Goal: Task Accomplishment & Management: Manage account settings

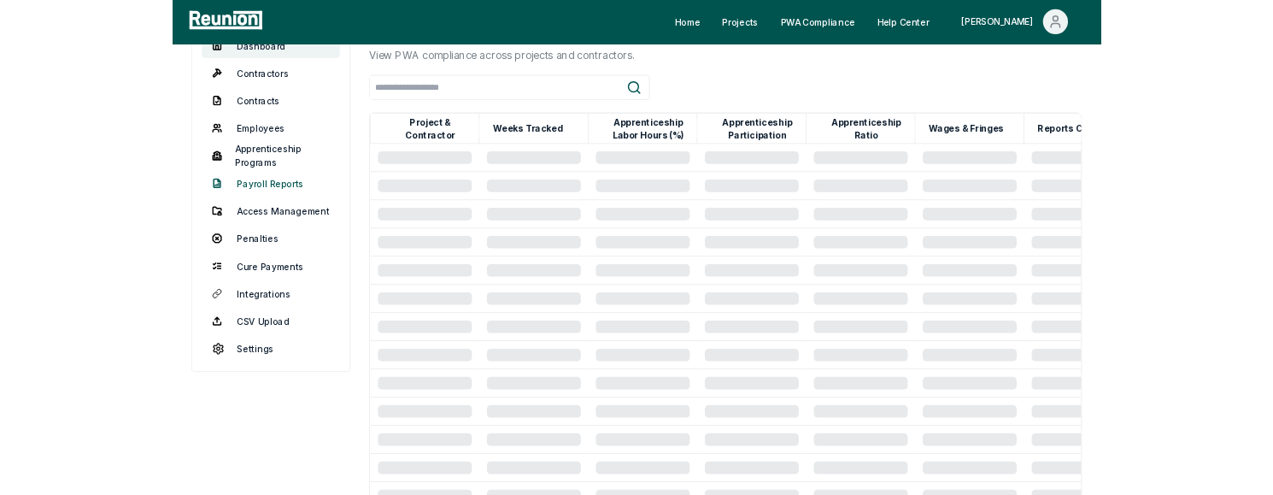
scroll to position [224, 0]
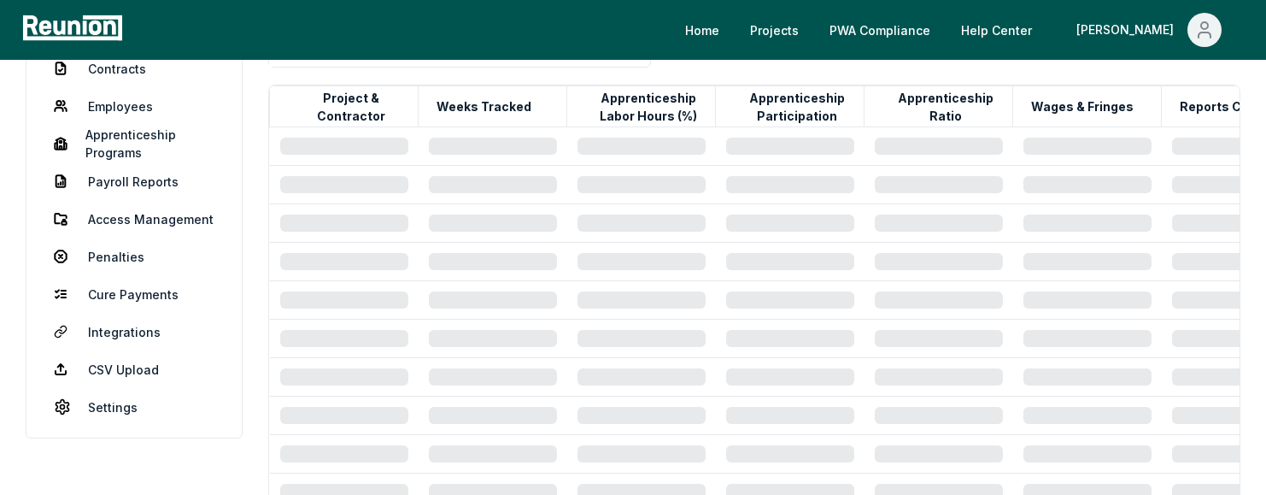
drag, startPoint x: 150, startPoint y: 555, endPoint x: 253, endPoint y: 1, distance: 564.2
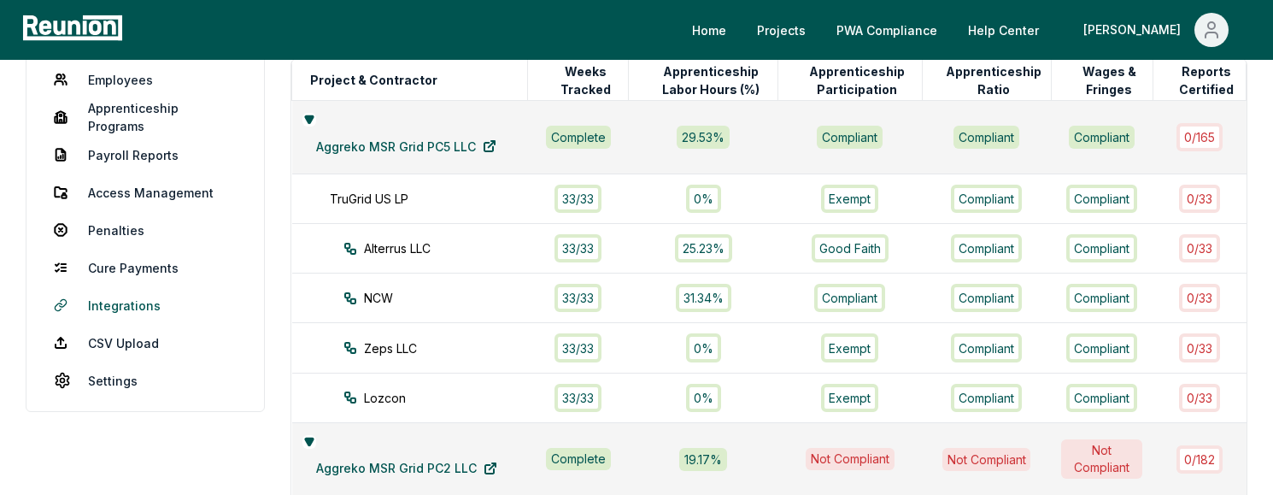
scroll to position [250, 0]
click at [127, 234] on link "Penalties" at bounding box center [145, 231] width 210 height 34
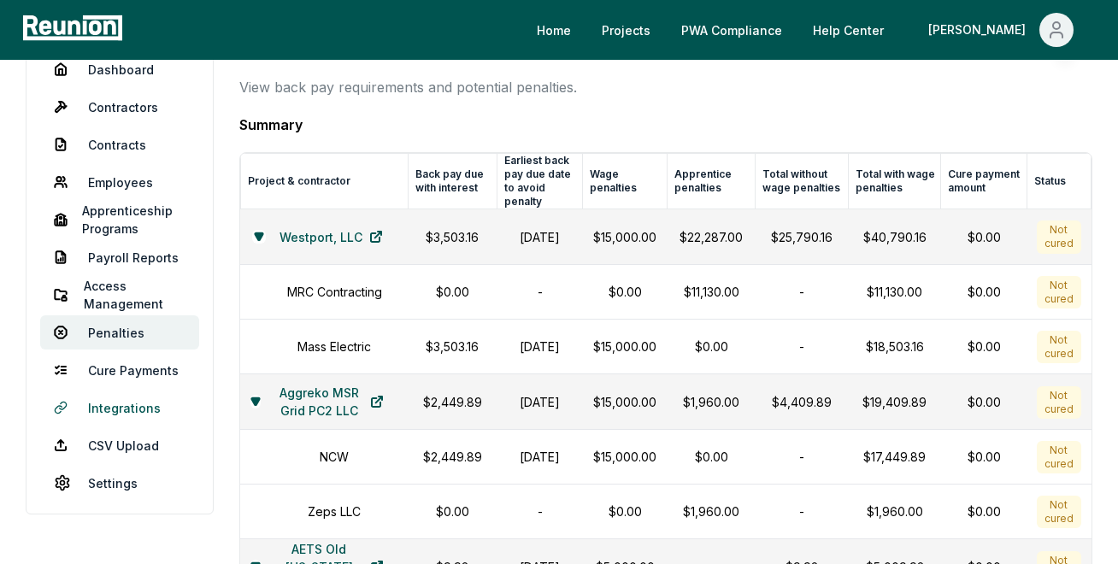
scroll to position [145, 0]
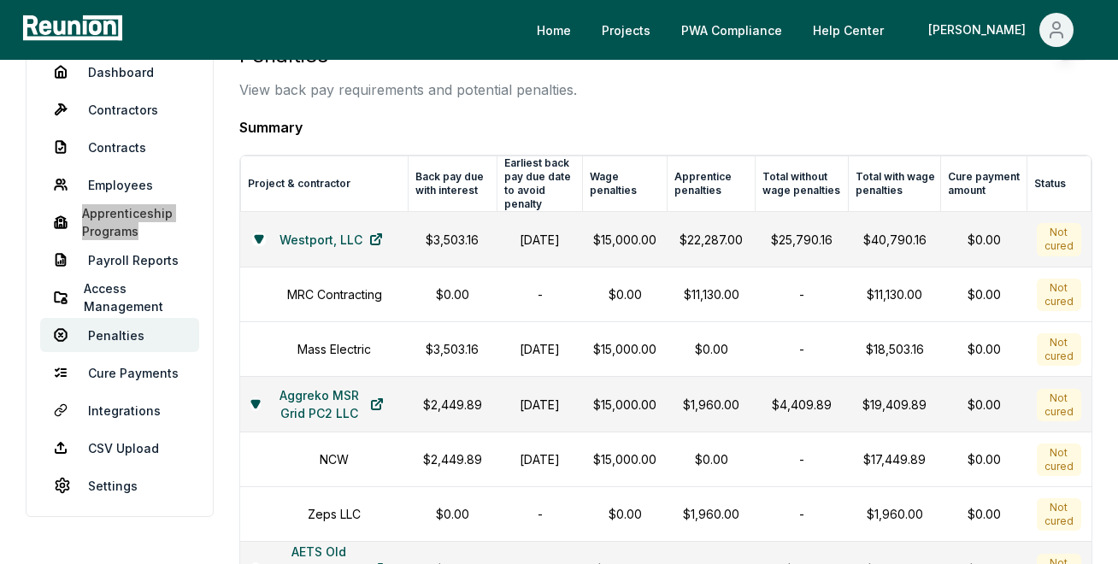
drag, startPoint x: 134, startPoint y: 226, endPoint x: 273, endPoint y: 18, distance: 250.3
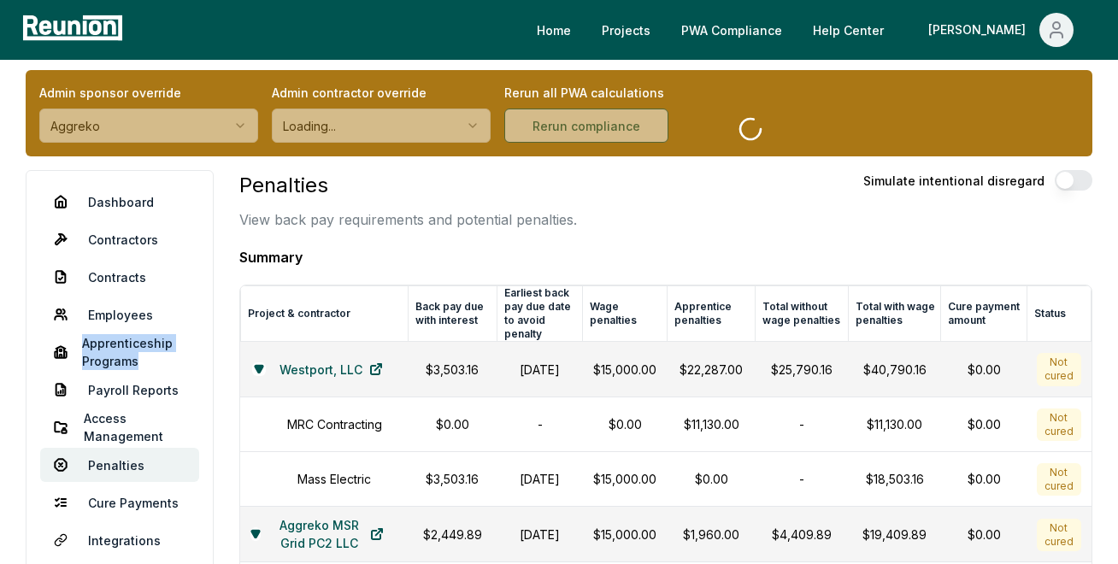
scroll to position [3, 0]
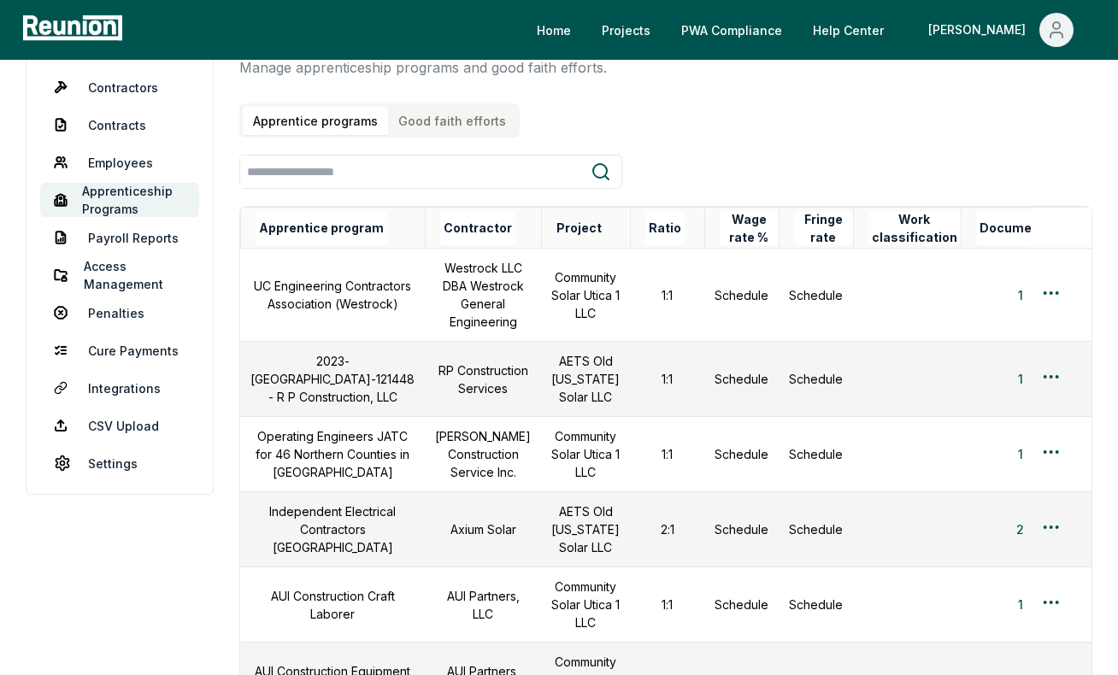
scroll to position [154, 0]
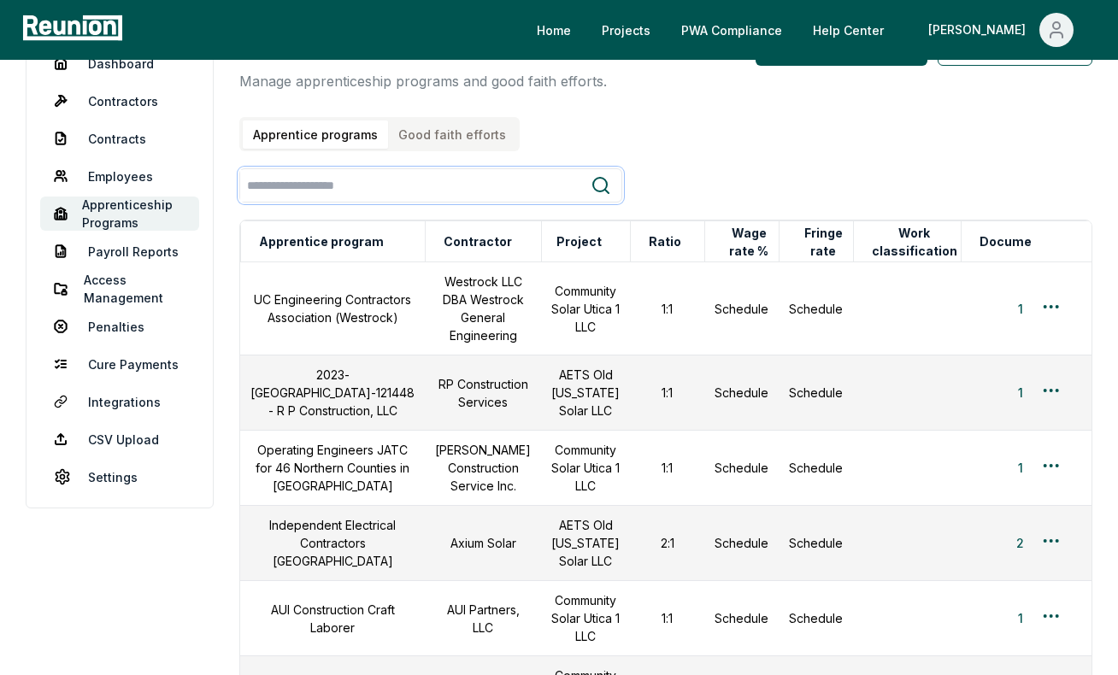
click at [454, 187] on input "search" at bounding box center [415, 186] width 350 height 32
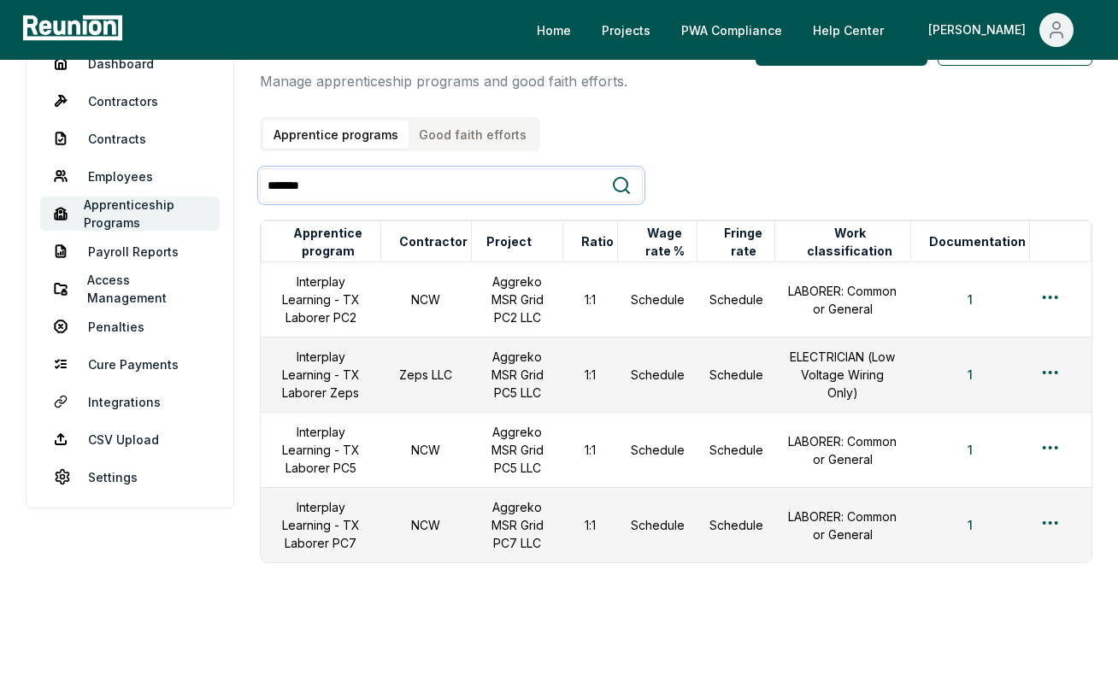
type input "*******"
click at [1051, 520] on html "Please visit us on your desktop We're working on making our marketplace mobile-…" at bounding box center [559, 285] width 1118 height 879
click at [943, 599] on div "Edit" at bounding box center [1022, 591] width 162 height 28
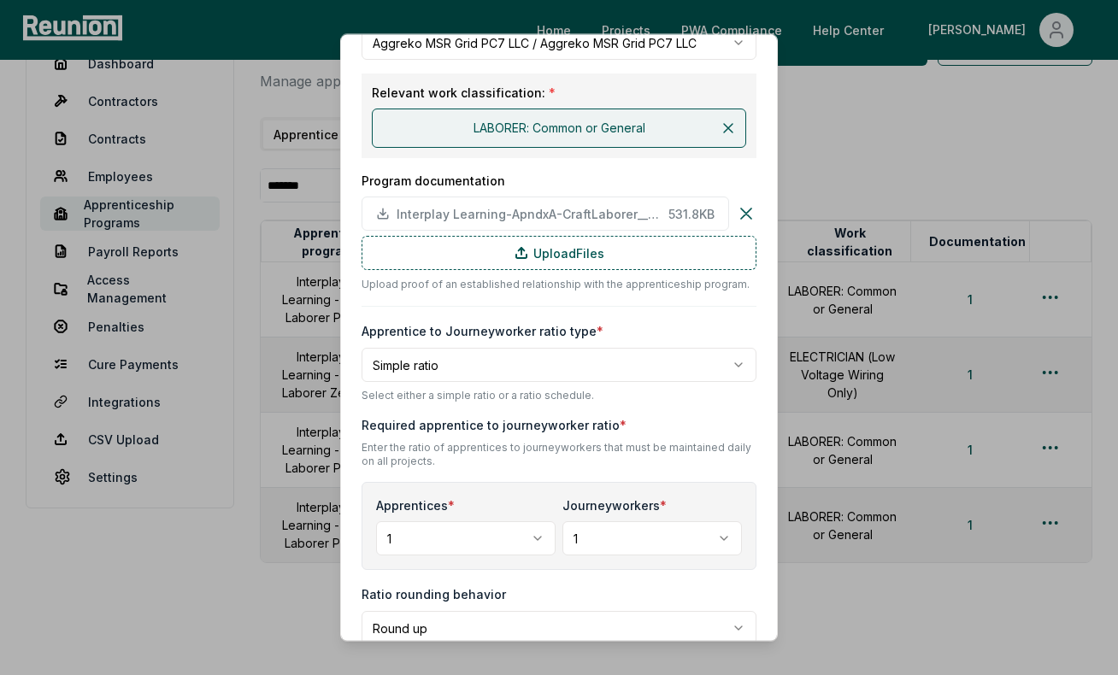
scroll to position [0, 0]
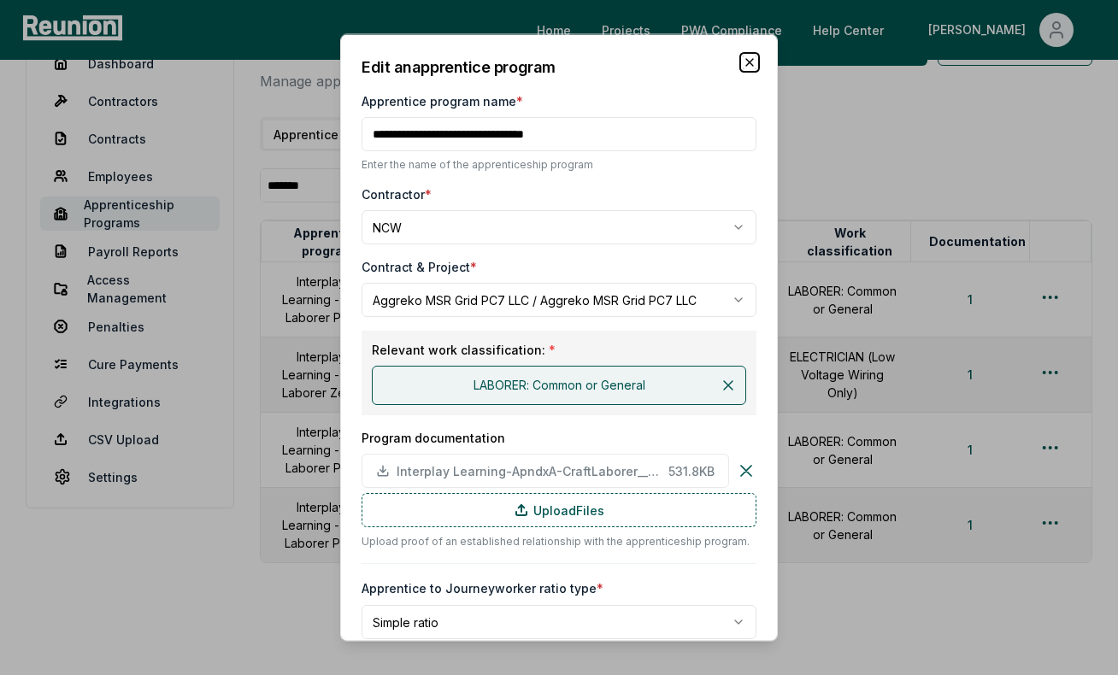
click at [753, 62] on icon "button" at bounding box center [750, 63] width 14 height 14
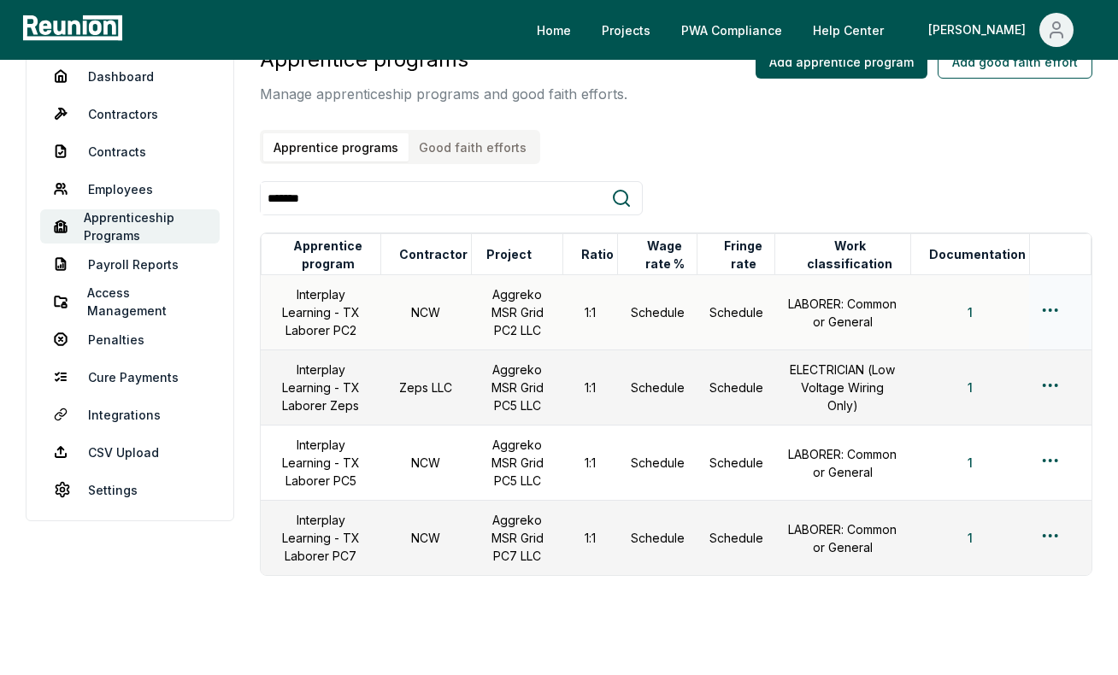
scroll to position [138, 0]
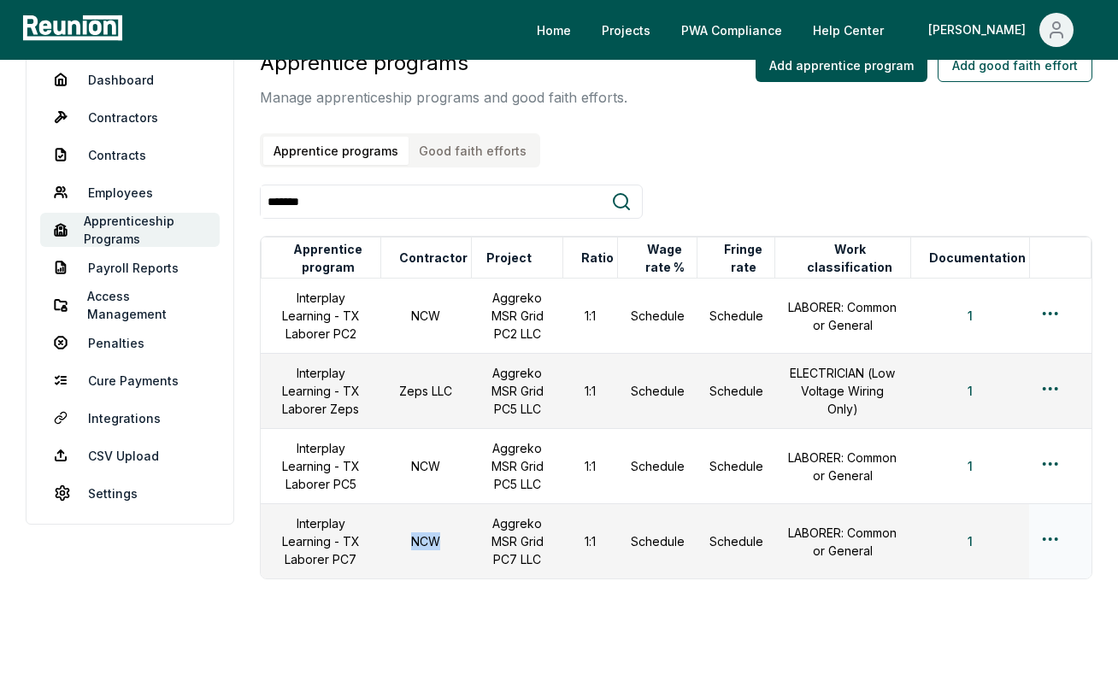
drag, startPoint x: 446, startPoint y: 543, endPoint x: 414, endPoint y: 543, distance: 32.5
click at [414, 543] on td "NCW" at bounding box center [425, 541] width 91 height 75
copy td "NCW"
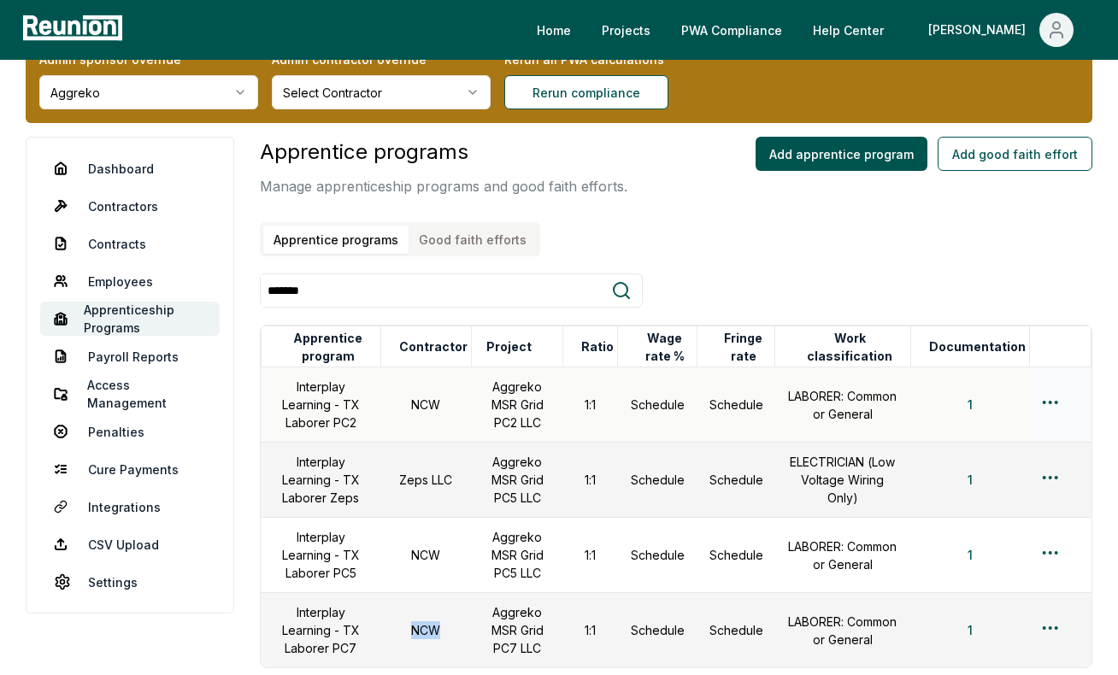
scroll to position [22, 0]
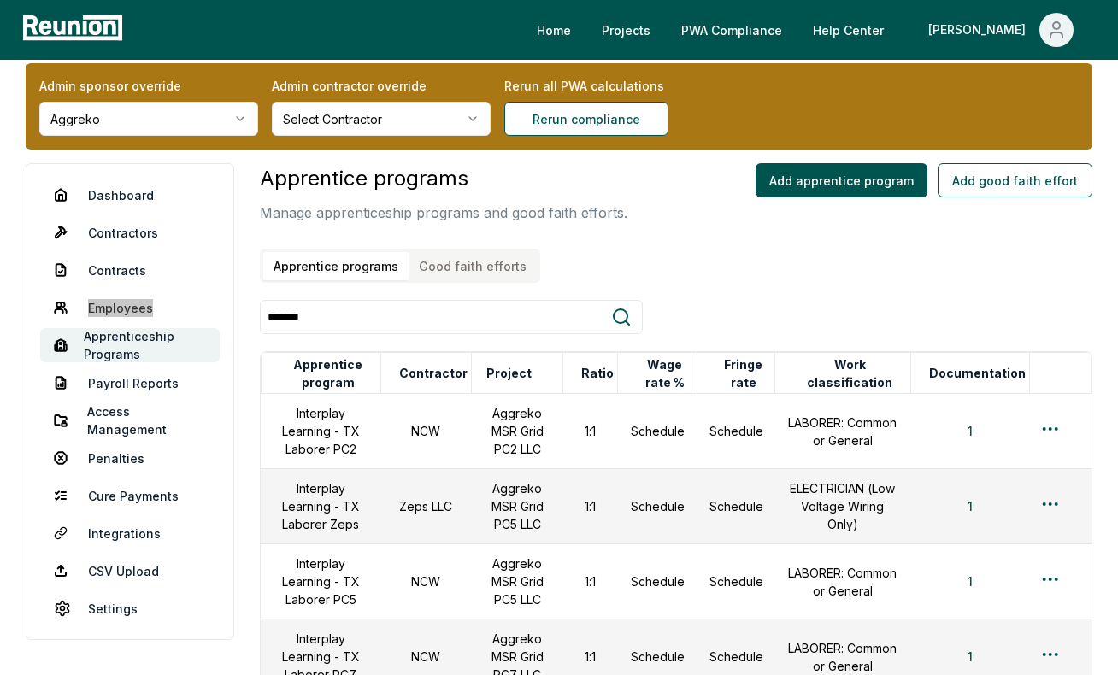
drag, startPoint x: 146, startPoint y: 308, endPoint x: 461, endPoint y: 9, distance: 434.0
click at [0, 0] on div "Home Projects PWA Compliance Help Center Archisha Admin sponsor override Aggrek…" at bounding box center [559, 417] width 1118 height 879
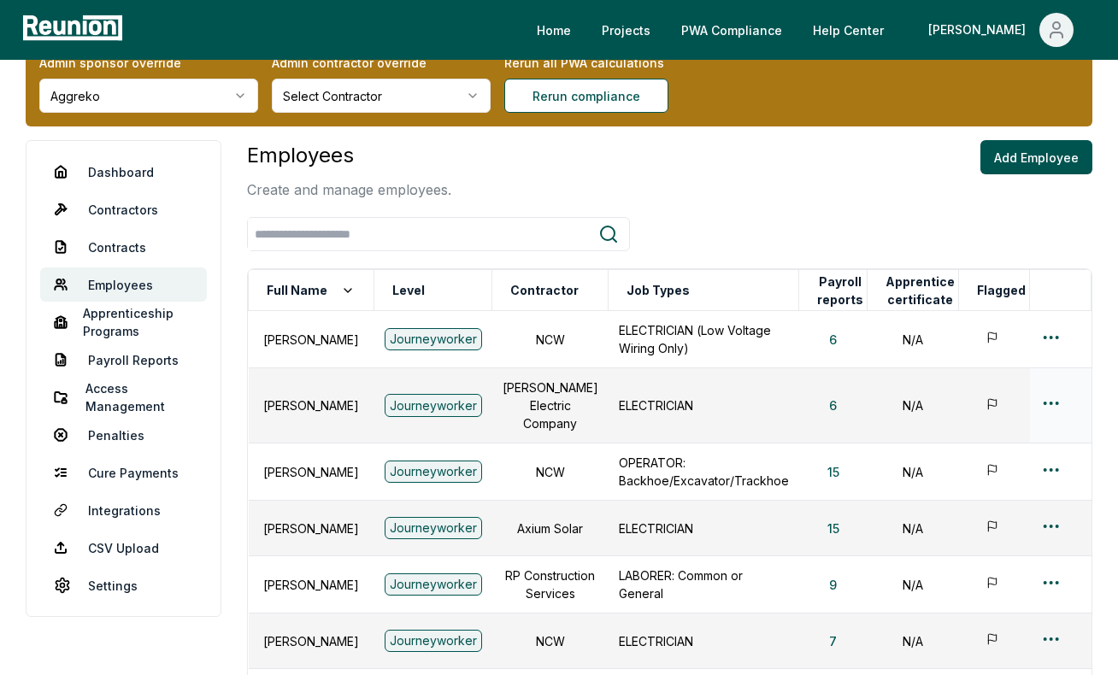
scroll to position [43, 0]
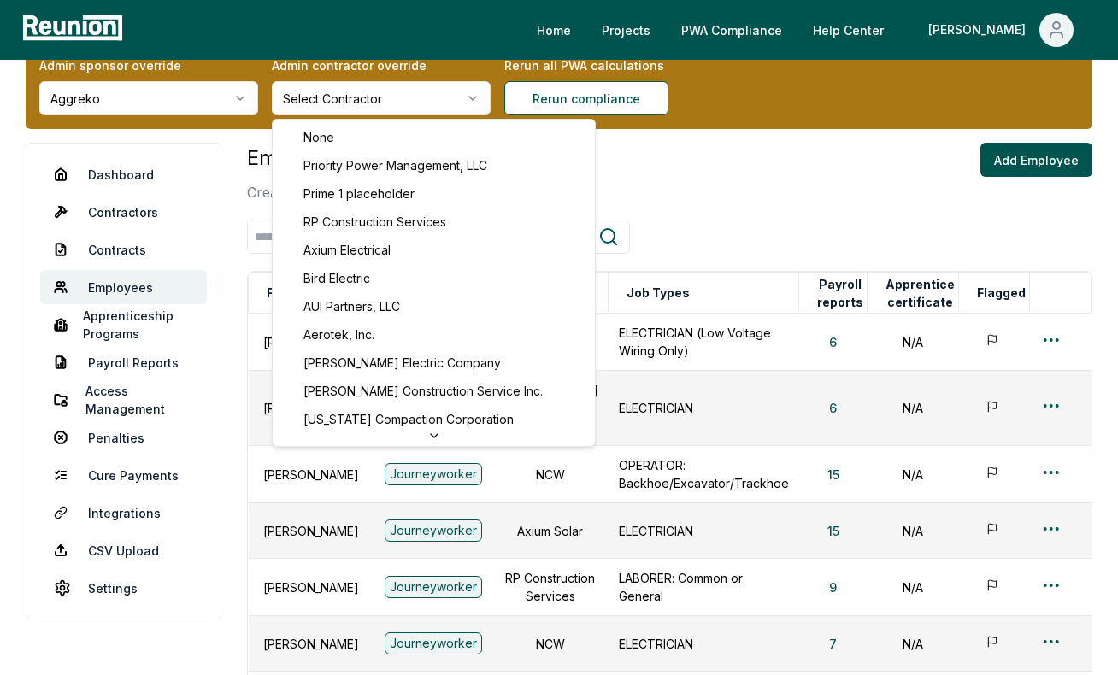
click at [422, 81] on html "Please visit us on your desktop We're working on making our marketplace mobile-…" at bounding box center [559, 544] width 1118 height 1175
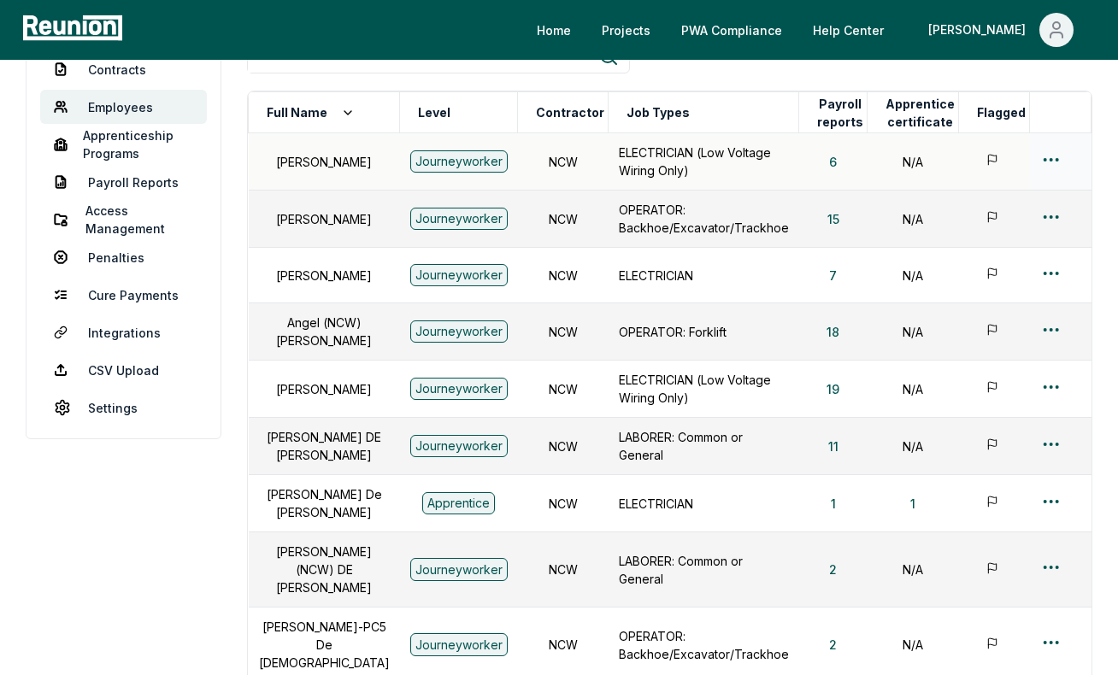
scroll to position [200, 0]
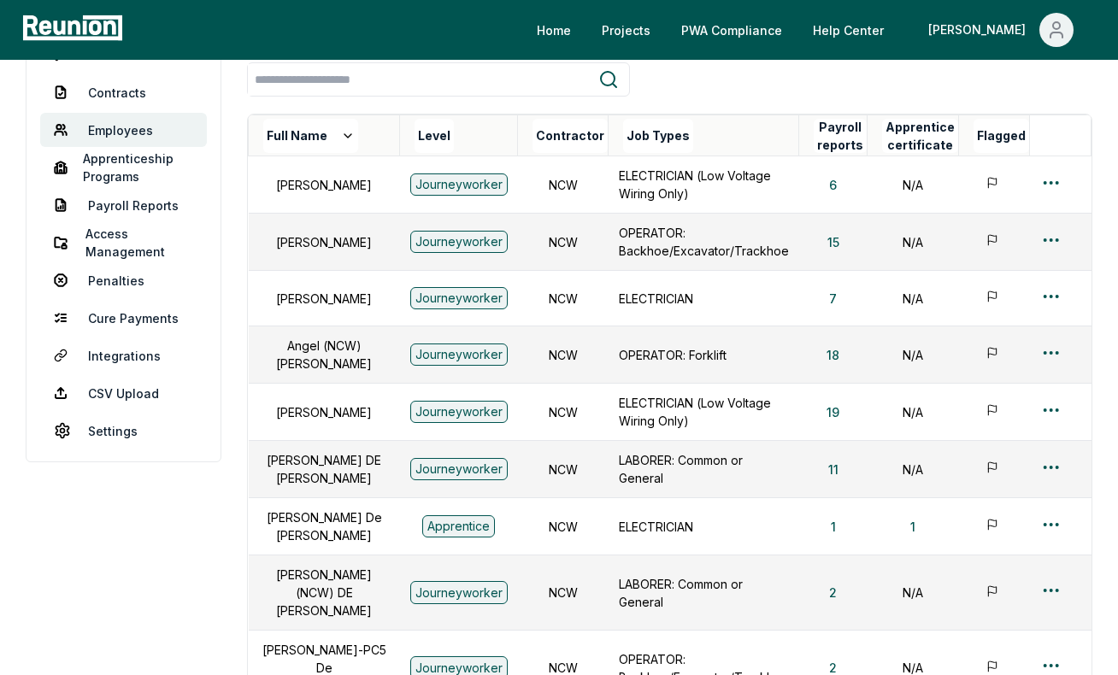
click at [447, 128] on div "Level" at bounding box center [465, 136] width 103 height 34
click at [426, 136] on button "Level" at bounding box center [433, 136] width 39 height 34
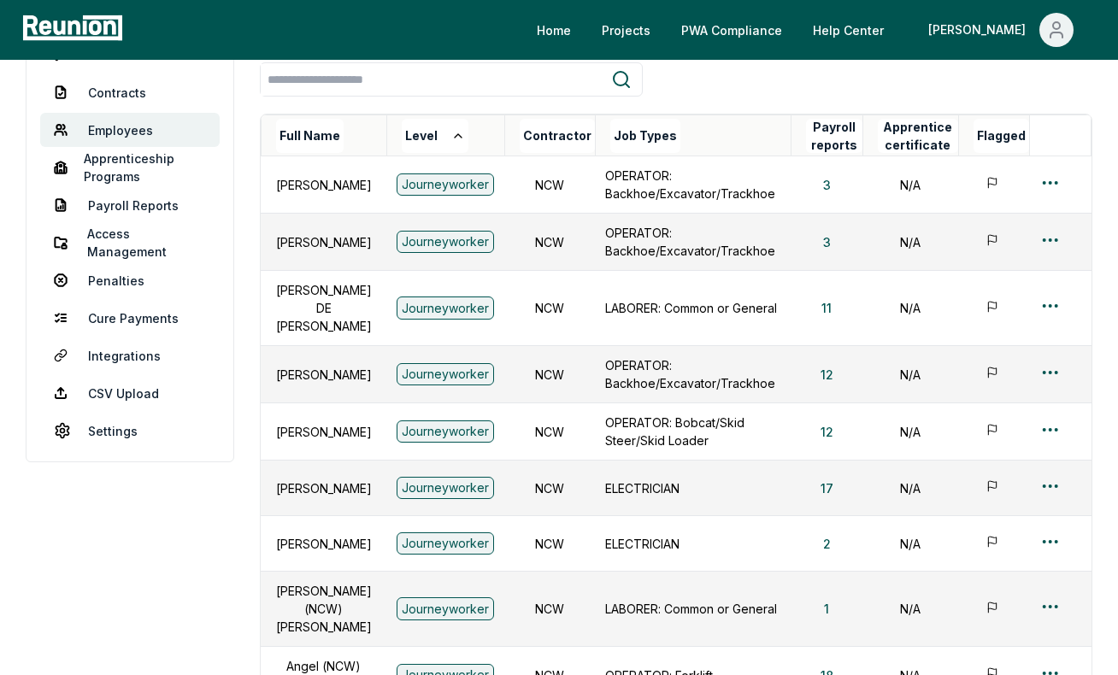
click at [426, 136] on button "Level" at bounding box center [435, 136] width 67 height 34
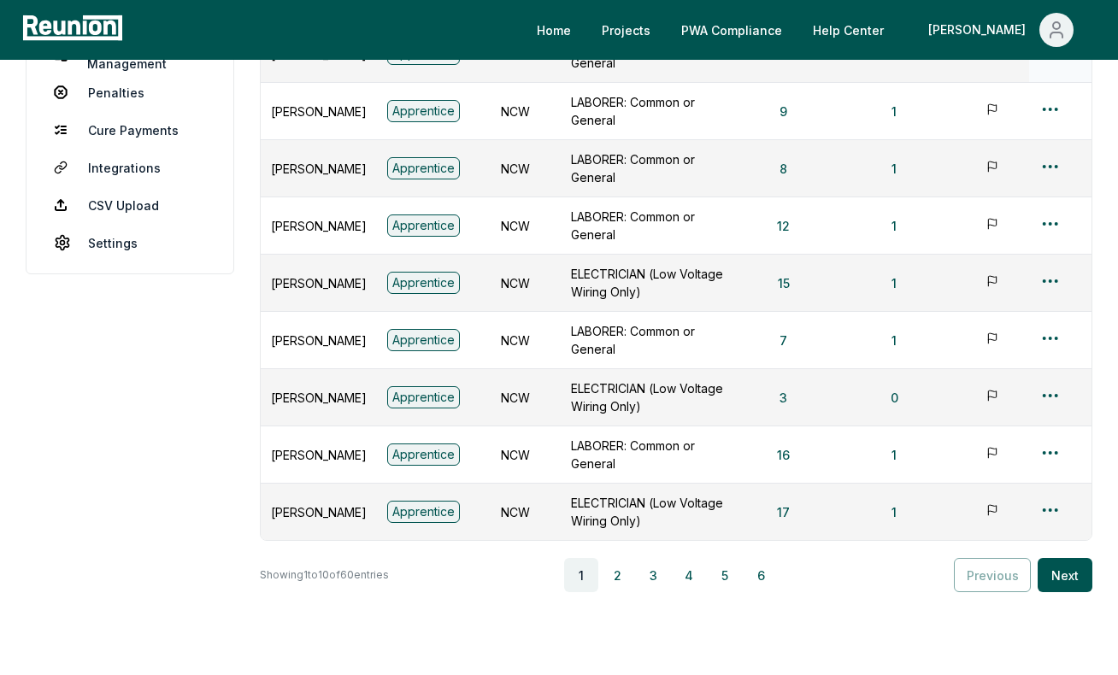
scroll to position [387, 0]
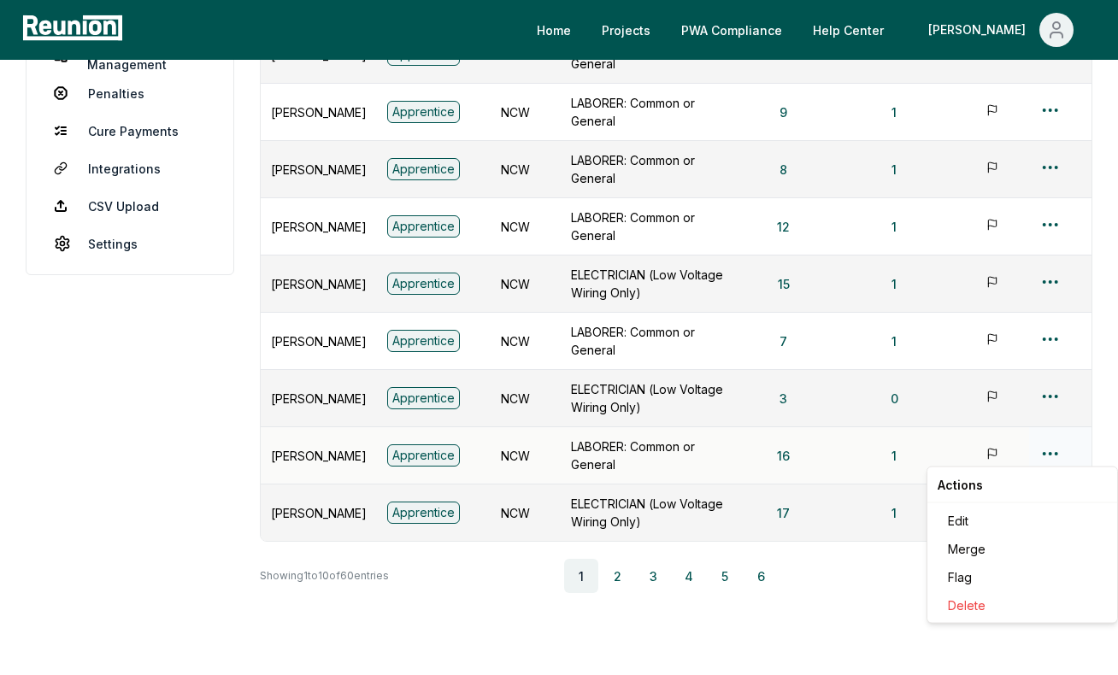
click at [1054, 454] on html "Please visit us on your desktop We're working on making our marketplace mobile-…" at bounding box center [559, 184] width 1118 height 1143
click at [981, 509] on div "Edit" at bounding box center [1022, 521] width 162 height 28
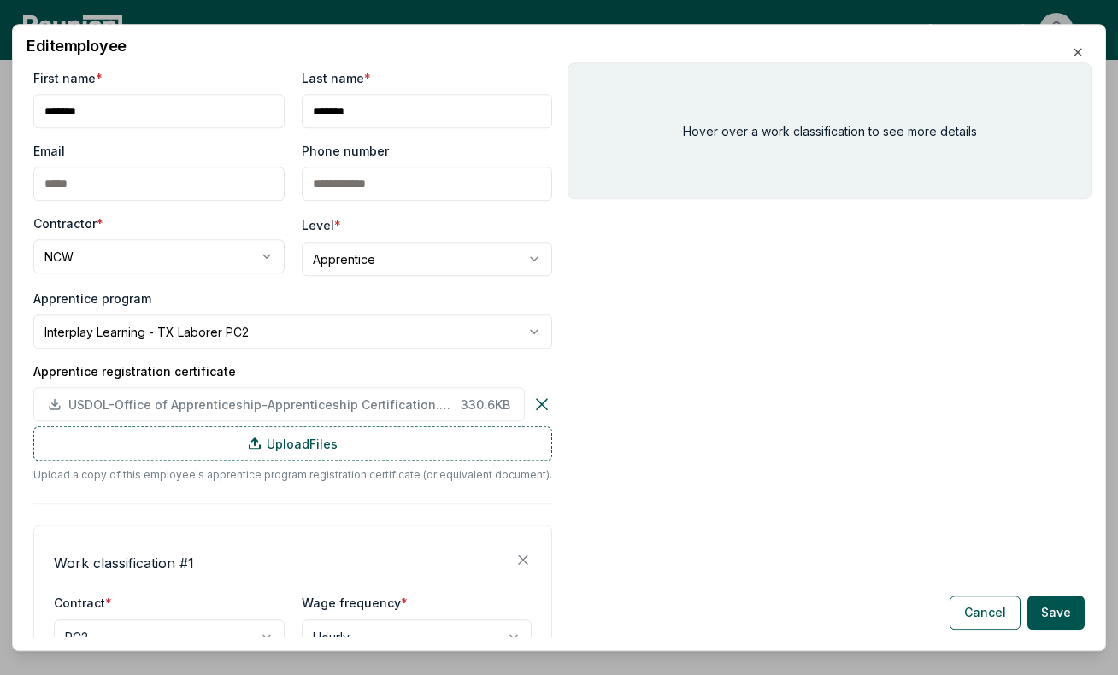
click at [759, 444] on div "Hover over a work classification to see more details" at bounding box center [829, 349] width 524 height 574
click at [1074, 56] on icon "button" at bounding box center [1077, 52] width 7 height 7
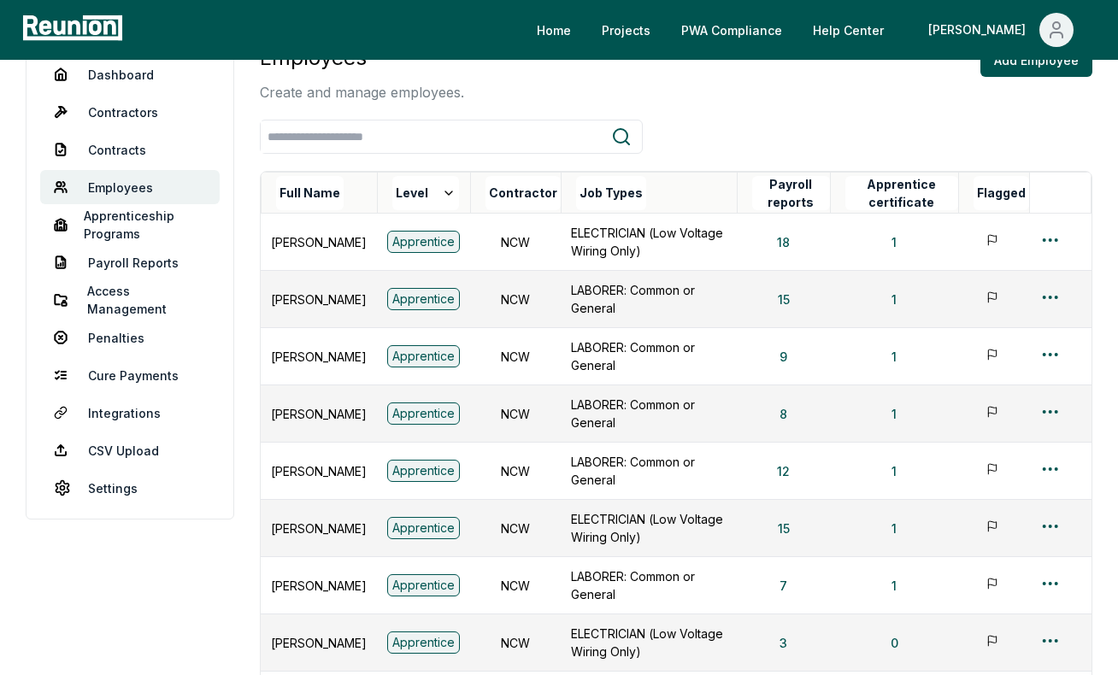
scroll to position [141, 0]
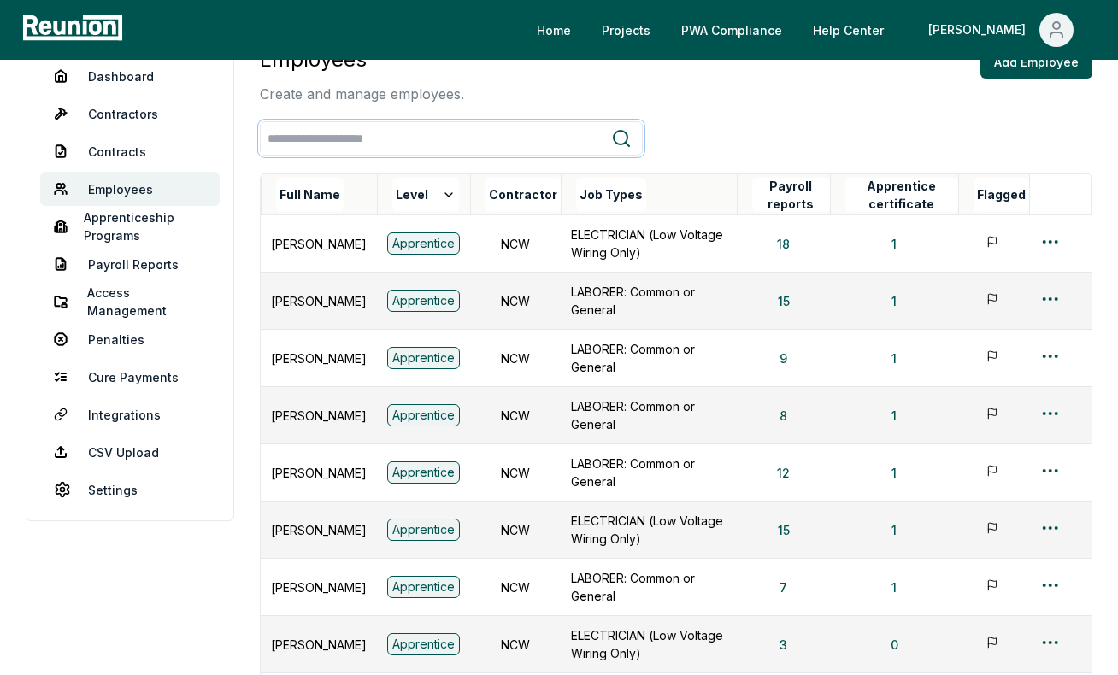
click at [467, 140] on input "search" at bounding box center [436, 139] width 350 height 32
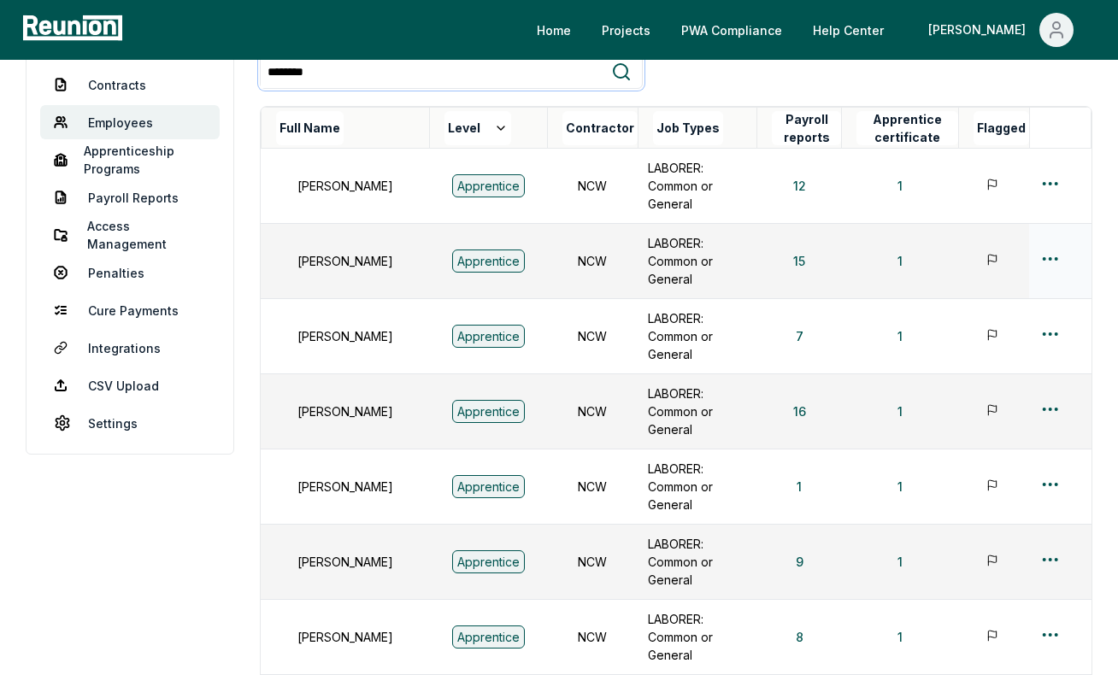
scroll to position [203, 0]
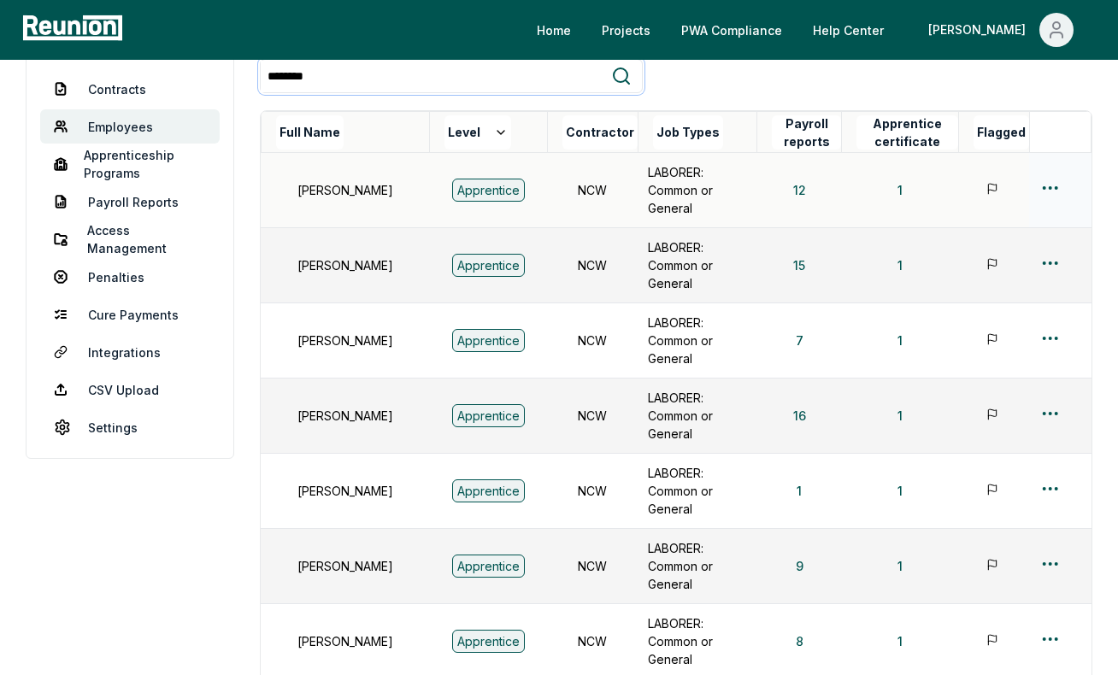
type input "********"
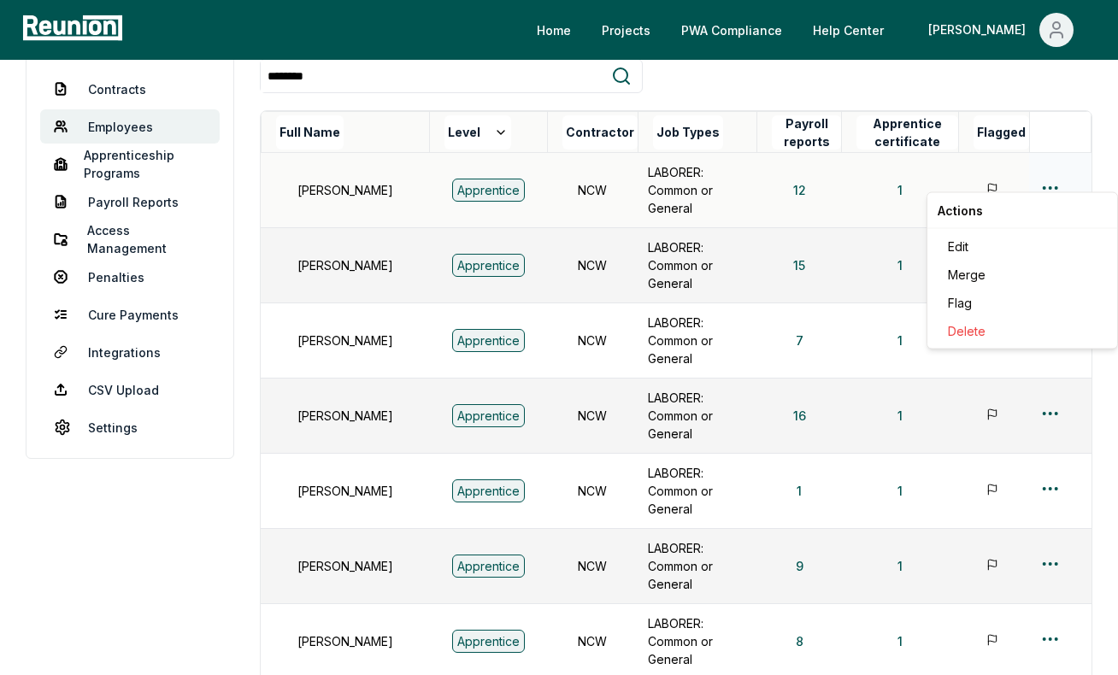
click at [1054, 178] on html "Please visit us on your desktop We're working on making our marketplace mobile-…" at bounding box center [559, 458] width 1118 height 1322
click at [1003, 245] on div "Edit" at bounding box center [1022, 246] width 162 height 28
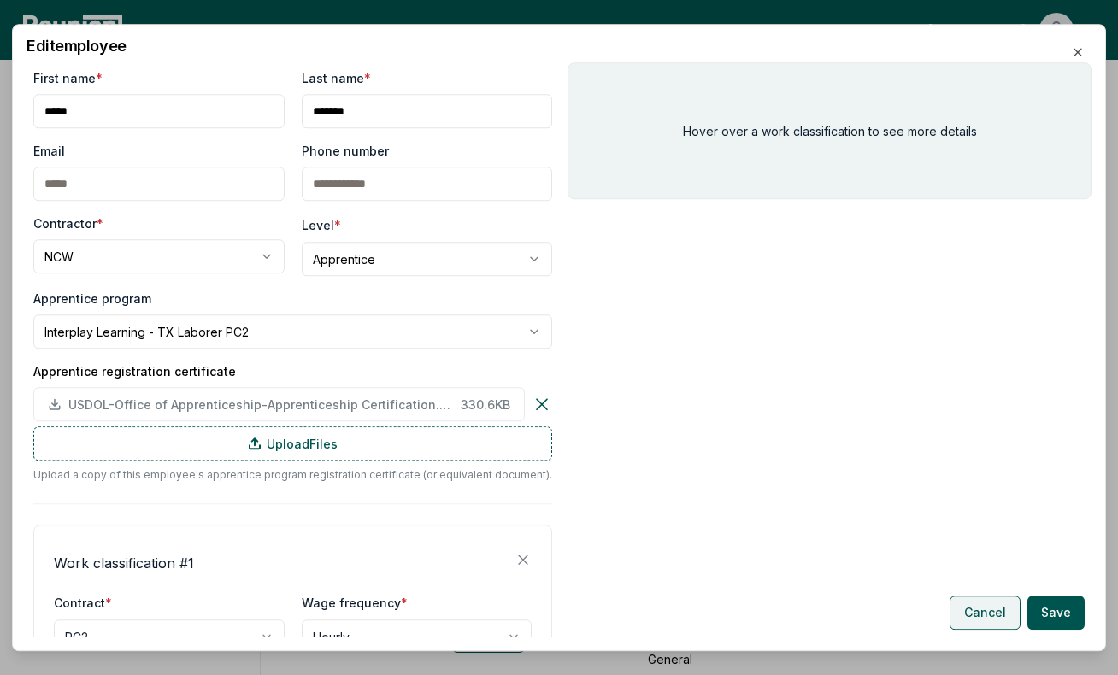
click at [981, 609] on button "Cancel" at bounding box center [984, 613] width 71 height 34
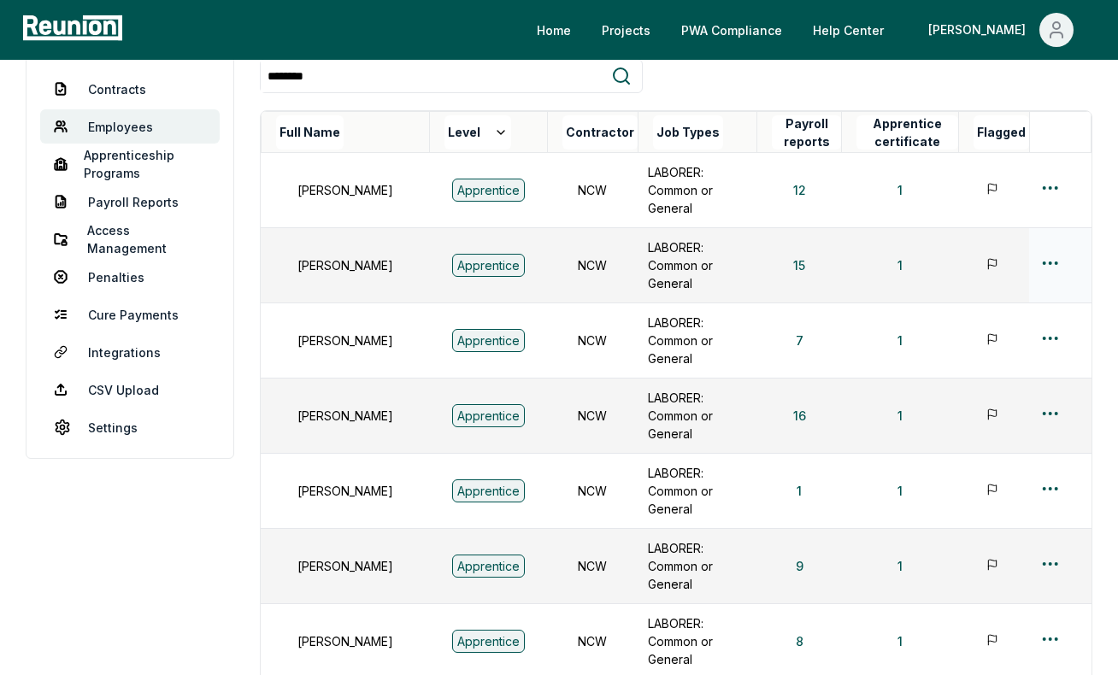
click at [1048, 238] on html "Please visit us on your desktop We're working on making our marketplace mobile-…" at bounding box center [559, 458] width 1118 height 1322
click at [978, 304] on div "Edit" at bounding box center [1022, 304] width 162 height 28
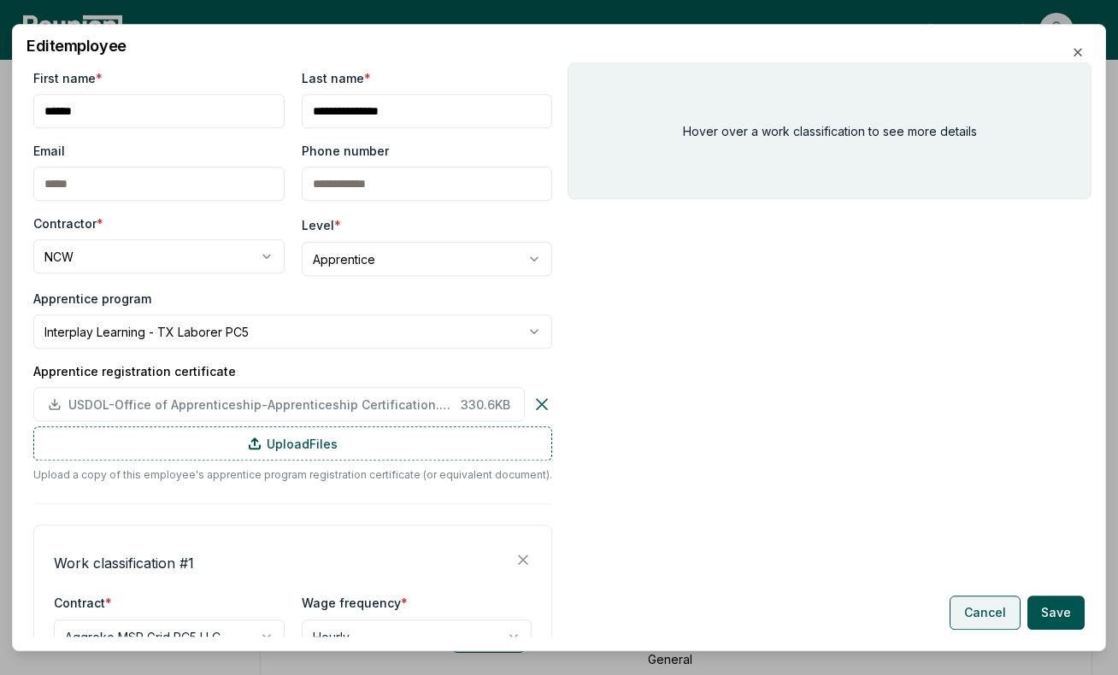
click at [967, 615] on button "Cancel" at bounding box center [984, 613] width 71 height 34
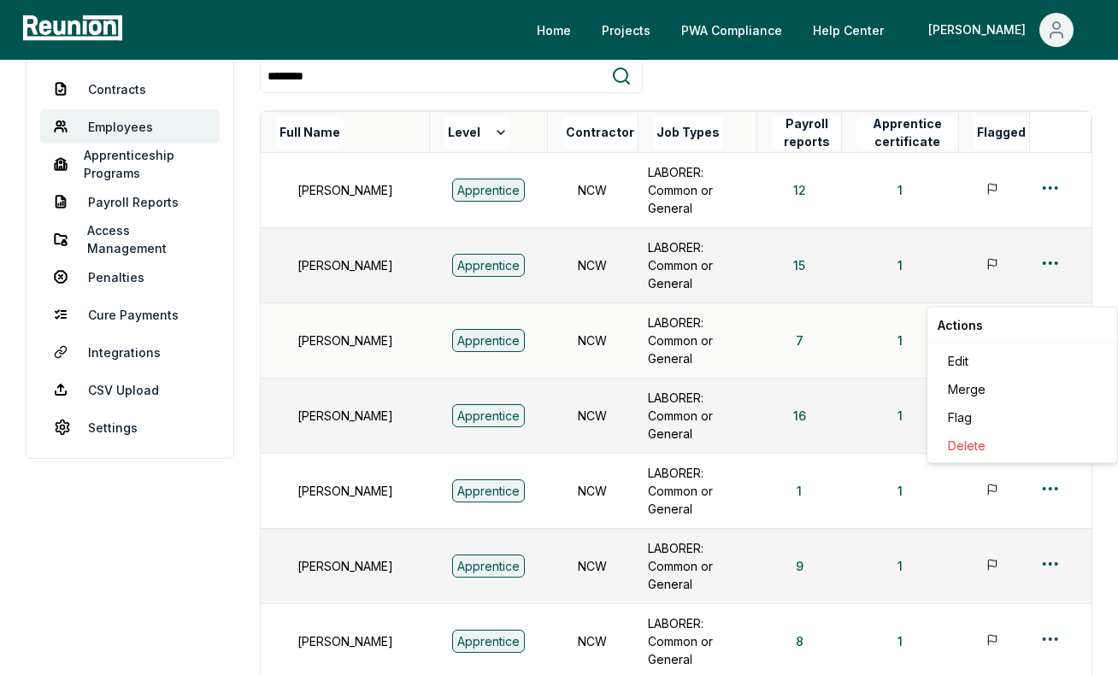
click at [1049, 283] on html "Please visit us on your desktop We're working on making our marketplace mobile-…" at bounding box center [559, 458] width 1118 height 1322
click at [998, 357] on div "Edit" at bounding box center [1022, 361] width 162 height 28
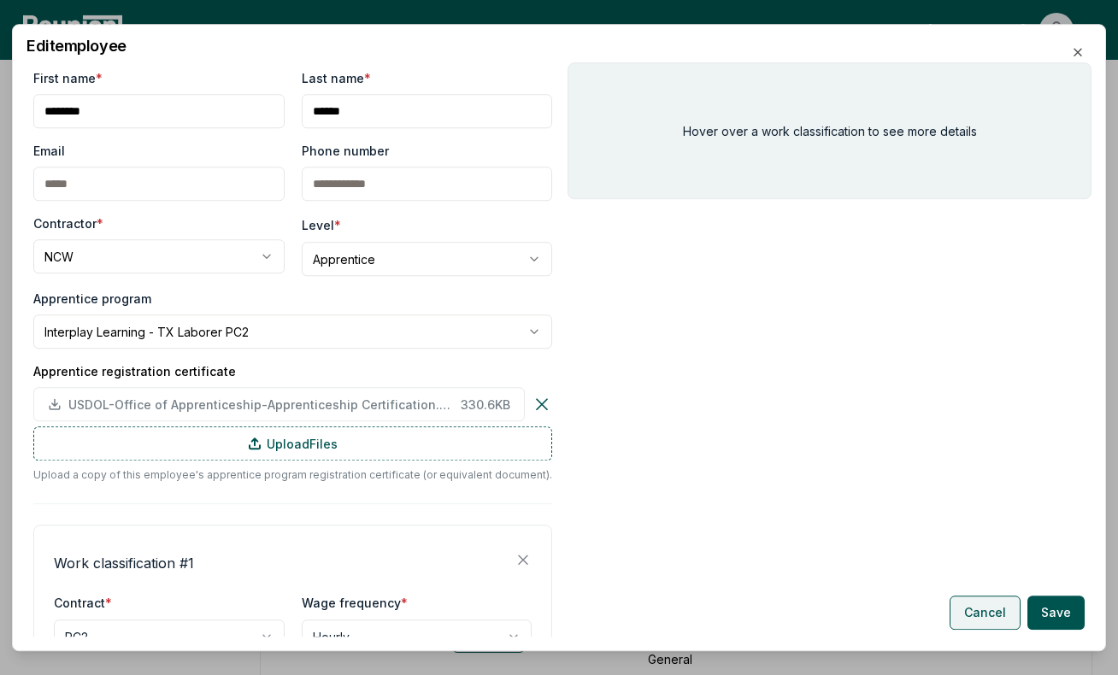
click at [967, 608] on button "Cancel" at bounding box center [984, 613] width 71 height 34
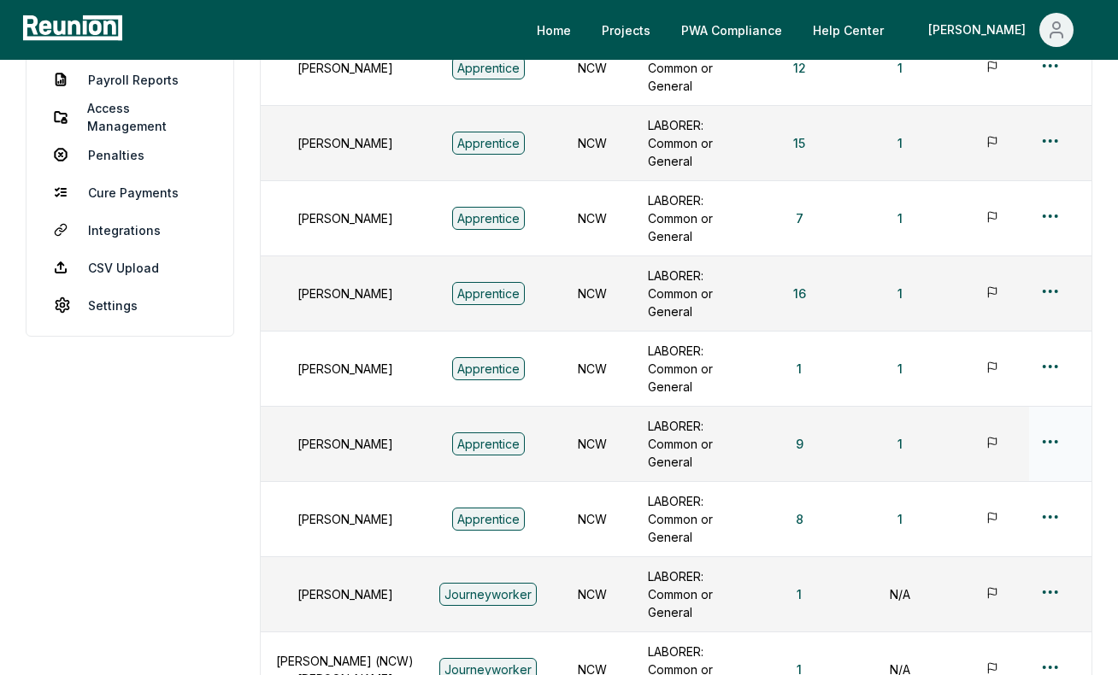
scroll to position [332, 0]
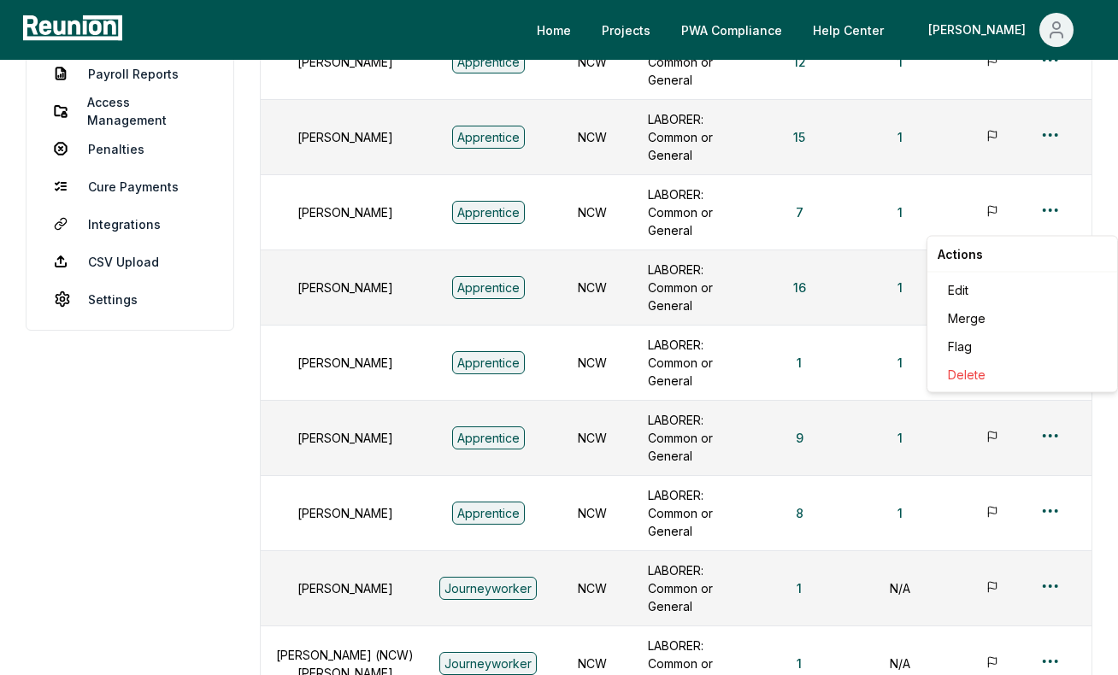
click at [1055, 219] on html "Please visit us on your desktop We're working on making our marketplace mobile-…" at bounding box center [559, 329] width 1118 height 1322
click at [984, 285] on div "Edit" at bounding box center [1022, 290] width 162 height 28
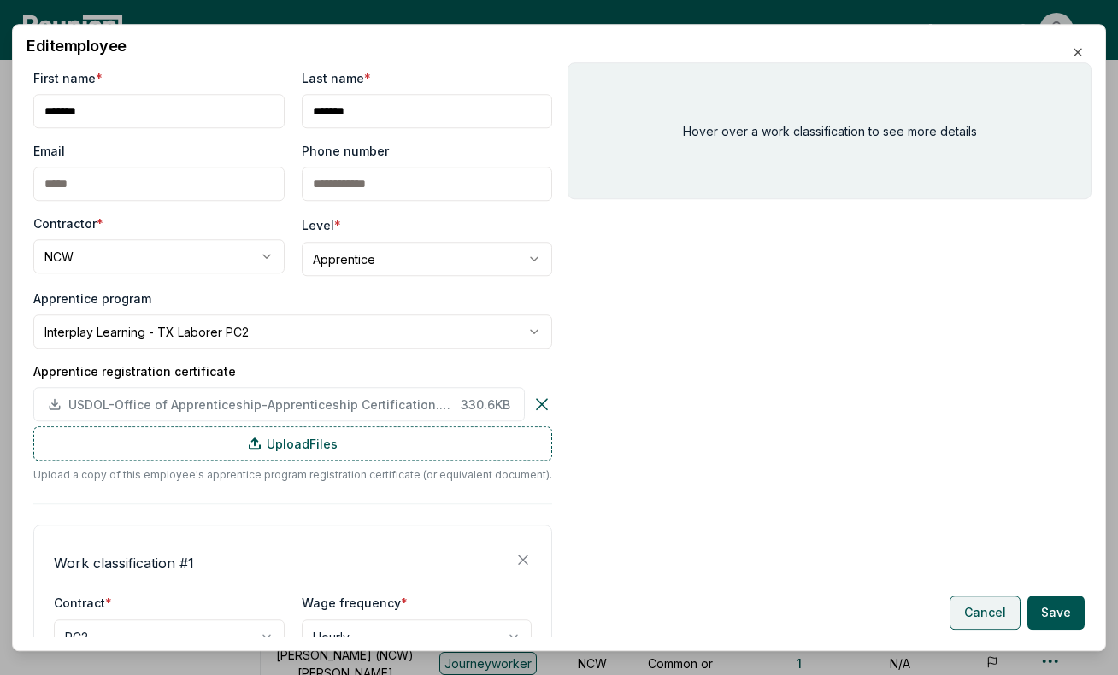
click at [989, 612] on button "Cancel" at bounding box center [984, 613] width 71 height 34
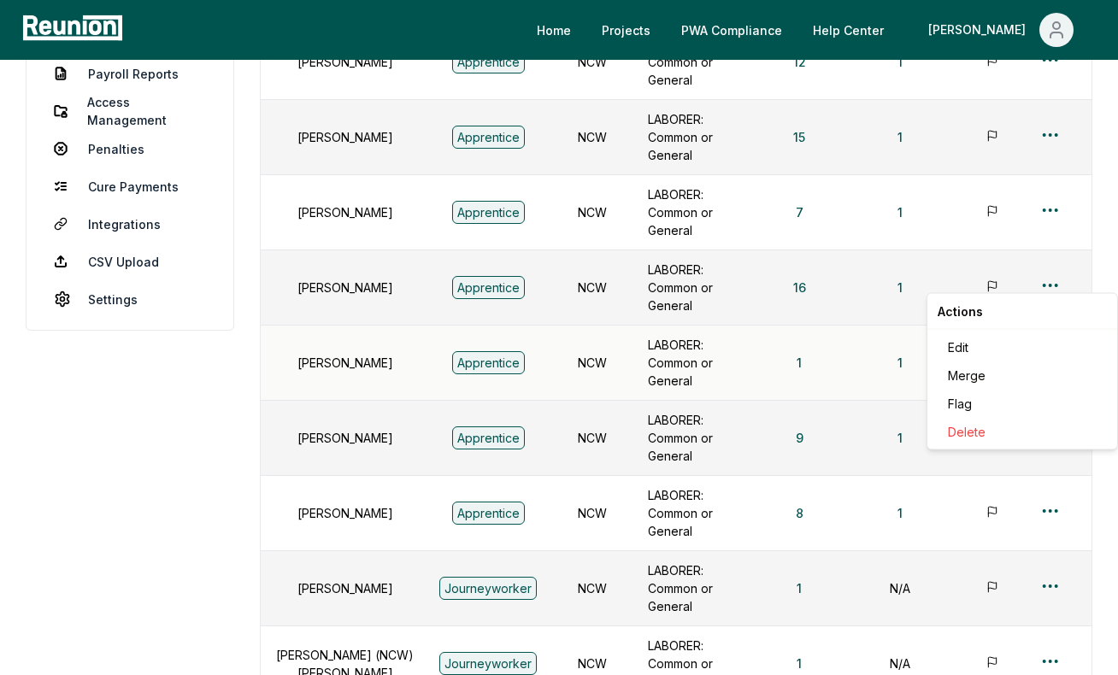
click at [1049, 279] on html "Please visit us on your desktop We're working on making our marketplace mobile-…" at bounding box center [559, 329] width 1118 height 1322
click at [1000, 354] on div "Edit" at bounding box center [1022, 347] width 162 height 28
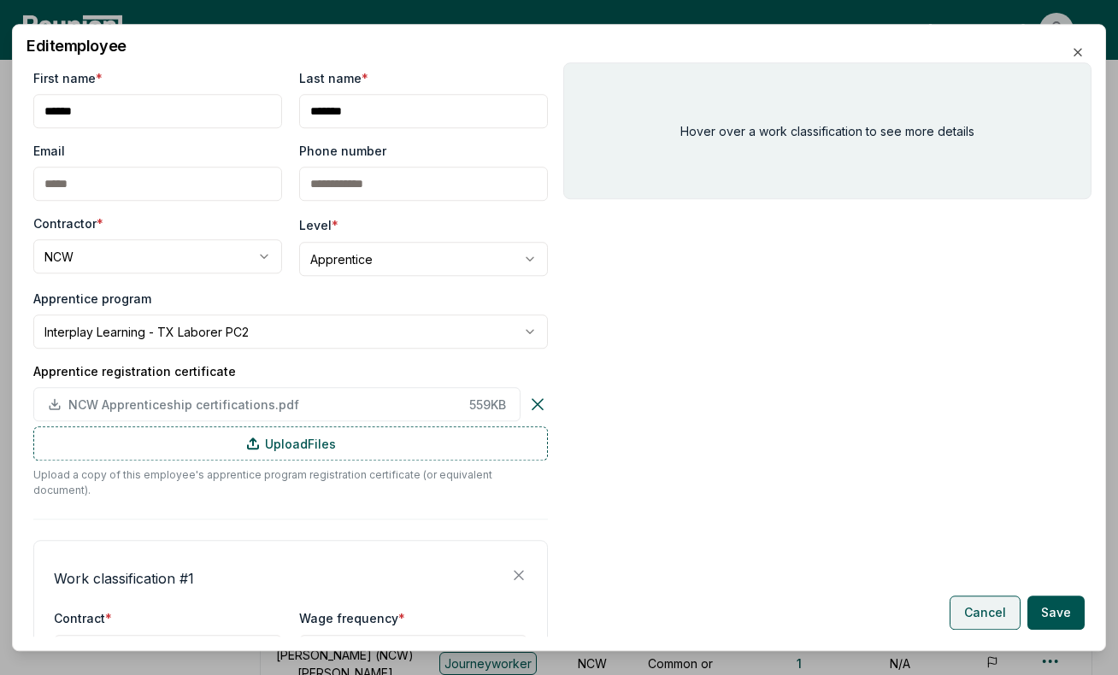
click at [972, 612] on button "Cancel" at bounding box center [984, 613] width 71 height 34
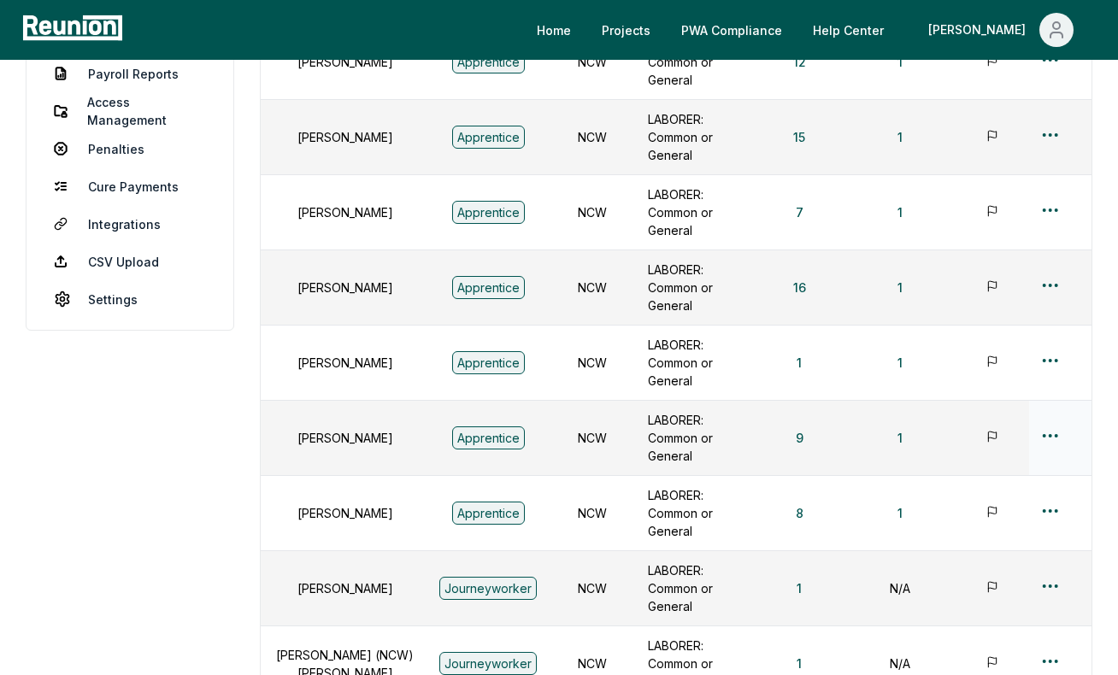
click at [1044, 339] on html "Please visit us on your desktop We're working on making our marketplace mobile-…" at bounding box center [559, 329] width 1118 height 1322
click at [969, 408] on div "Edit" at bounding box center [1022, 405] width 162 height 28
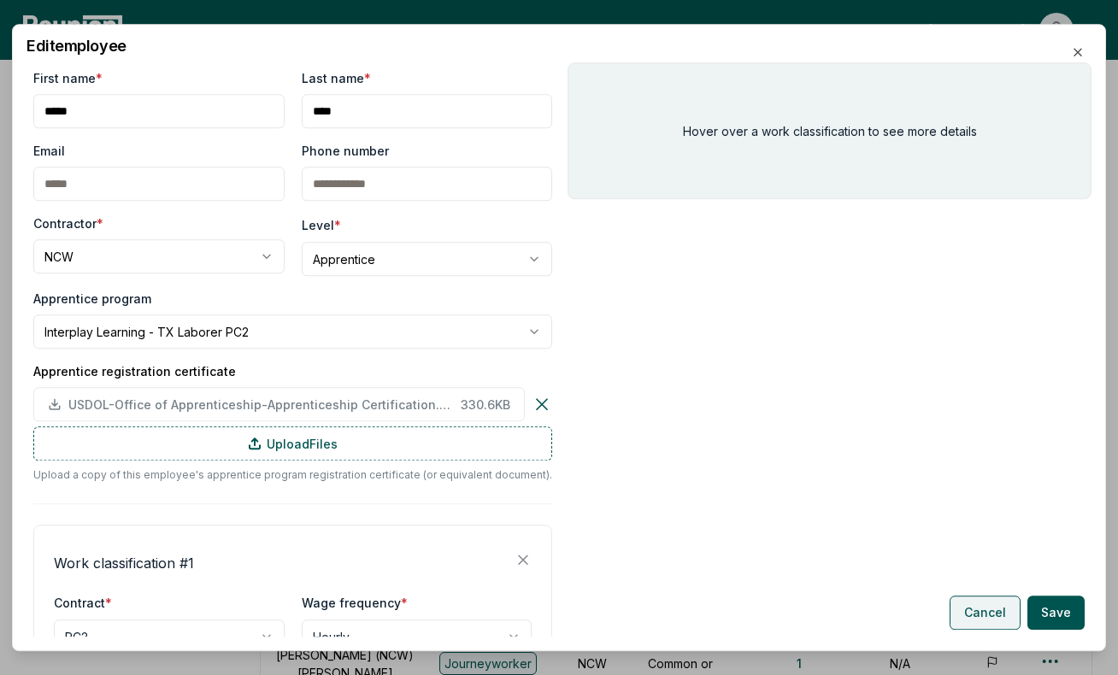
click at [967, 599] on button "Cancel" at bounding box center [984, 613] width 71 height 34
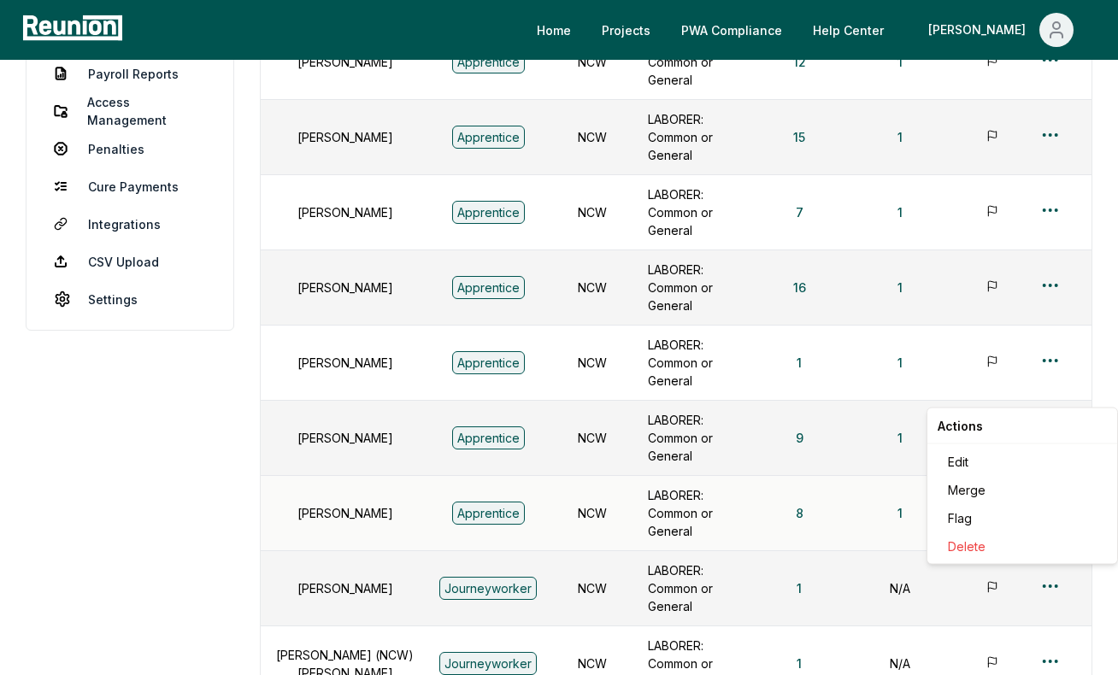
click at [1052, 392] on html "Please visit us on your desktop We're working on making our marketplace mobile-…" at bounding box center [559, 329] width 1118 height 1322
click at [1003, 461] on div "Edit" at bounding box center [1022, 462] width 162 height 28
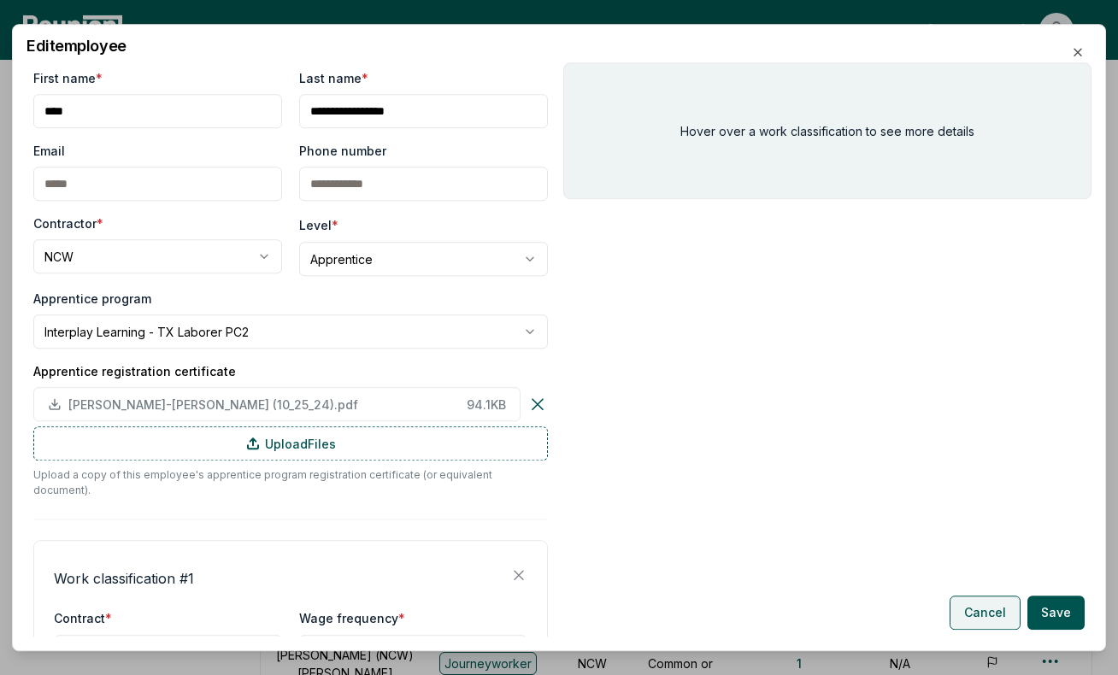
click at [964, 610] on button "Cancel" at bounding box center [984, 613] width 71 height 34
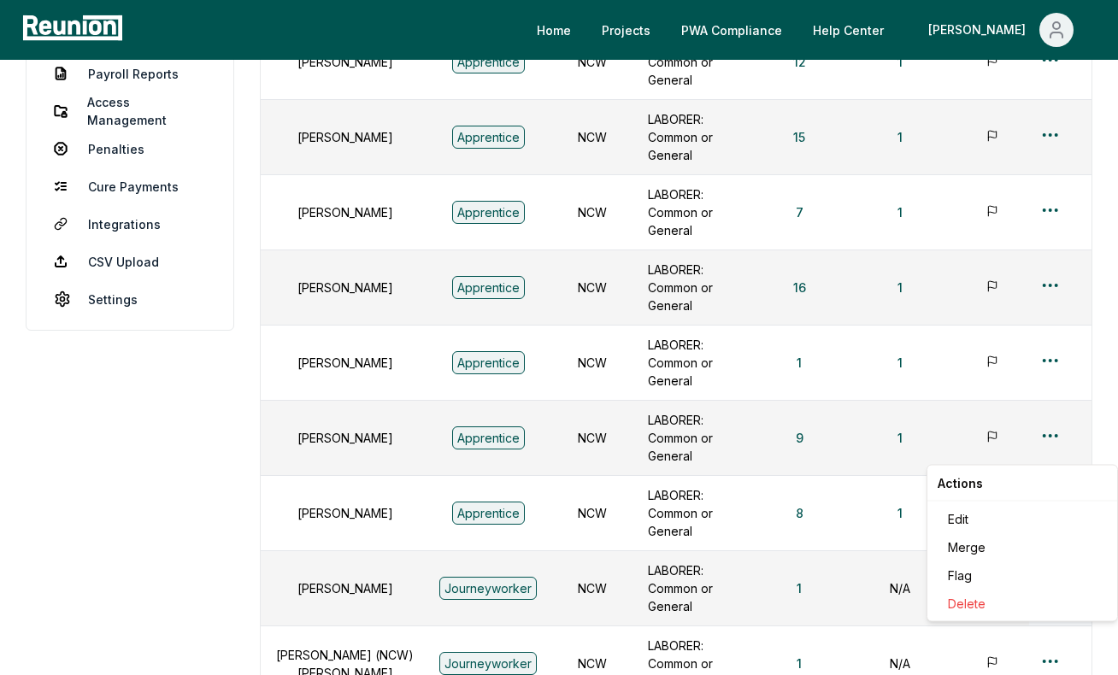
click at [1049, 451] on html "Please visit us on your desktop We're working on making our marketplace mobile-…" at bounding box center [559, 329] width 1118 height 1322
click at [1006, 520] on div "Edit" at bounding box center [1022, 519] width 162 height 28
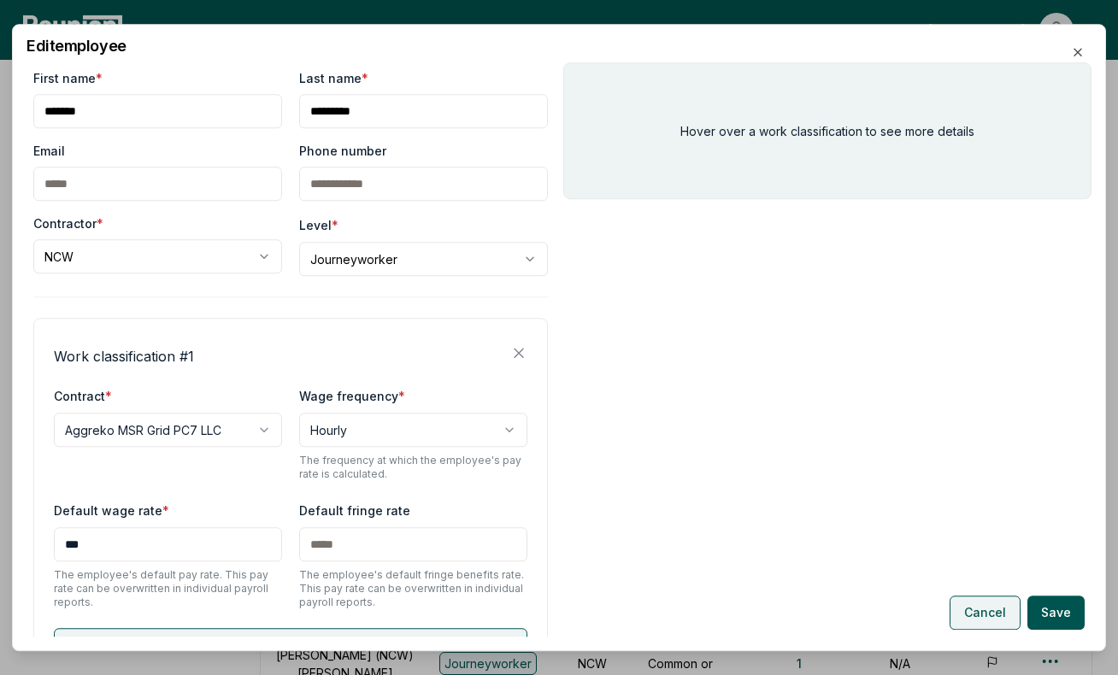
click at [980, 606] on button "Cancel" at bounding box center [984, 613] width 71 height 34
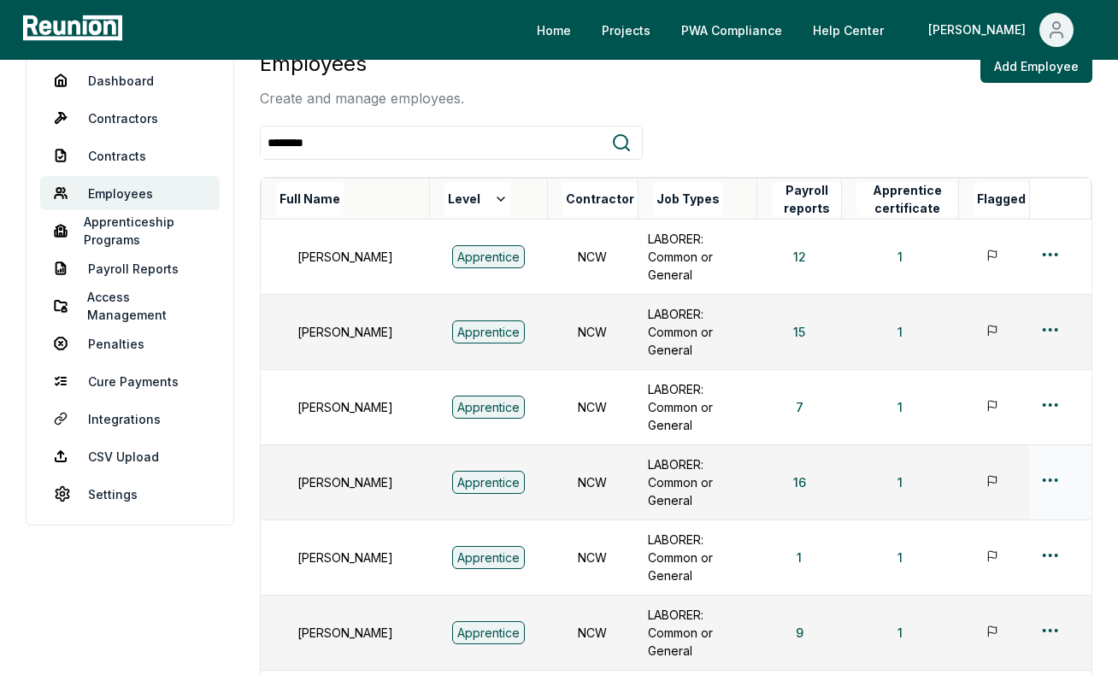
scroll to position [0, 0]
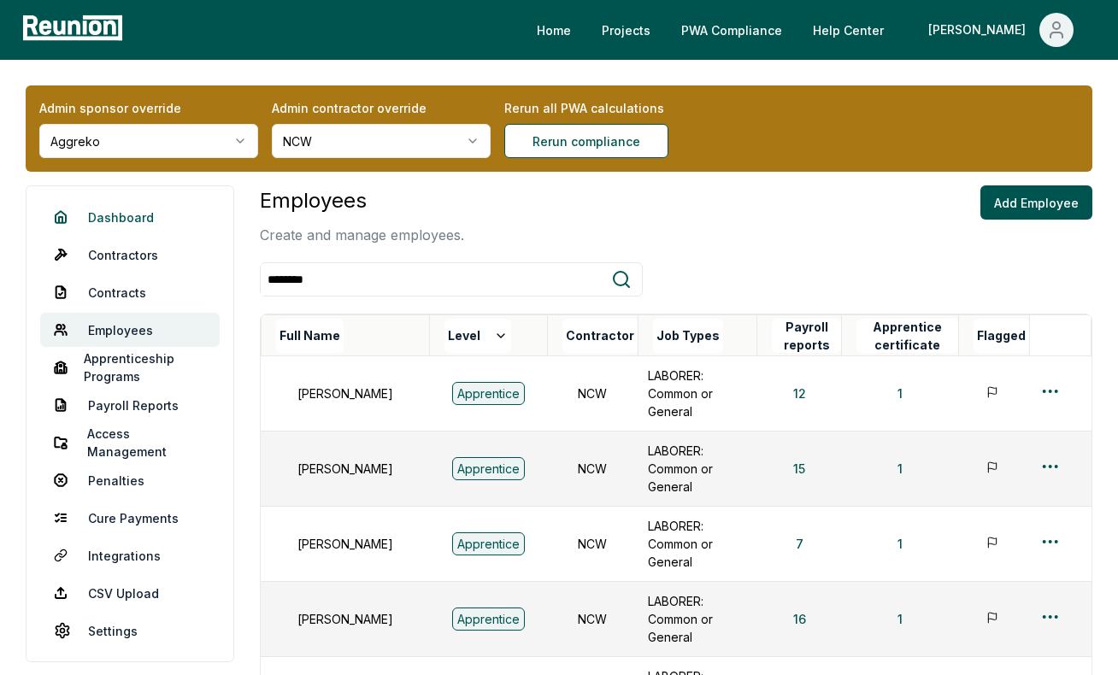
click at [129, 214] on link "Dashboard" at bounding box center [129, 217] width 179 height 34
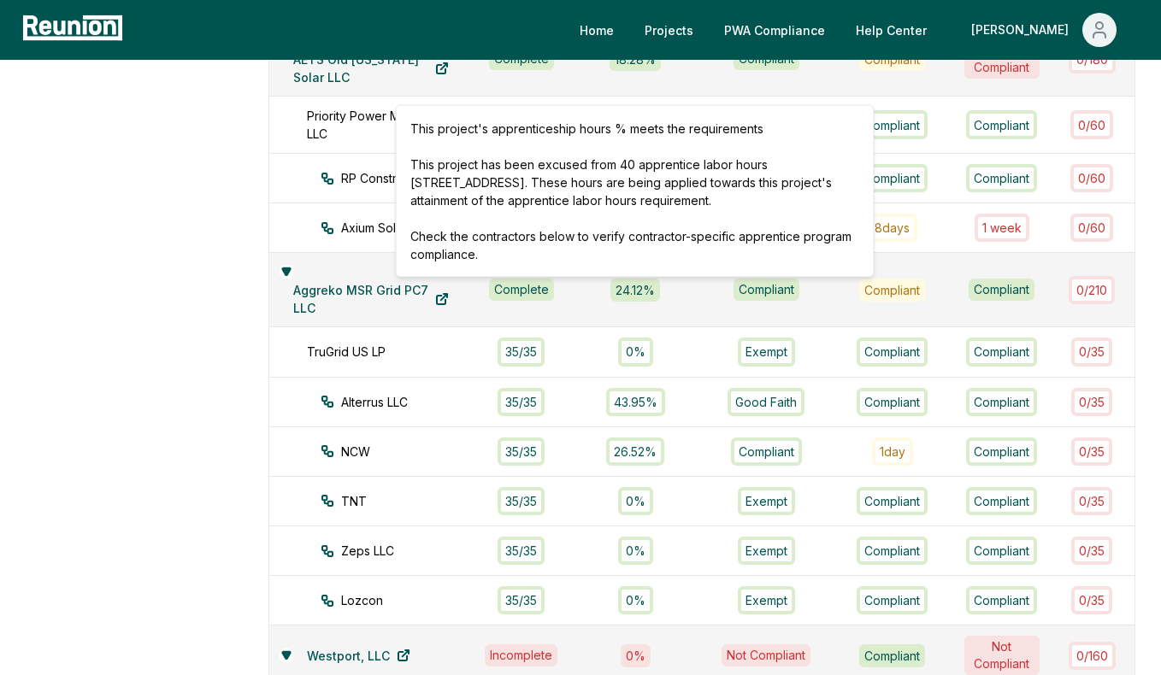
scroll to position [1608, 0]
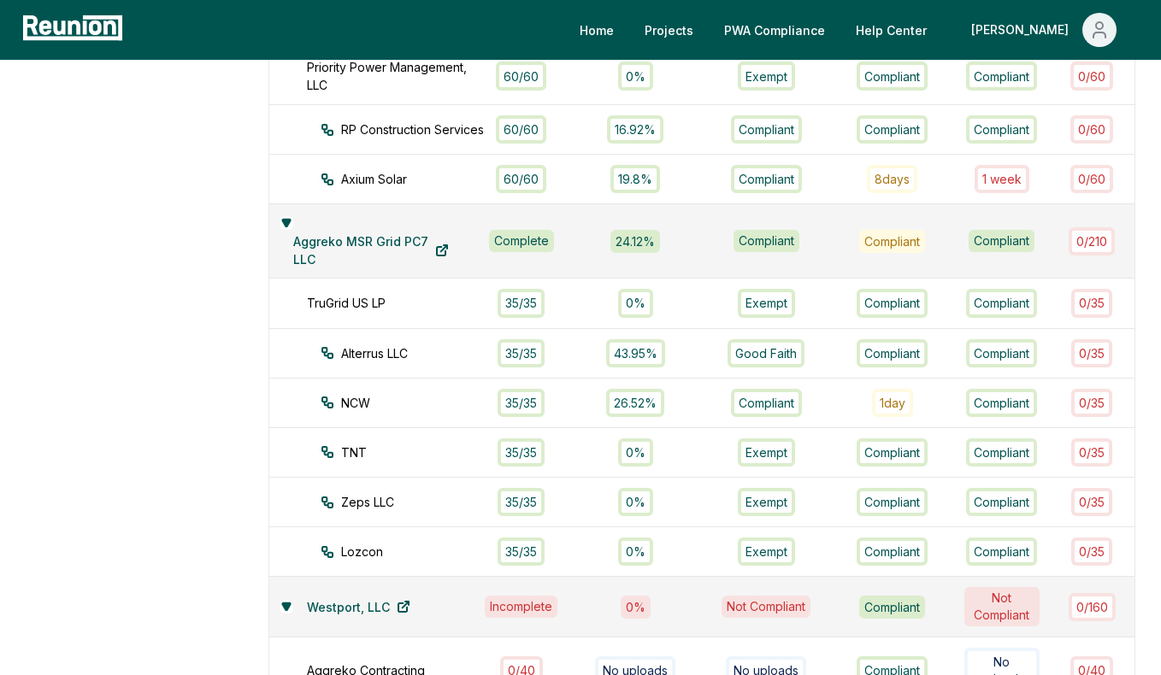
click at [897, 245] on div "Compliant" at bounding box center [892, 241] width 66 height 23
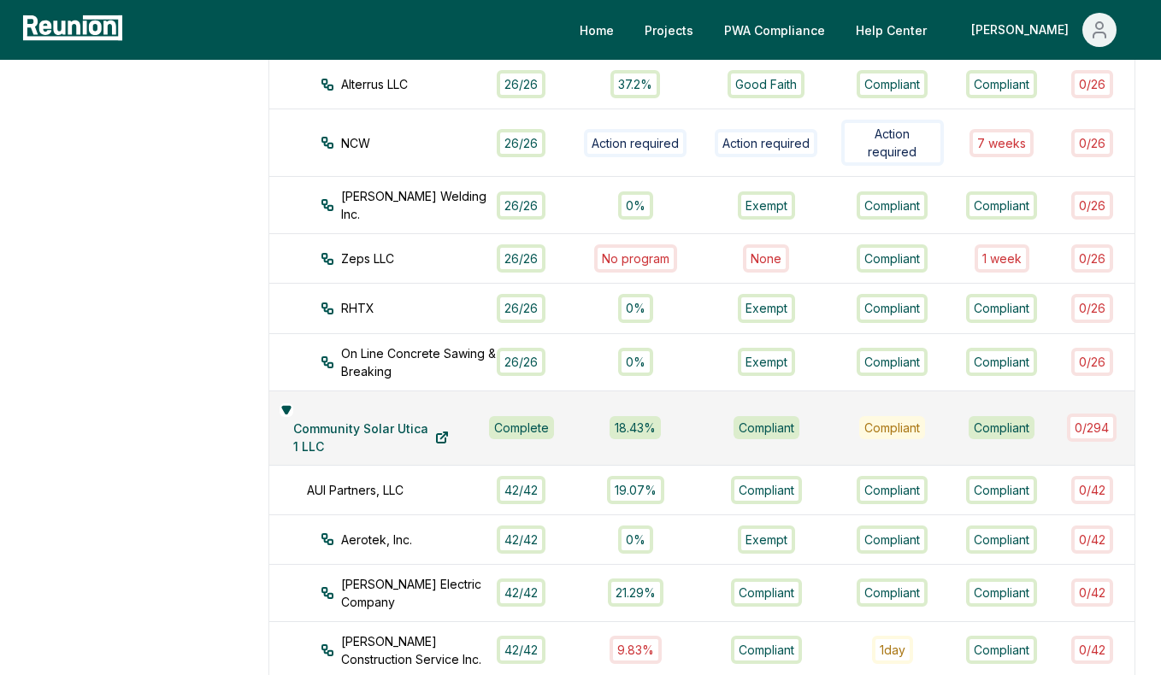
scroll to position [760, 0]
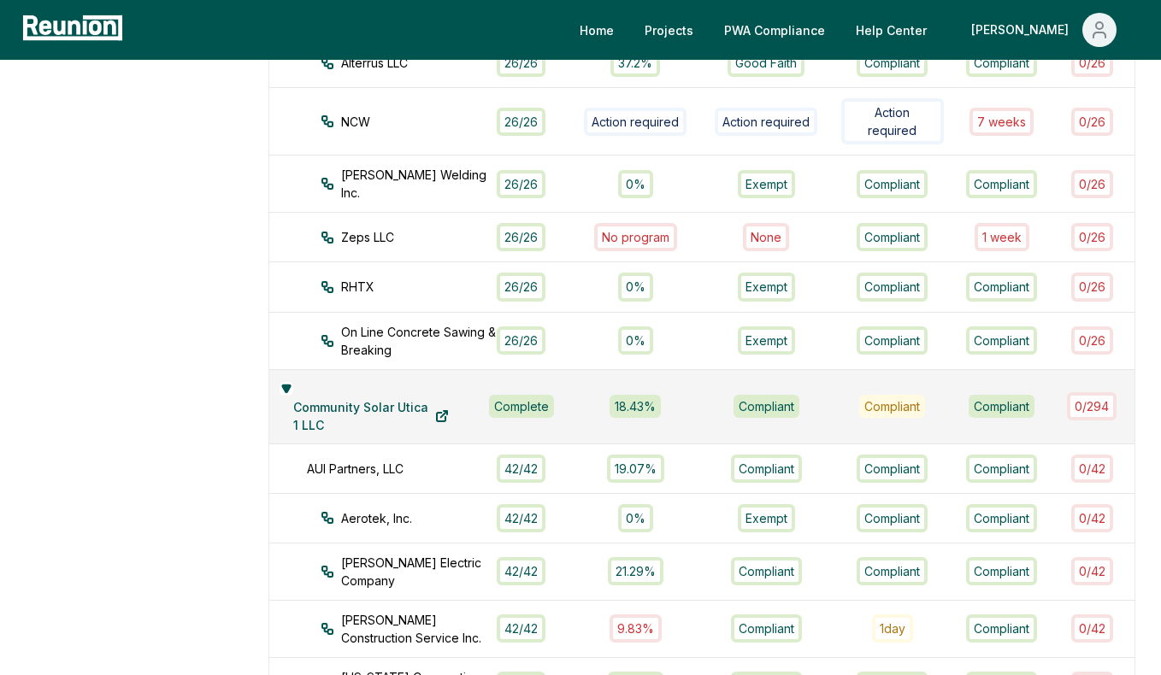
click at [891, 399] on div "Compliant" at bounding box center [892, 406] width 66 height 23
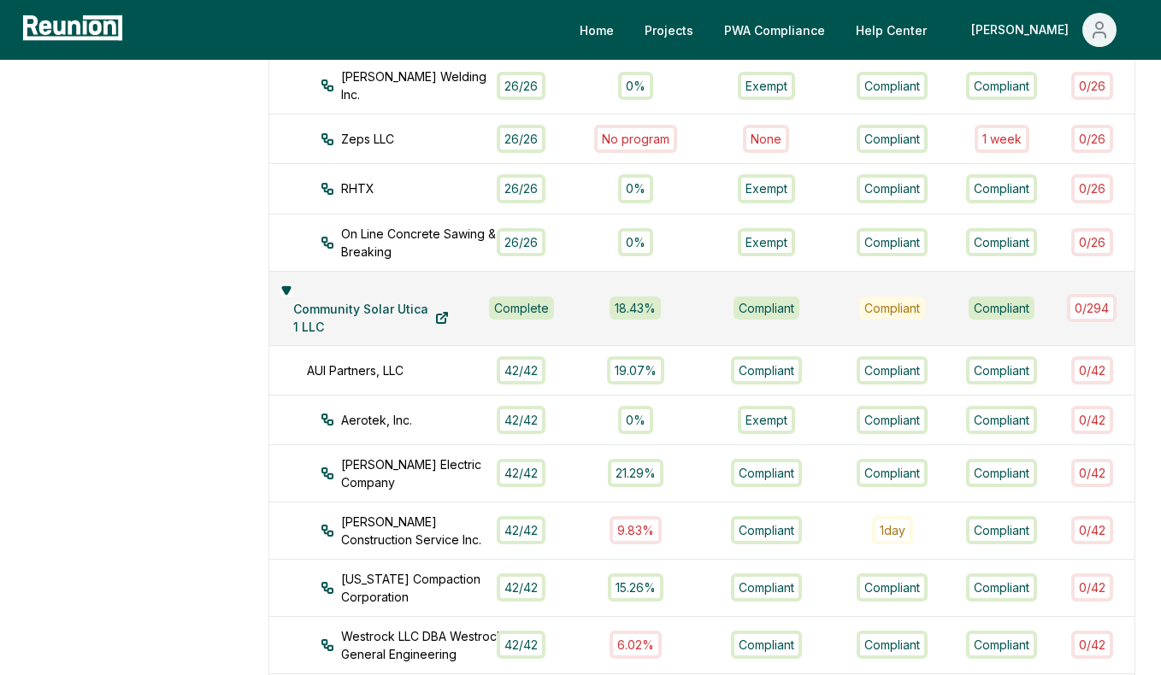
scroll to position [867, 0]
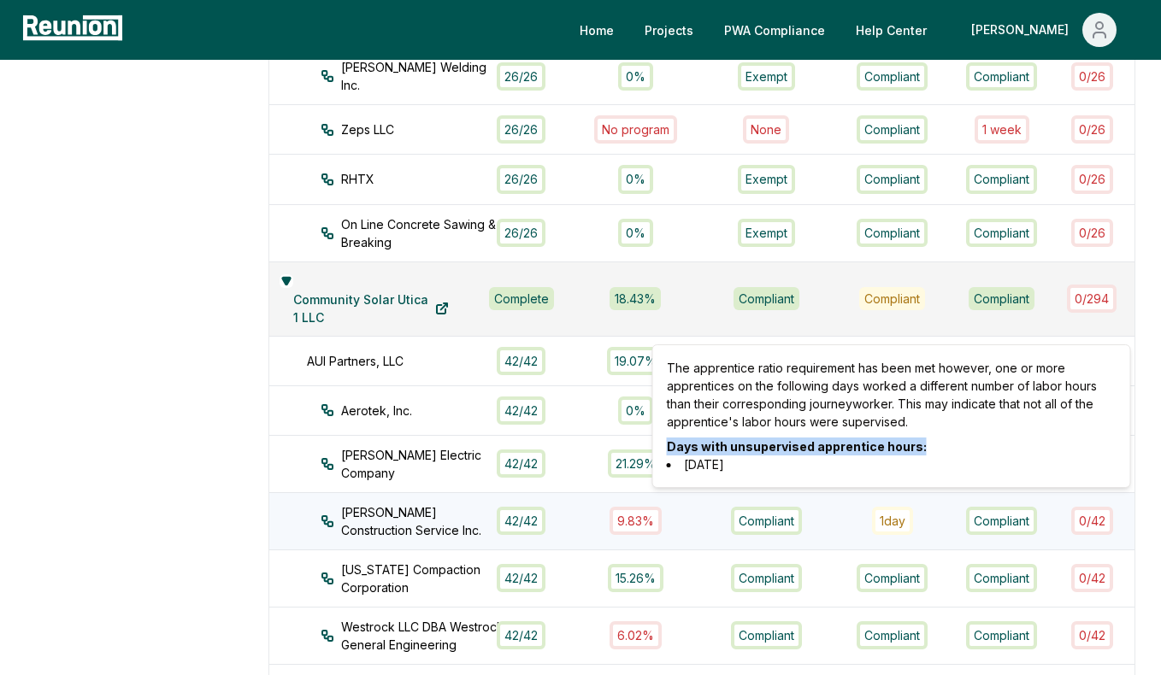
drag, startPoint x: 917, startPoint y: 447, endPoint x: 669, endPoint y: 447, distance: 247.8
click at [669, 447] on p "Days with unsupervised apprentice hours:" at bounding box center [892, 447] width 450 height 18
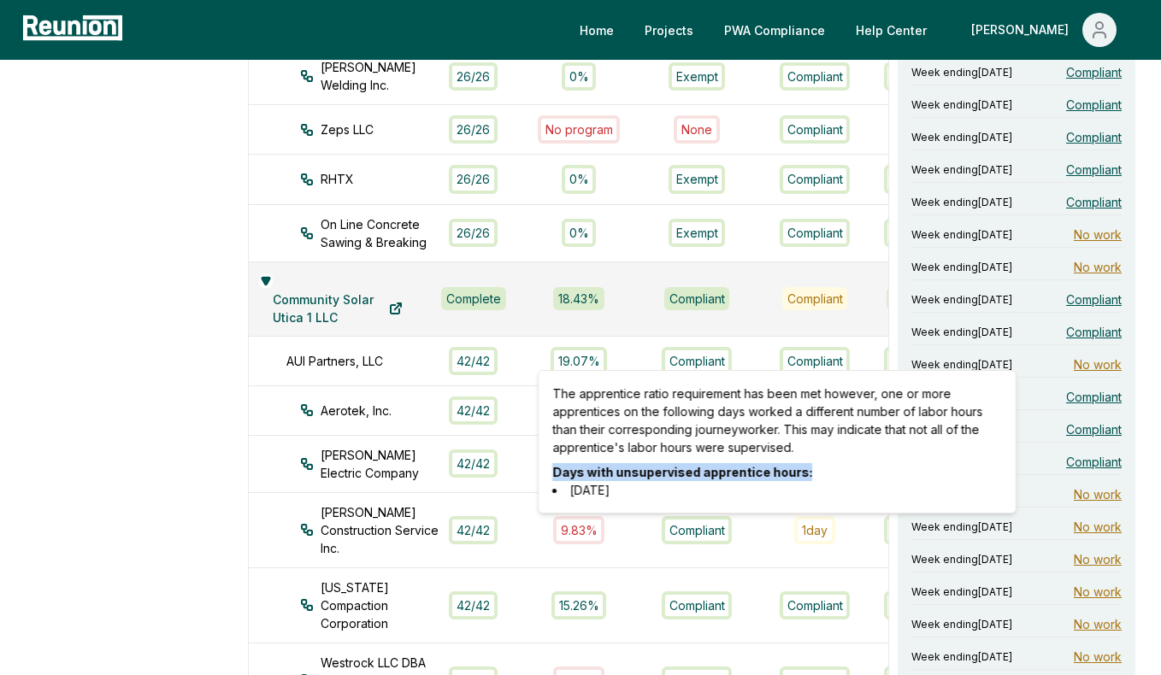
copy p "Days with unsupervised apprentice hours:"
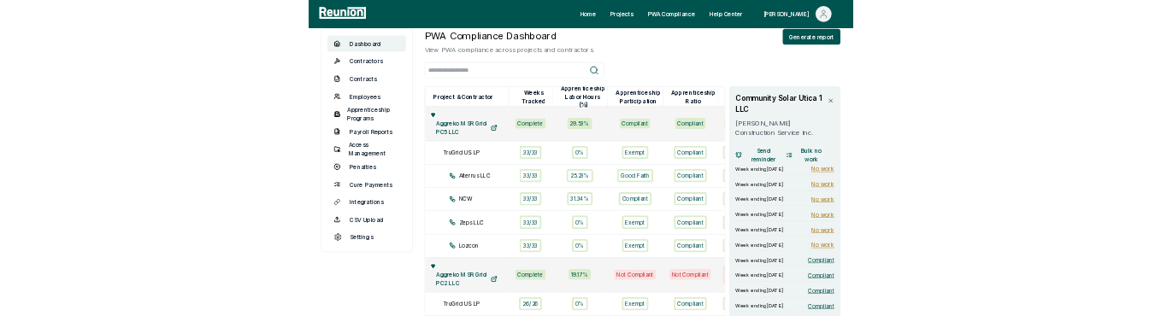
scroll to position [134, 0]
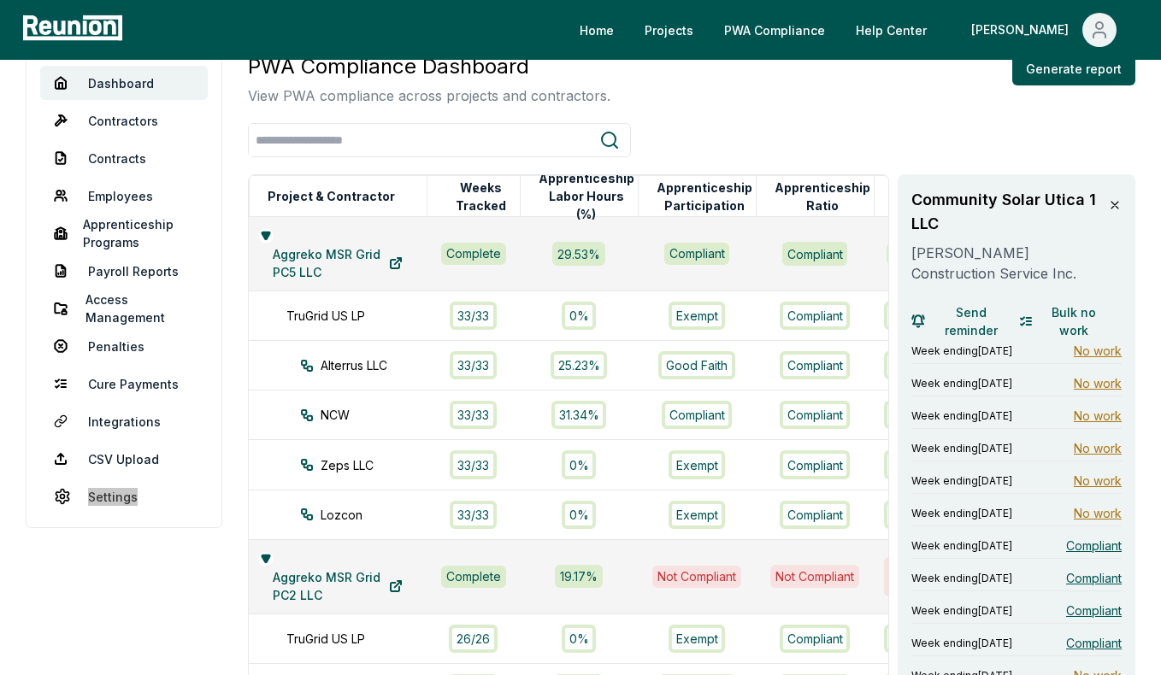
drag, startPoint x: 108, startPoint y: 496, endPoint x: 297, endPoint y: 24, distance: 508.1
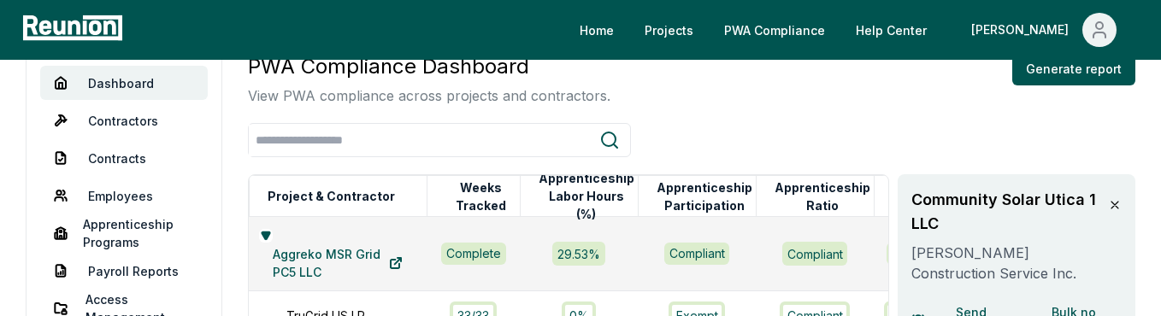
click at [1115, 204] on icon at bounding box center [1114, 205] width 7 height 7
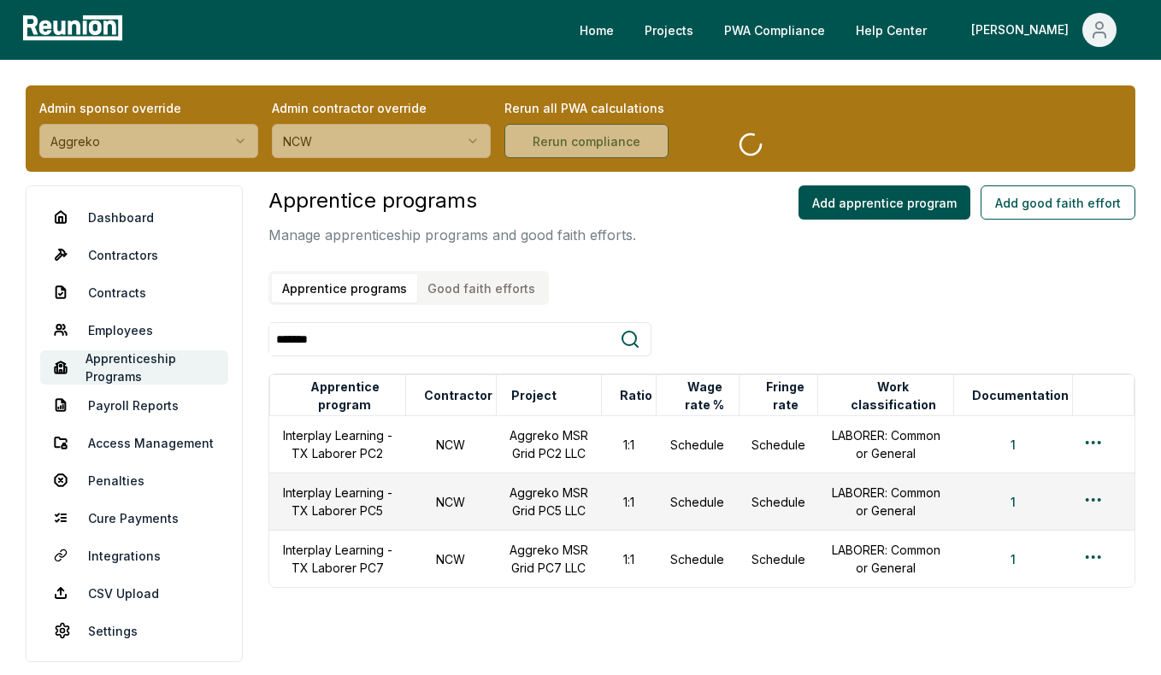
scroll to position [22, 0]
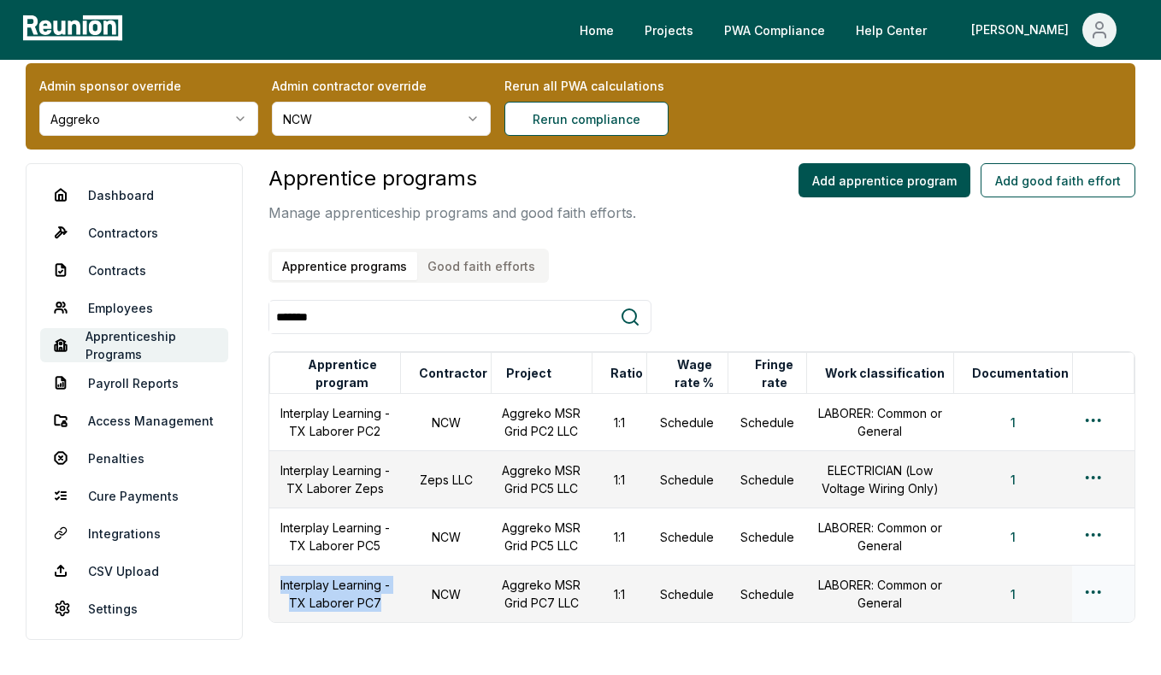
drag, startPoint x: 384, startPoint y: 604, endPoint x: 273, endPoint y: 589, distance: 111.3
click at [273, 588] on td "Interplay Learning - TX Laborer PC7" at bounding box center [334, 594] width 131 height 57
copy td "Interplay Learning - TX Laborer PC7"
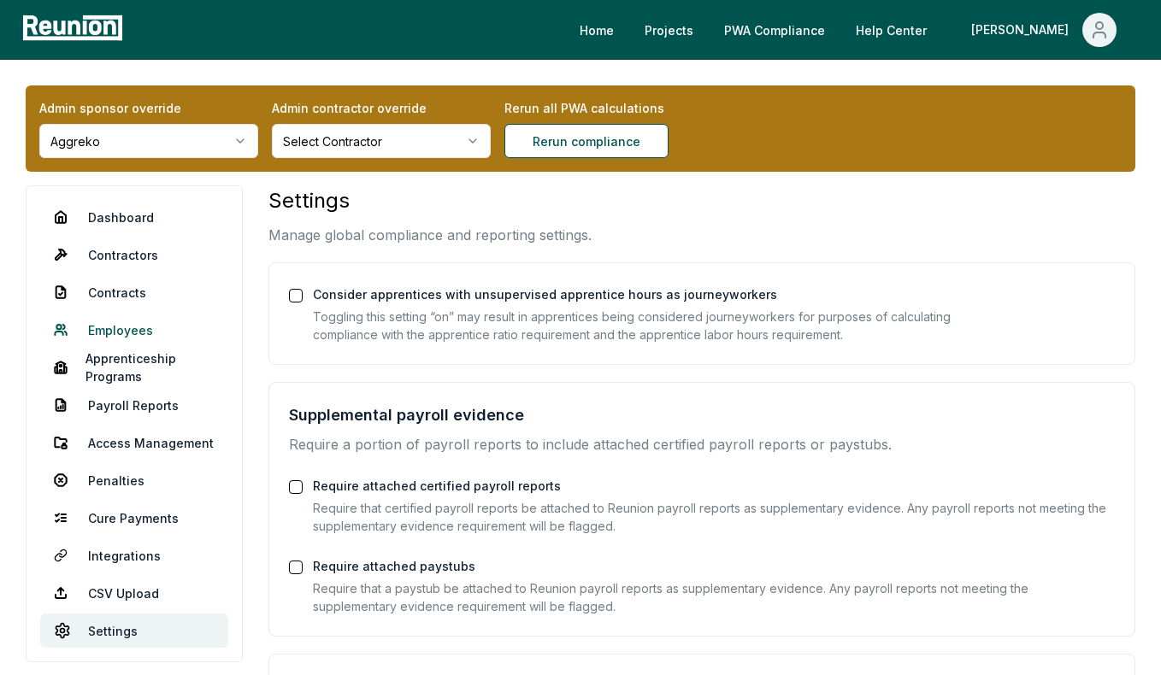
click at [123, 325] on link "Employees" at bounding box center [134, 330] width 188 height 34
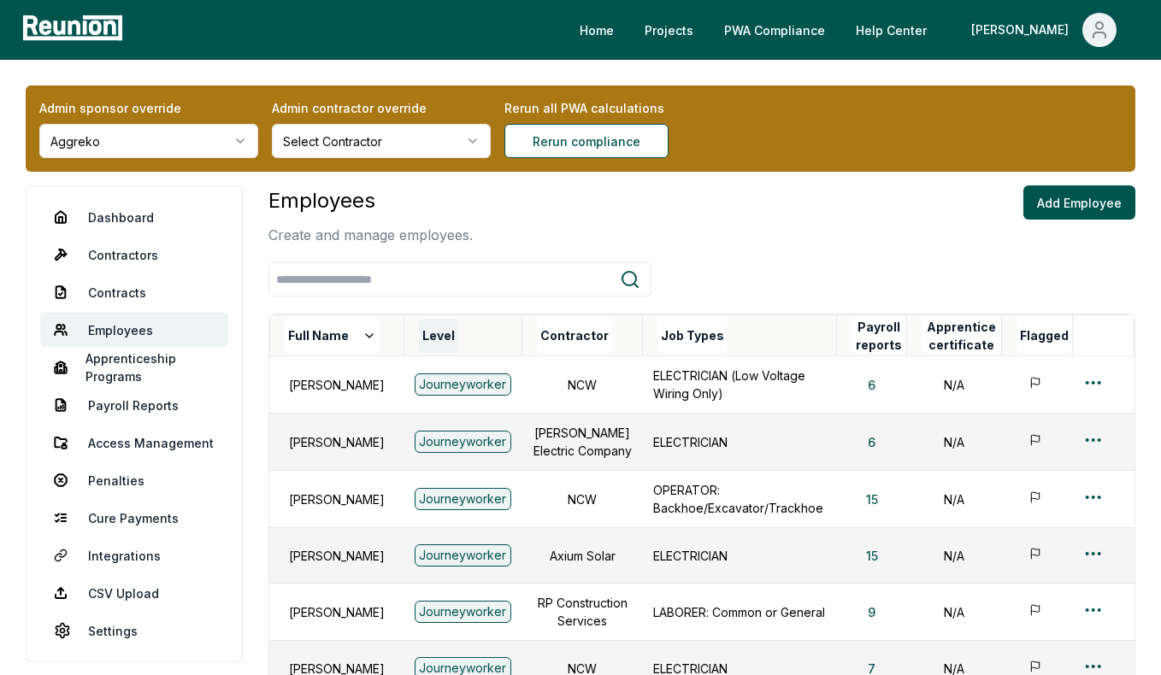
click at [426, 336] on button "Level" at bounding box center [438, 336] width 39 height 34
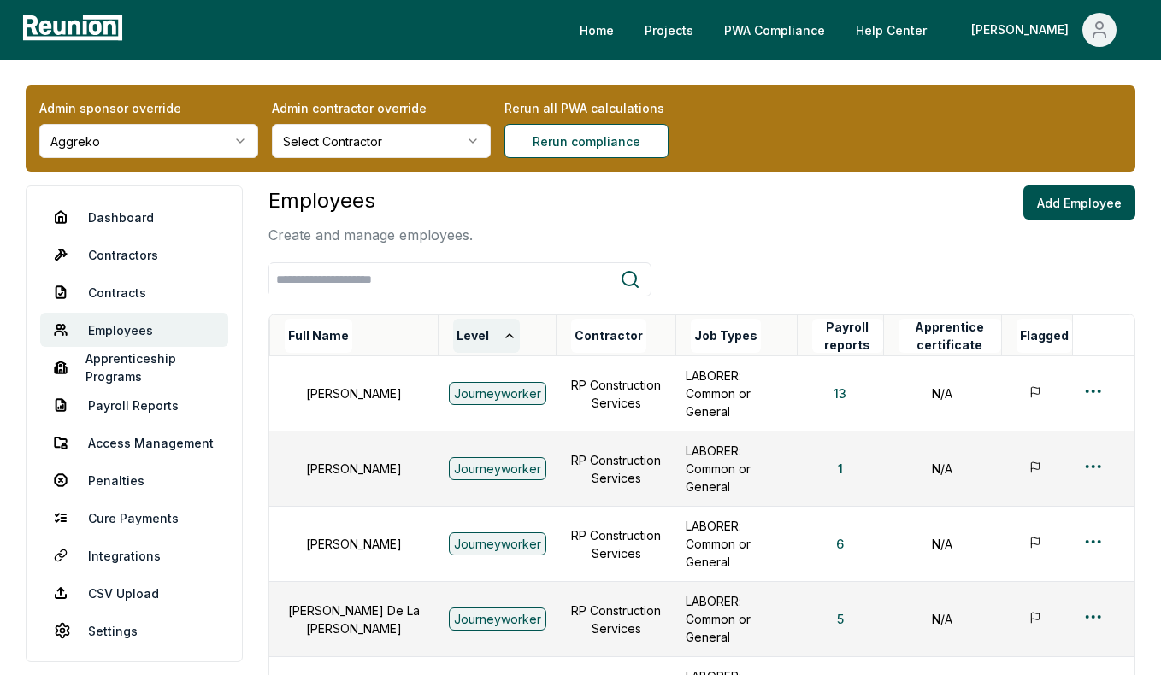
click at [453, 337] on button "Level" at bounding box center [486, 336] width 67 height 34
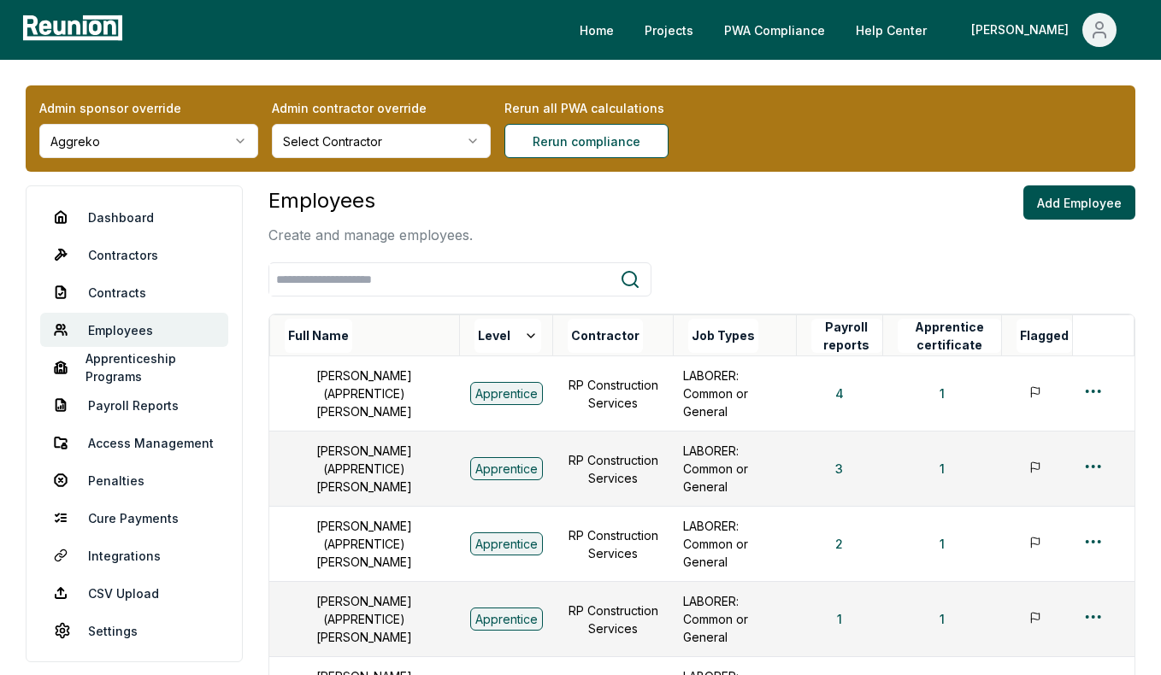
click at [416, 138] on html "Please visit us on your desktop We're working on making our marketplace mobile-…" at bounding box center [580, 661] width 1161 height 1322
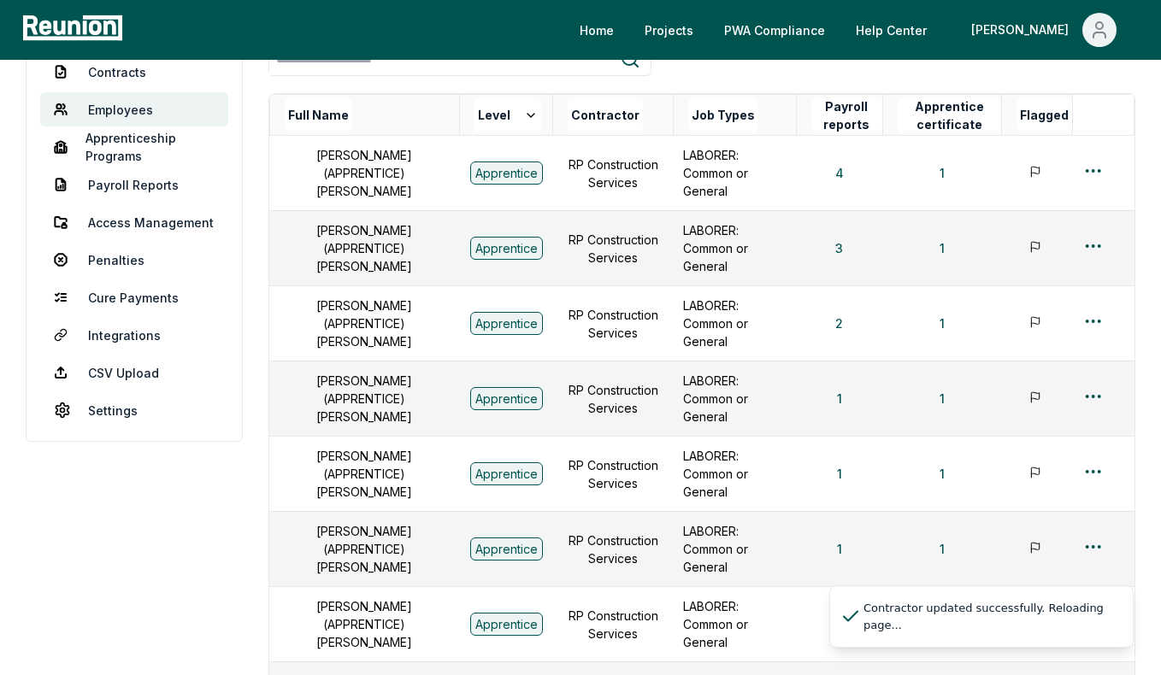
scroll to position [444, 0]
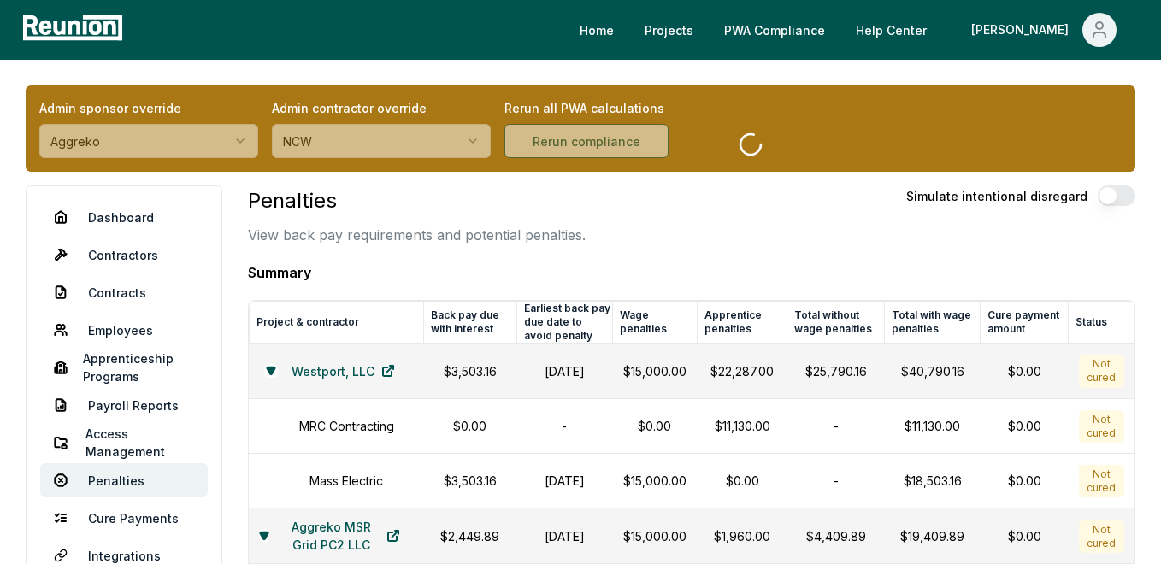
scroll to position [3, 0]
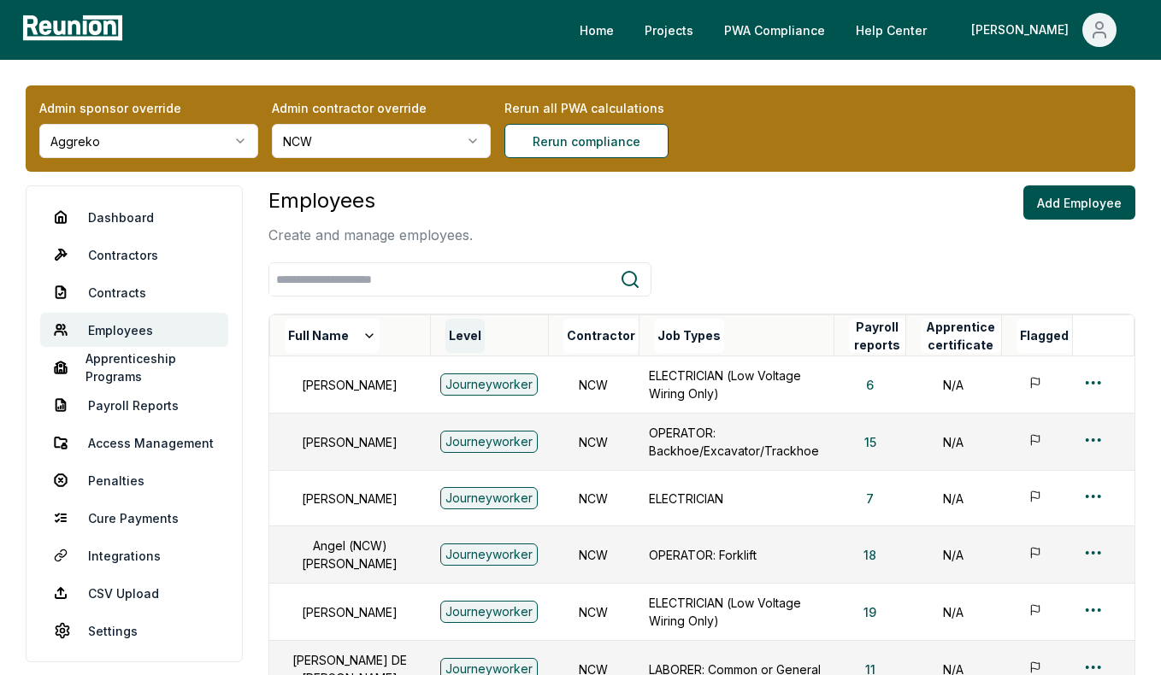
click at [445, 338] on button "Level" at bounding box center [464, 336] width 39 height 34
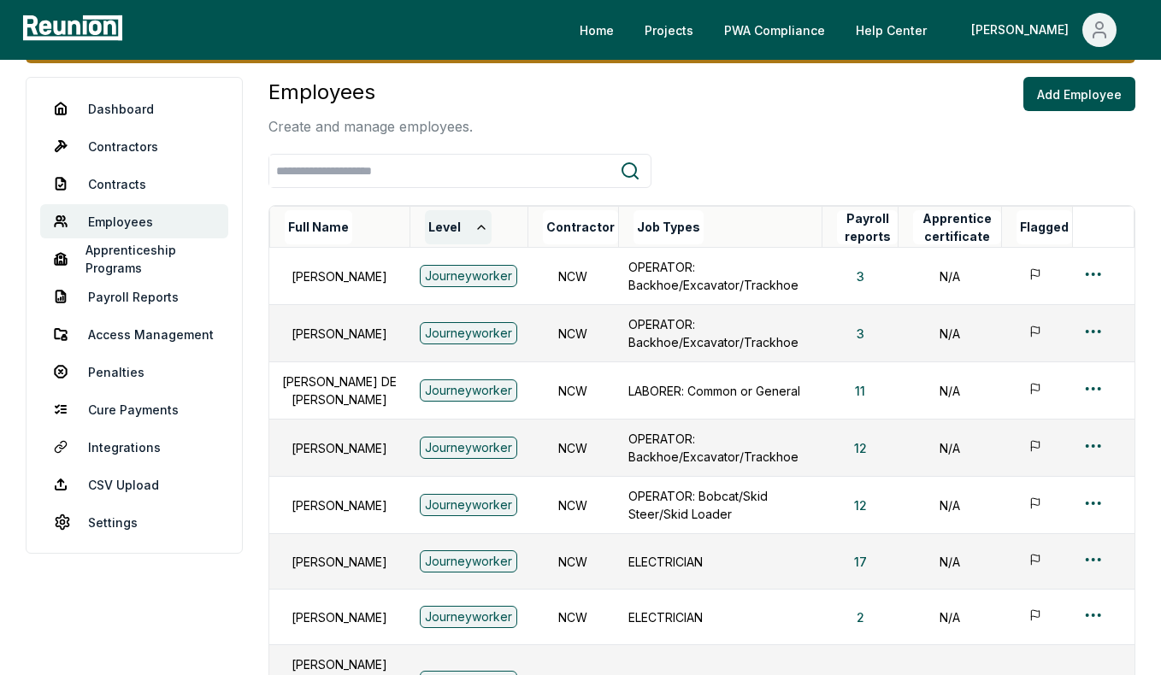
scroll to position [29, 0]
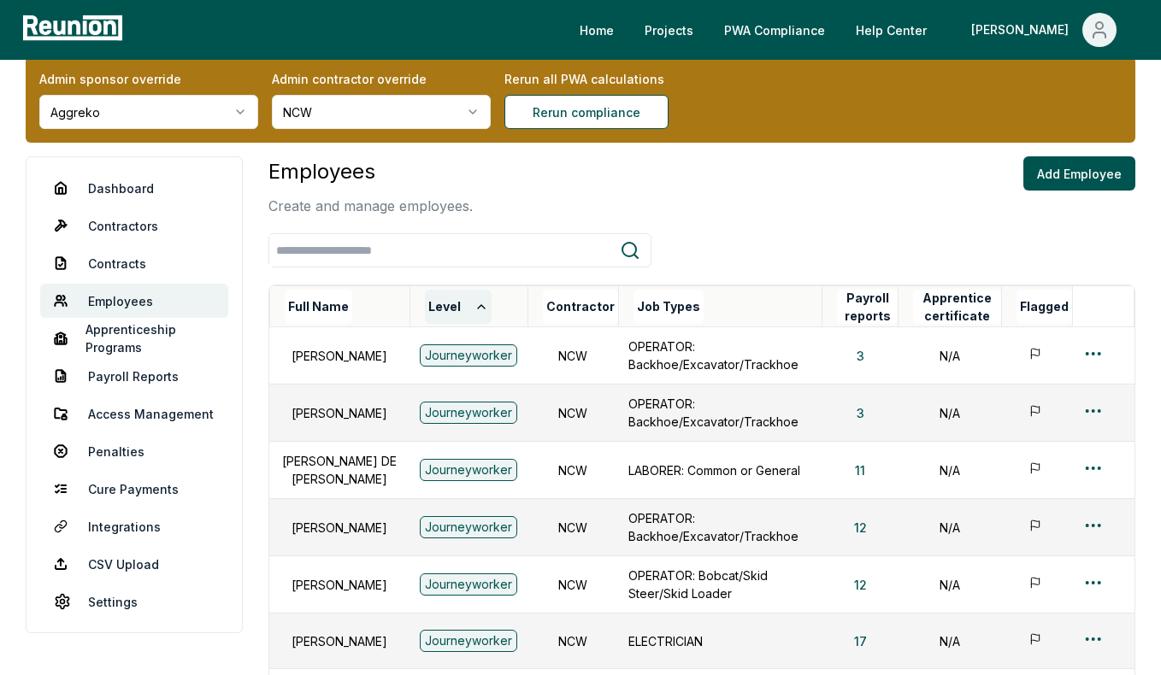
click at [440, 311] on button "Level" at bounding box center [458, 307] width 67 height 34
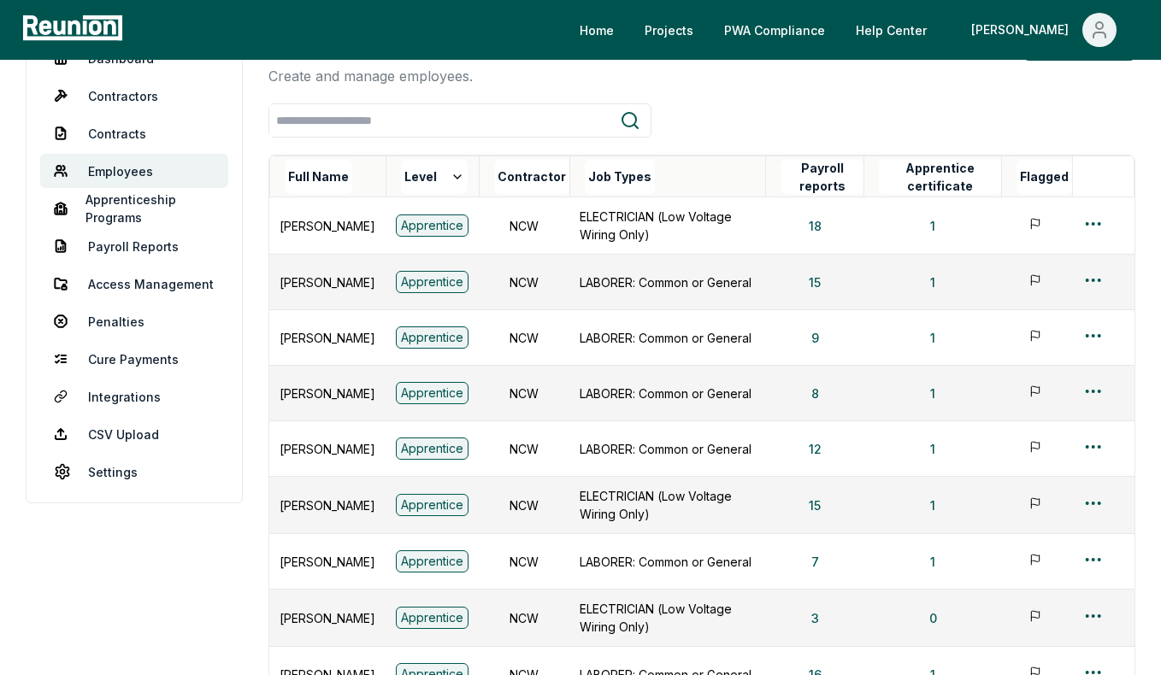
scroll to position [97, 0]
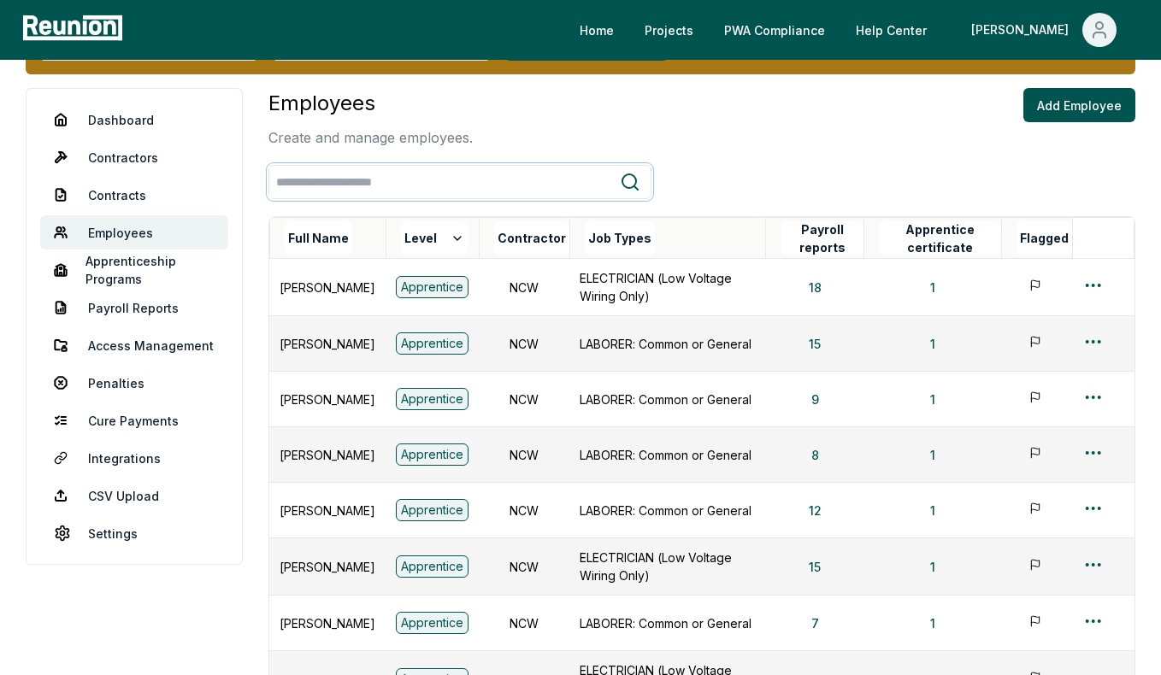
click at [409, 179] on input "search" at bounding box center [444, 183] width 350 height 32
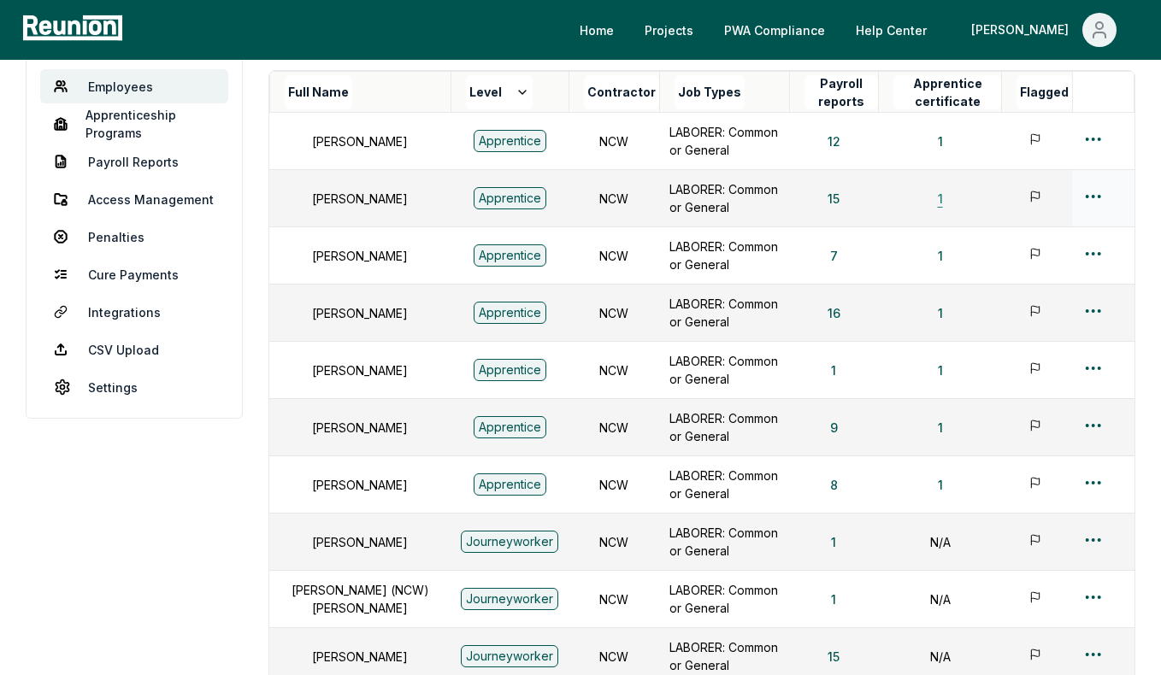
scroll to position [220, 0]
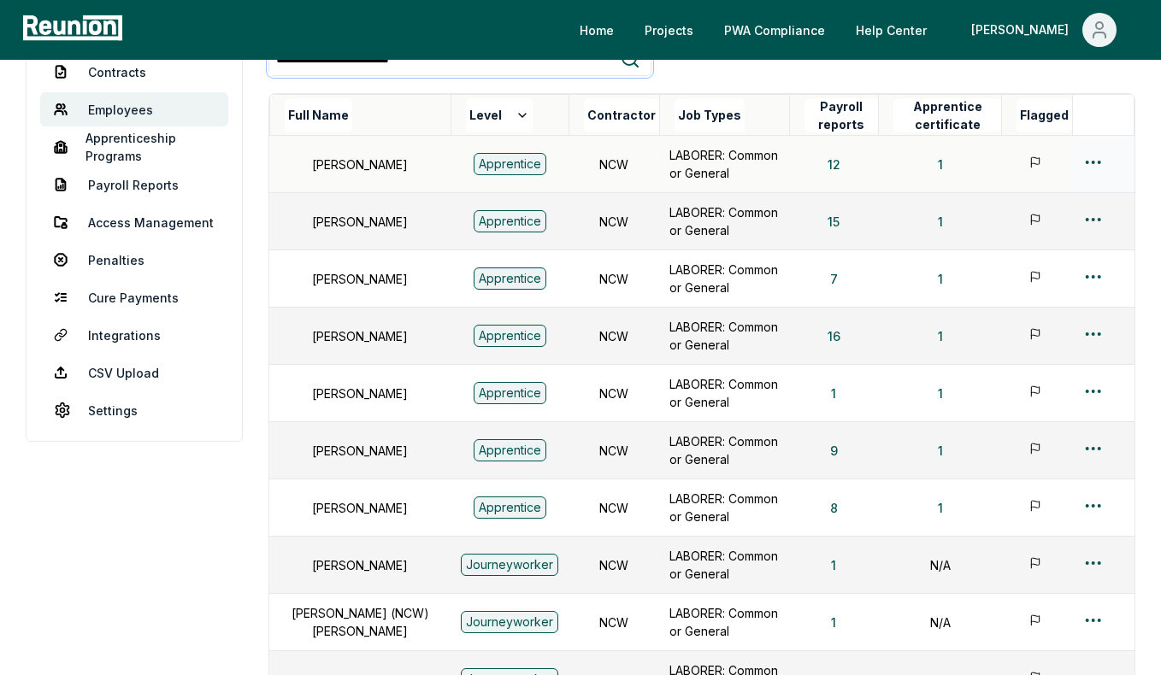
type input "**********"
click at [1093, 167] on html "**********" at bounding box center [580, 351] width 1161 height 1143
click at [1031, 223] on div "Edit" at bounding box center [1065, 229] width 162 height 28
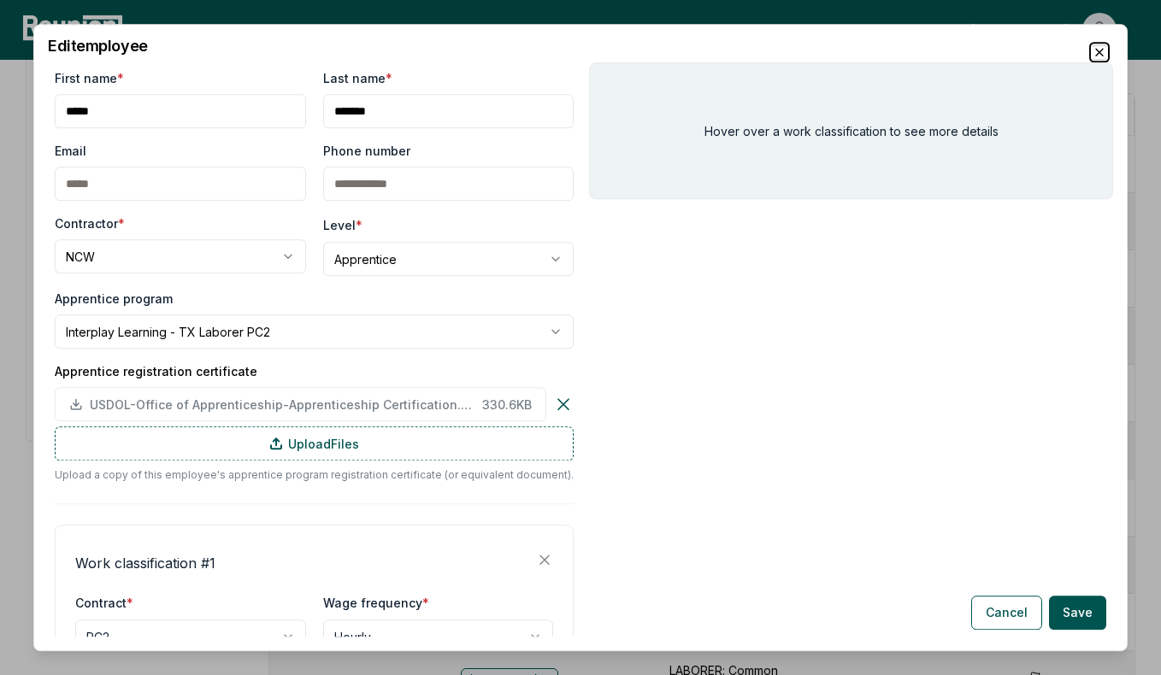
click at [1096, 52] on icon "button" at bounding box center [1099, 52] width 14 height 14
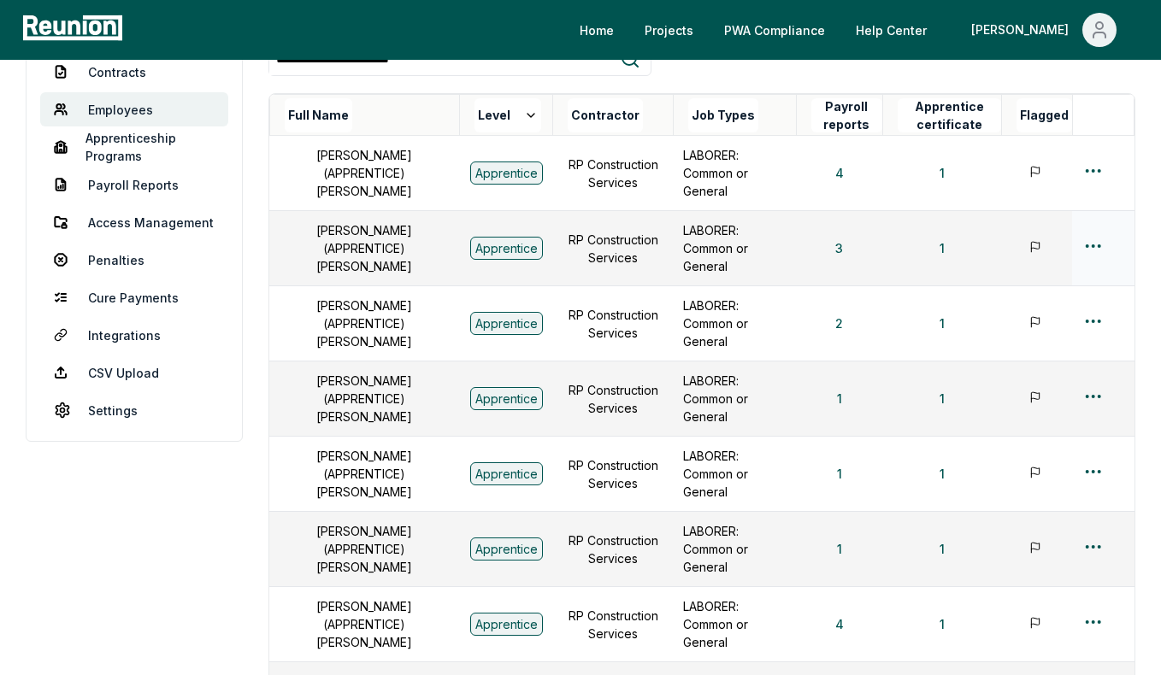
scroll to position [0, 0]
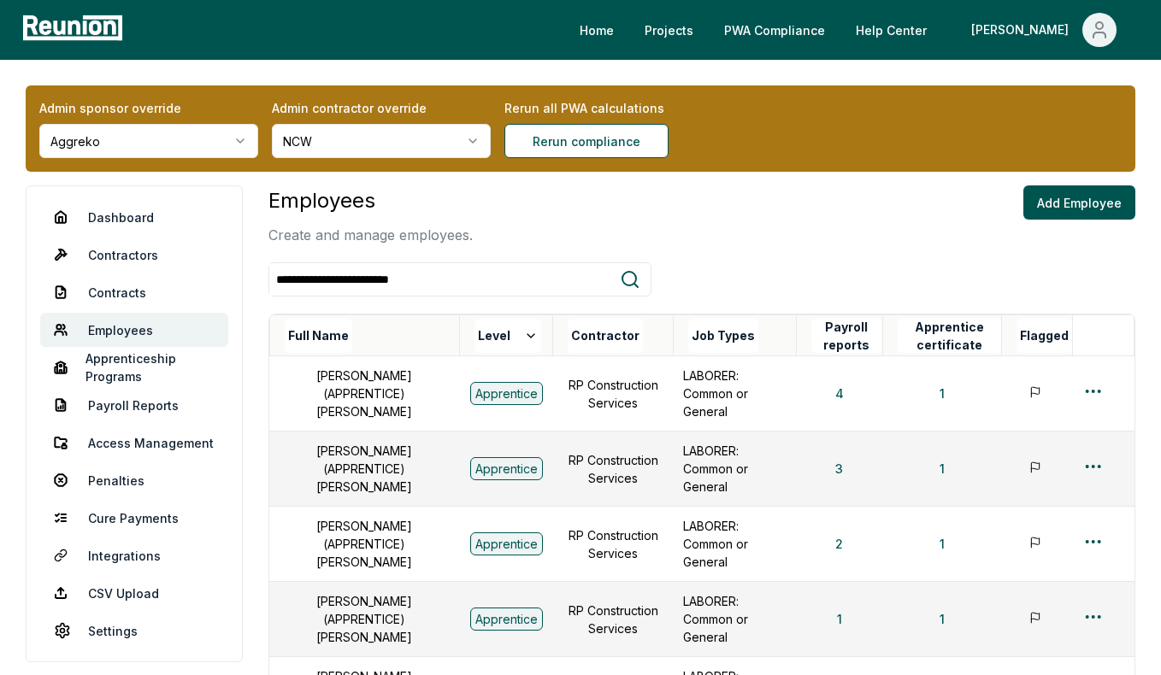
click at [365, 145] on html "**********" at bounding box center [580, 661] width 1161 height 1322
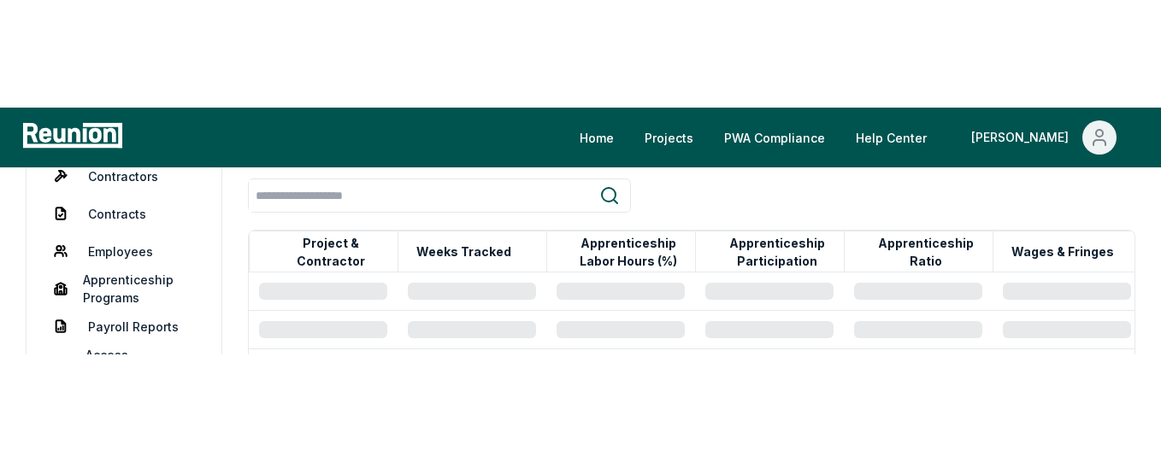
scroll to position [223, 0]
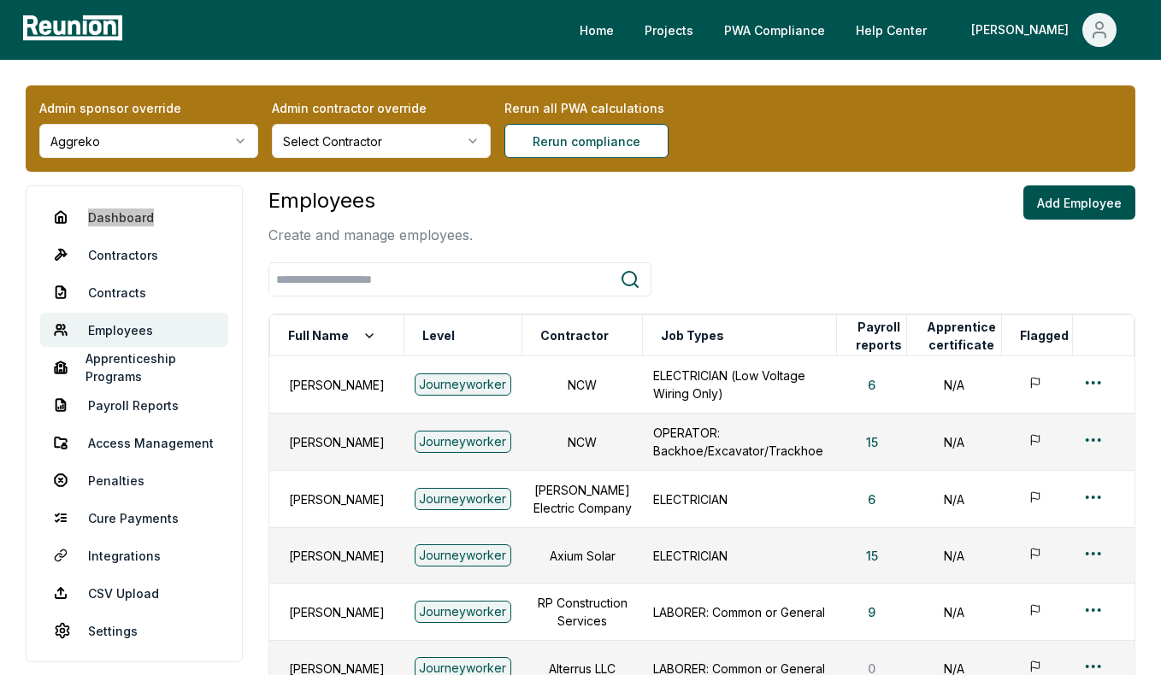
drag, startPoint x: 134, startPoint y: 214, endPoint x: 318, endPoint y: 2, distance: 280.5
click at [0, 0] on div "Home Projects PWA Compliance Help Center [PERSON_NAME] Admin sponsor override A…" at bounding box center [580, 577] width 1161 height 1155
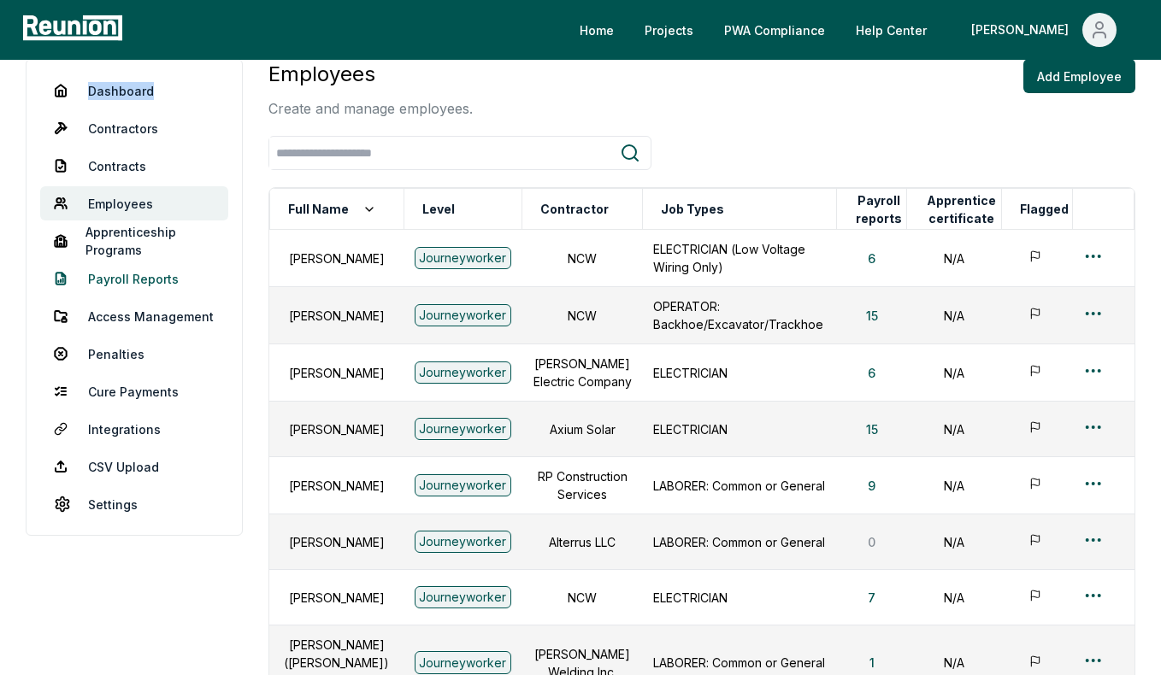
scroll to position [125, 0]
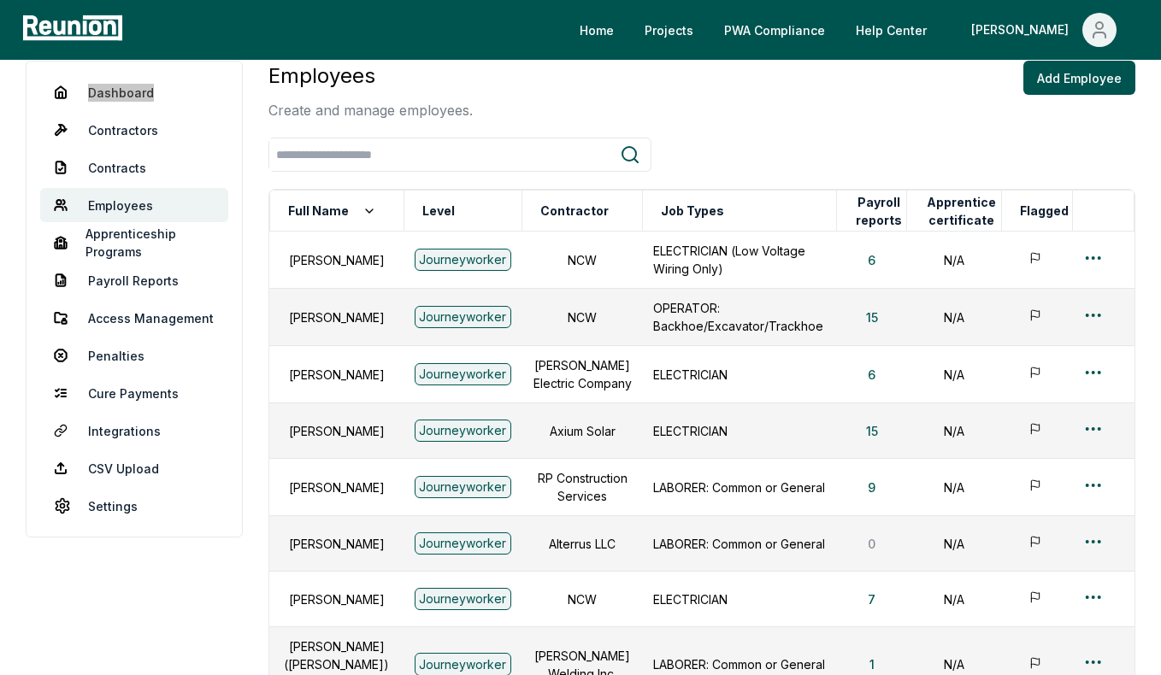
drag, startPoint x: 142, startPoint y: 245, endPoint x: 393, endPoint y: 7, distance: 346.4
click at [0, 0] on div "Home Projects PWA Compliance Help Center Archisha Admin sponsor override Aggrek…" at bounding box center [580, 452] width 1161 height 1155
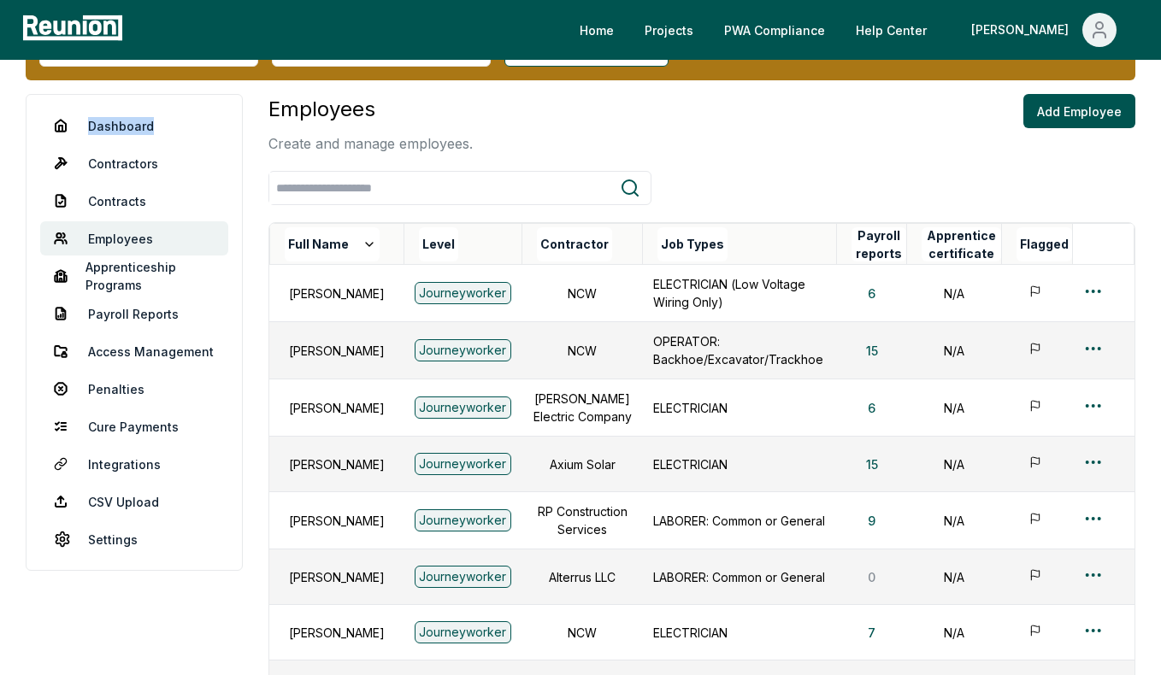
scroll to position [83, 0]
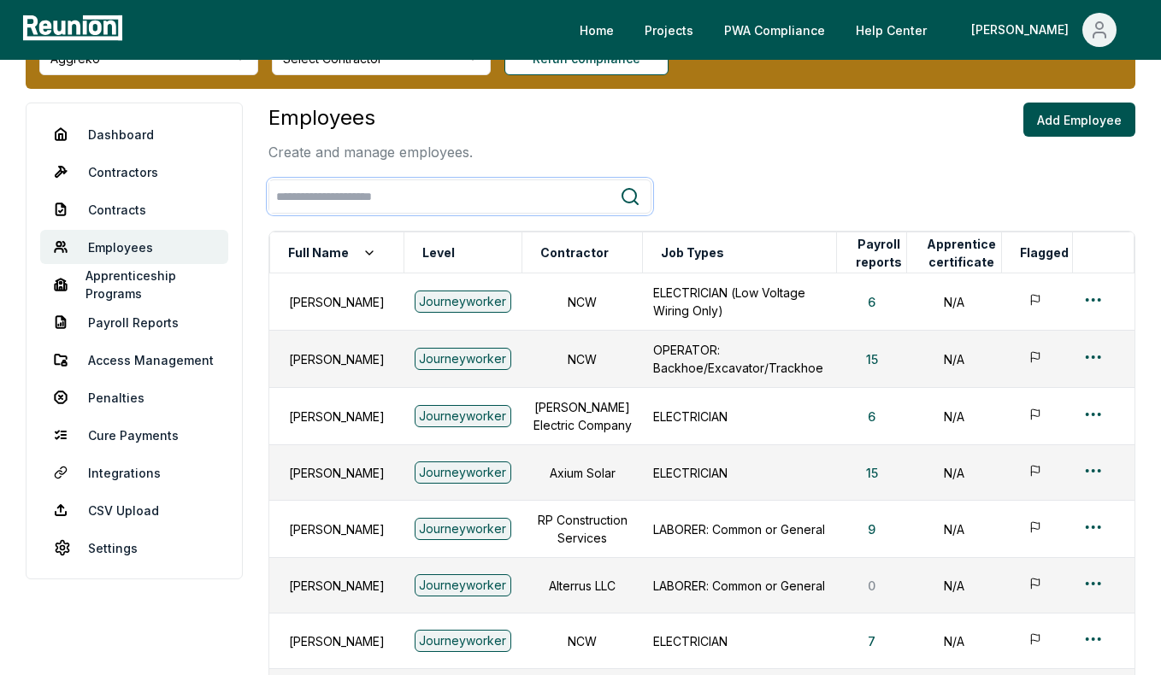
click at [469, 203] on input "search" at bounding box center [444, 197] width 350 height 32
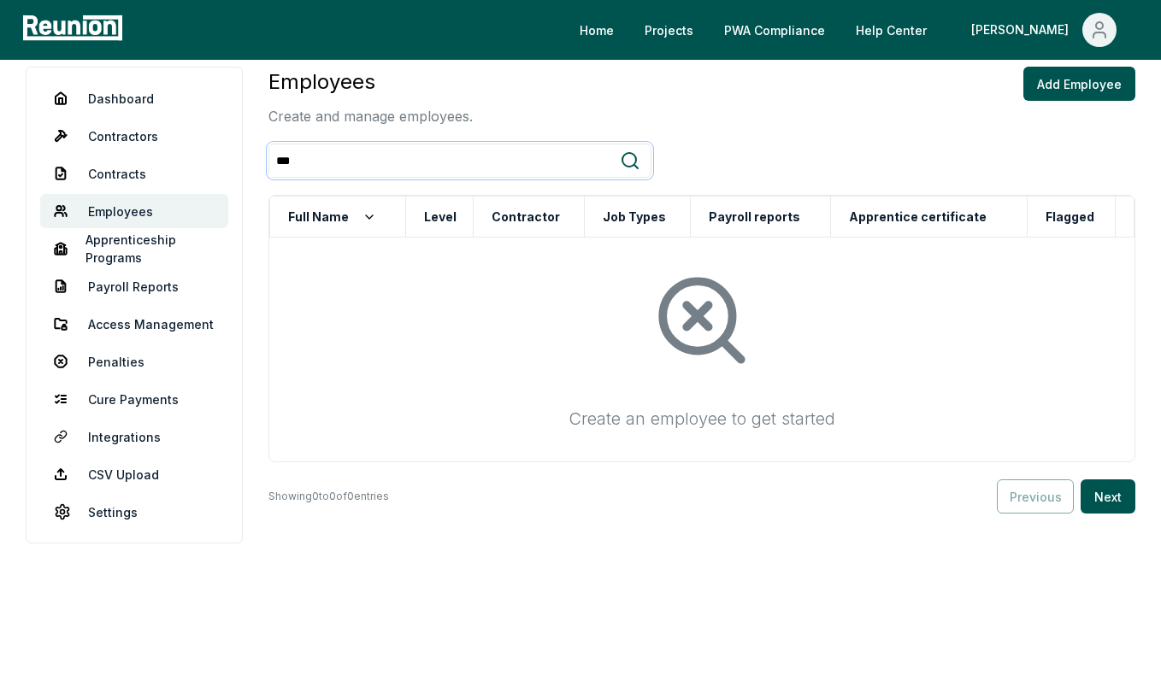
scroll to position [130, 0]
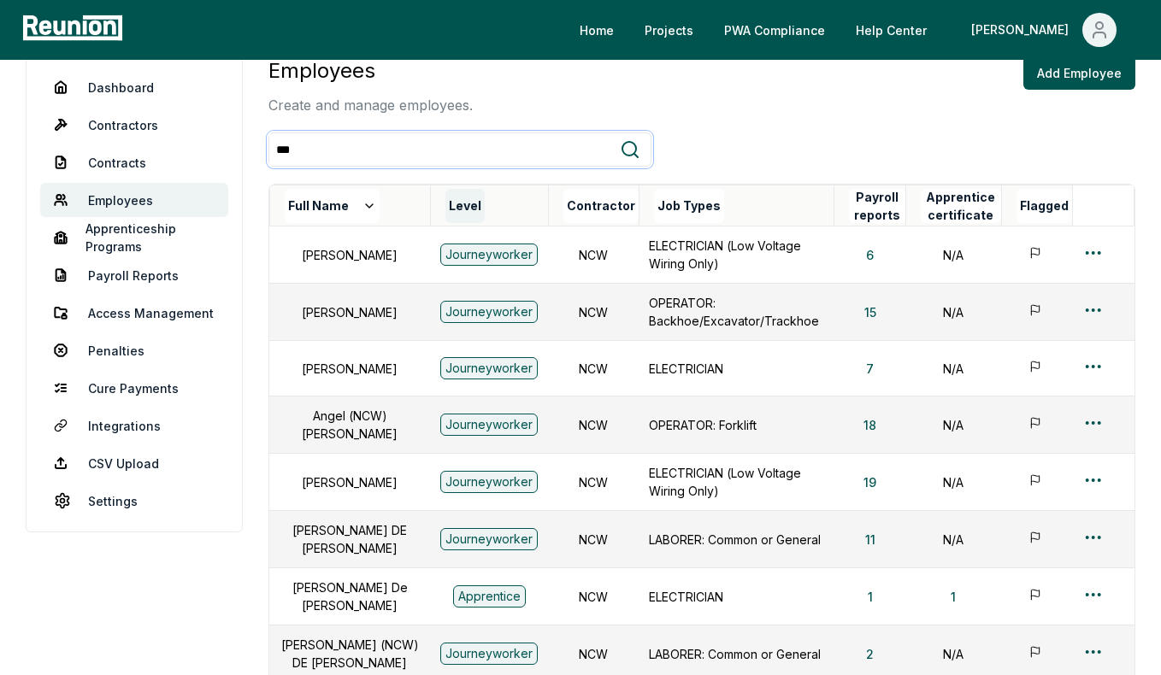
type input "***"
click at [450, 210] on button "Level" at bounding box center [464, 206] width 39 height 34
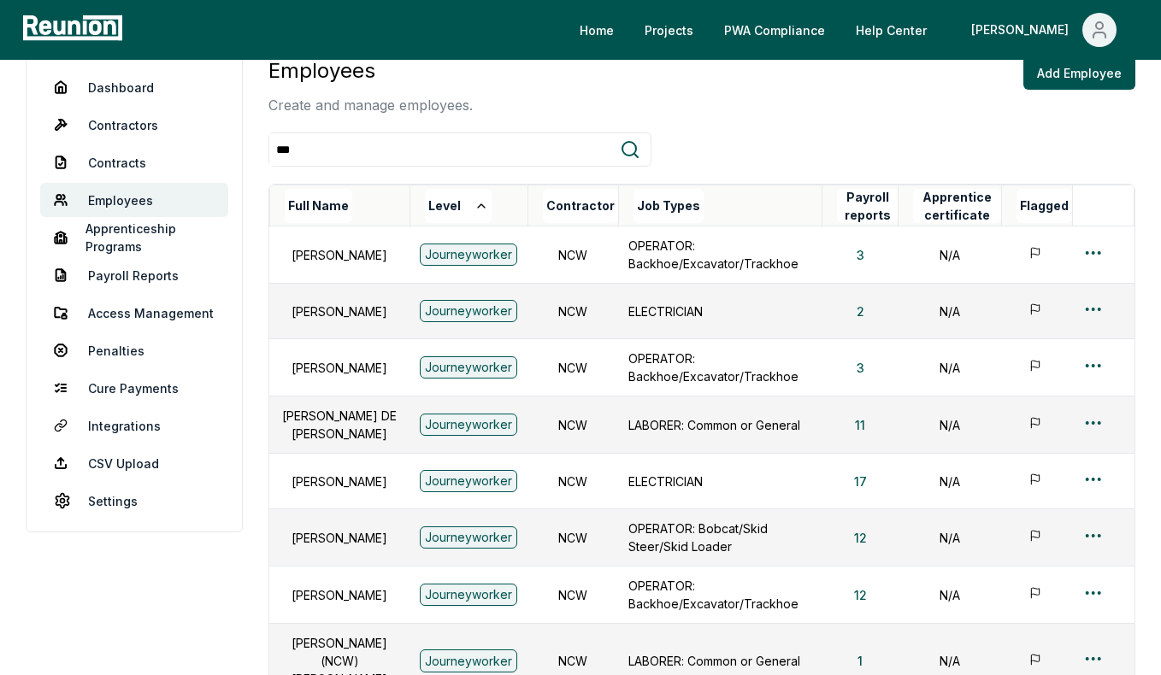
click at [450, 210] on button "Level" at bounding box center [458, 206] width 67 height 34
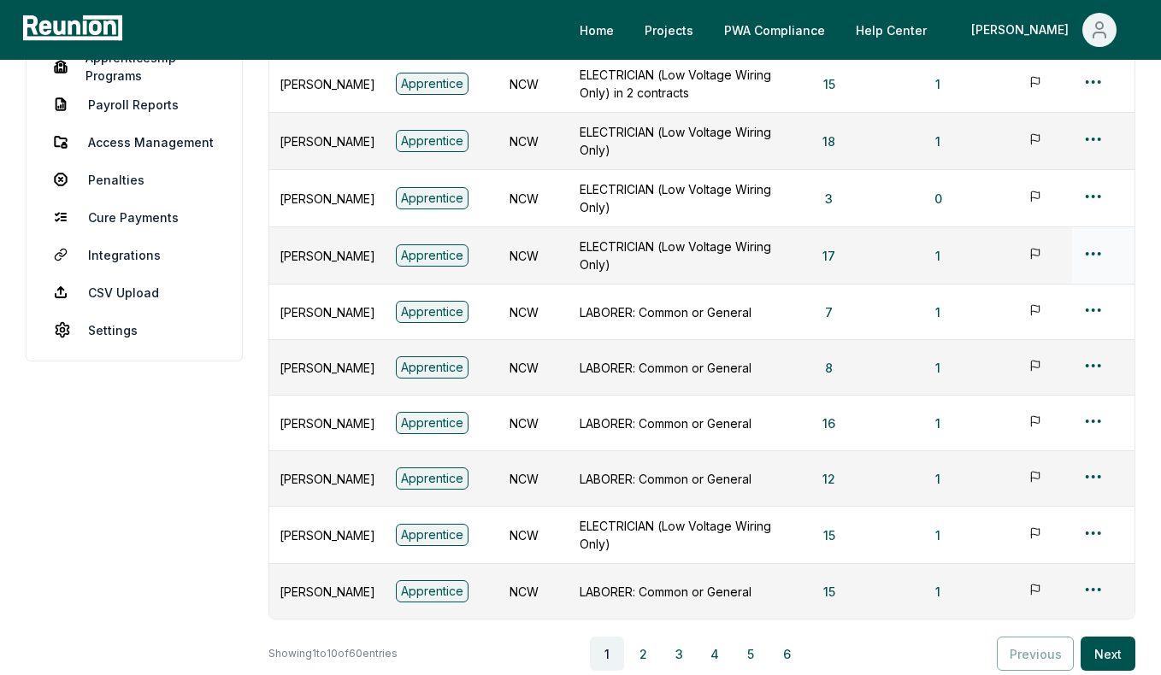
scroll to position [314, 0]
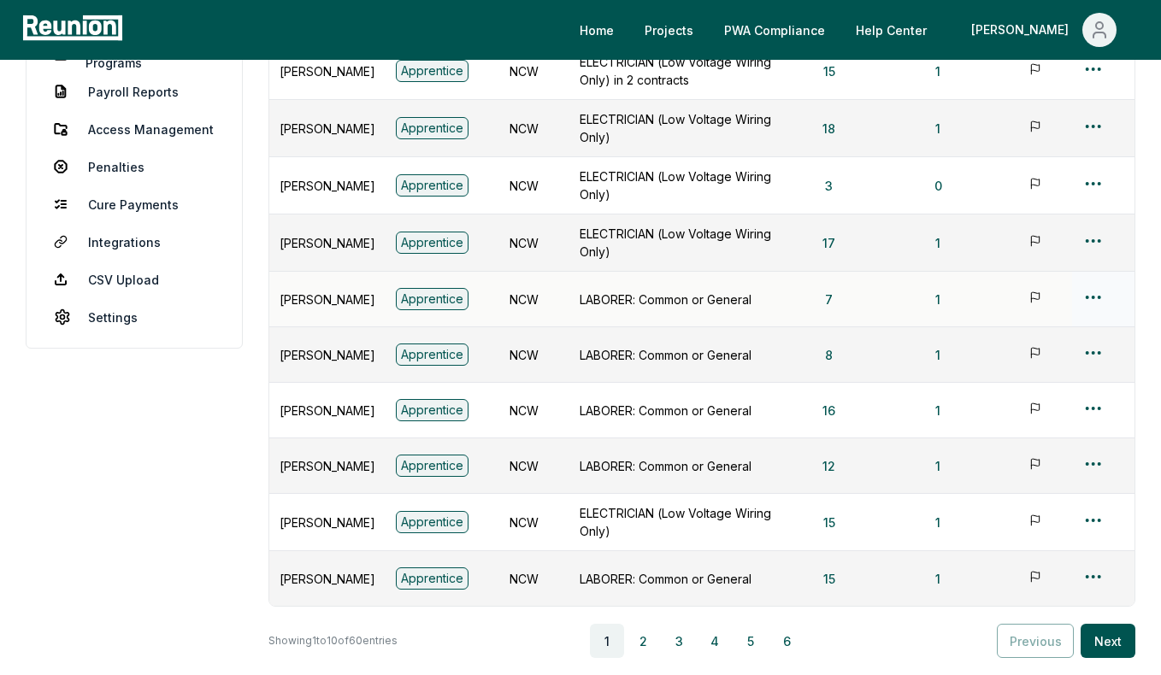
click at [1090, 294] on html "Please visit us on your desktop We're working on making our marketplace mobile-…" at bounding box center [580, 253] width 1161 height 1134
click at [1029, 364] on div "Edit" at bounding box center [1065, 364] width 162 height 28
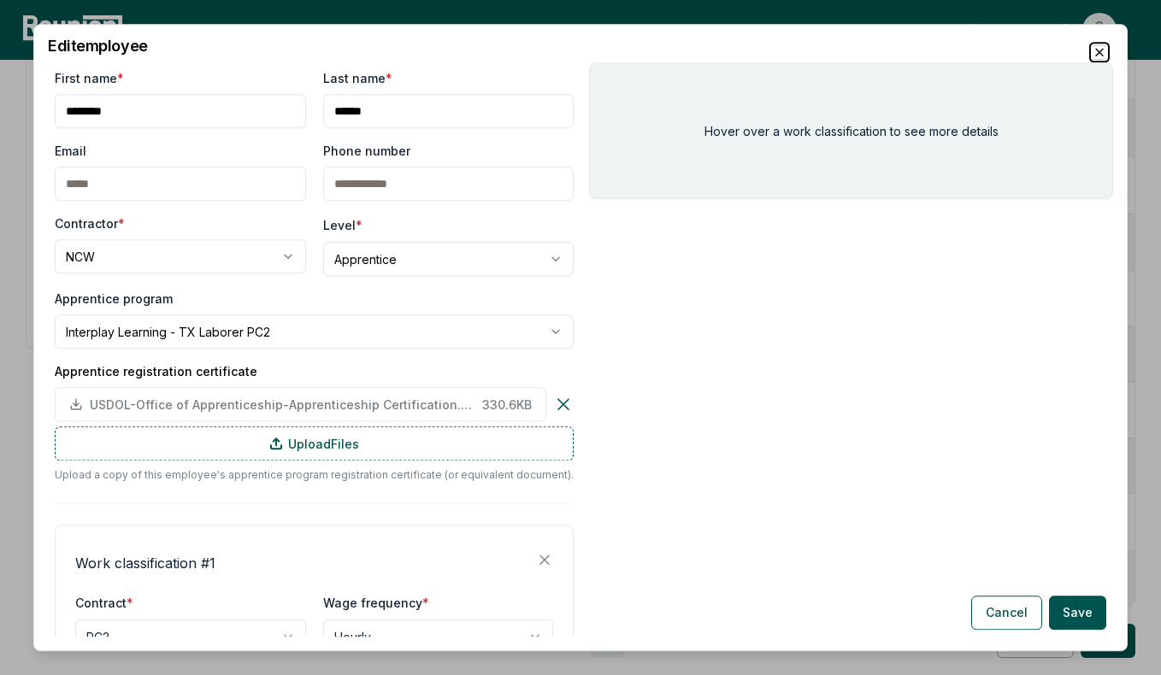
click at [1099, 55] on icon "button" at bounding box center [1099, 52] width 14 height 14
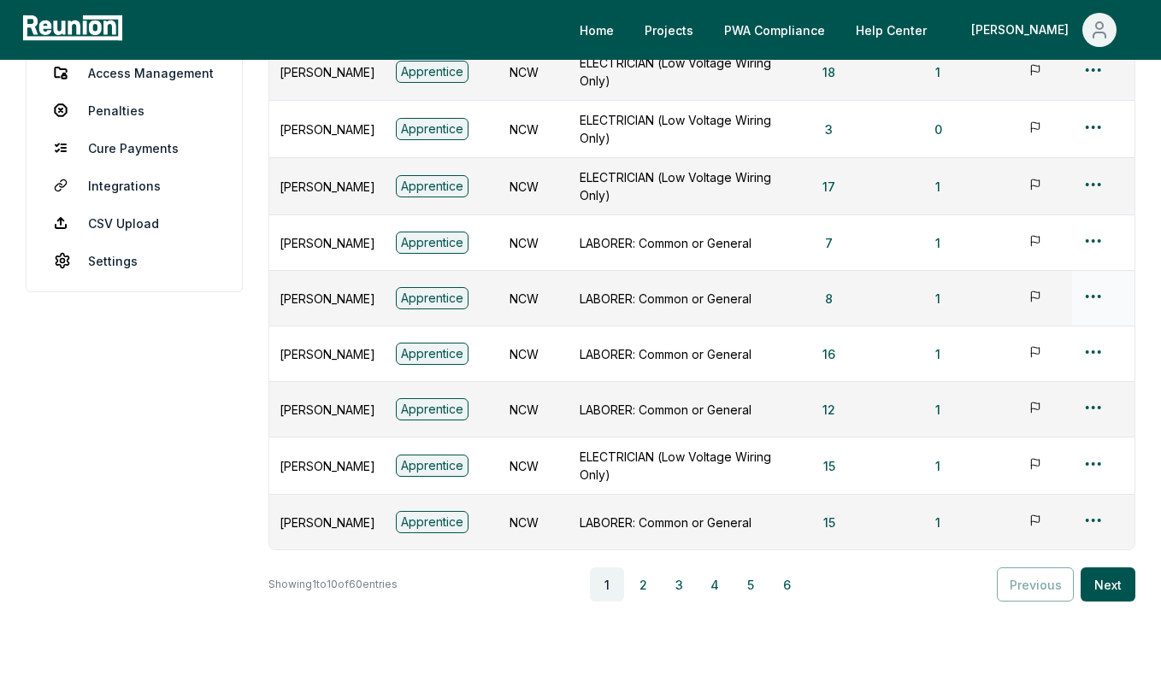
scroll to position [383, 0]
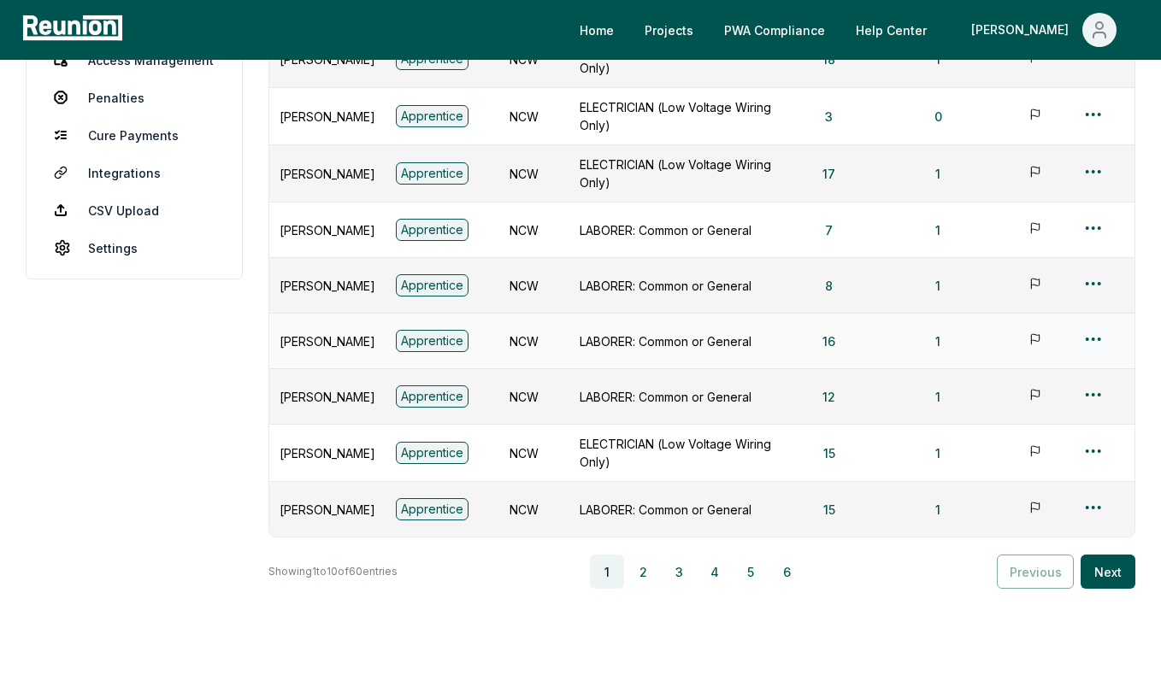
click at [1094, 340] on html "Please visit us on your desktop We're working on making our marketplace mobile-…" at bounding box center [580, 184] width 1161 height 1134
click at [1035, 414] on div "Edit" at bounding box center [1065, 408] width 162 height 28
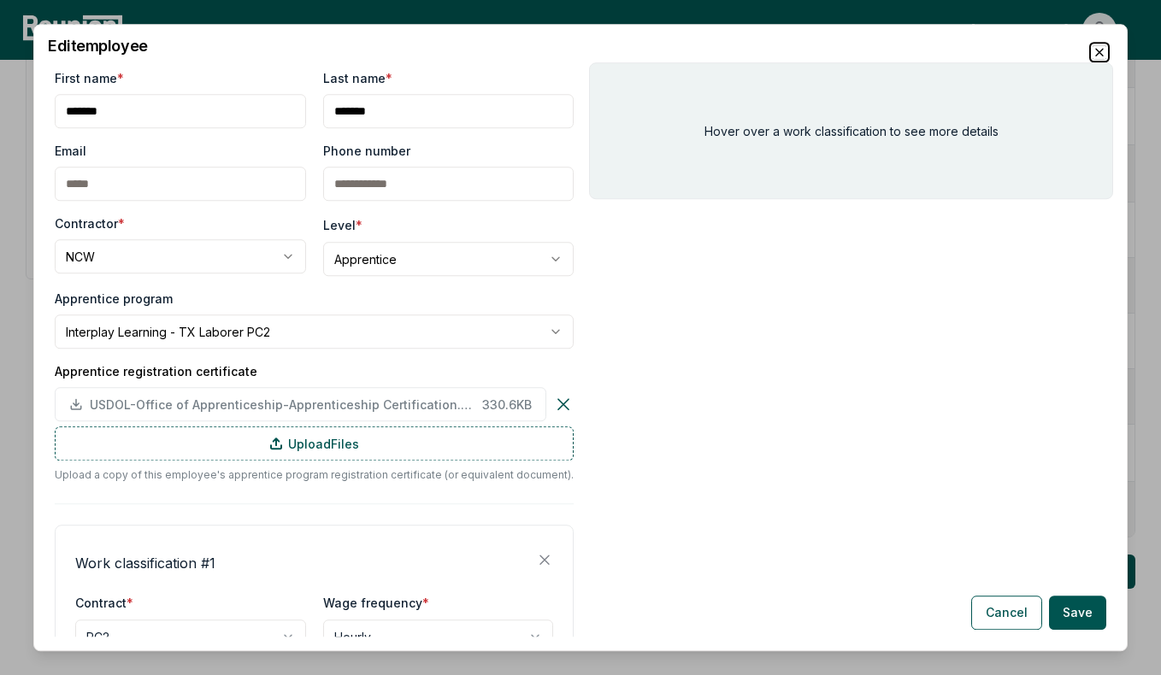
click at [1096, 49] on icon "button" at bounding box center [1099, 52] width 7 height 7
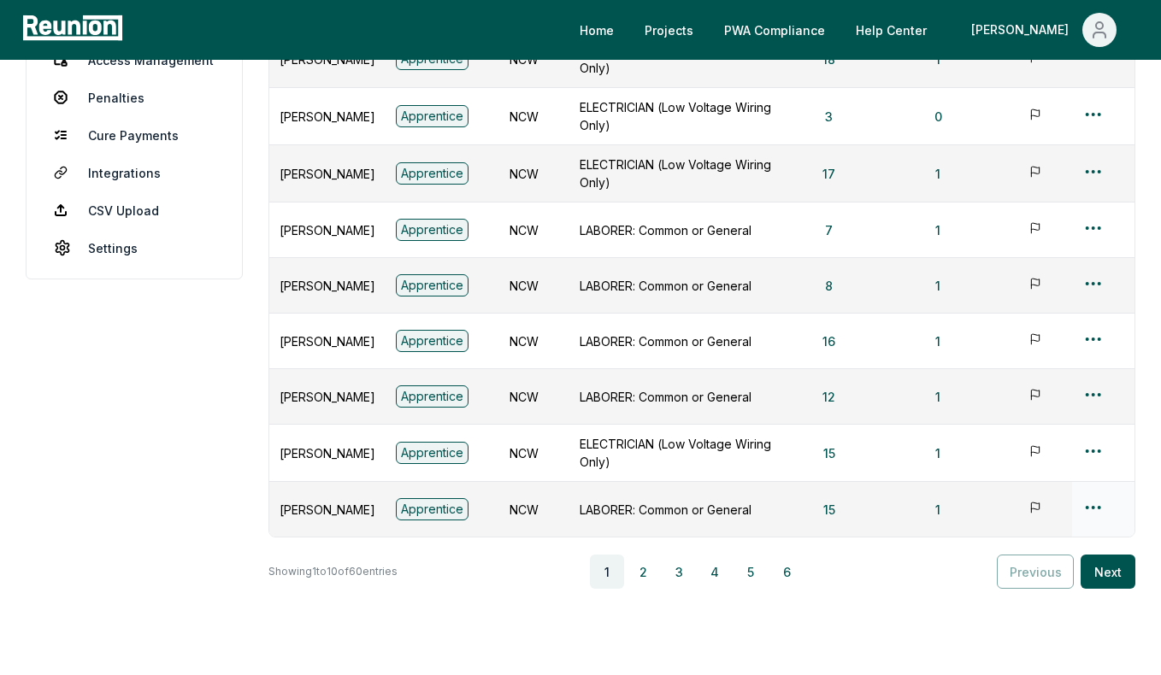
click at [1093, 507] on html "Please visit us on your desktop We're working on making our marketplace mobile-…" at bounding box center [580, 184] width 1161 height 1134
click at [1049, 393] on div "Edit" at bounding box center [1065, 393] width 162 height 28
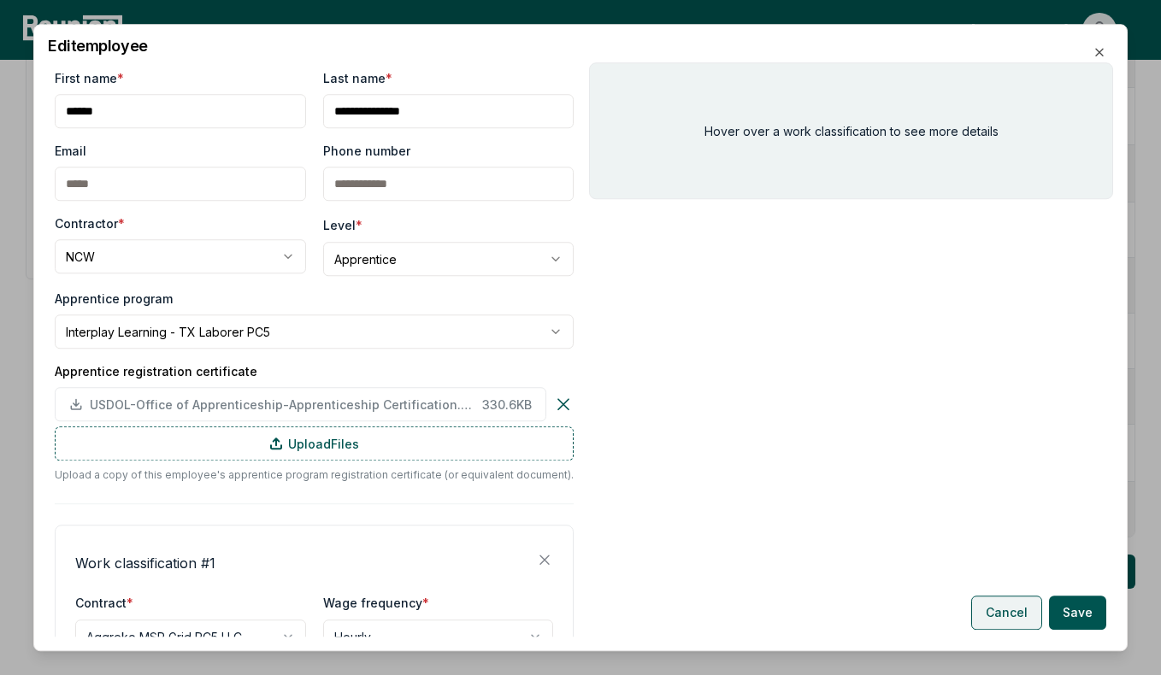
click at [1006, 605] on button "Cancel" at bounding box center [1006, 613] width 71 height 34
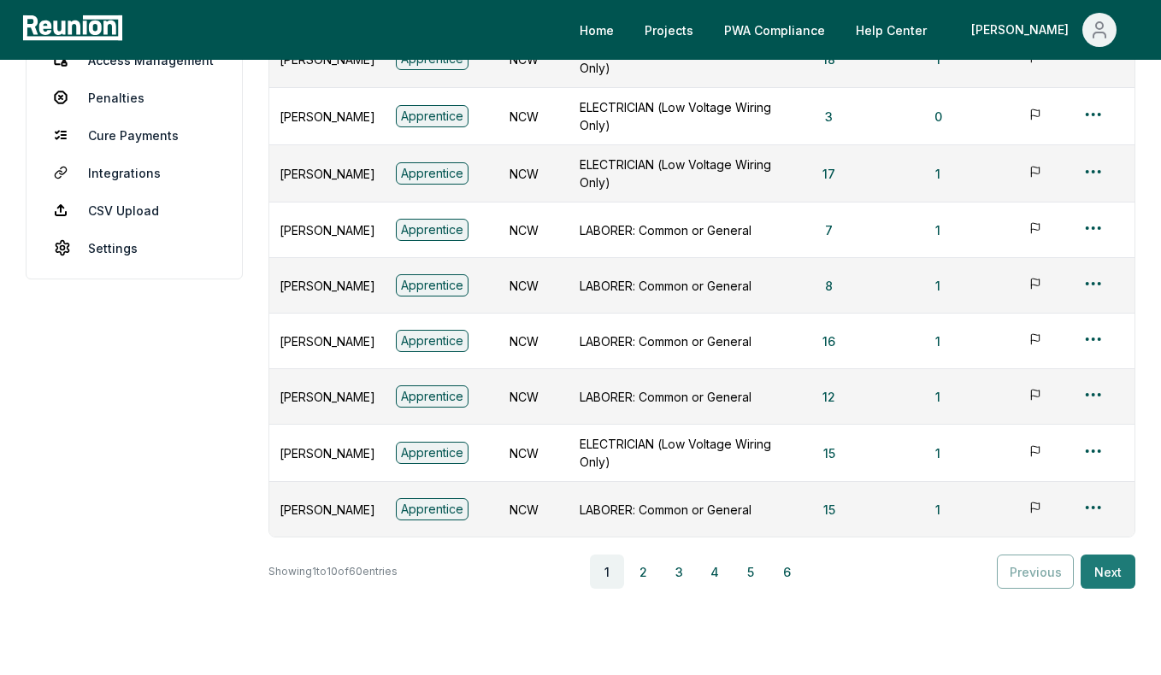
click at [1097, 566] on button "Next" at bounding box center [1107, 572] width 55 height 34
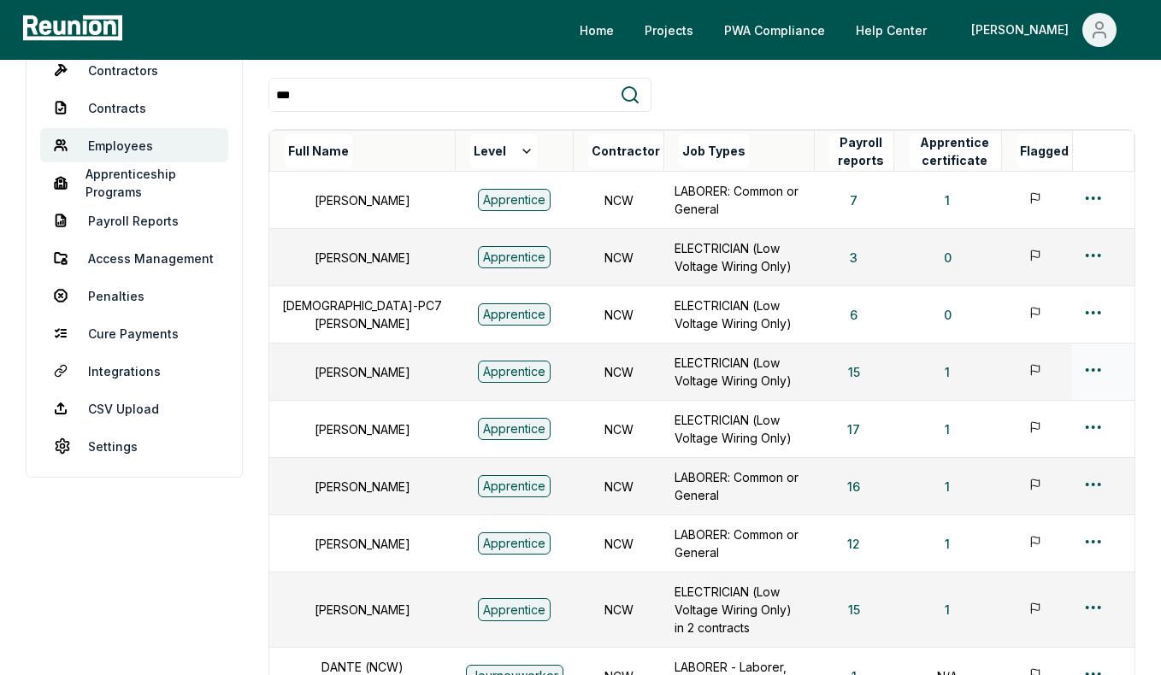
scroll to position [178, 0]
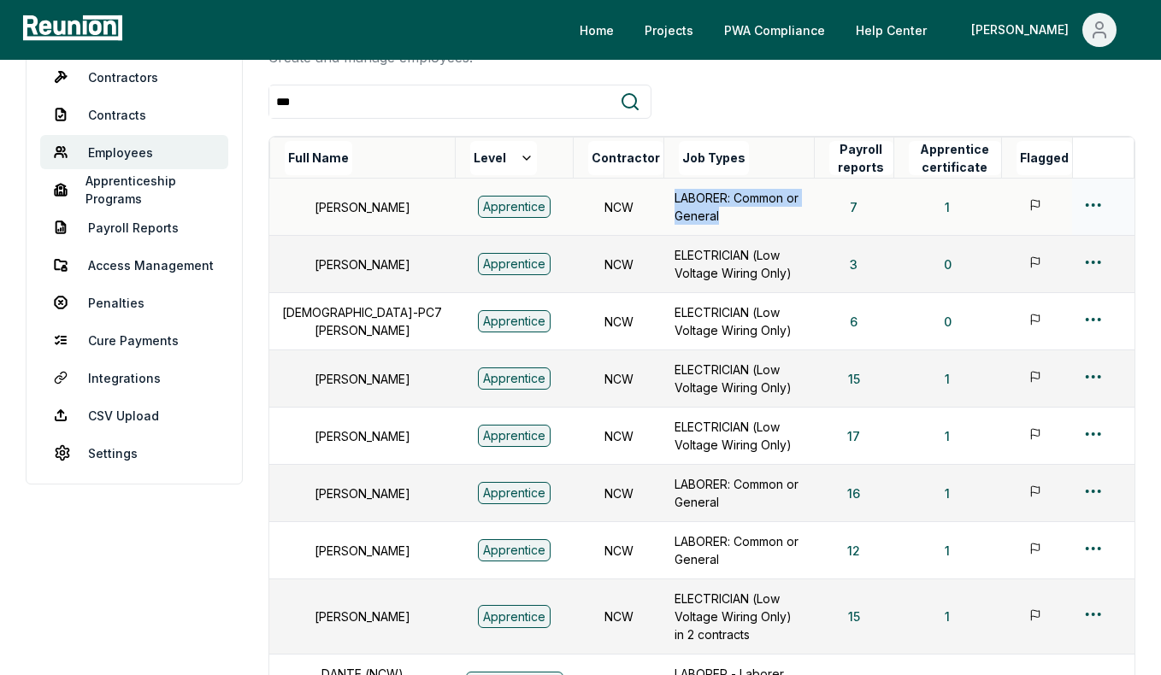
drag, startPoint x: 796, startPoint y: 204, endPoint x: 610, endPoint y: 205, distance: 185.4
click at [664, 205] on td "LABORER: Common or General" at bounding box center [739, 207] width 150 height 57
copy p "LABORER: Common or General"
drag, startPoint x: 330, startPoint y: 109, endPoint x: 198, endPoint y: 105, distance: 131.7
click at [198, 105] on div "Dashboard Contractors Contracts Employees Apprenticeship Programs Payroll Repor…" at bounding box center [580, 491] width 1109 height 967
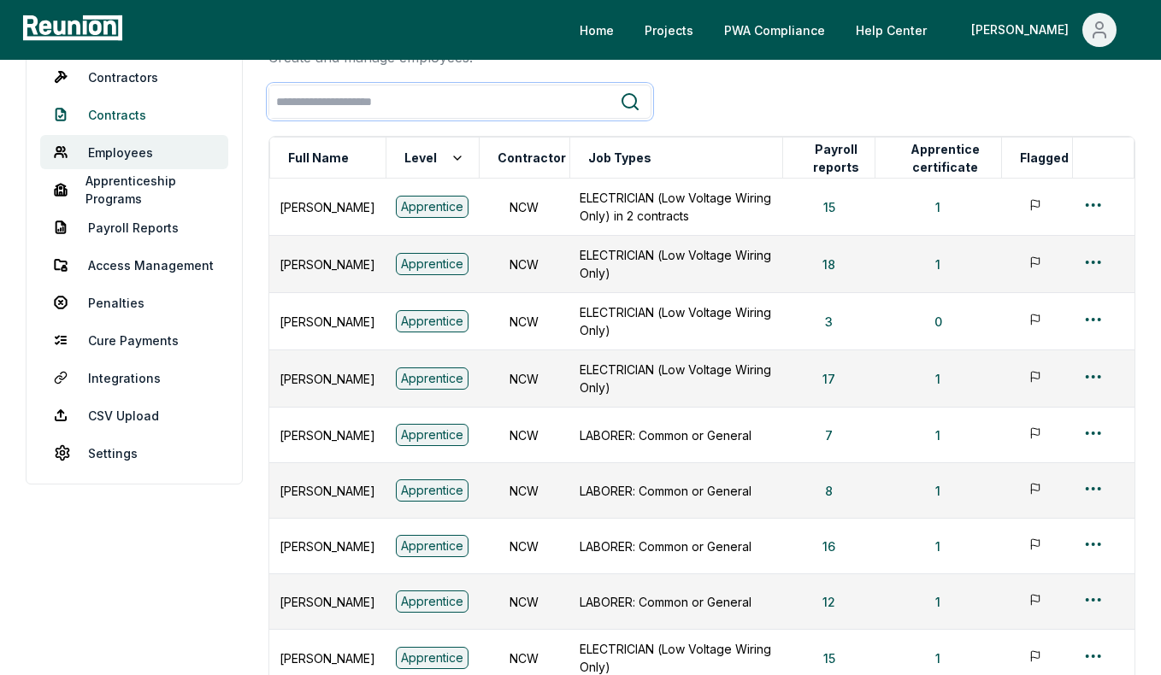
paste input "**********"
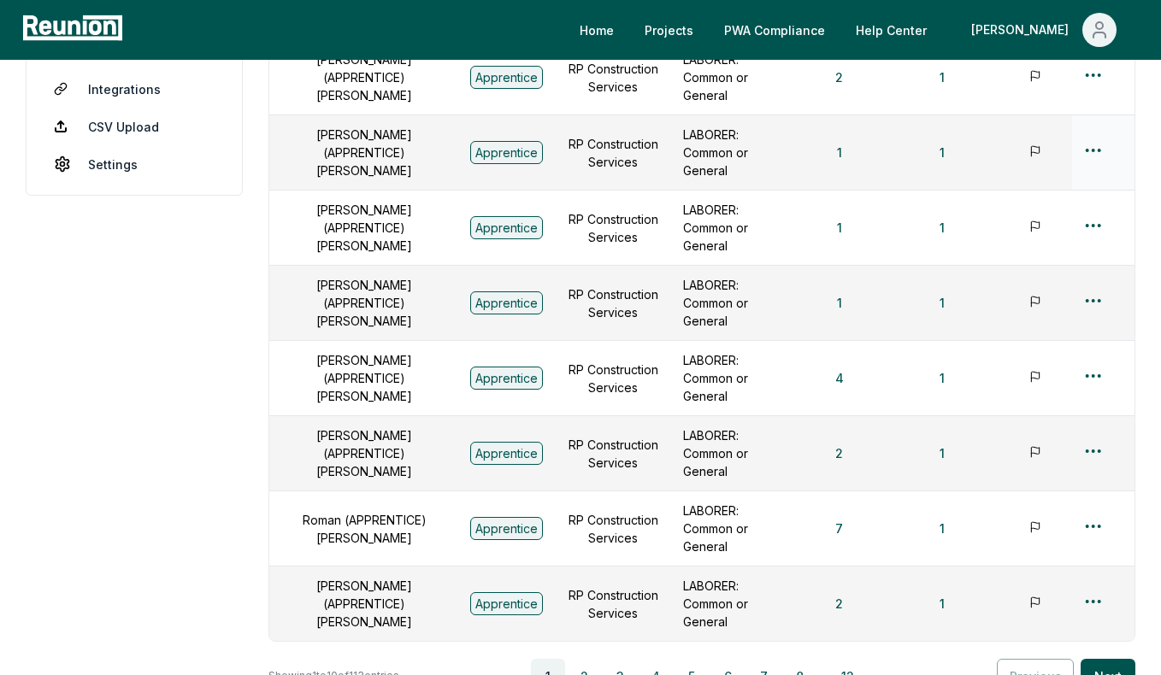
scroll to position [0, 0]
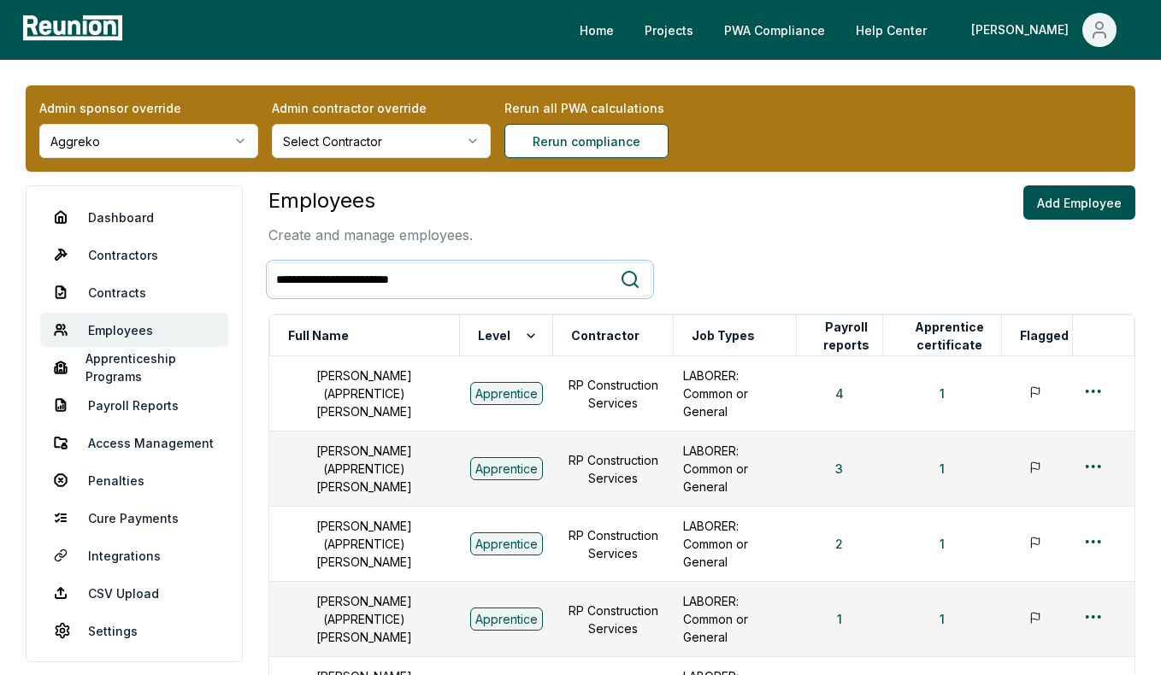
type input "**********"
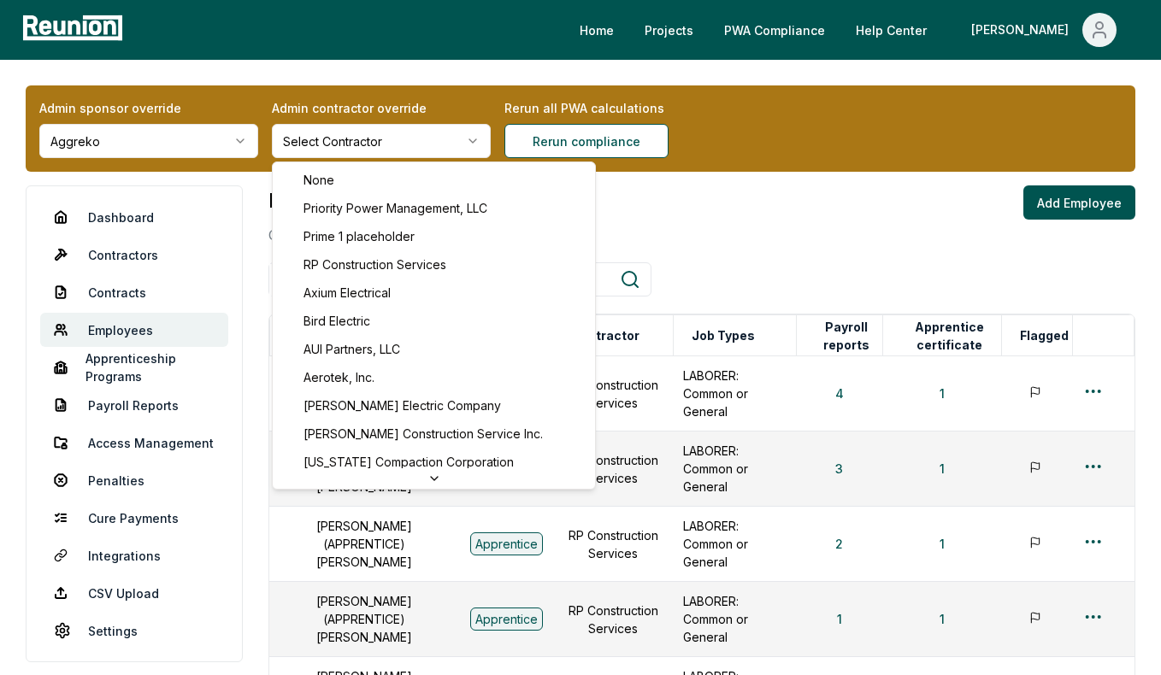
click at [353, 132] on html "**********" at bounding box center [580, 661] width 1161 height 1322
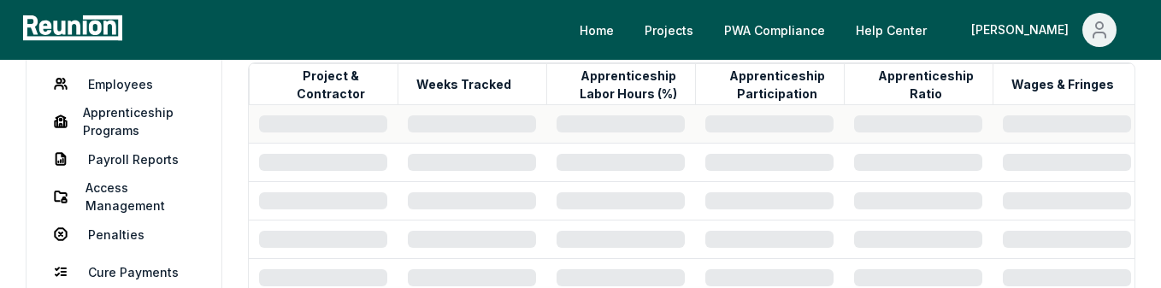
scroll to position [313, 0]
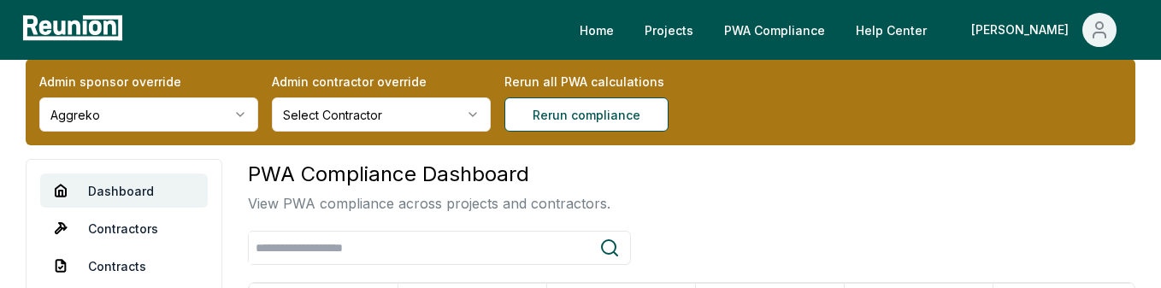
scroll to position [30, 0]
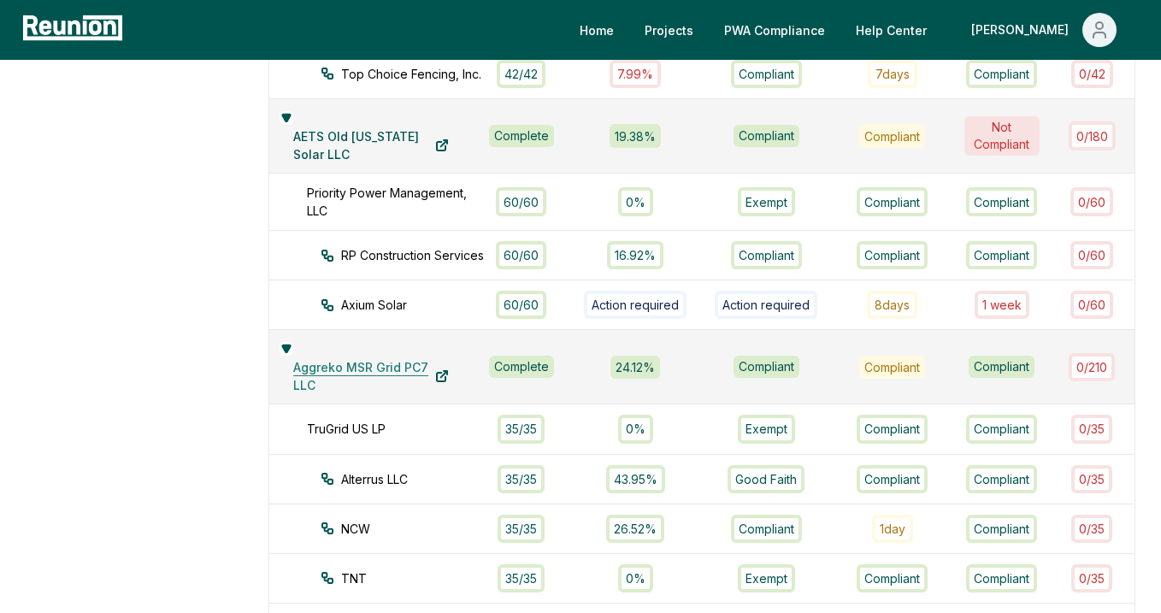
scroll to position [1346, 0]
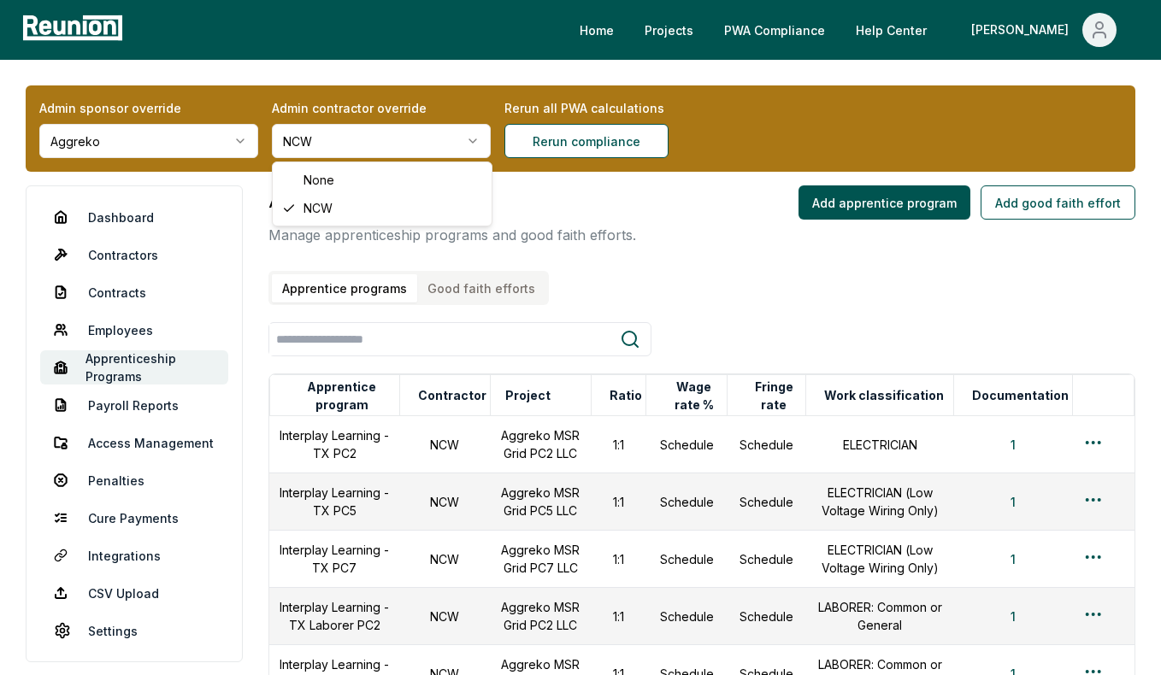
click at [331, 154] on html "Please visit us on your desktop We're working on making our marketplace mobile-…" at bounding box center [580, 461] width 1161 height 922
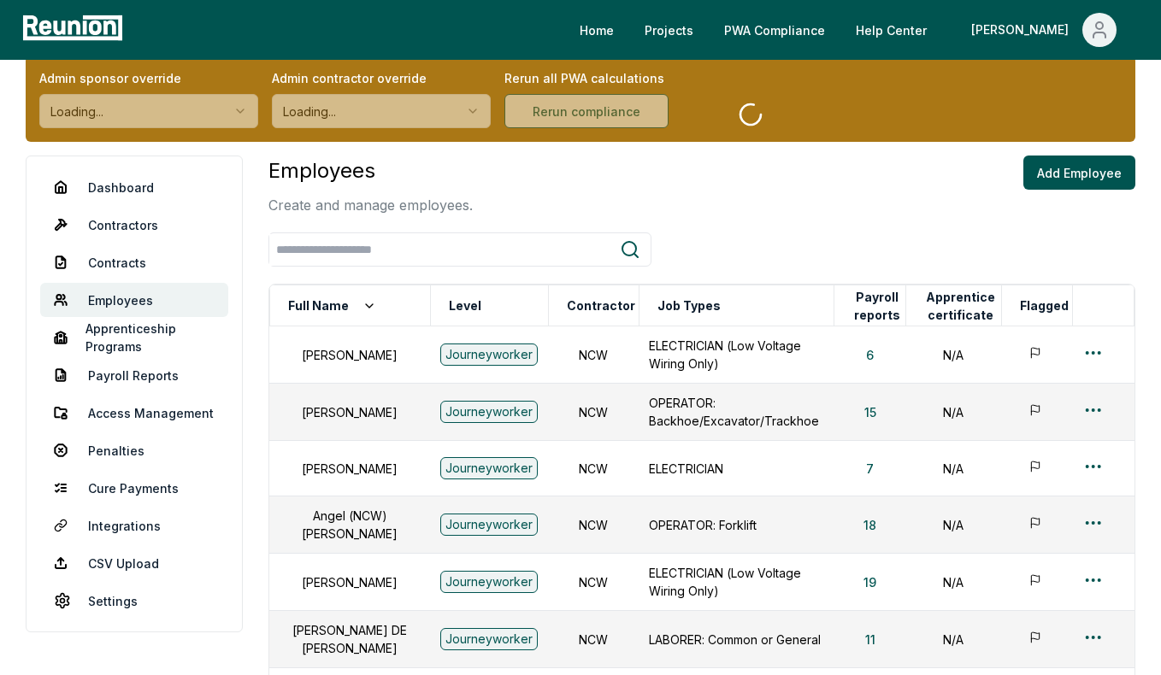
scroll to position [130, 0]
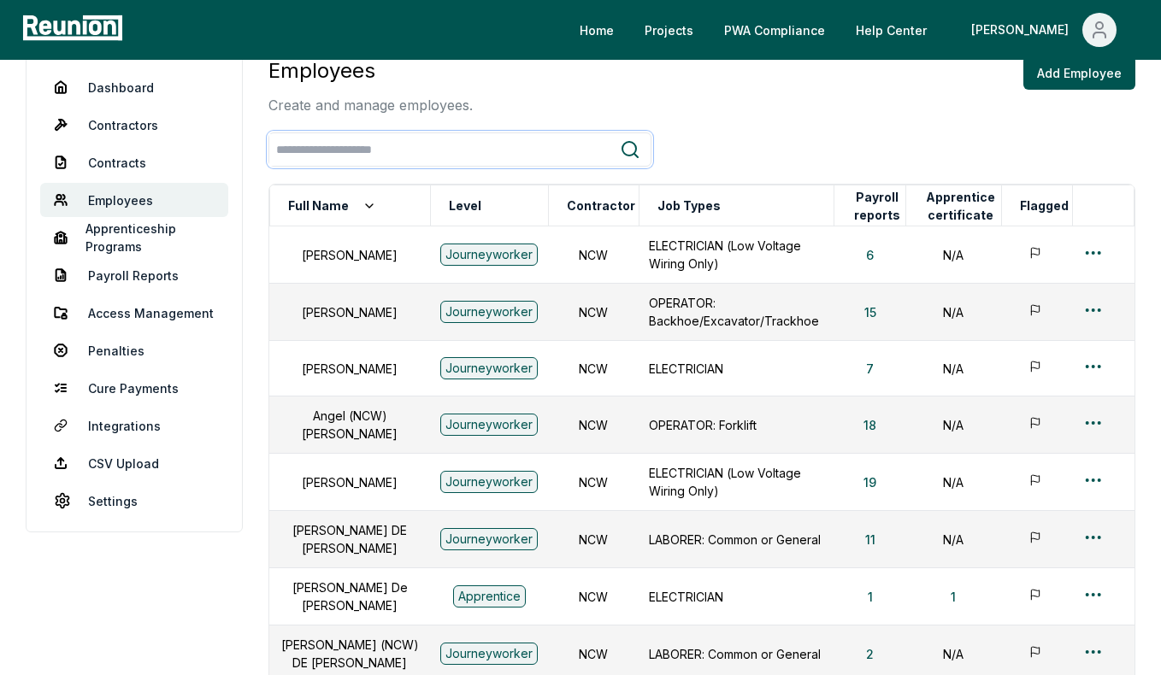
click at [416, 156] on input "search" at bounding box center [444, 150] width 350 height 32
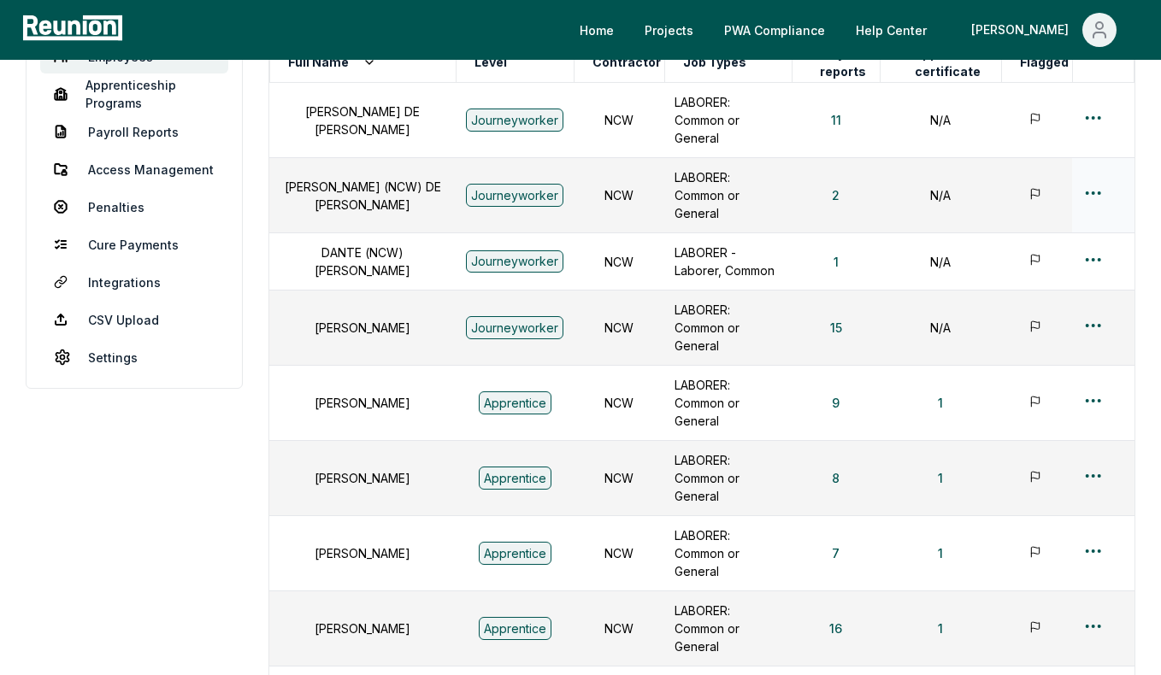
scroll to position [180, 0]
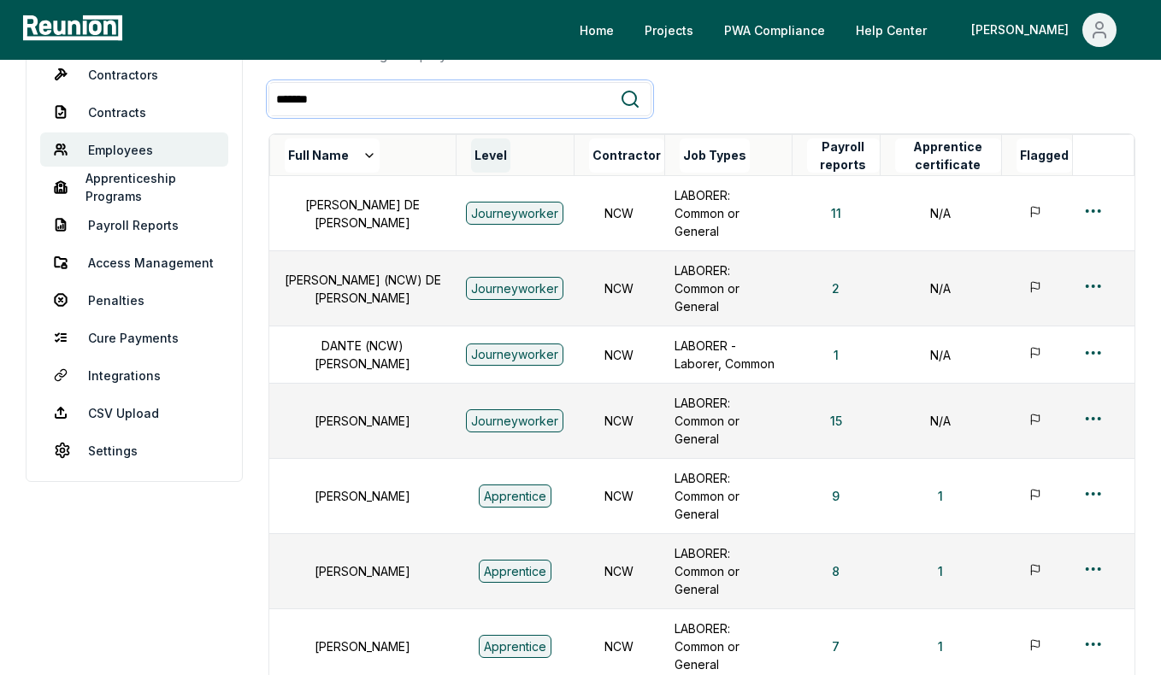
type input "*******"
click at [471, 162] on button "Level" at bounding box center [490, 155] width 39 height 34
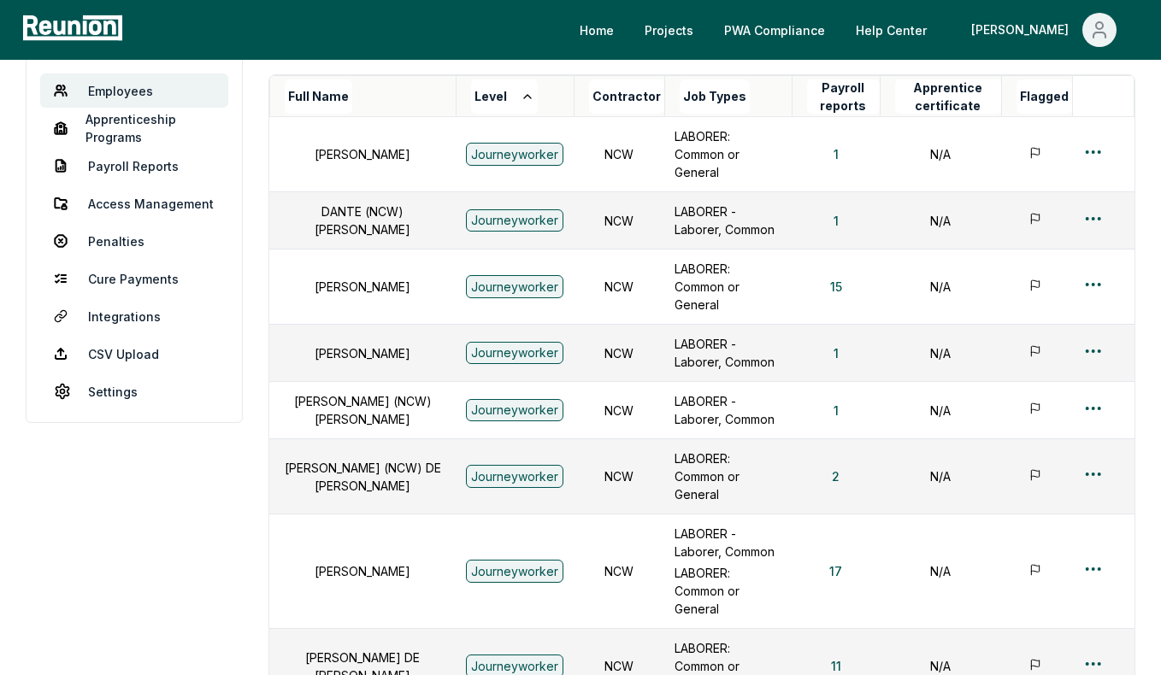
scroll to position [229, 0]
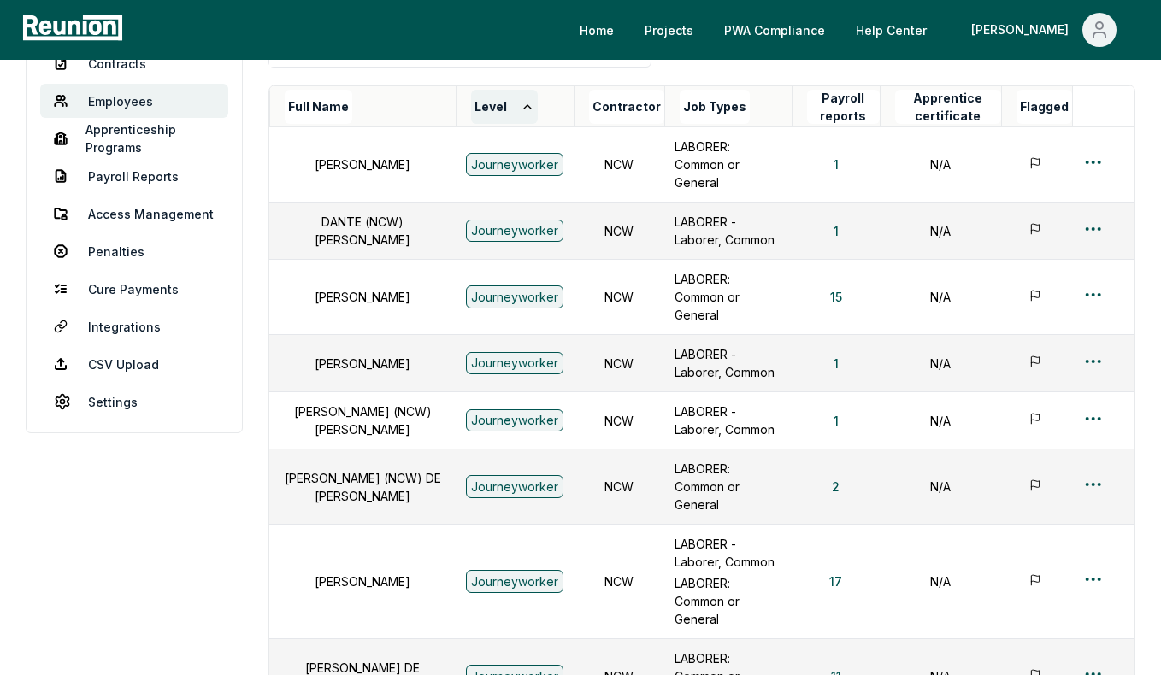
click at [471, 115] on button "Level" at bounding box center [504, 107] width 67 height 34
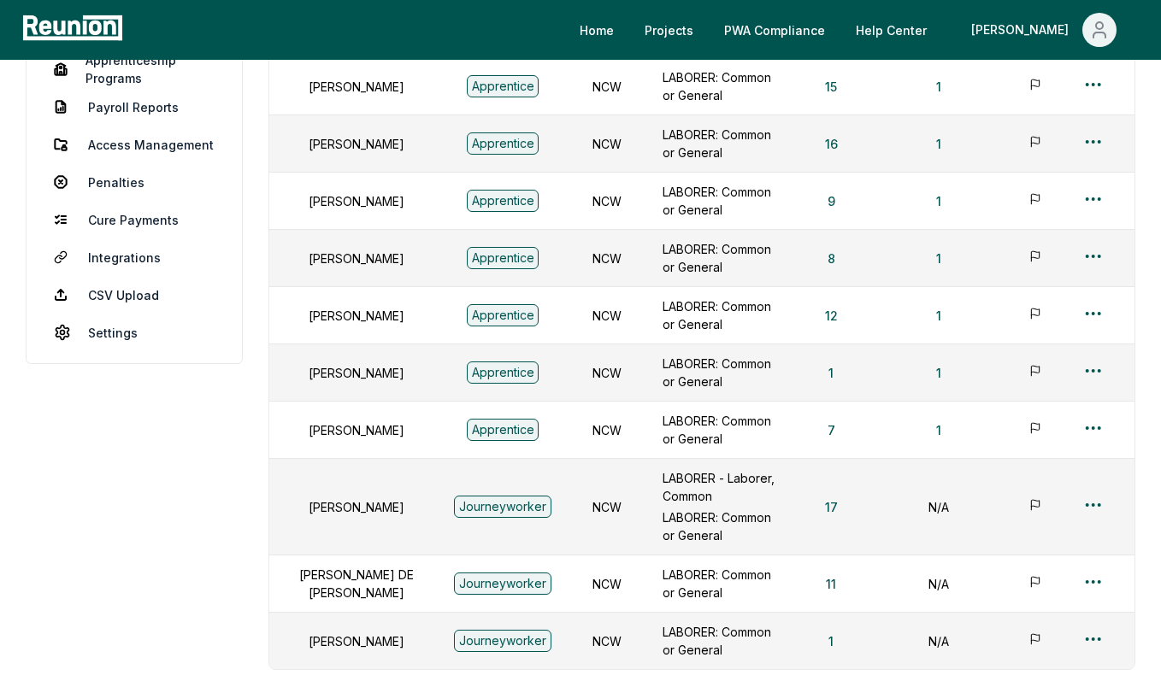
scroll to position [300, 0]
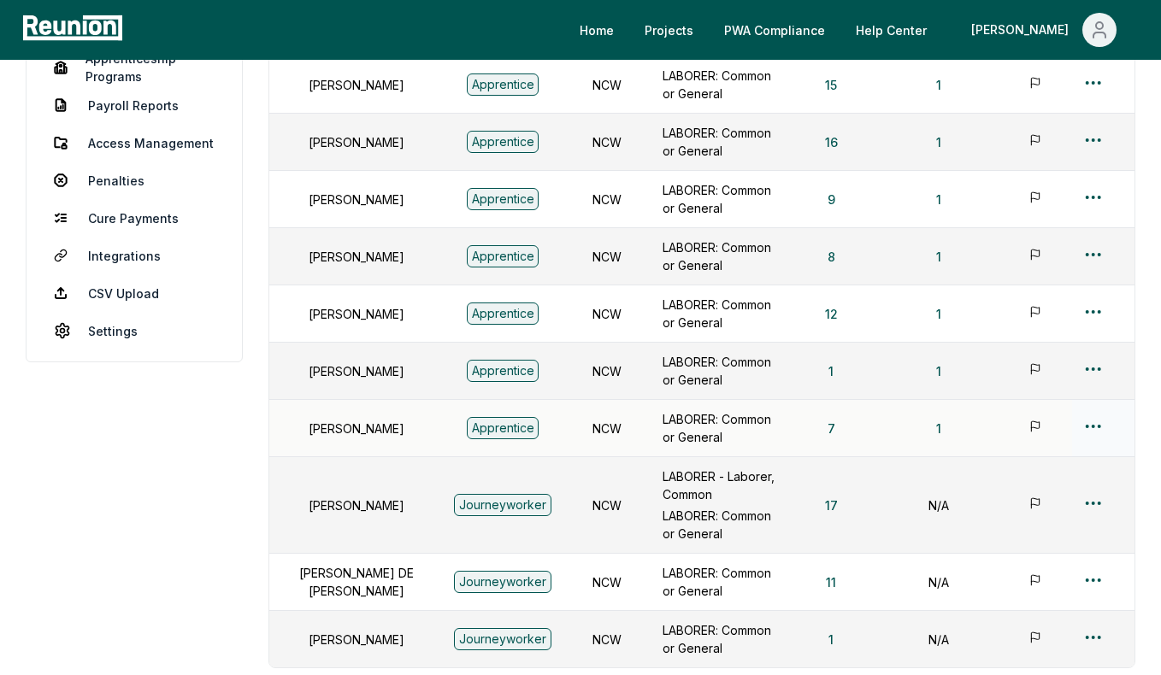
click at [1096, 420] on html "Please visit us on your desktop We're working on making our marketplace mobile-…" at bounding box center [580, 291] width 1161 height 1182
click at [1016, 485] on div "Edit" at bounding box center [1065, 493] width 162 height 28
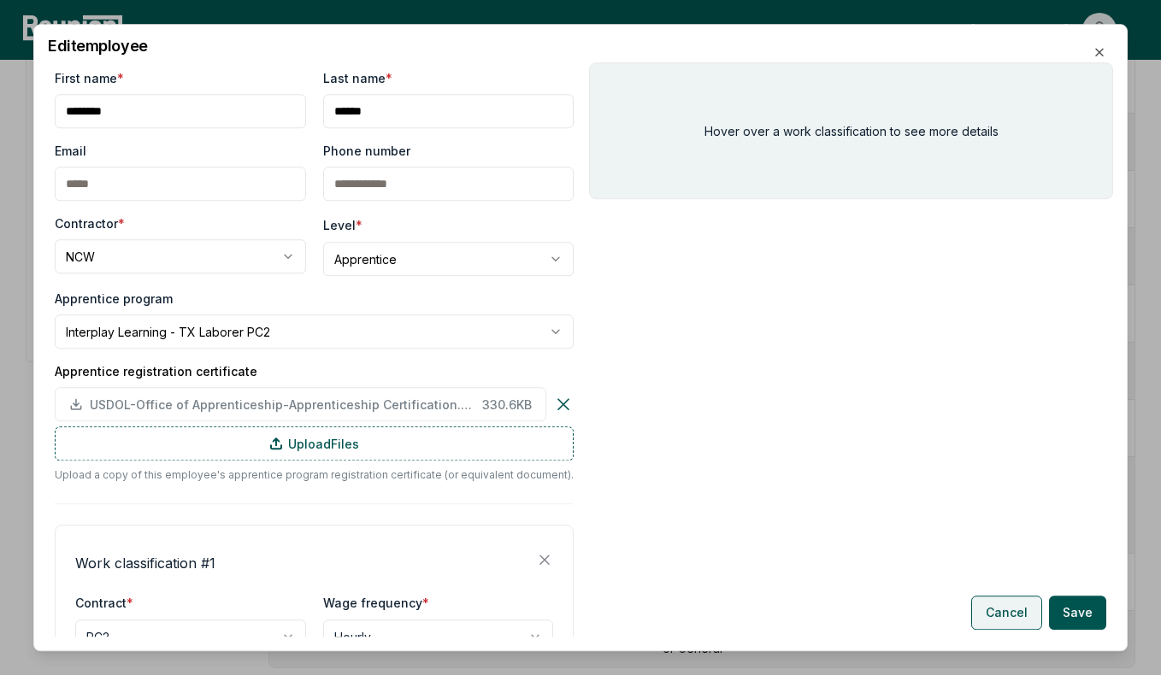
click at [990, 602] on button "Cancel" at bounding box center [1006, 613] width 71 height 34
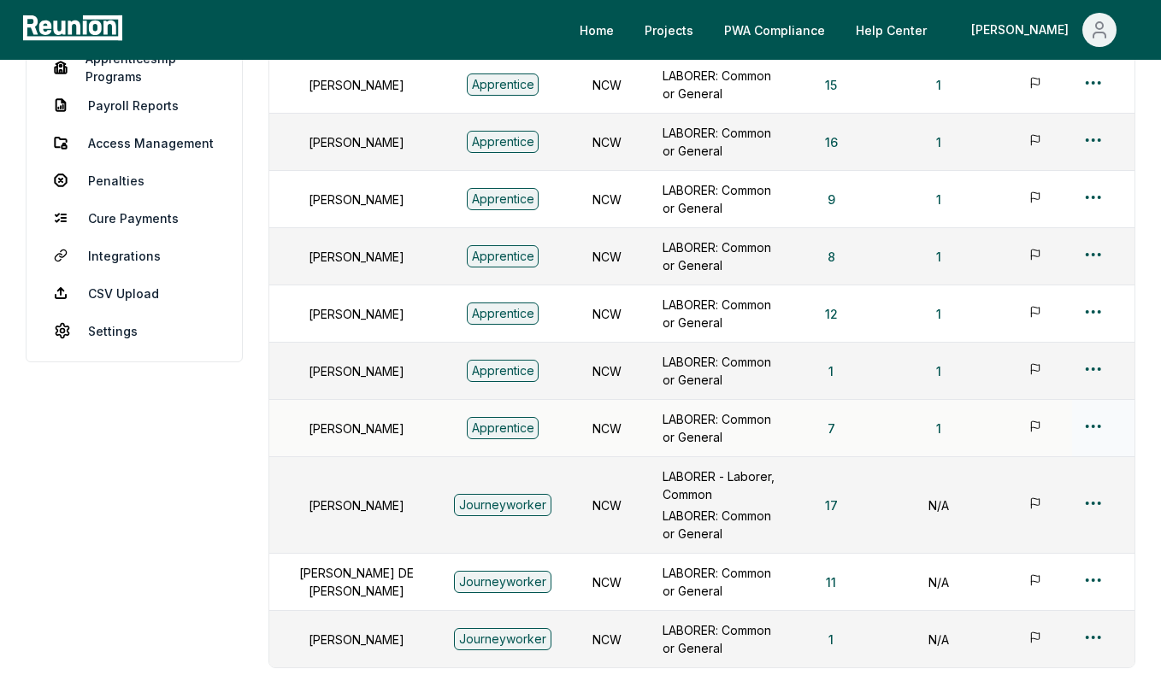
click at [1091, 422] on html "Please visit us on your desktop We're working on making our marketplace mobile-…" at bounding box center [580, 291] width 1161 height 1182
click at [1033, 496] on div "Edit" at bounding box center [1065, 493] width 162 height 28
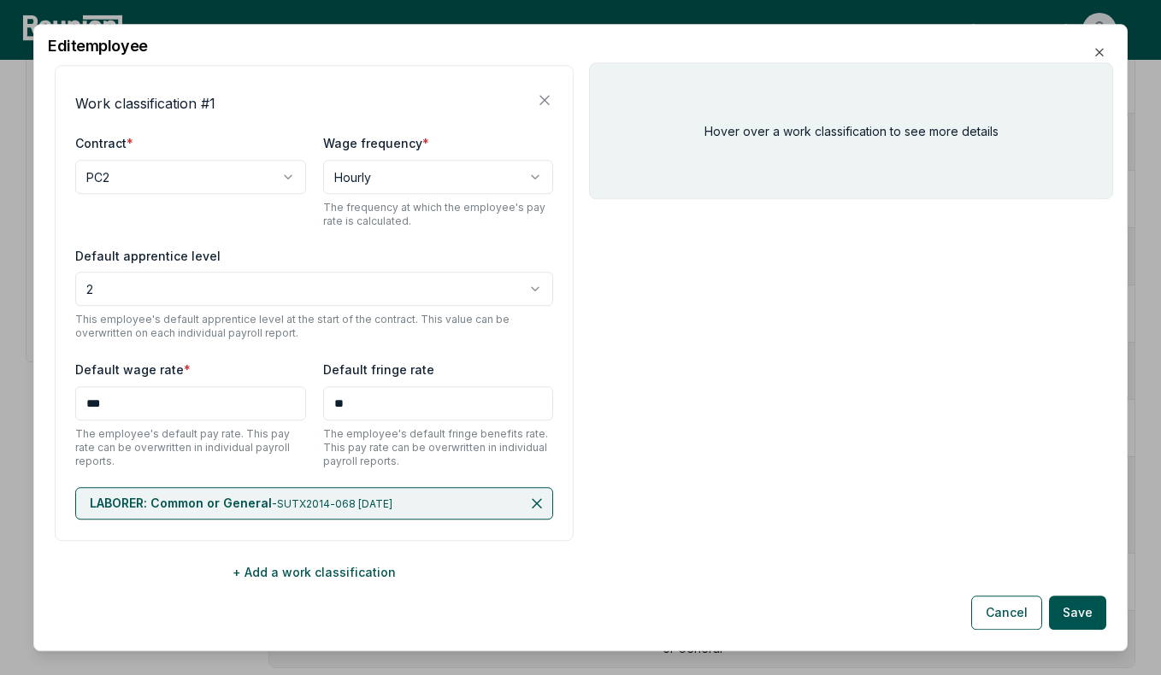
scroll to position [0, 0]
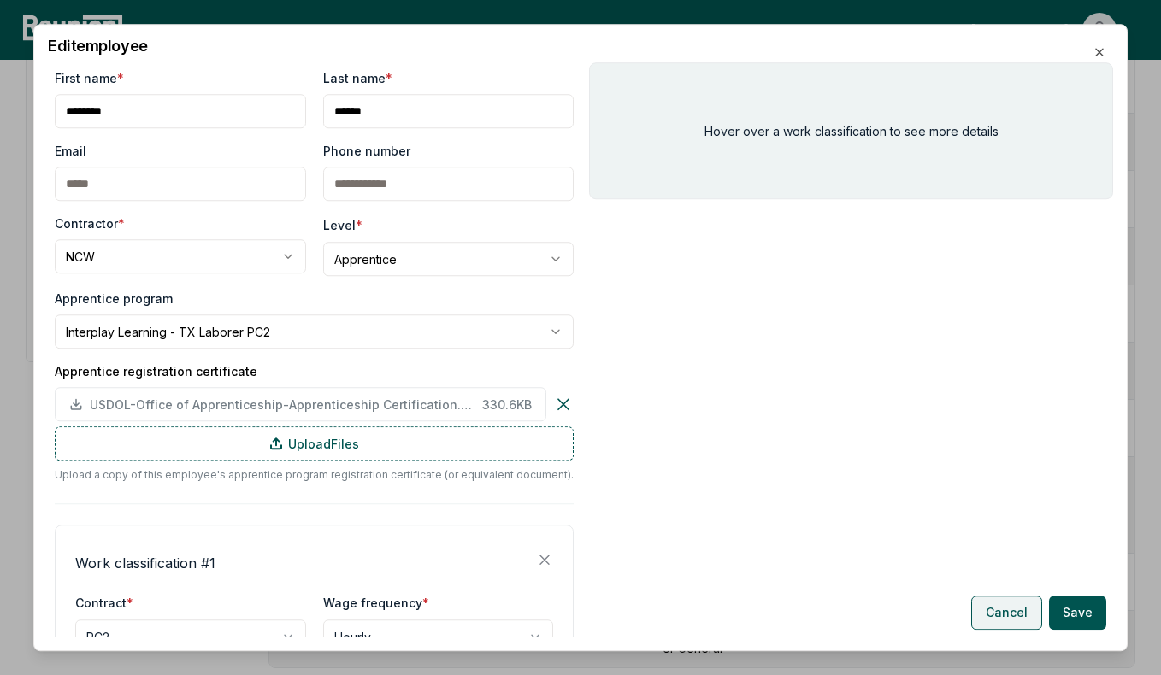
click at [1022, 602] on button "Cancel" at bounding box center [1006, 613] width 71 height 34
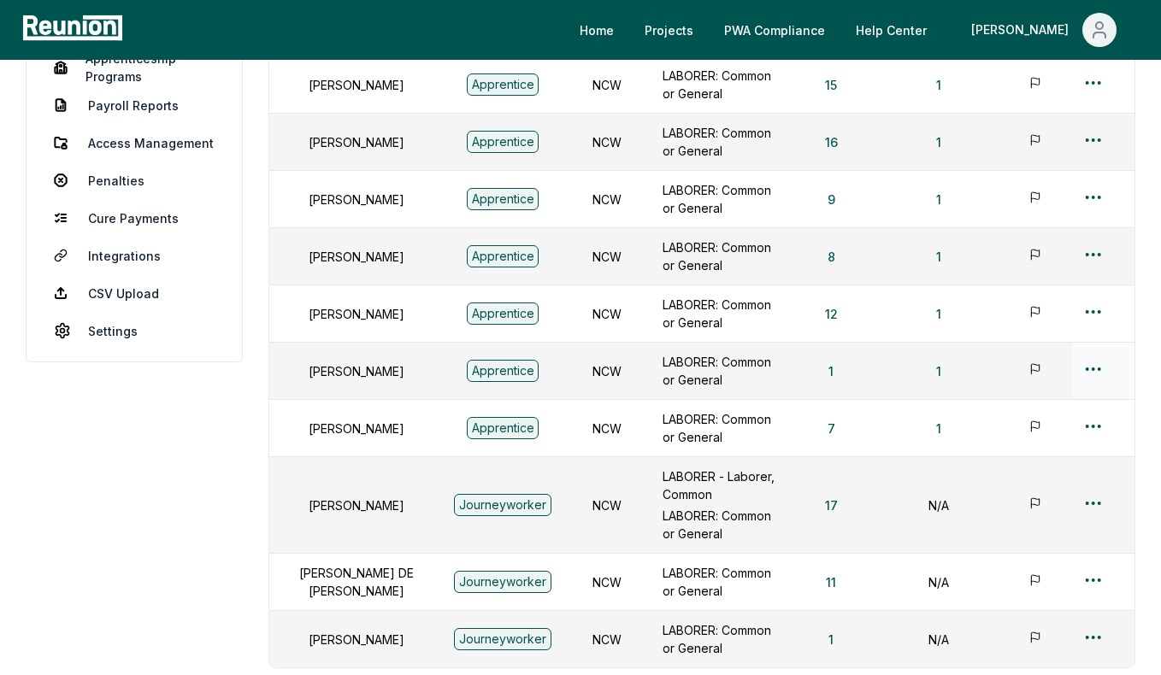
click at [1096, 366] on html "Please visit us on your desktop We're working on making our marketplace mobile-…" at bounding box center [580, 291] width 1161 height 1182
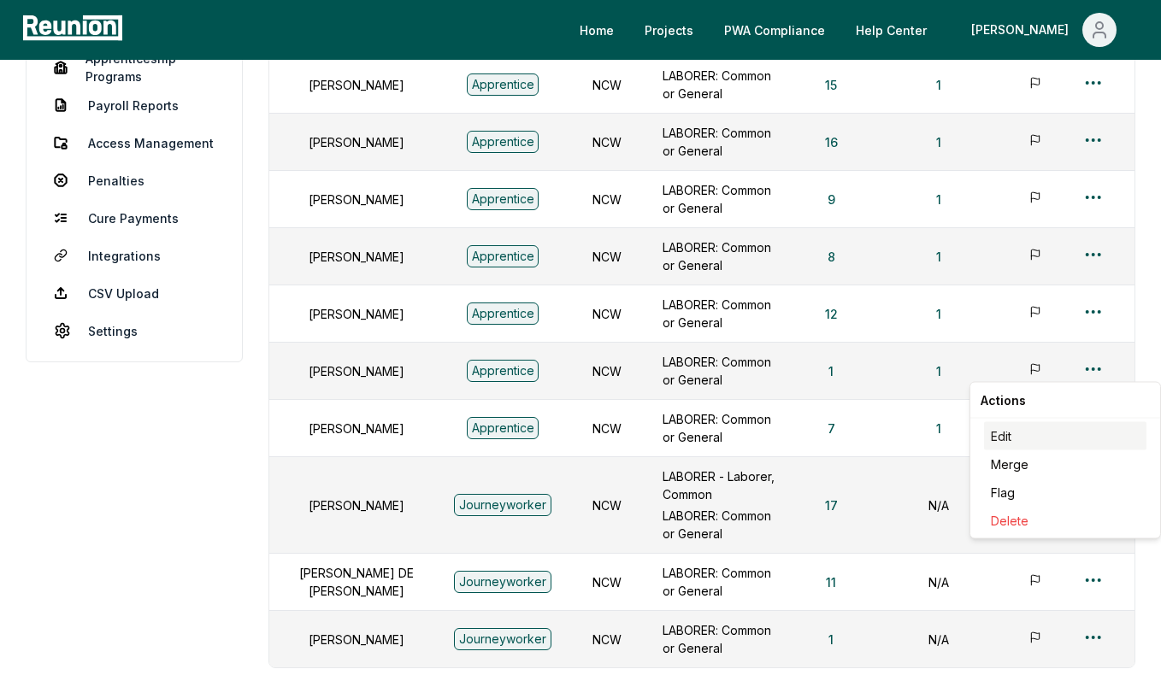
click at [1042, 431] on div "Edit" at bounding box center [1065, 436] width 162 height 28
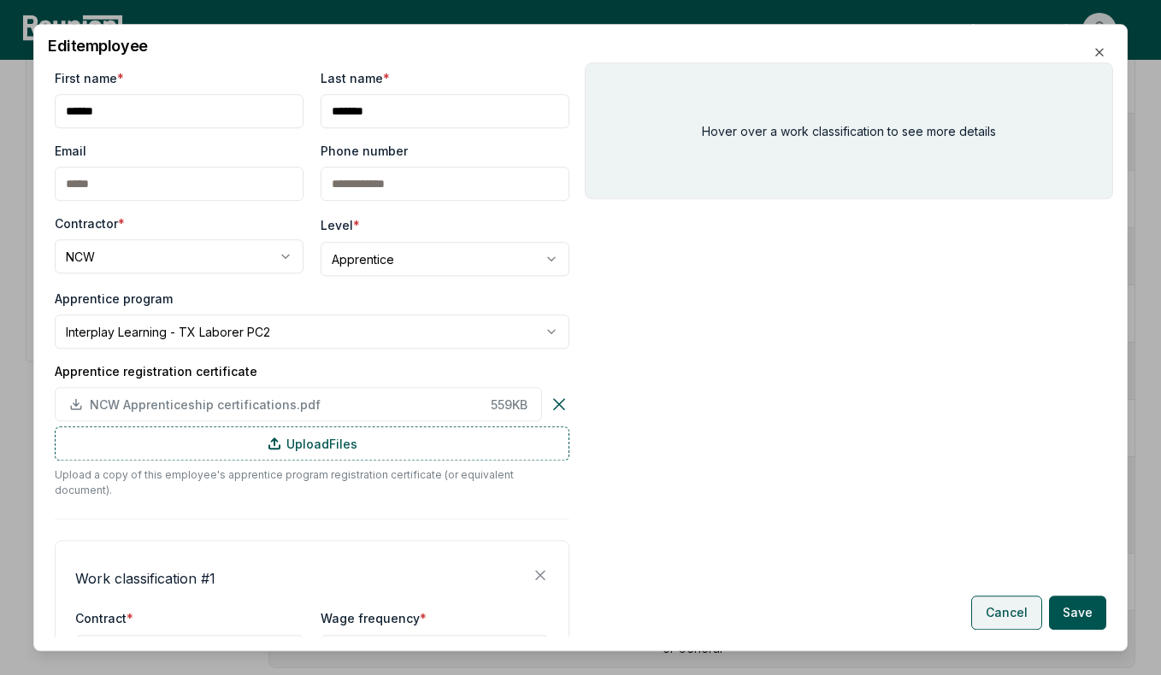
click at [1001, 610] on button "Cancel" at bounding box center [1006, 613] width 71 height 34
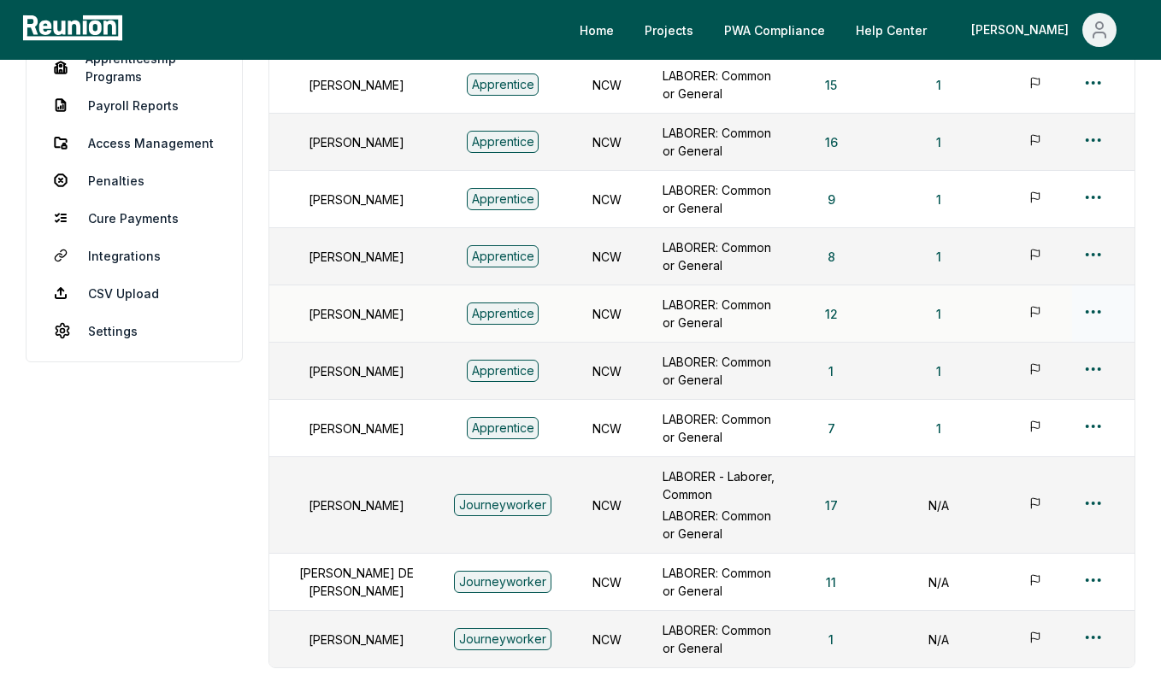
click at [1096, 308] on html "Please visit us on your desktop We're working on making our marketplace mobile-…" at bounding box center [580, 291] width 1161 height 1182
click at [1047, 385] on div "Edit" at bounding box center [1065, 379] width 162 height 28
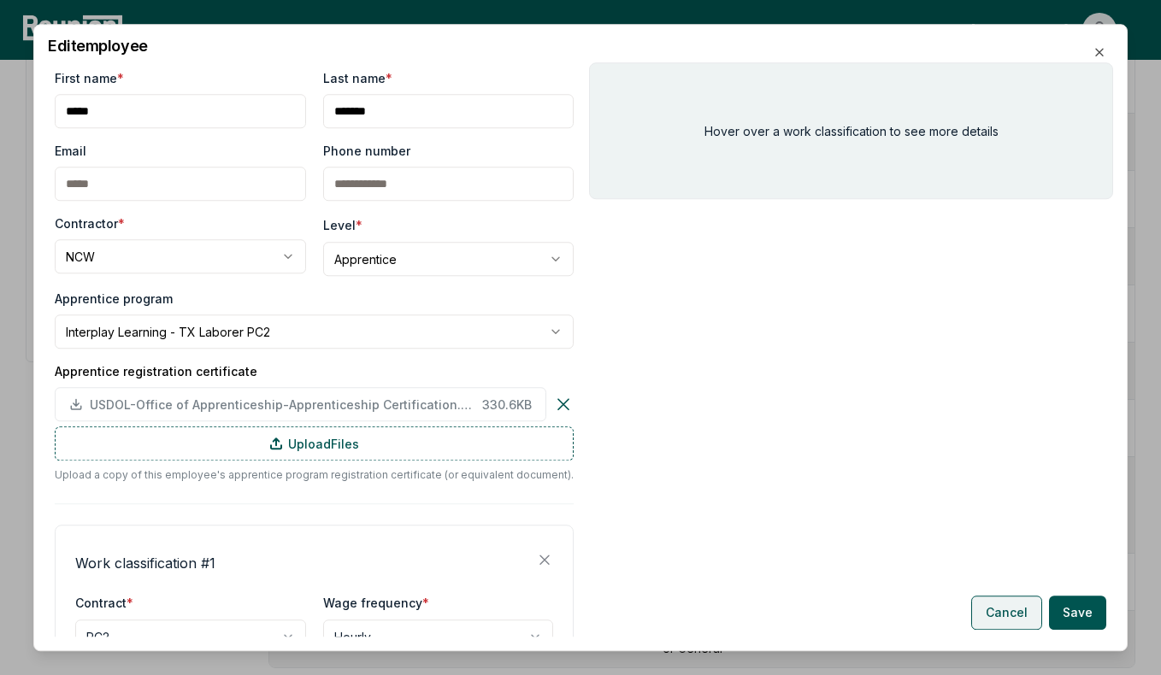
click at [988, 618] on button "Cancel" at bounding box center [1006, 613] width 71 height 34
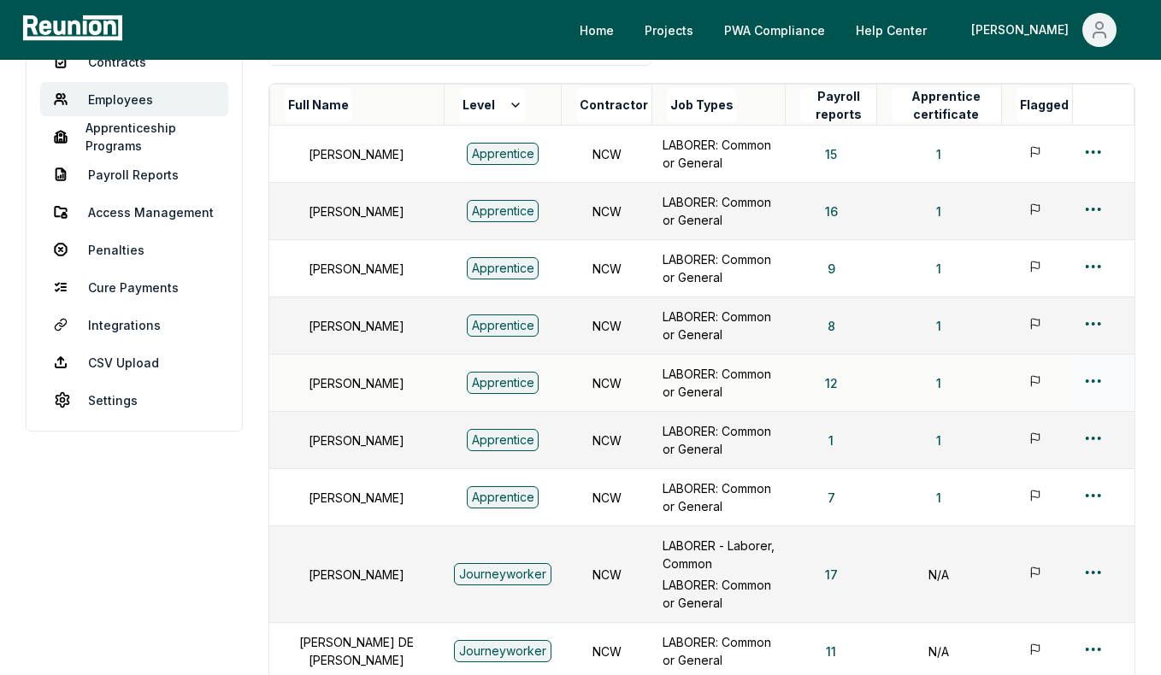
scroll to position [226, 0]
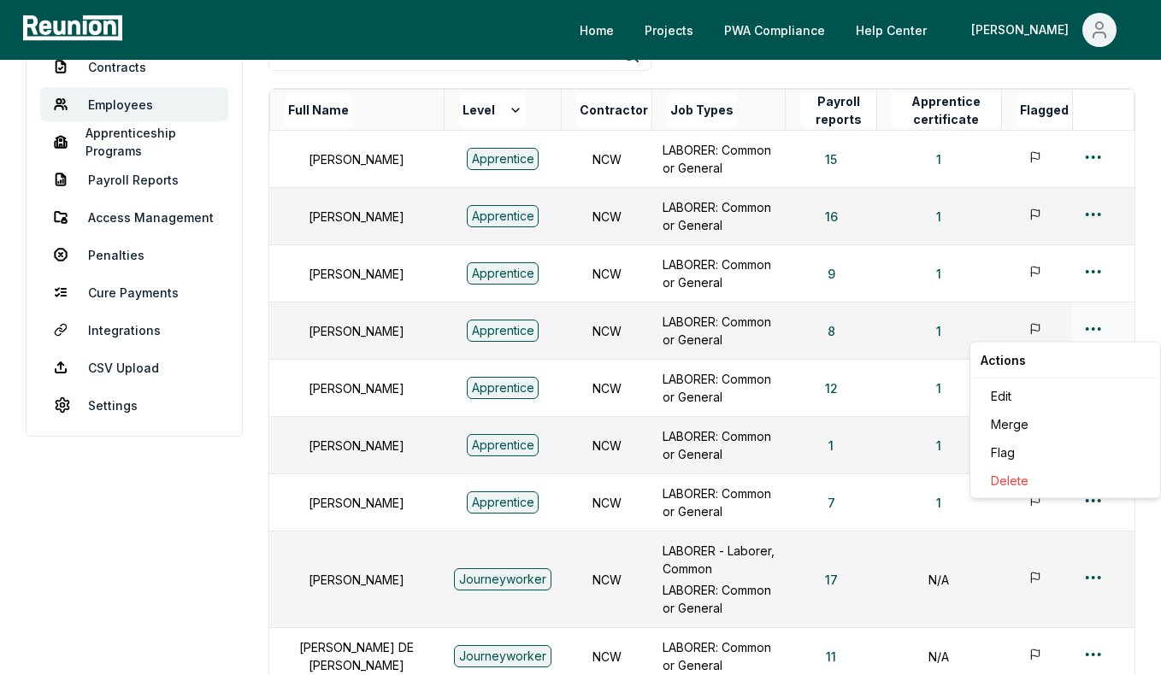
click at [1094, 328] on html "Please visit us on your desktop We're working on making our marketplace mobile-…" at bounding box center [580, 365] width 1161 height 1182
click at [1052, 391] on div "Edit" at bounding box center [1065, 396] width 162 height 28
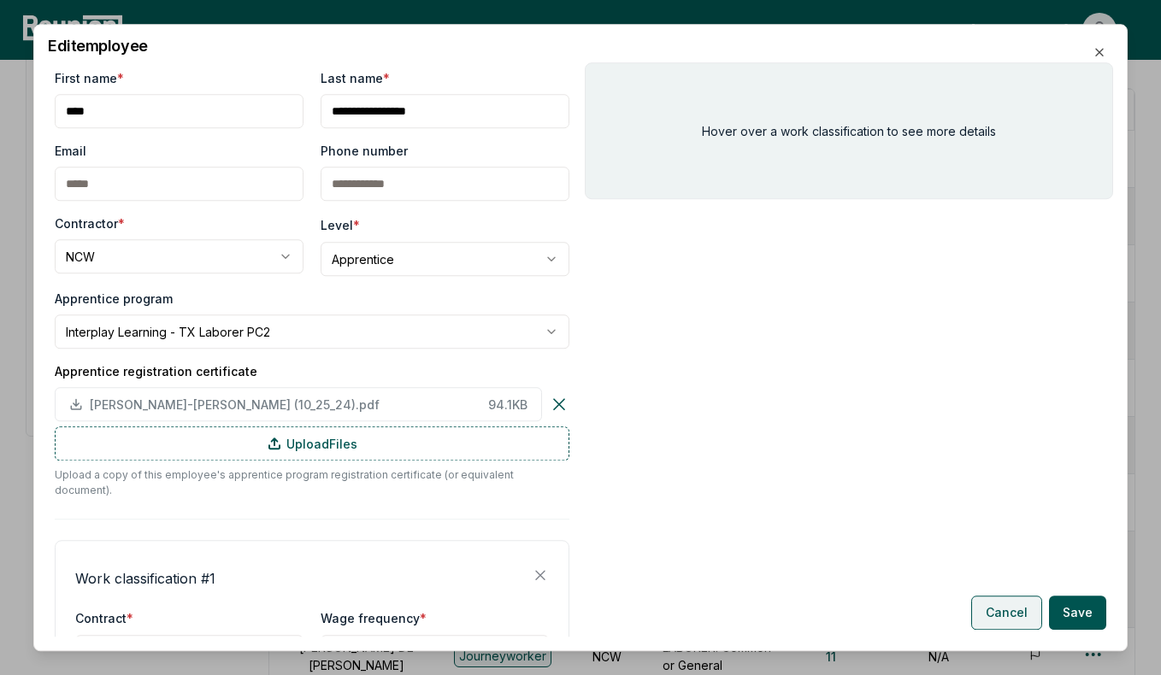
click at [1000, 605] on button "Cancel" at bounding box center [1006, 613] width 71 height 34
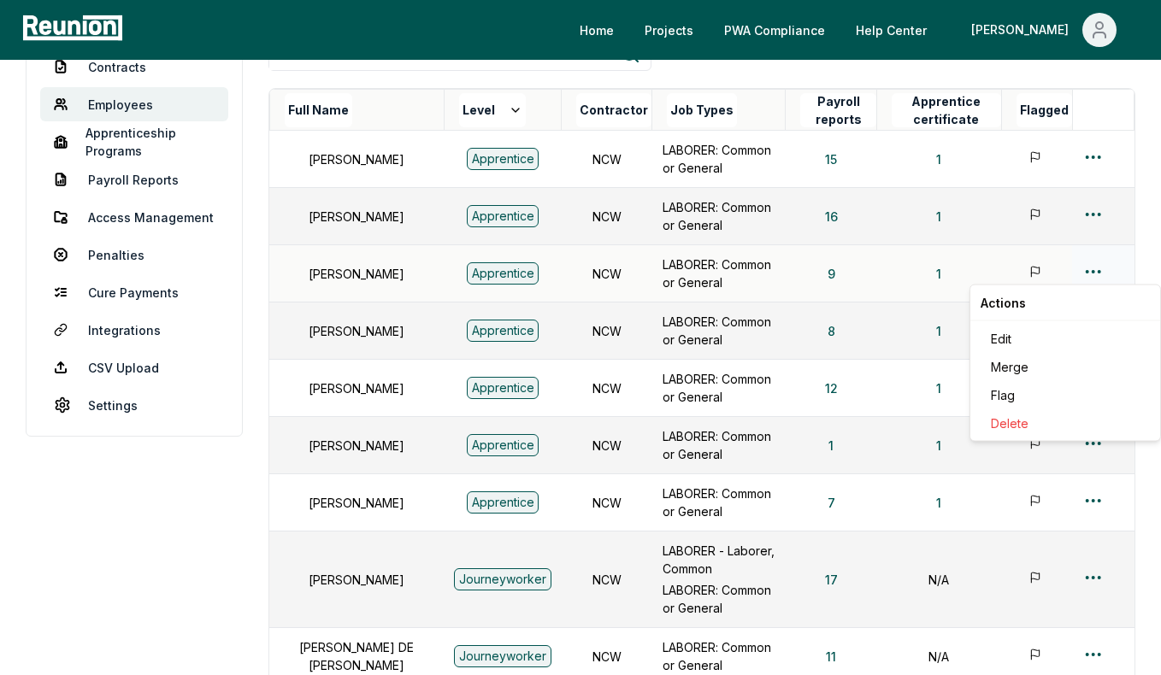
click at [1097, 268] on html "Please visit us on your desktop We're working on making our marketplace mobile-…" at bounding box center [580, 365] width 1161 height 1182
click at [1051, 334] on div "Edit" at bounding box center [1065, 339] width 162 height 28
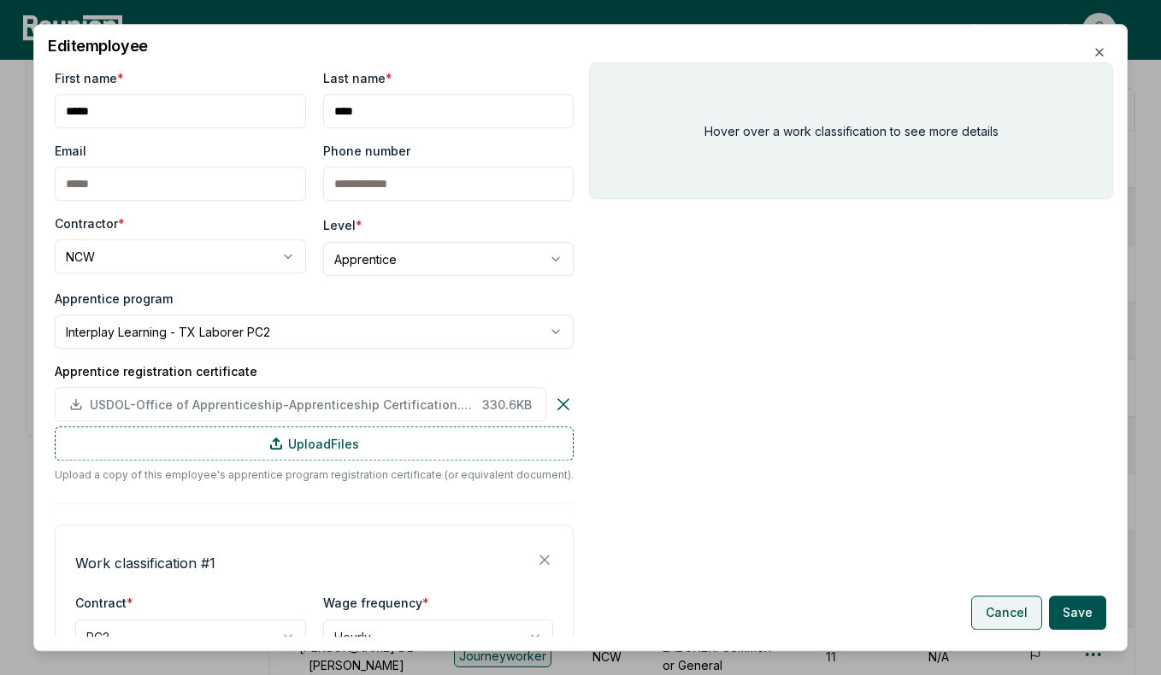
click at [990, 609] on button "Cancel" at bounding box center [1006, 613] width 71 height 34
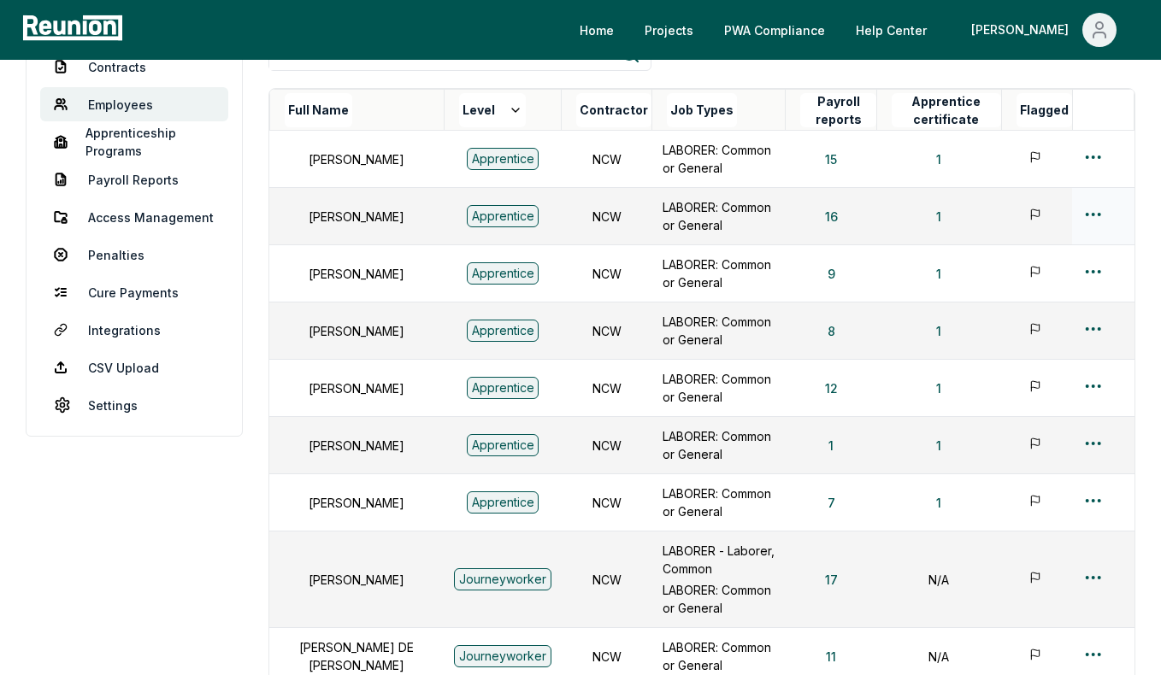
click at [1093, 208] on html "Please visit us on your desktop We're working on making our marketplace mobile-…" at bounding box center [580, 365] width 1161 height 1182
click at [1015, 279] on div "Edit" at bounding box center [1065, 281] width 162 height 28
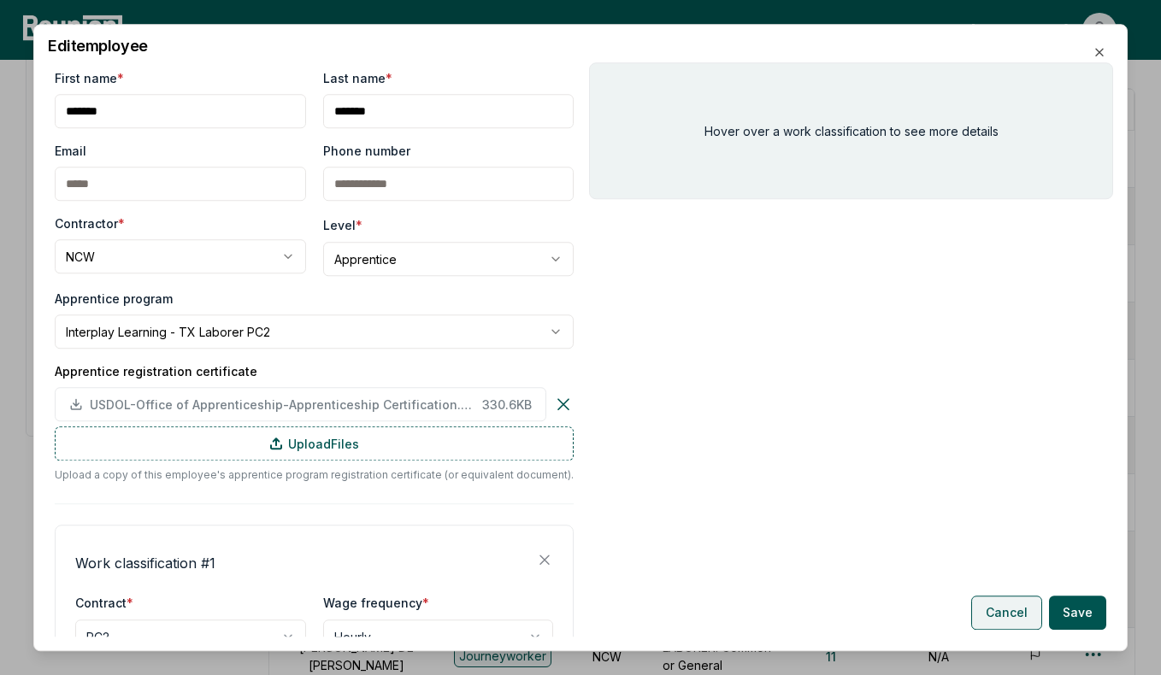
click at [999, 619] on button "Cancel" at bounding box center [1006, 613] width 71 height 34
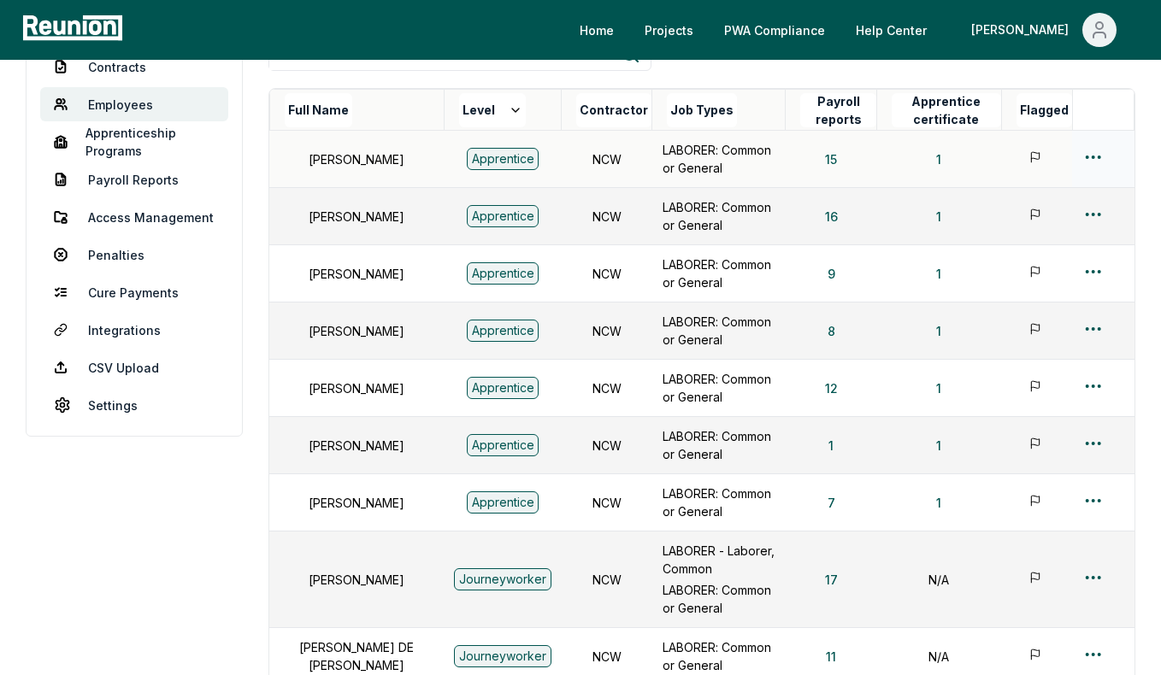
click at [1106, 158] on div at bounding box center [1102, 159] width 41 height 25
click at [1098, 156] on html "Please visit us on your desktop We're working on making our marketplace mobile-…" at bounding box center [580, 365] width 1161 height 1182
click at [1045, 230] on div "Edit" at bounding box center [1065, 224] width 162 height 28
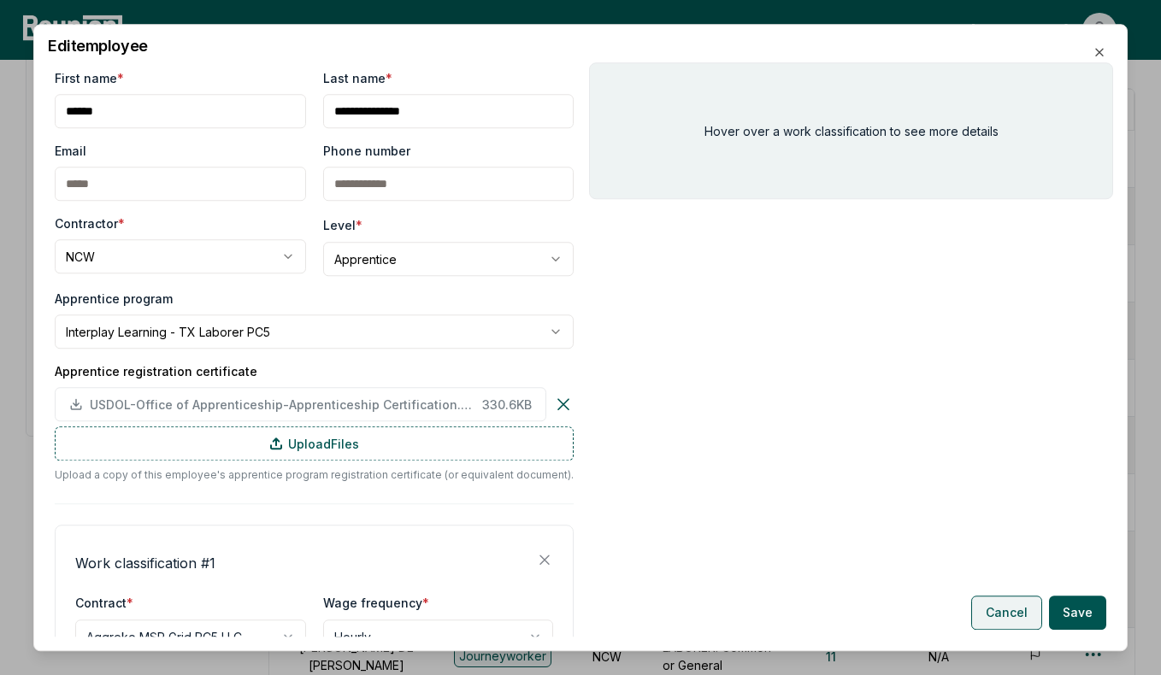
click at [1000, 624] on button "Cancel" at bounding box center [1006, 613] width 71 height 34
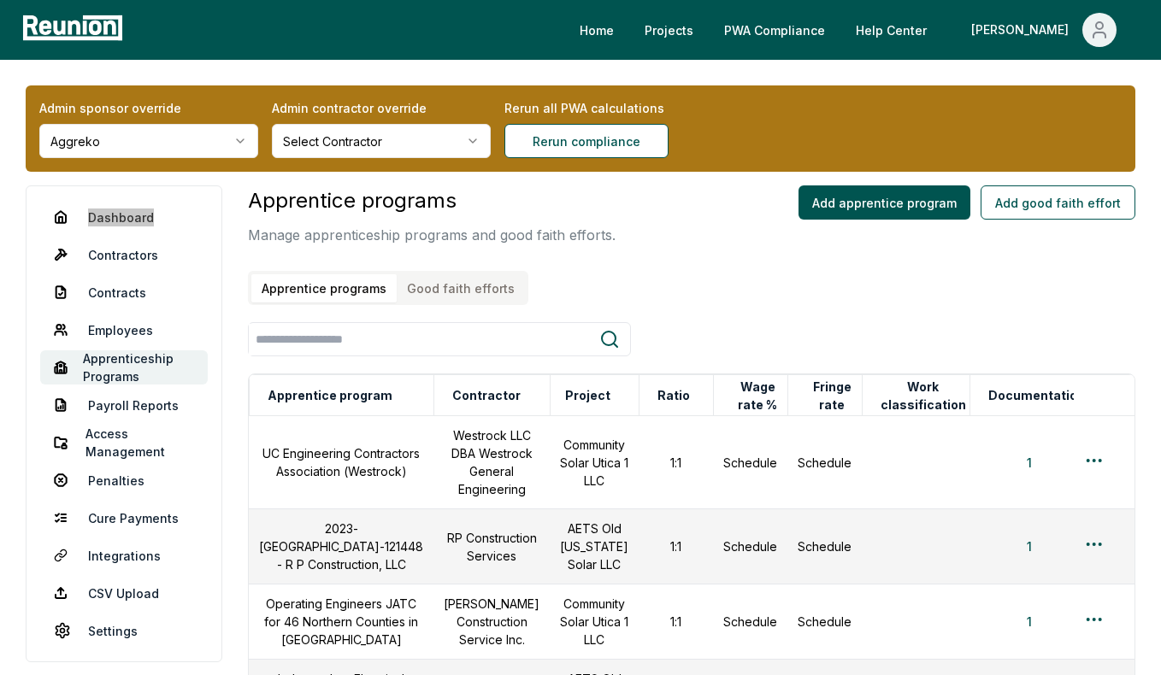
drag, startPoint x: 136, startPoint y: 220, endPoint x: 534, endPoint y: 49, distance: 433.7
click at [114, 406] on link "Payroll Reports" at bounding box center [123, 405] width 167 height 34
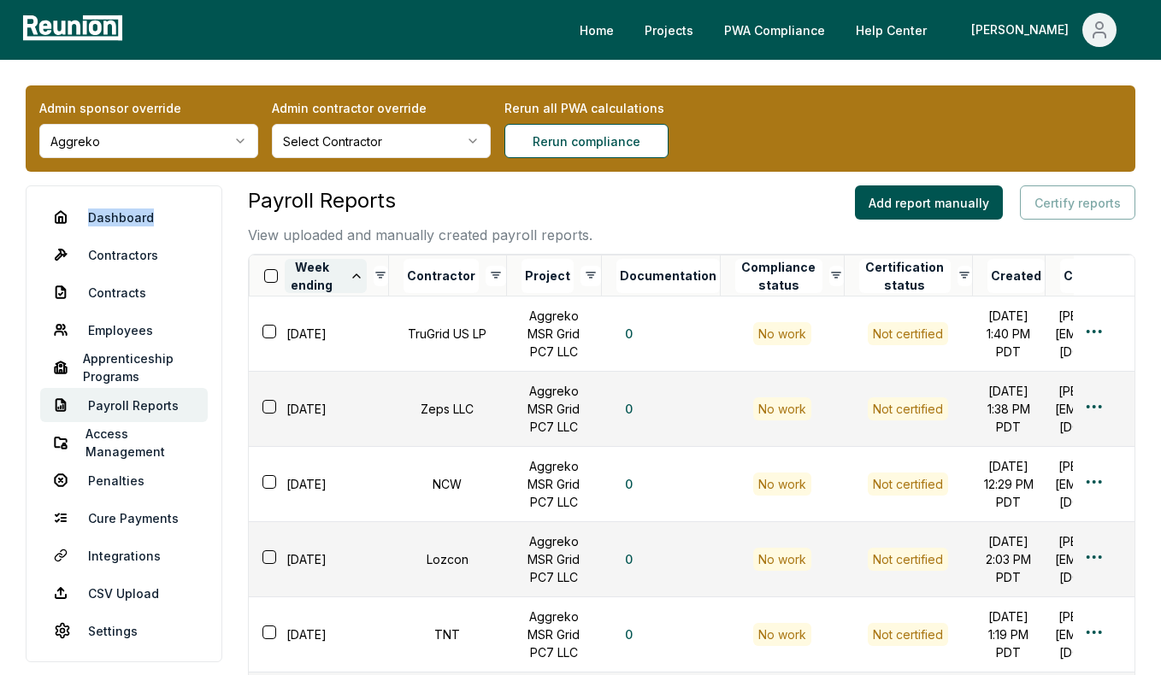
click at [335, 268] on button "Week ending" at bounding box center [326, 276] width 82 height 34
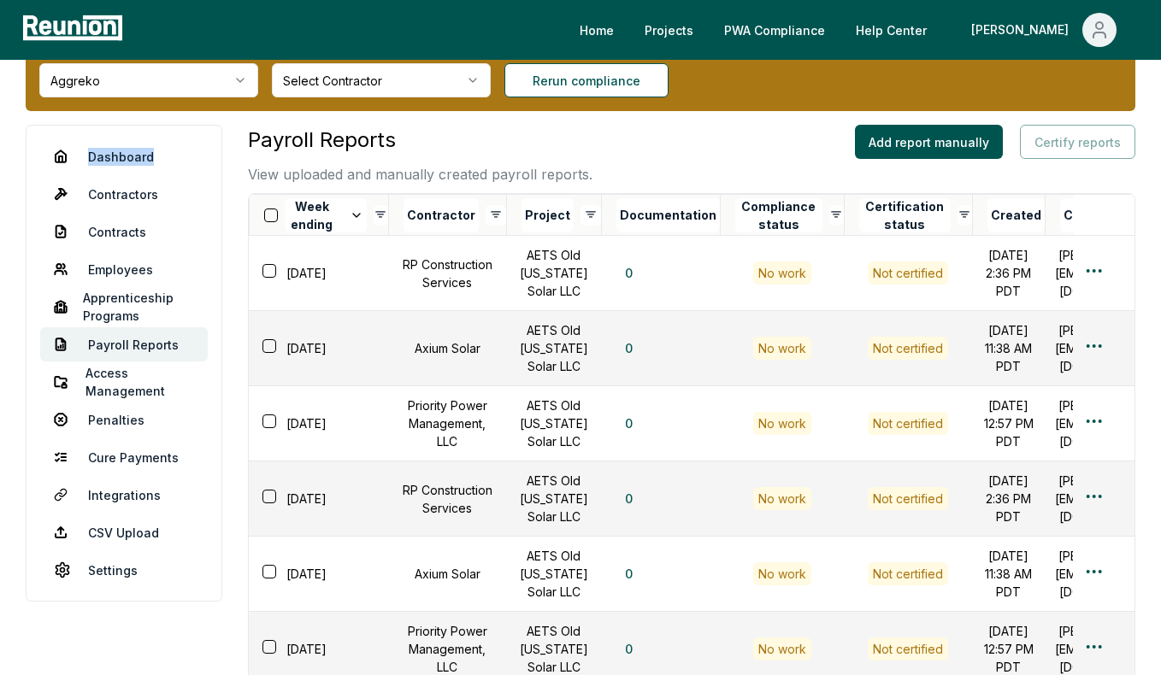
scroll to position [107, 0]
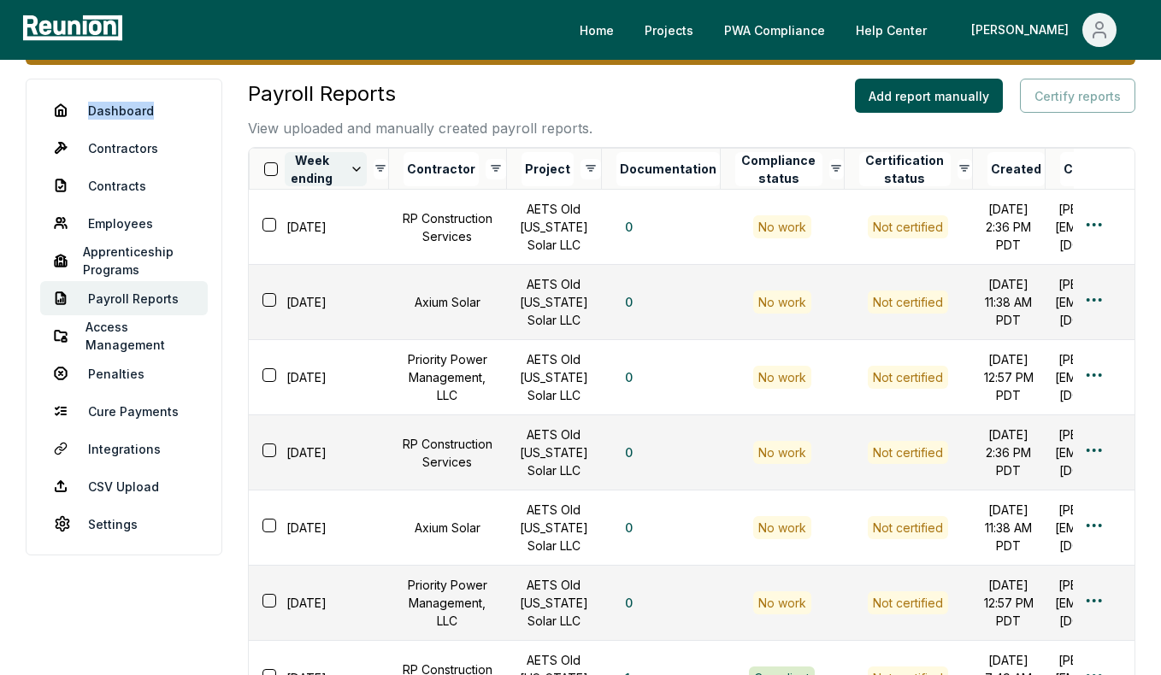
click at [297, 168] on button "Week ending" at bounding box center [326, 169] width 82 height 34
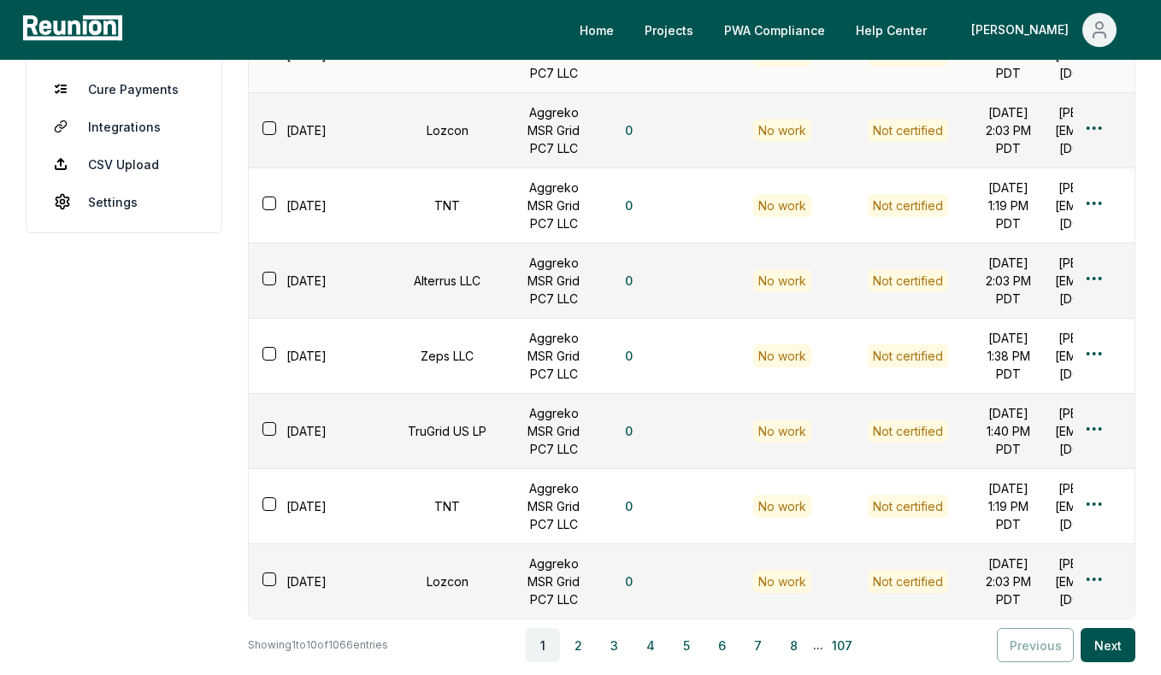
scroll to position [637, 0]
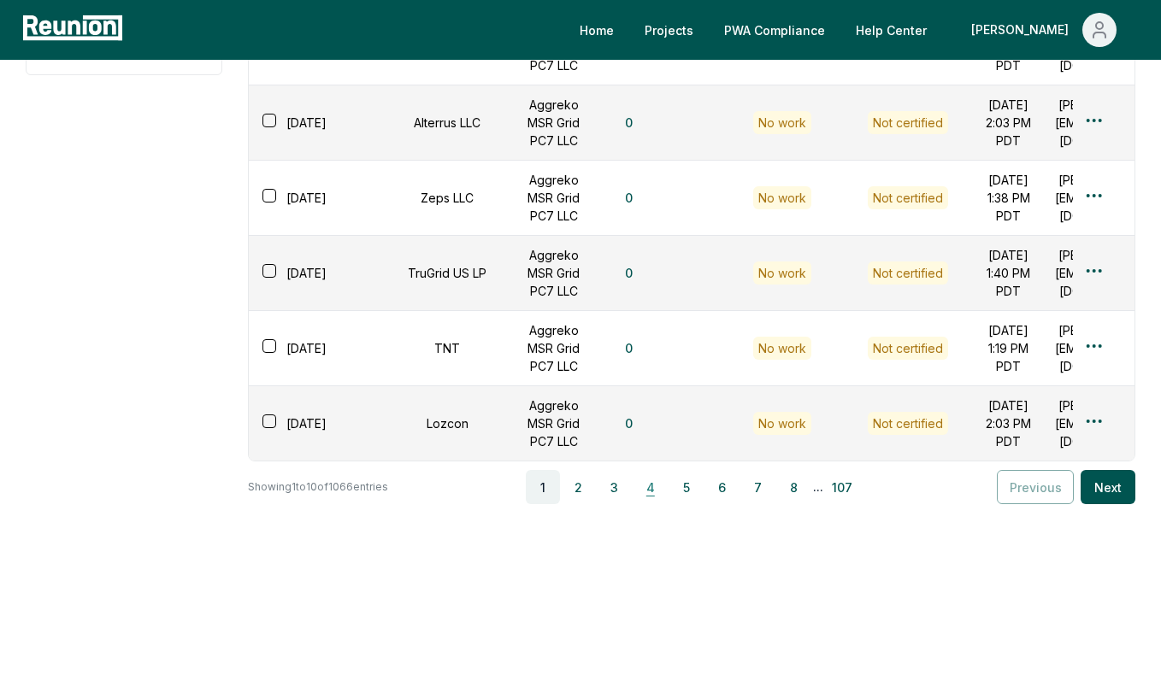
click at [659, 504] on button "4" at bounding box center [650, 487] width 34 height 34
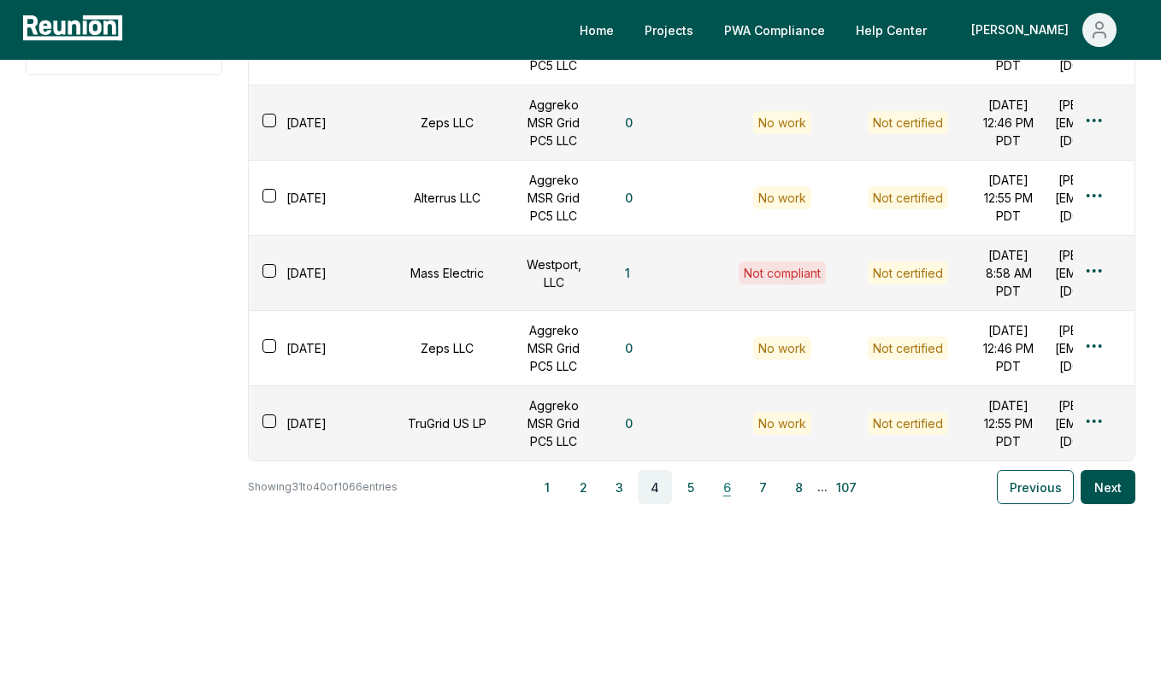
click at [732, 504] on button "6" at bounding box center [726, 487] width 34 height 34
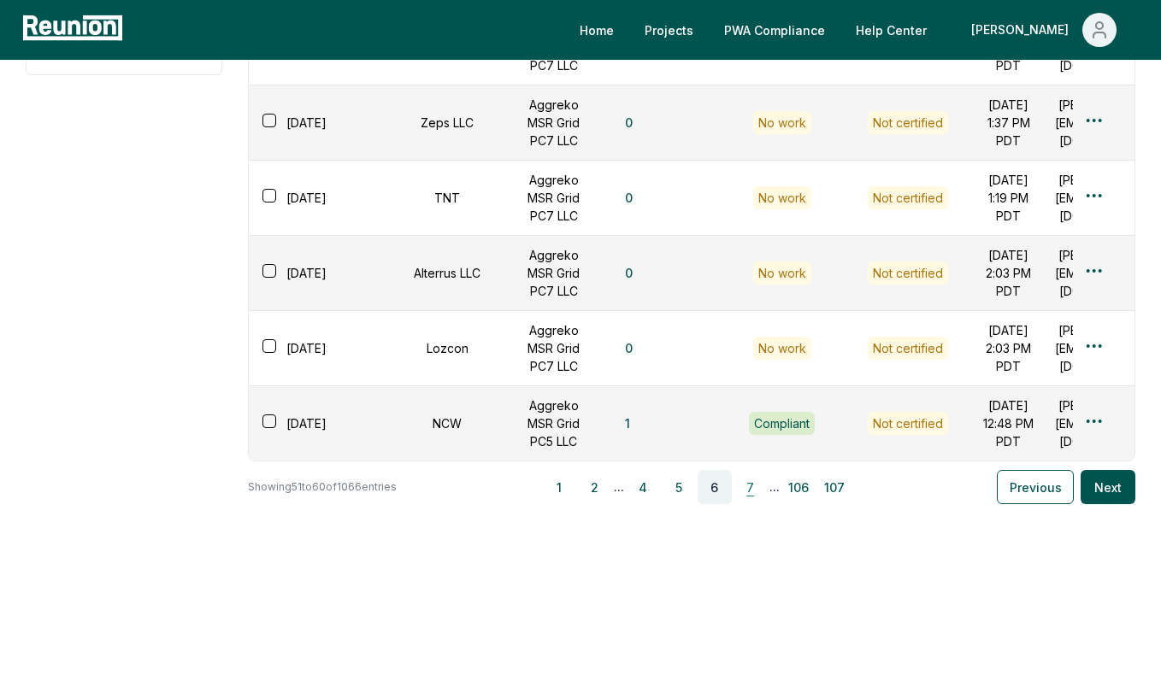
click at [751, 504] on button "7" at bounding box center [750, 487] width 34 height 34
click at [756, 504] on button "8" at bounding box center [750, 487] width 34 height 34
click at [760, 504] on button "9" at bounding box center [750, 487] width 34 height 34
click at [760, 504] on button "10" at bounding box center [750, 487] width 34 height 34
click at [760, 504] on button "11" at bounding box center [753, 487] width 34 height 34
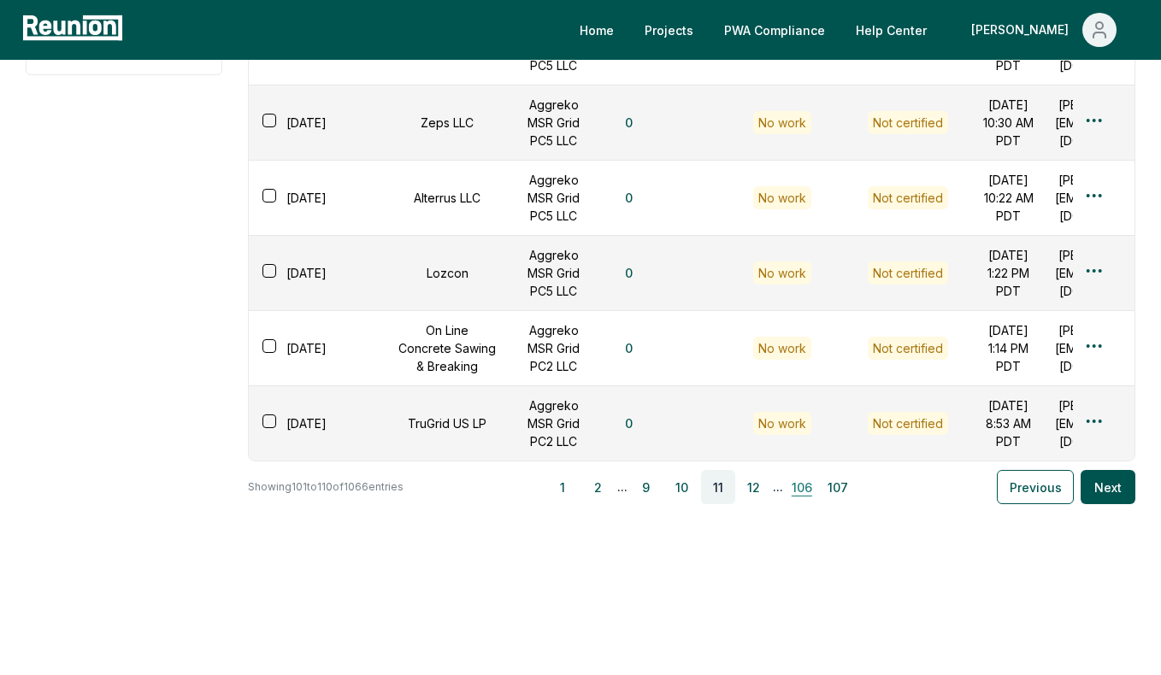
click at [809, 504] on button "106" at bounding box center [801, 487] width 34 height 34
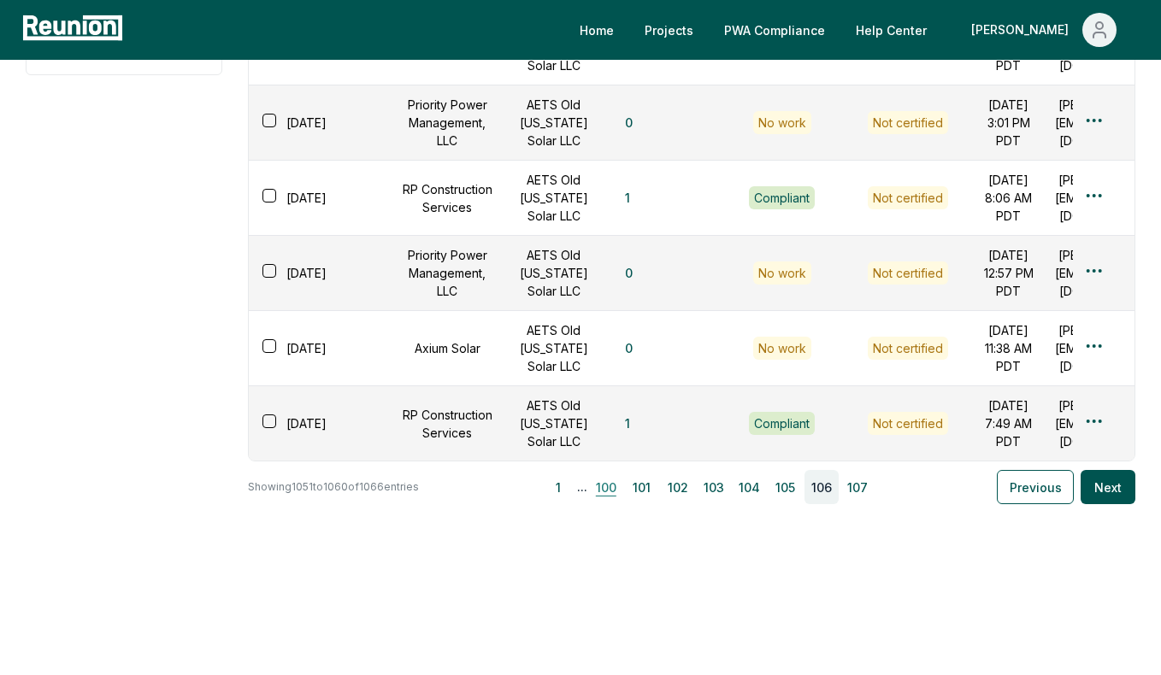
click at [608, 504] on button "100" at bounding box center [606, 487] width 34 height 34
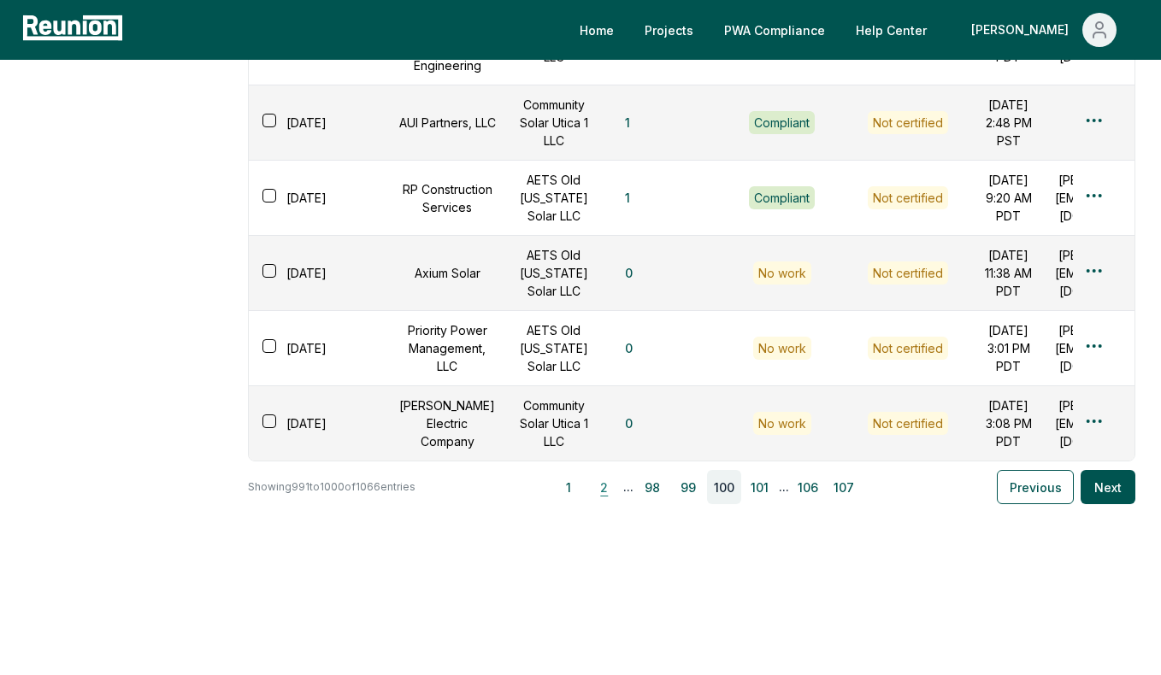
click at [613, 504] on button "2" at bounding box center [604, 487] width 34 height 34
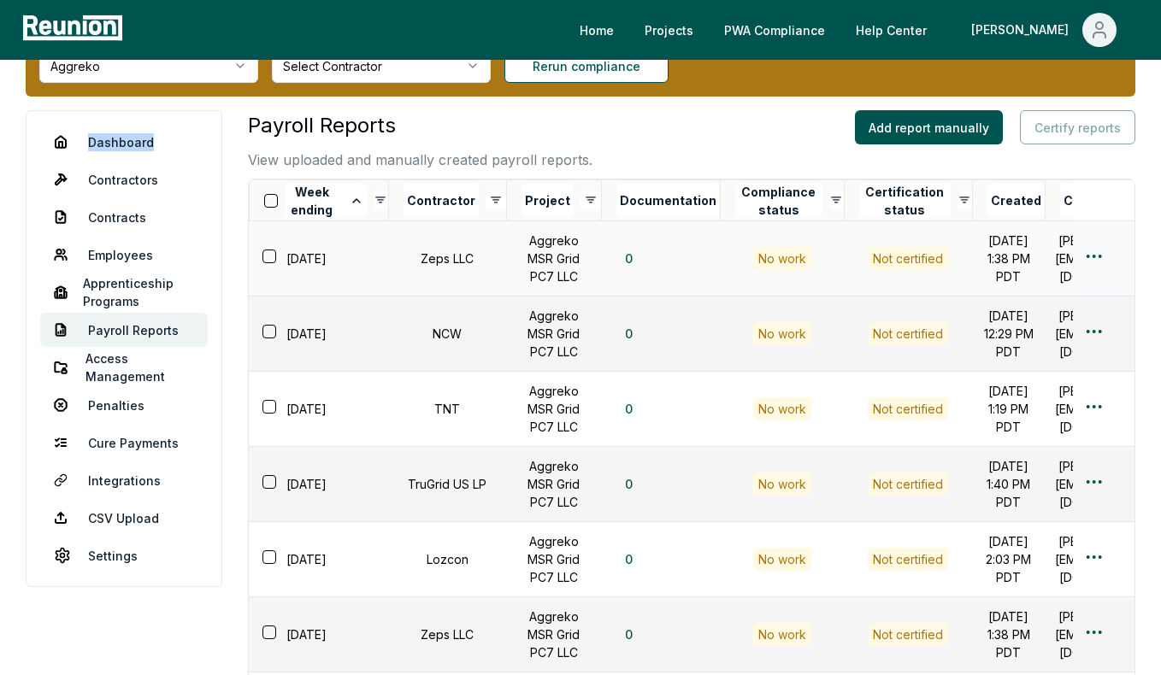
scroll to position [0, 0]
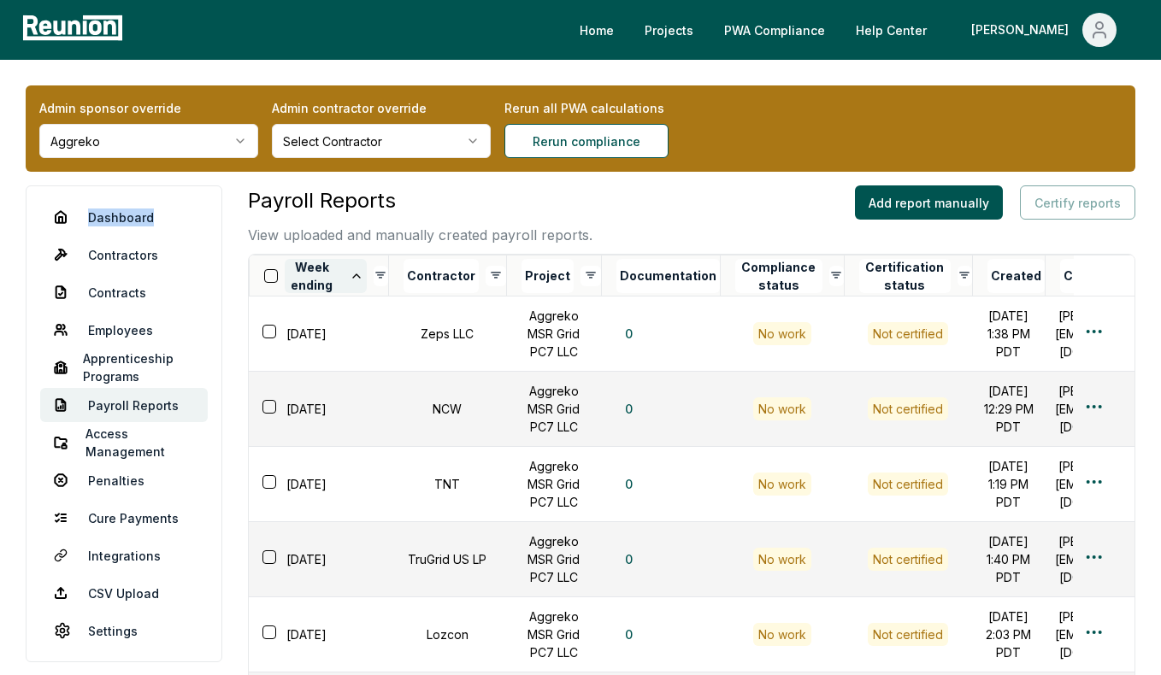
click at [322, 286] on button "Week ending" at bounding box center [326, 276] width 82 height 34
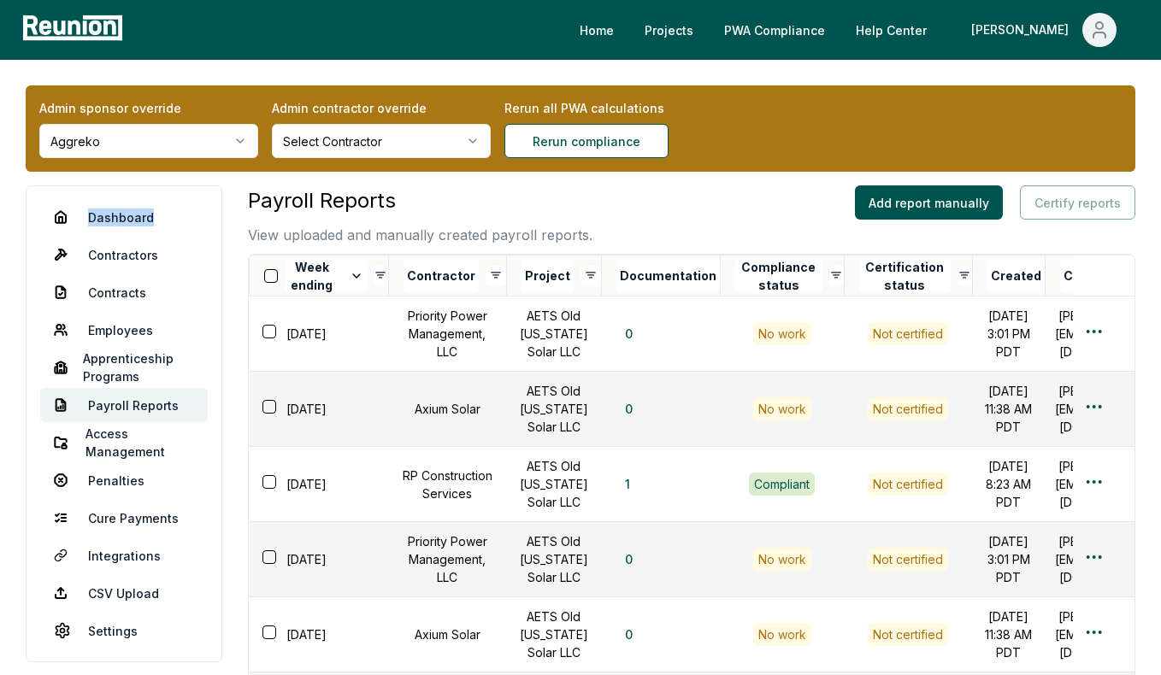
scroll to position [766, 0]
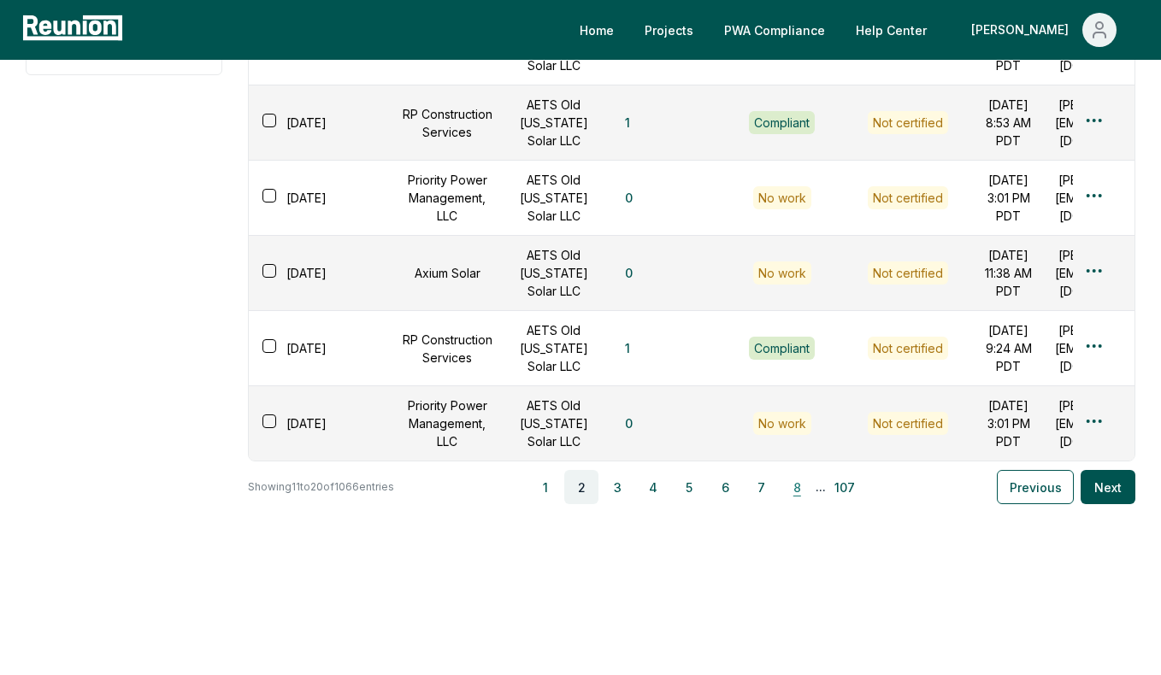
click at [802, 488] on button "8" at bounding box center [796, 487] width 34 height 34
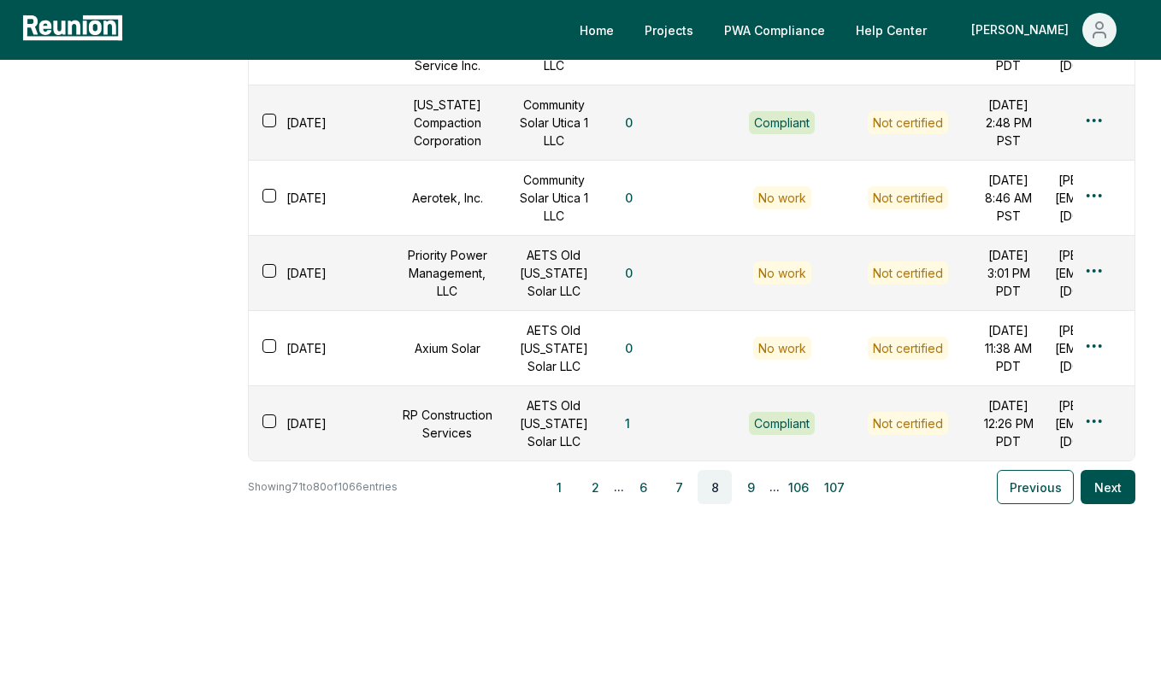
click at [802, 488] on button "106" at bounding box center [798, 487] width 34 height 34
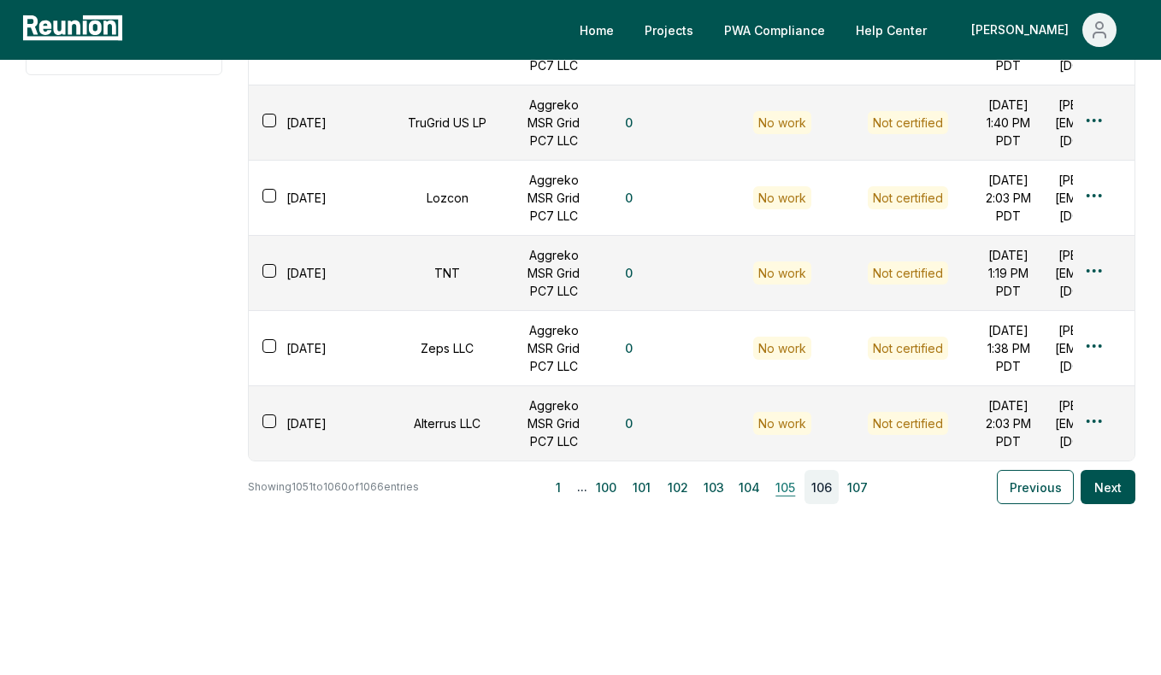
click at [802, 489] on button "105" at bounding box center [785, 487] width 34 height 34
click at [751, 491] on button "104" at bounding box center [749, 487] width 34 height 34
click at [723, 491] on button "103" at bounding box center [713, 487] width 34 height 34
click at [688, 489] on button "102" at bounding box center [678, 487] width 34 height 34
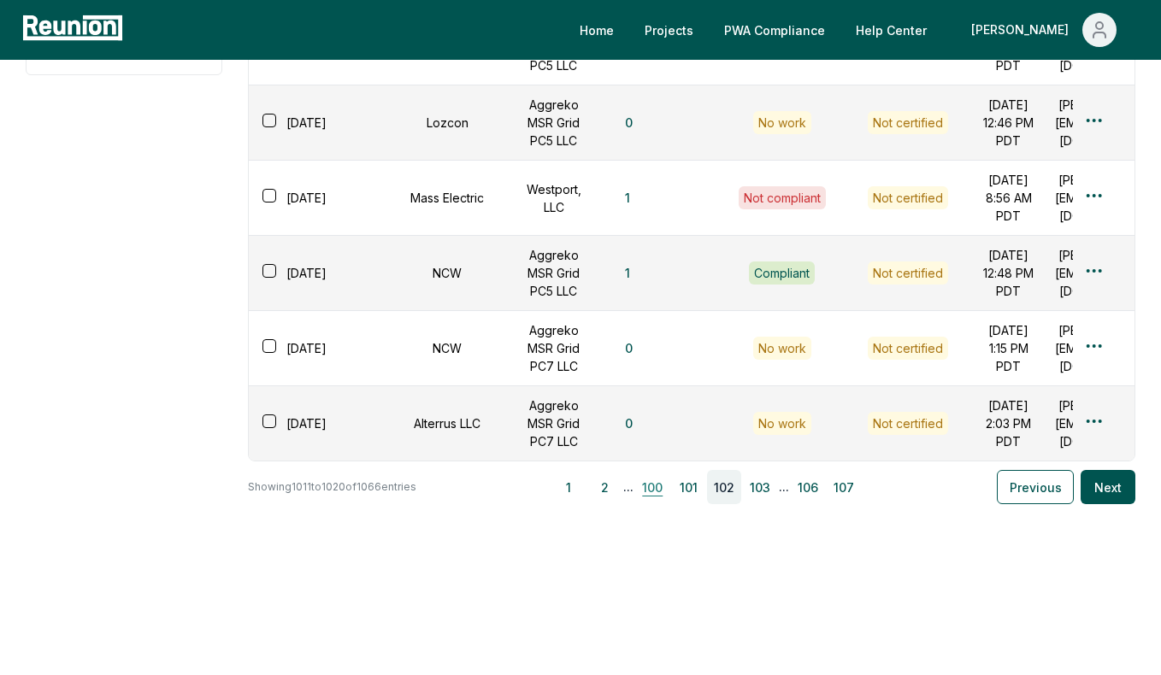
click at [661, 485] on button "100" at bounding box center [652, 487] width 34 height 34
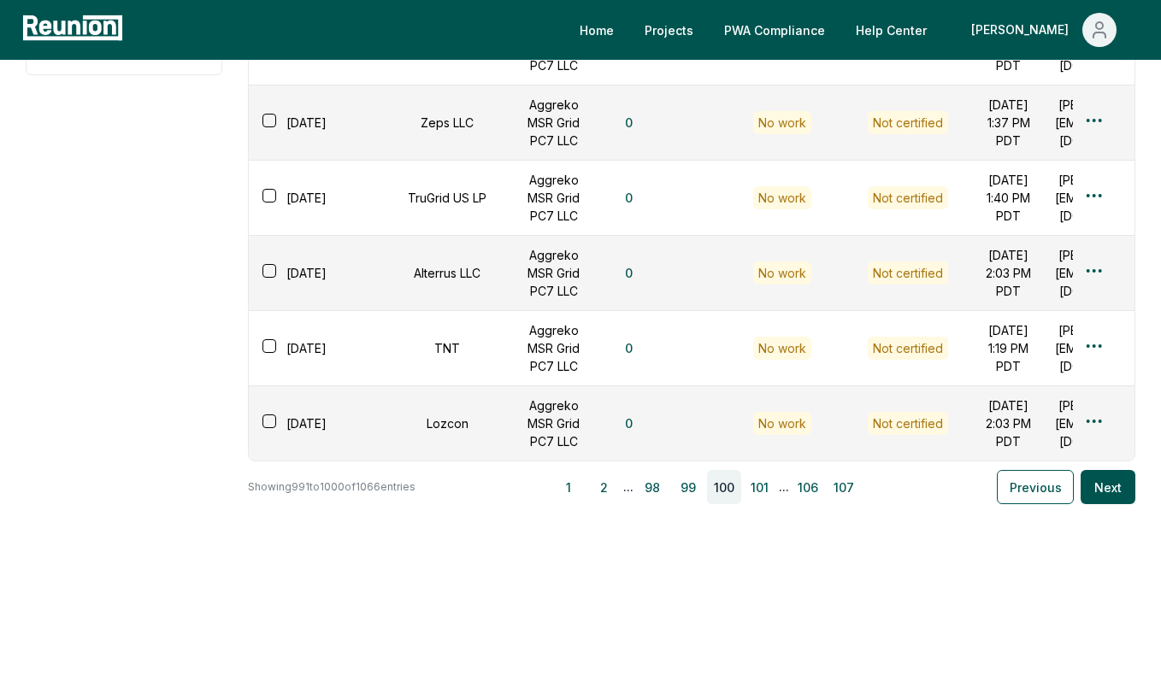
click at [661, 485] on button "98" at bounding box center [652, 487] width 34 height 34
click at [661, 485] on button "96" at bounding box center [649, 487] width 34 height 34
click at [661, 485] on button "94" at bounding box center [649, 487] width 34 height 34
click at [661, 485] on button "92" at bounding box center [649, 487] width 34 height 34
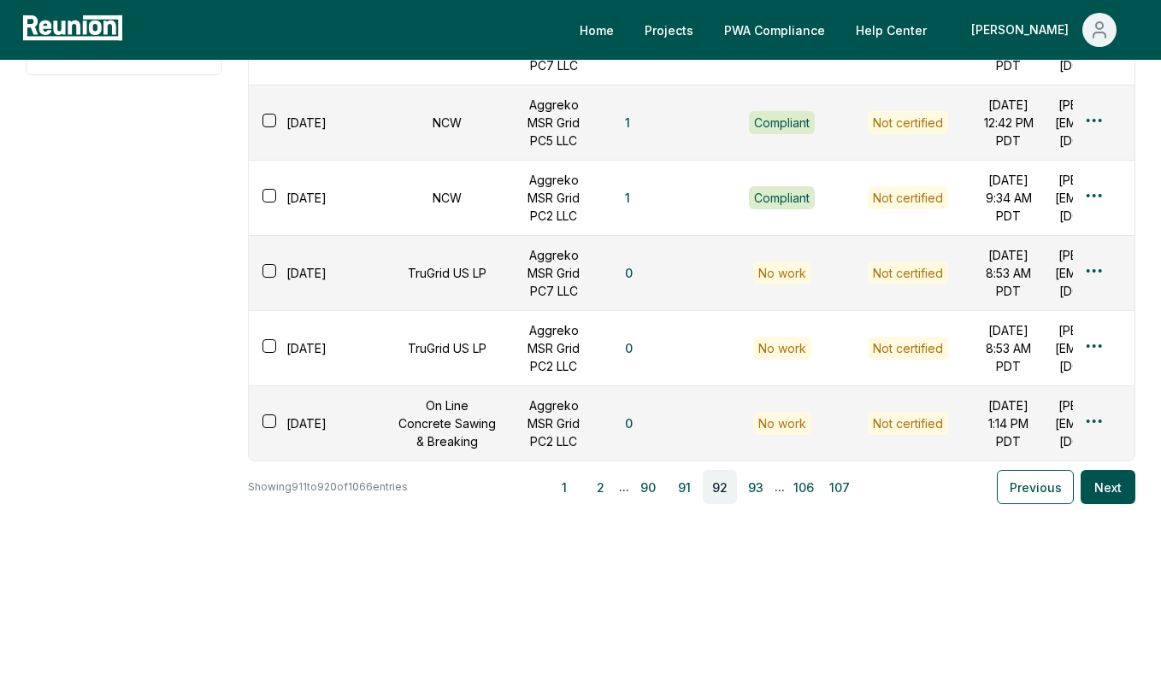
click at [661, 485] on button "90" at bounding box center [648, 487] width 34 height 34
click at [661, 485] on button "88" at bounding box center [649, 487] width 34 height 34
click at [661, 485] on button "86" at bounding box center [649, 487] width 34 height 34
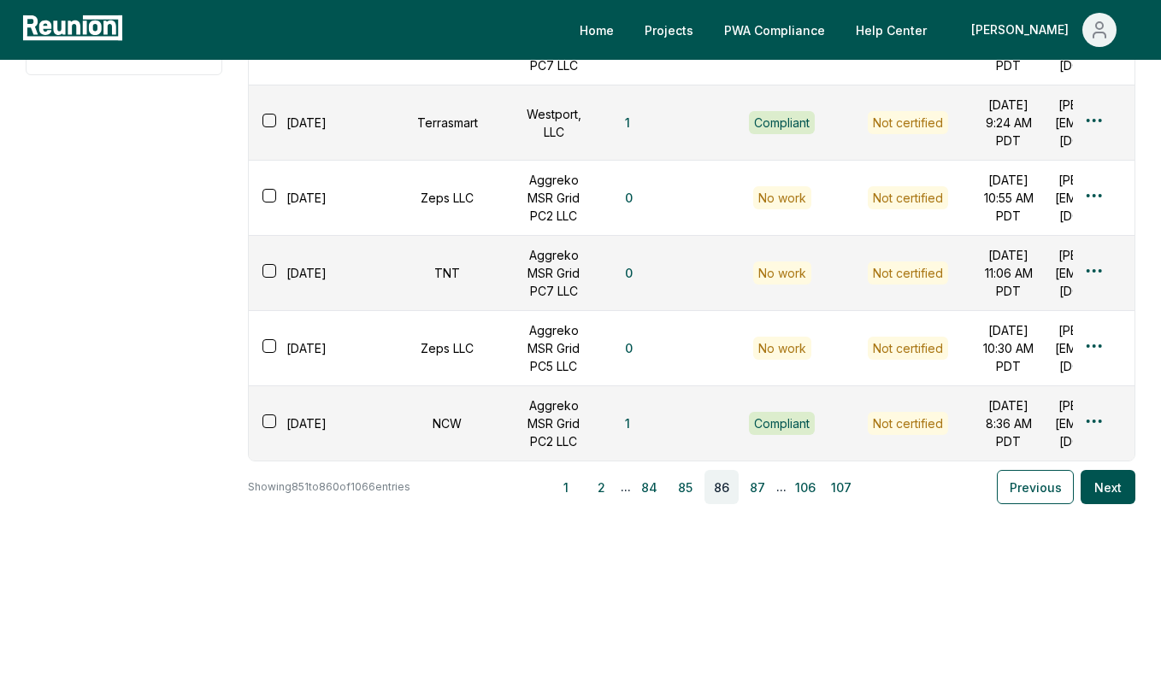
click at [661, 485] on button "84" at bounding box center [649, 487] width 34 height 34
click at [661, 485] on button "82" at bounding box center [649, 487] width 34 height 34
click at [661, 485] on button "80" at bounding box center [648, 487] width 34 height 34
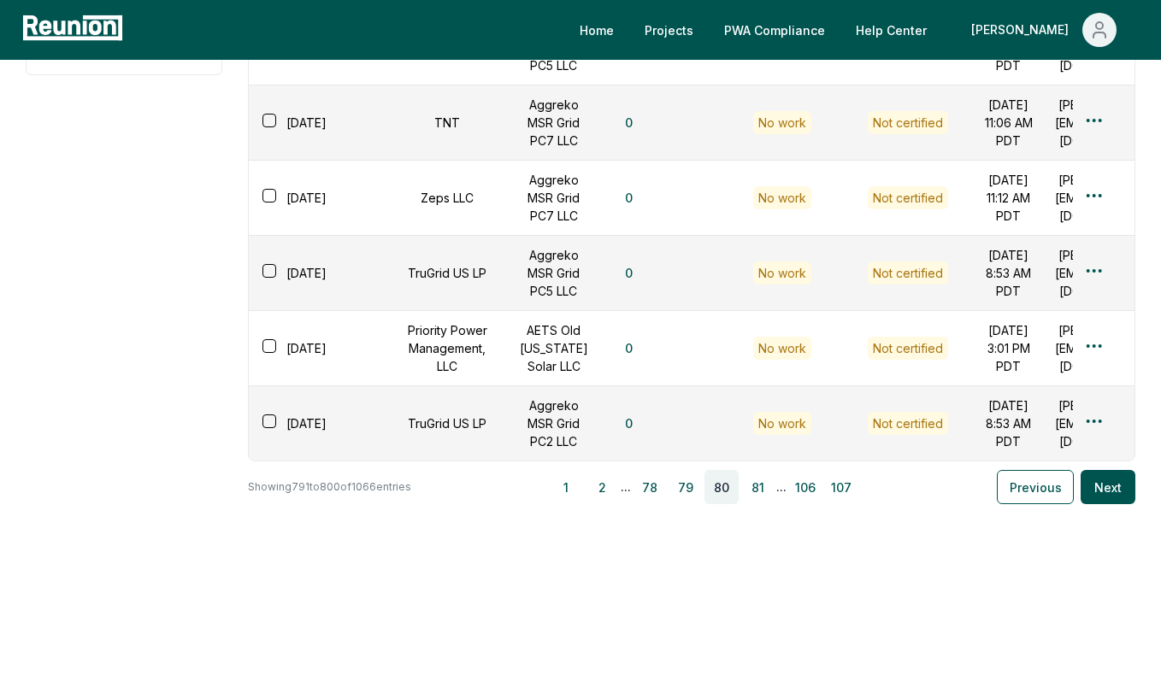
click at [661, 485] on button "78" at bounding box center [649, 487] width 34 height 34
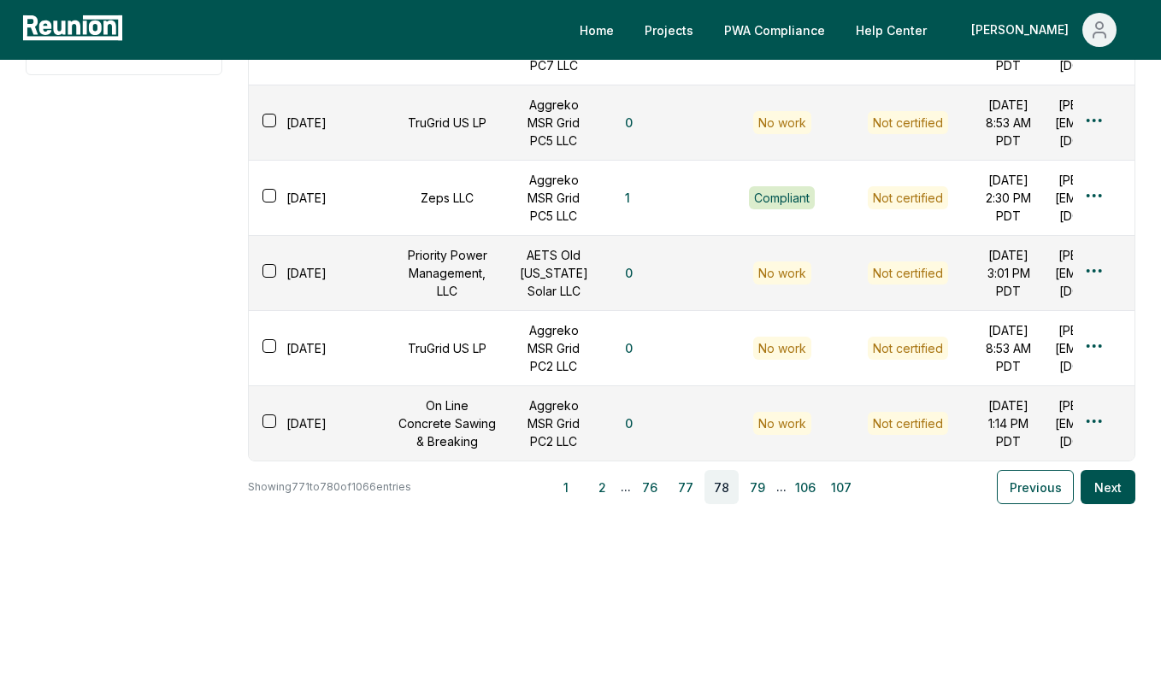
click at [661, 485] on button "76" at bounding box center [649, 487] width 34 height 34
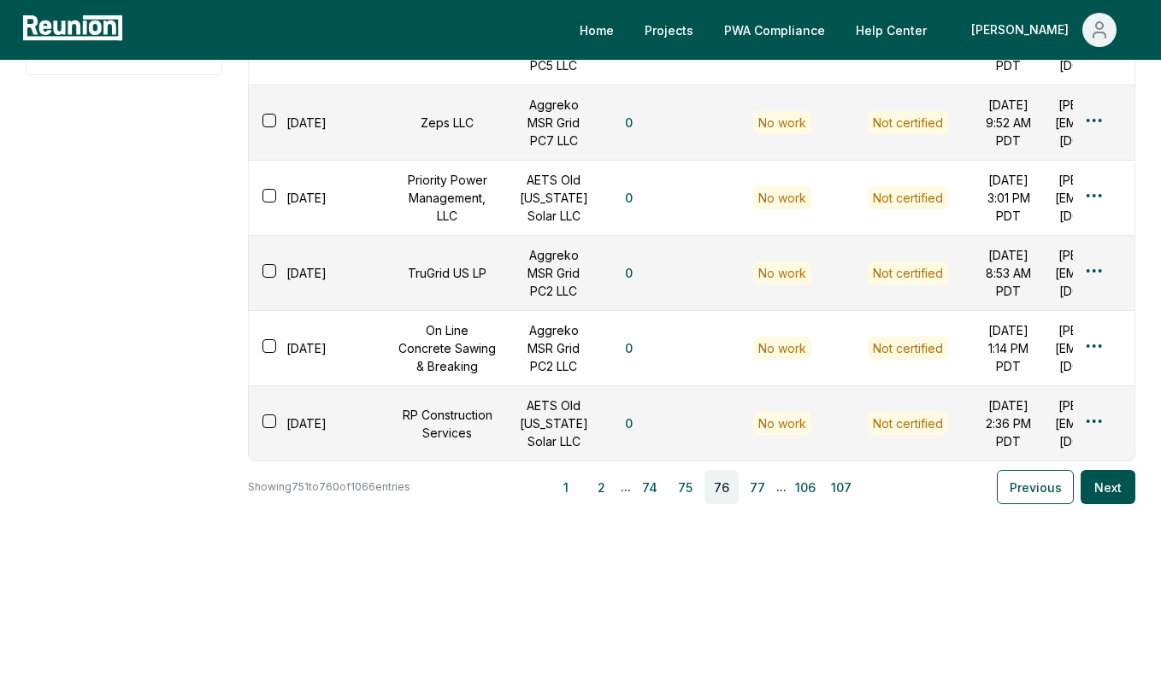
click at [661, 485] on button "74" at bounding box center [649, 487] width 34 height 34
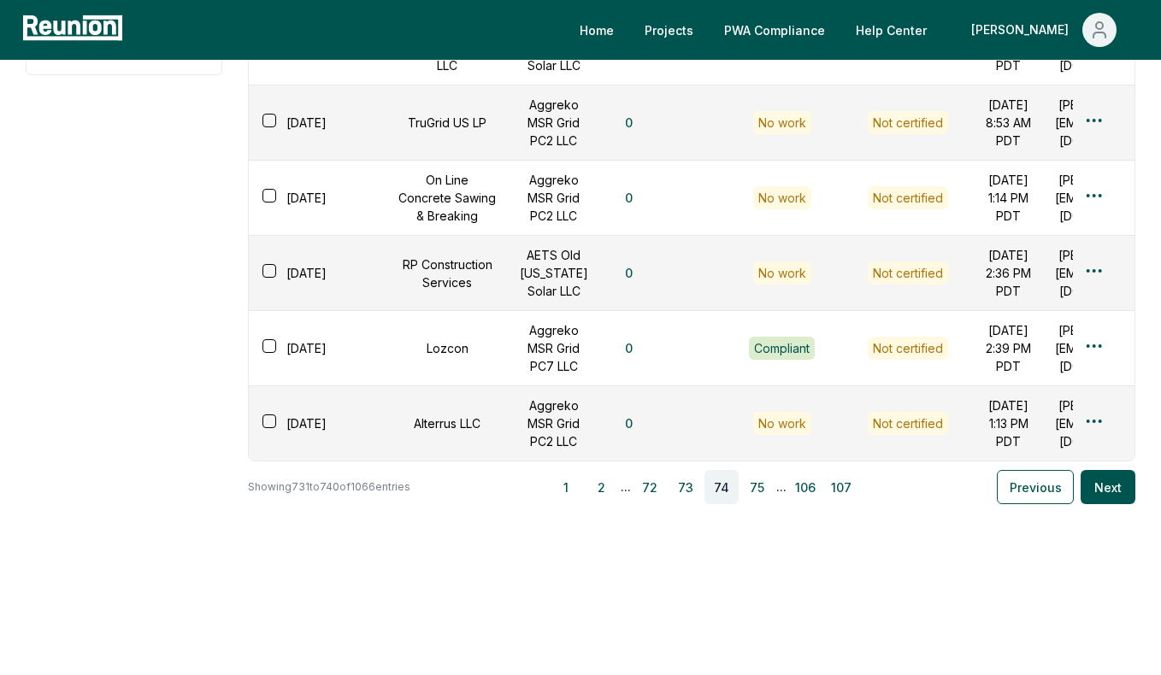
click at [661, 485] on button "72" at bounding box center [649, 487] width 34 height 34
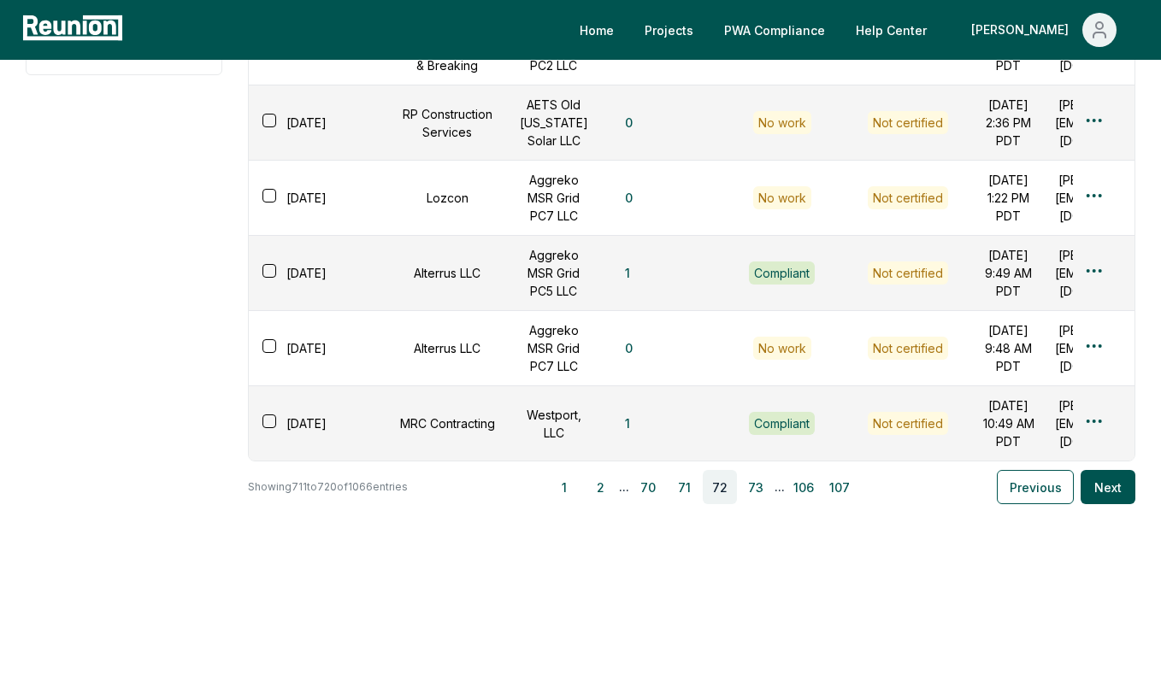
click at [661, 485] on button "70" at bounding box center [648, 487] width 34 height 34
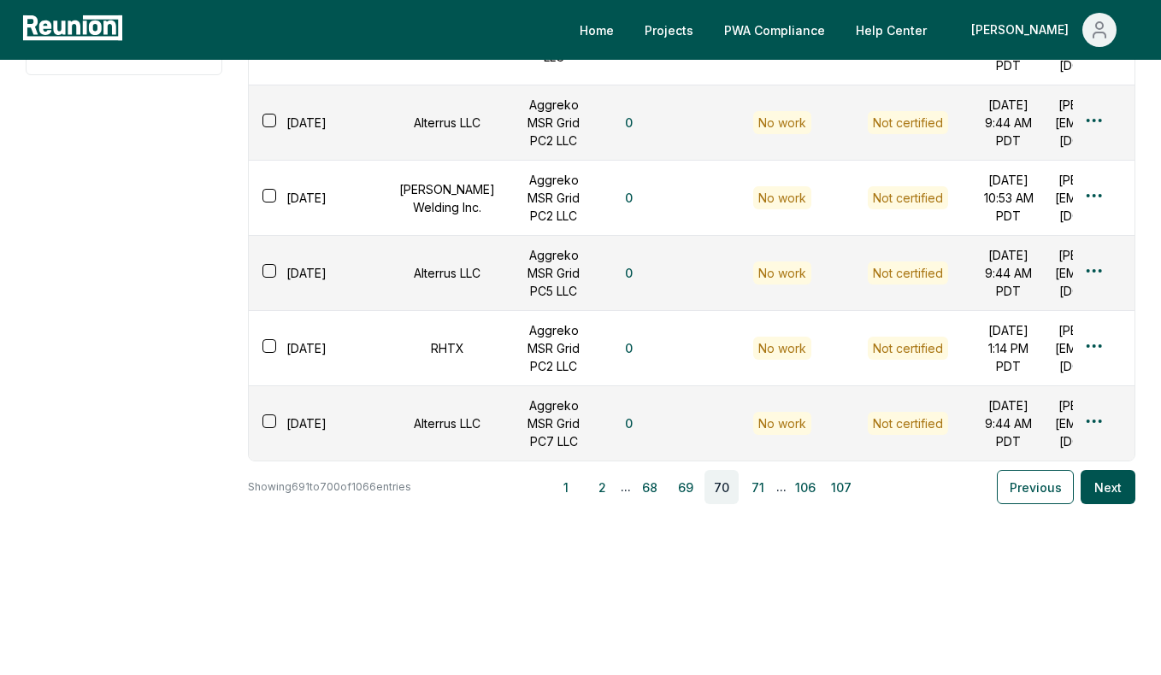
click at [661, 485] on button "68" at bounding box center [649, 487] width 34 height 34
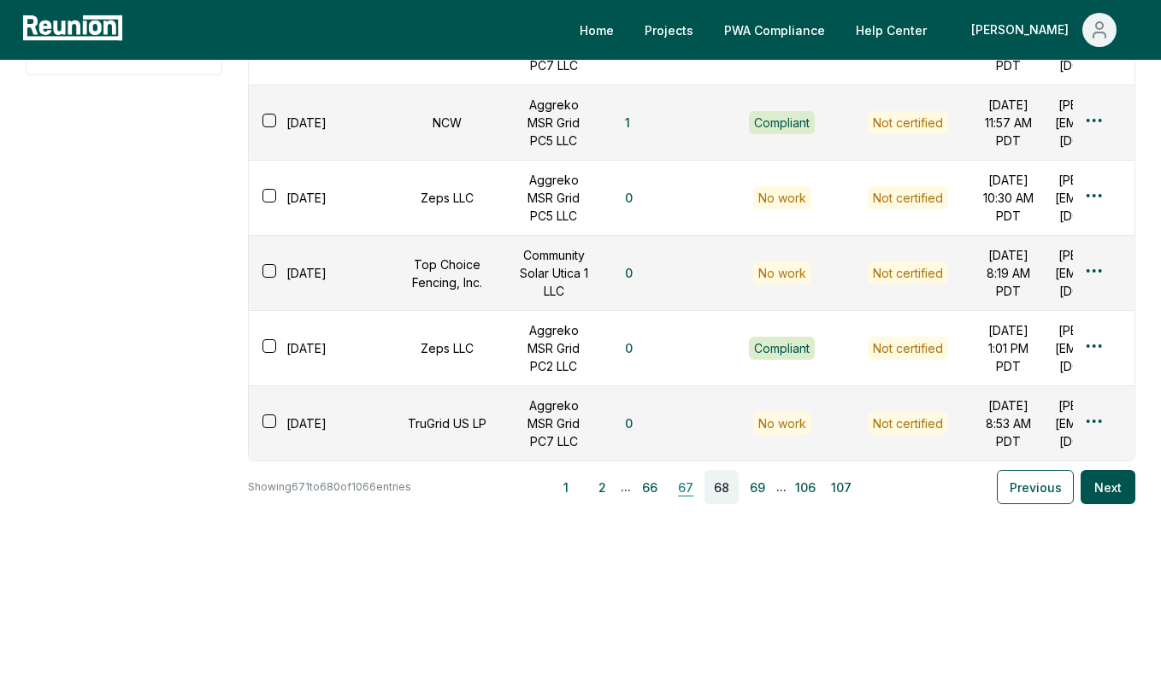
click at [683, 484] on button "67" at bounding box center [685, 487] width 34 height 34
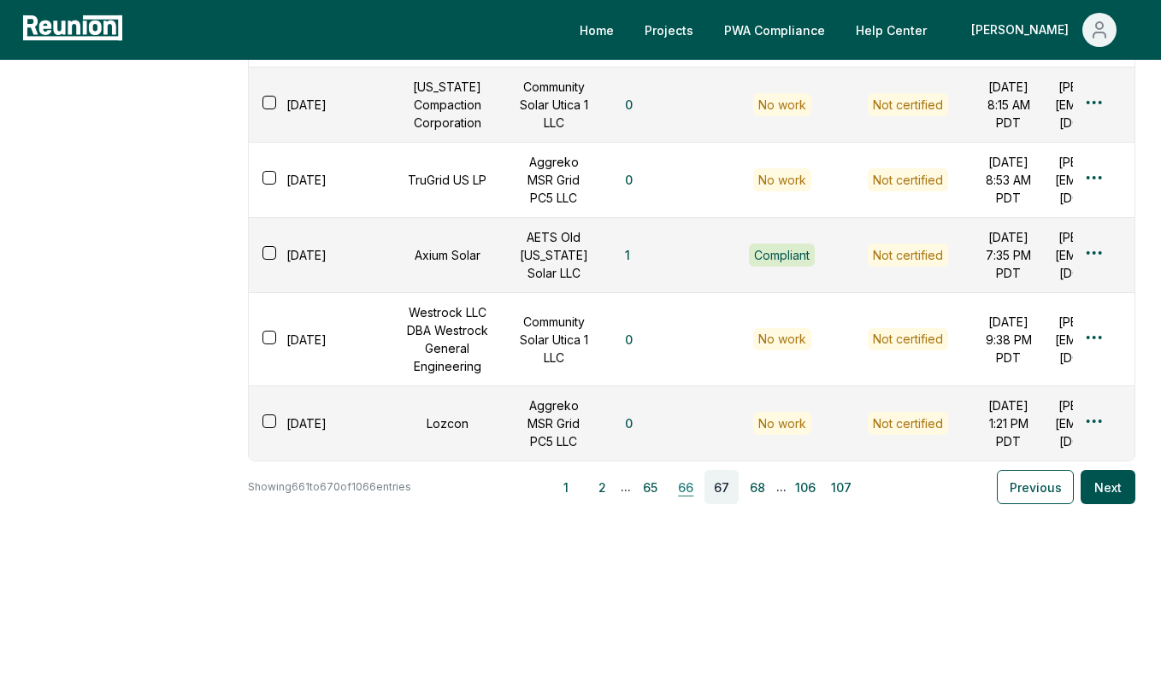
click at [684, 484] on button "66" at bounding box center [685, 487] width 34 height 34
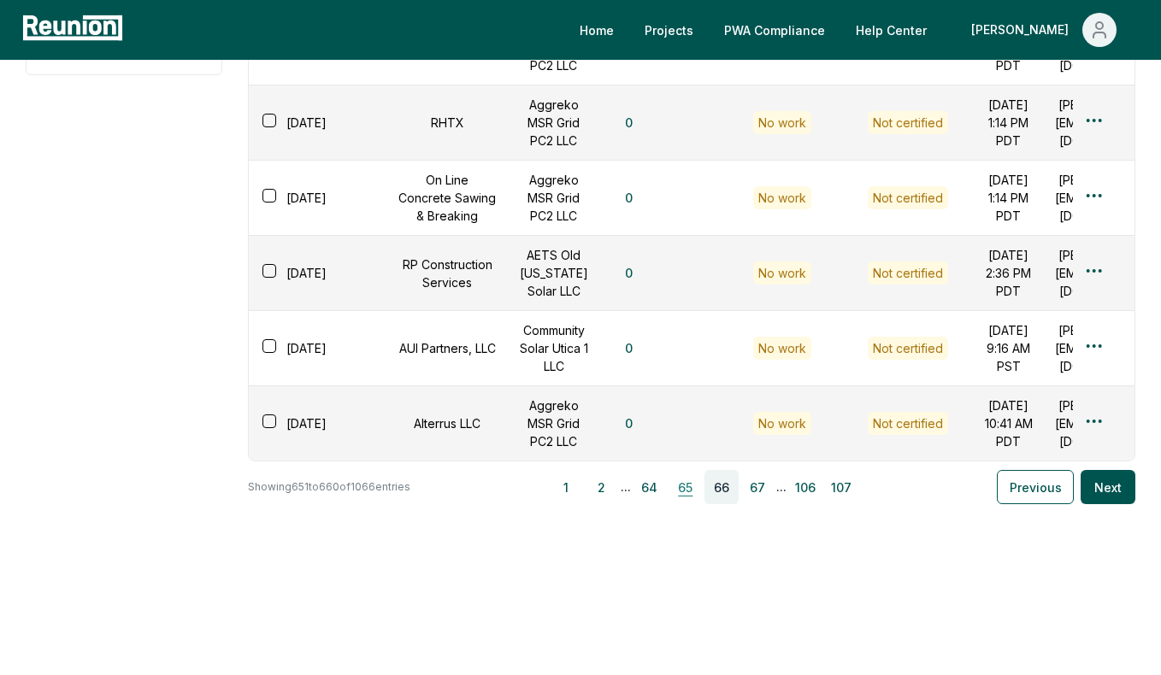
click at [694, 484] on button "65" at bounding box center [685, 487] width 34 height 34
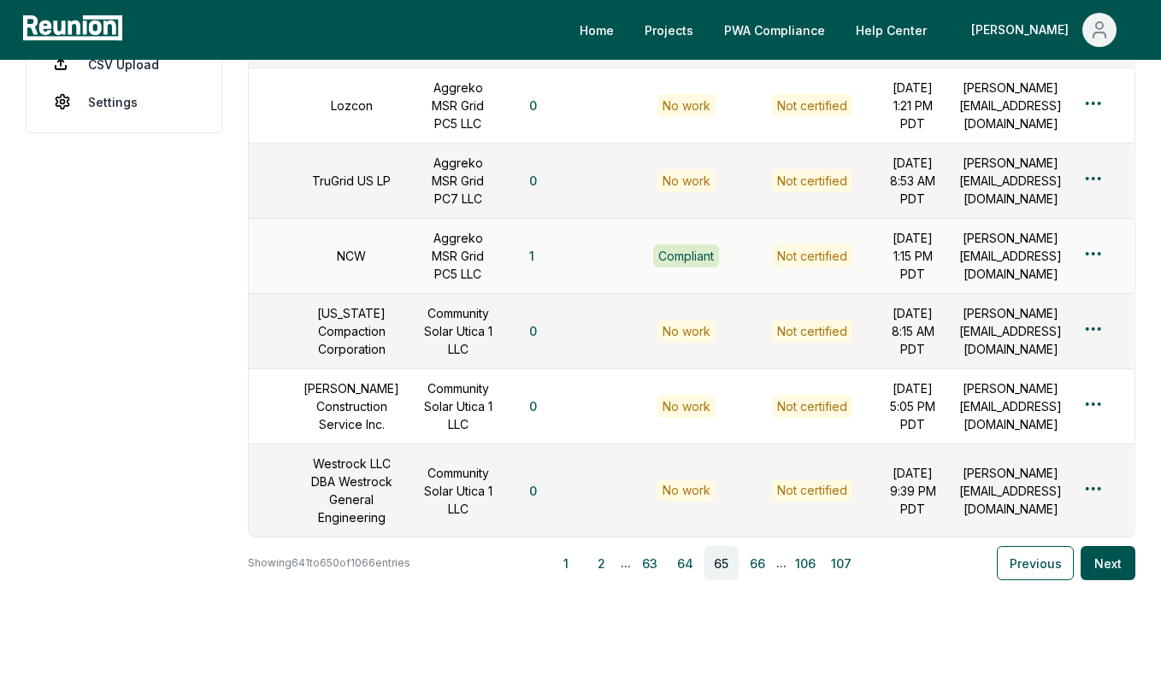
scroll to position [0, 0]
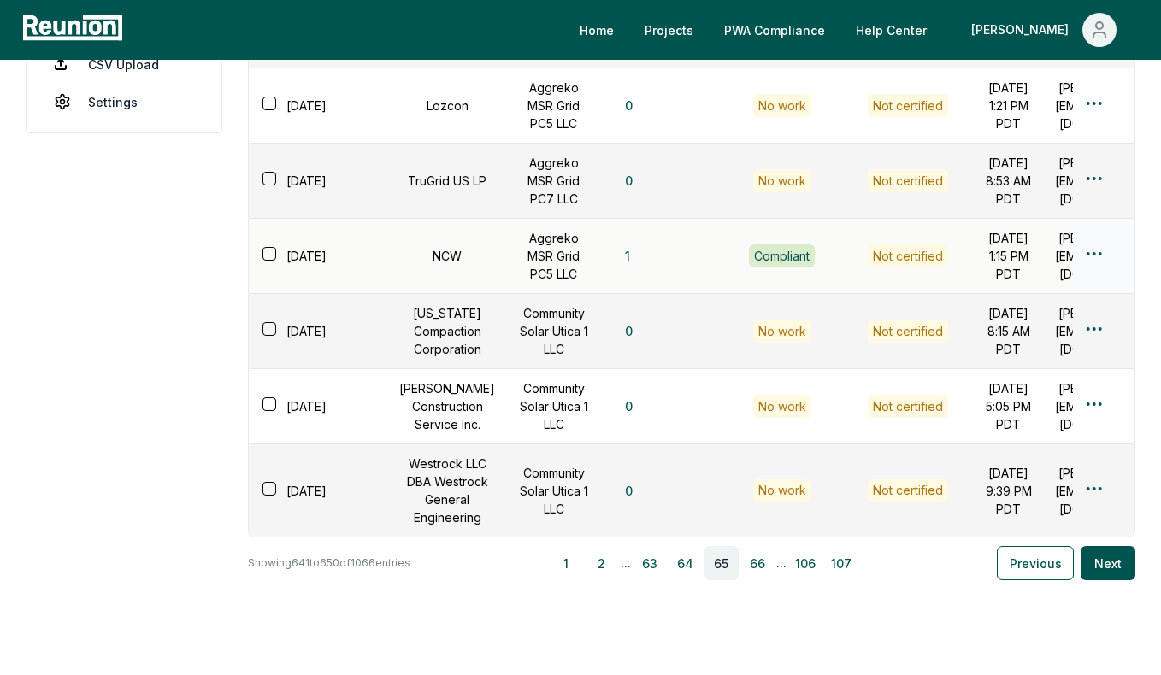
click at [1097, 372] on html "Please visit us on your desktop We're working on making our marketplace mobile-…" at bounding box center [580, 111] width 1161 height 1280
click at [1033, 434] on div "Edit" at bounding box center [1065, 438] width 162 height 28
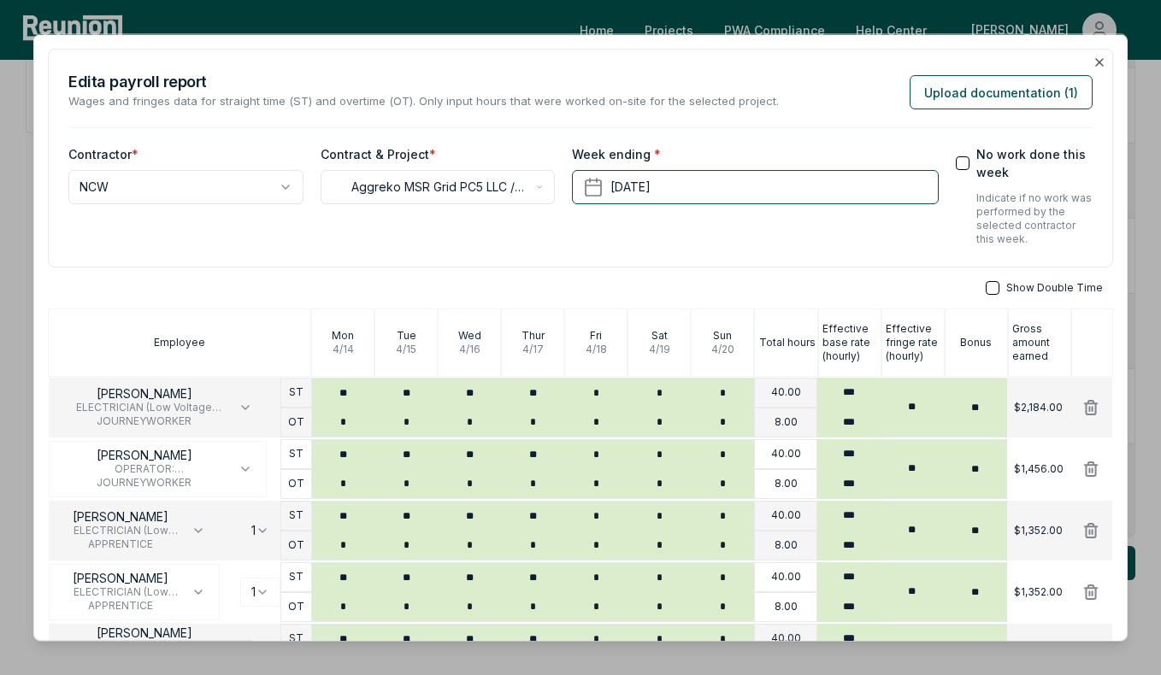
click at [1107, 58] on div "**********" at bounding box center [580, 158] width 1065 height 219
click at [1102, 59] on icon "button" at bounding box center [1099, 62] width 7 height 7
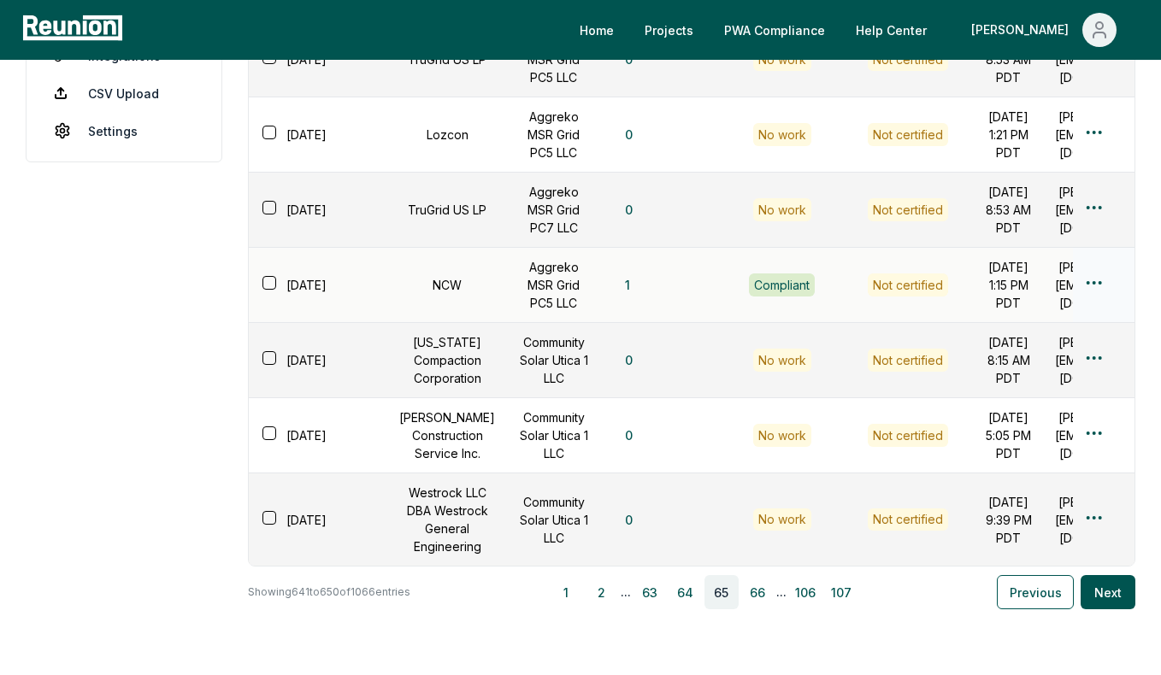
scroll to position [692, 0]
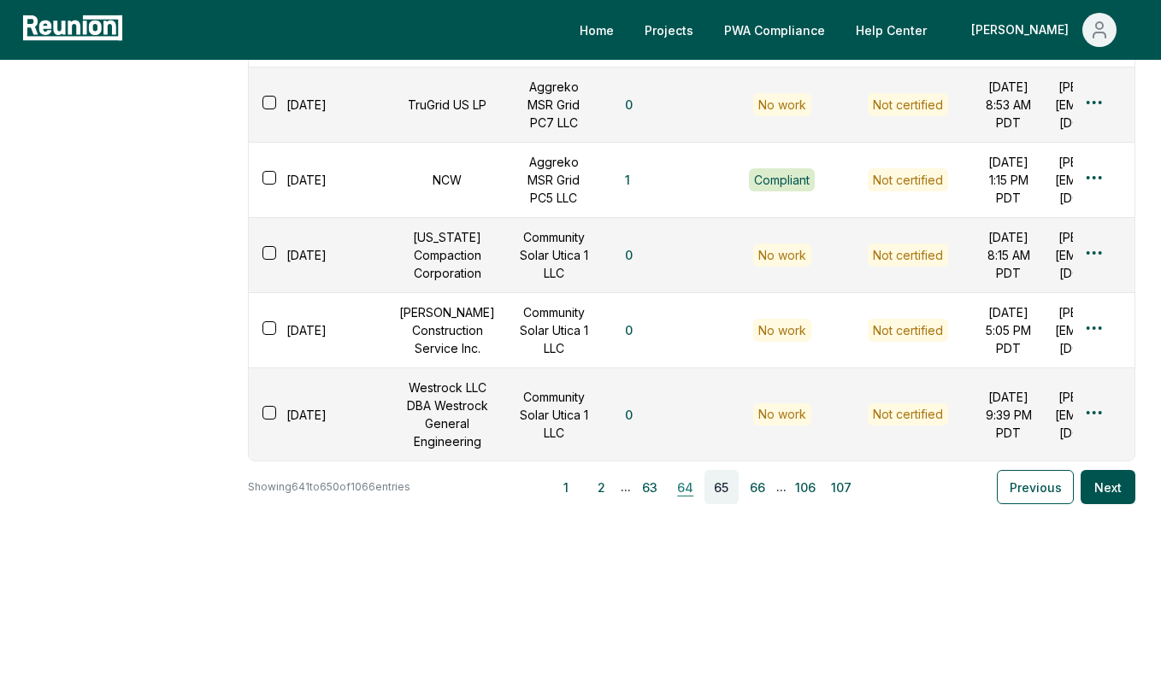
click at [688, 504] on button "64" at bounding box center [685, 487] width 34 height 34
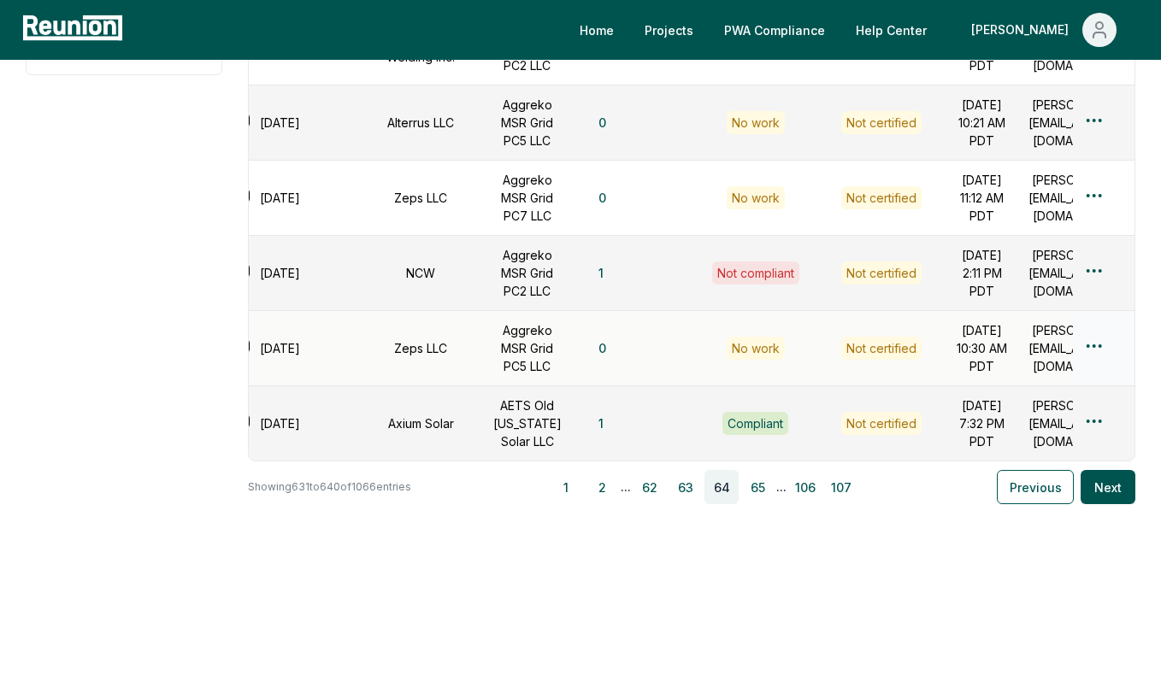
scroll to position [0, 0]
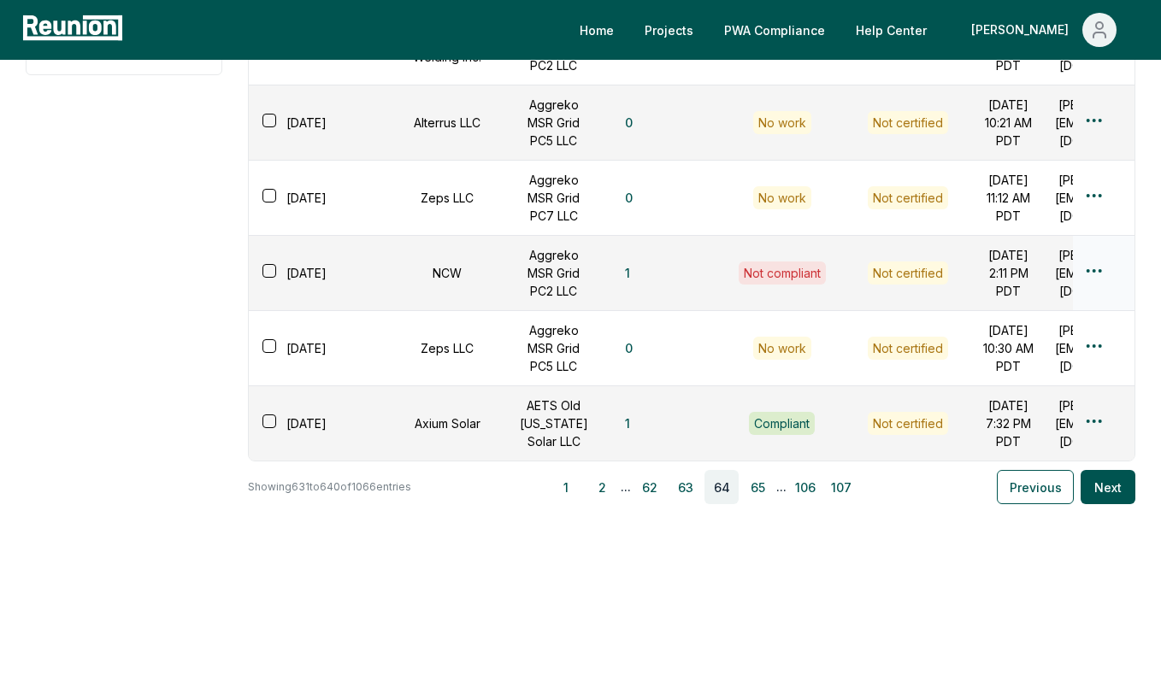
click at [1089, 313] on html "Please visit us on your desktop We're working on making our marketplace mobile-…" at bounding box center [580, 44] width 1161 height 1262
click at [1060, 379] on div "Edit" at bounding box center [1065, 382] width 162 height 28
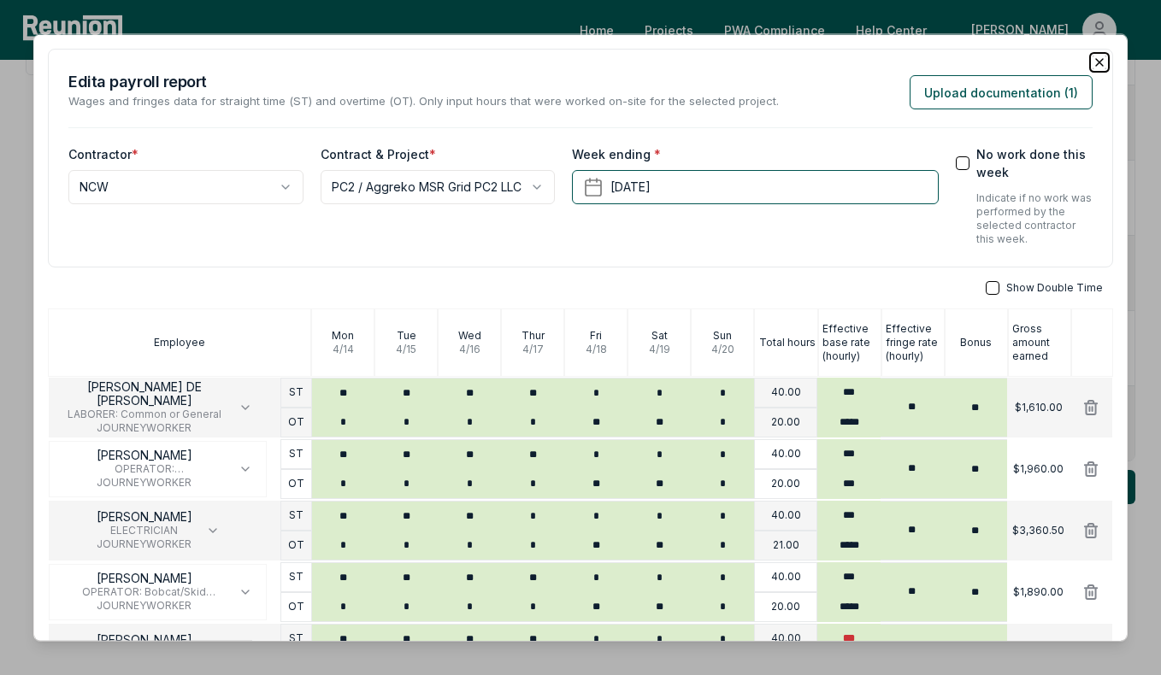
click at [1096, 60] on icon "button" at bounding box center [1099, 62] width 7 height 7
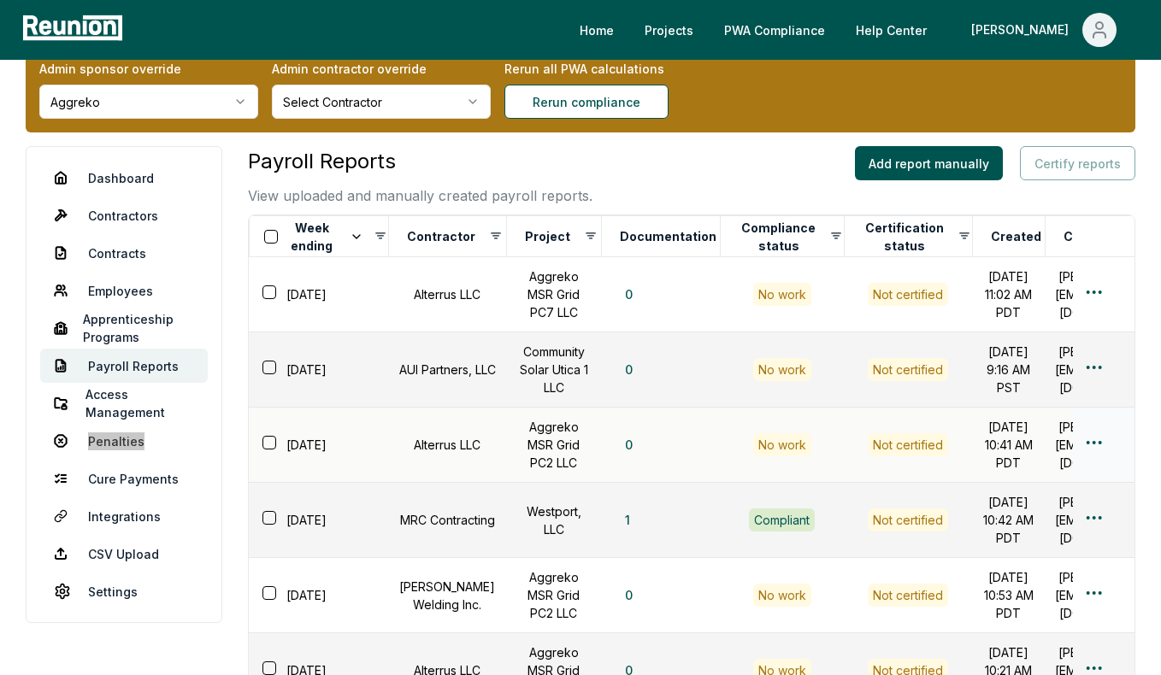
scroll to position [50, 0]
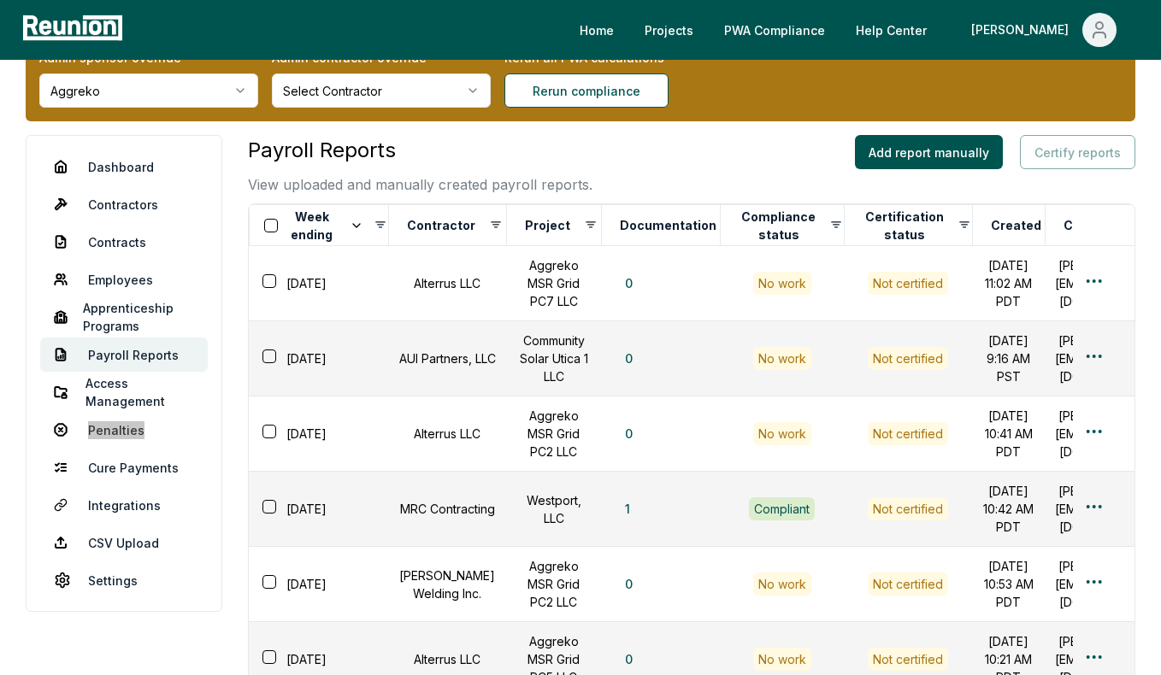
drag, startPoint x: 125, startPoint y: 439, endPoint x: 595, endPoint y: 0, distance: 643.3
click at [0, 0] on div "Home Projects PWA Compliance Help Center Archisha Admin sponsor override Aggrek…" at bounding box center [580, 581] width 1161 height 1262
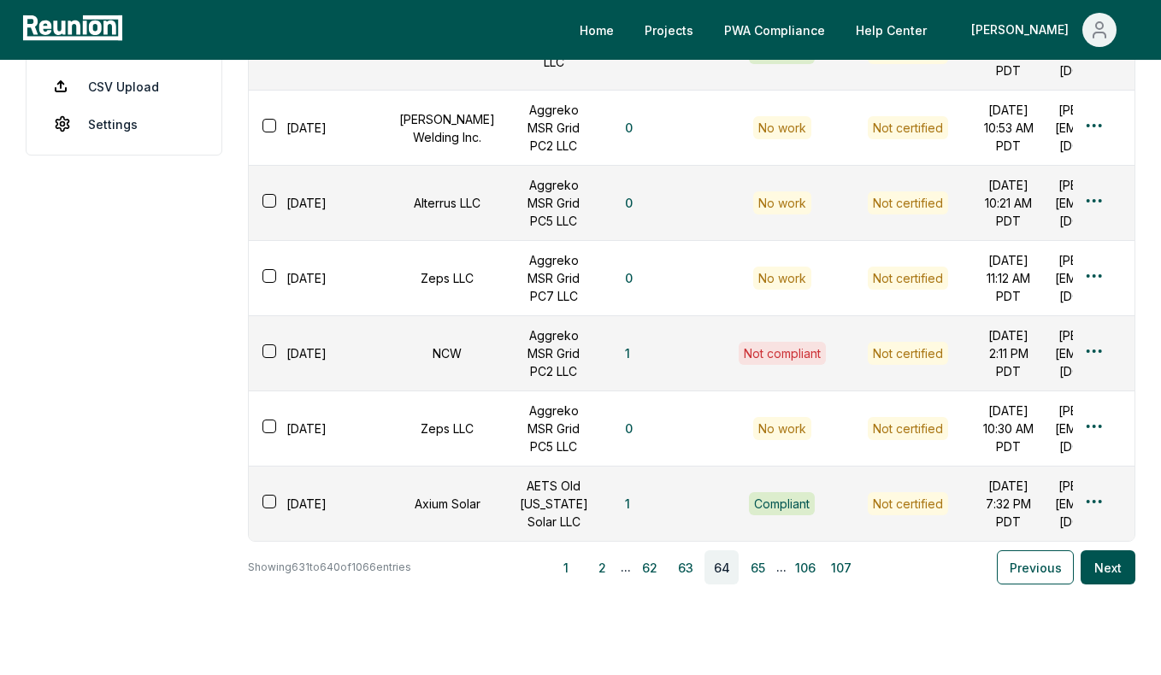
scroll to position [601, 0]
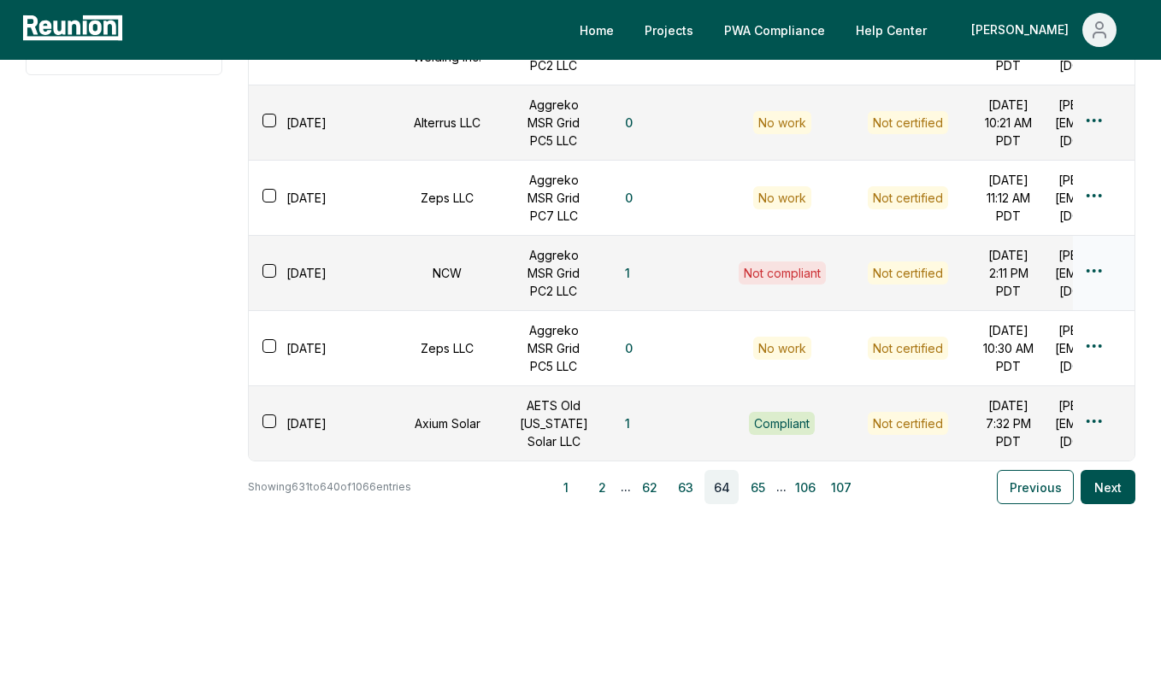
click at [1097, 390] on html "Please visit us on your desktop We're working on making our marketplace mobile-…" at bounding box center [580, 44] width 1161 height 1262
click at [1010, 451] on div "Edit" at bounding box center [1065, 459] width 162 height 28
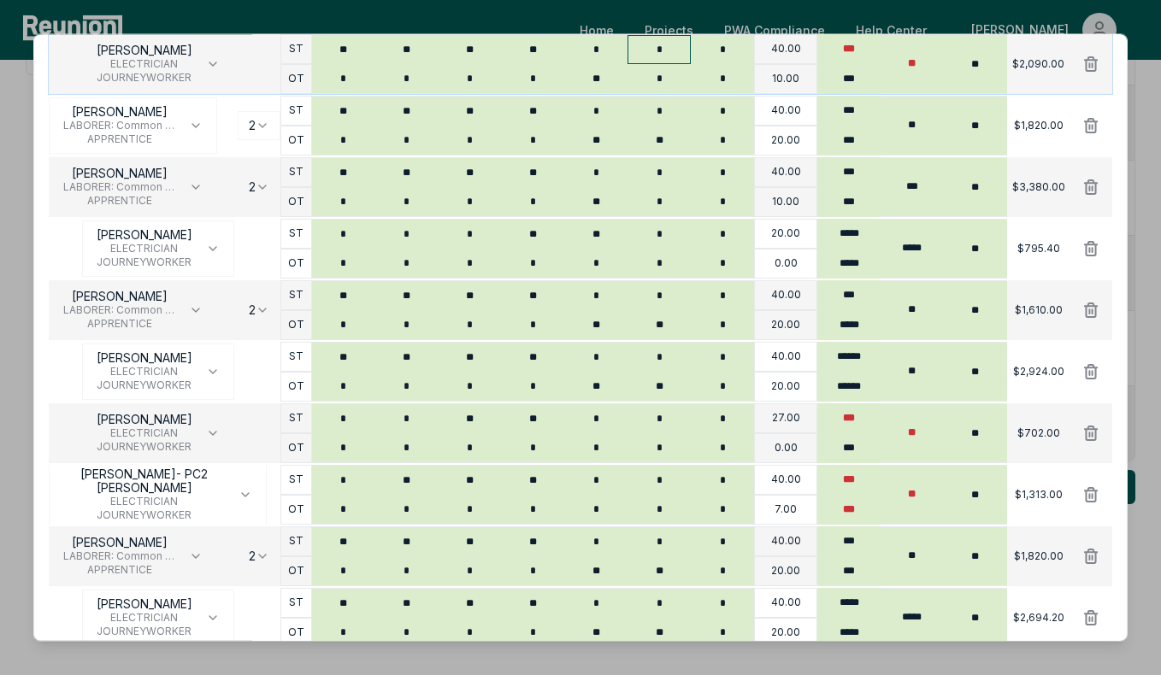
scroll to position [731, 0]
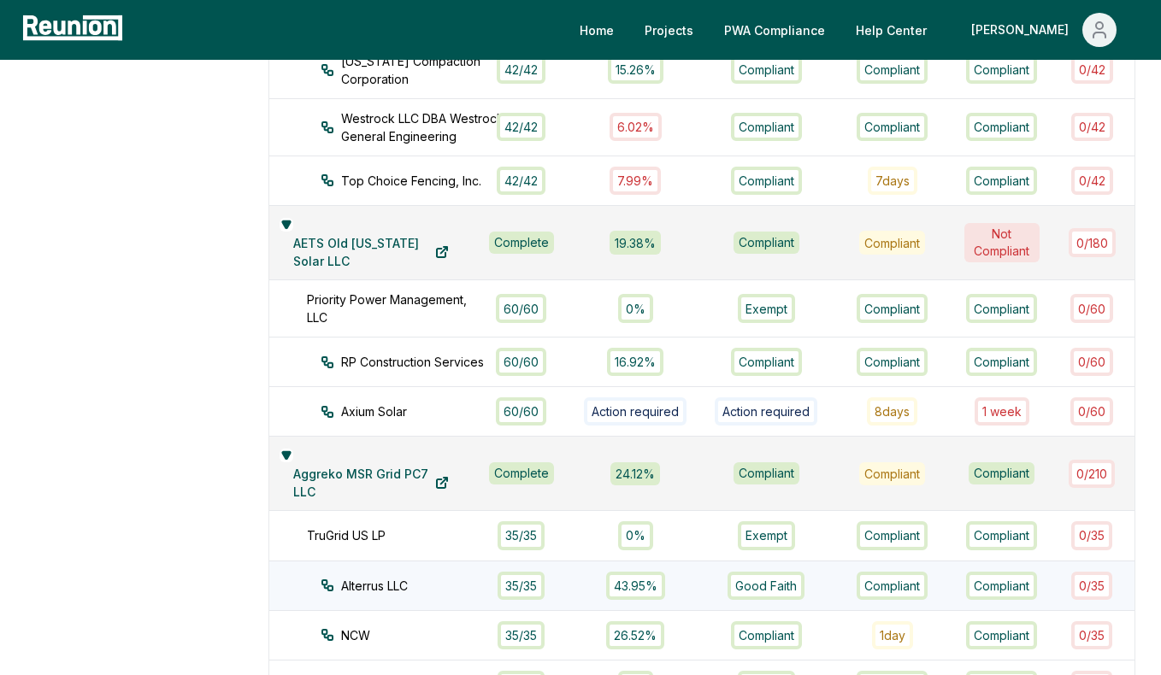
scroll to position [1470, 0]
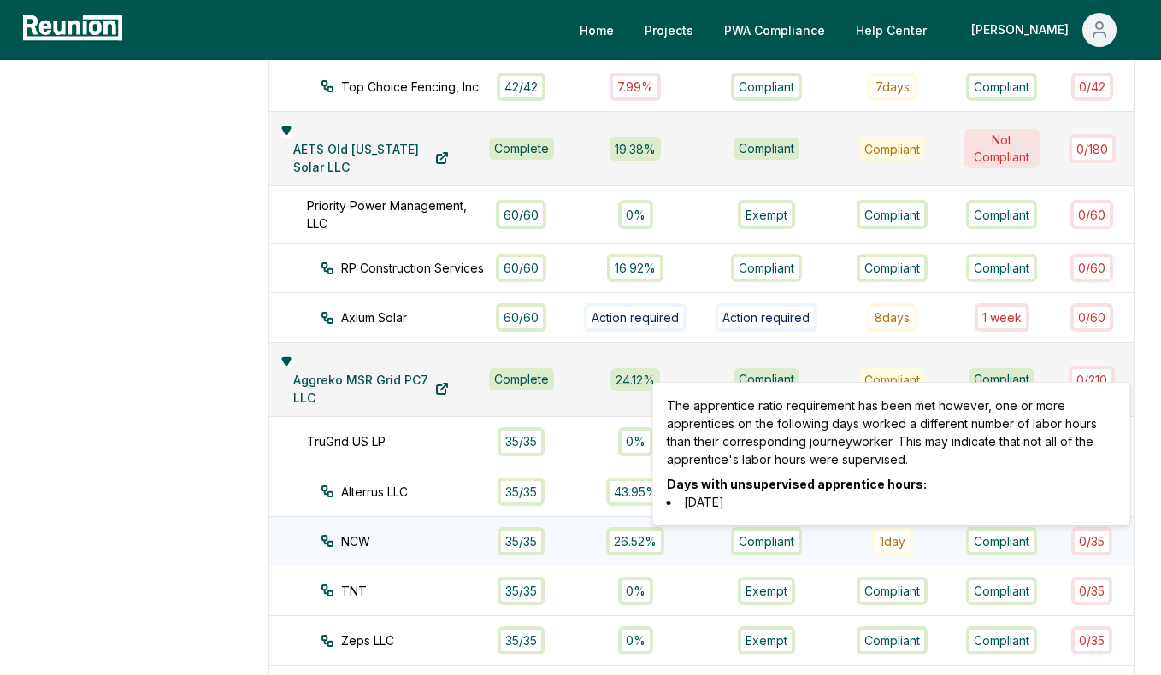
drag, startPoint x: 752, startPoint y: 506, endPoint x: 682, endPoint y: 506, distance: 70.1
click at [682, 506] on li "[DATE]" at bounding box center [892, 502] width 450 height 18
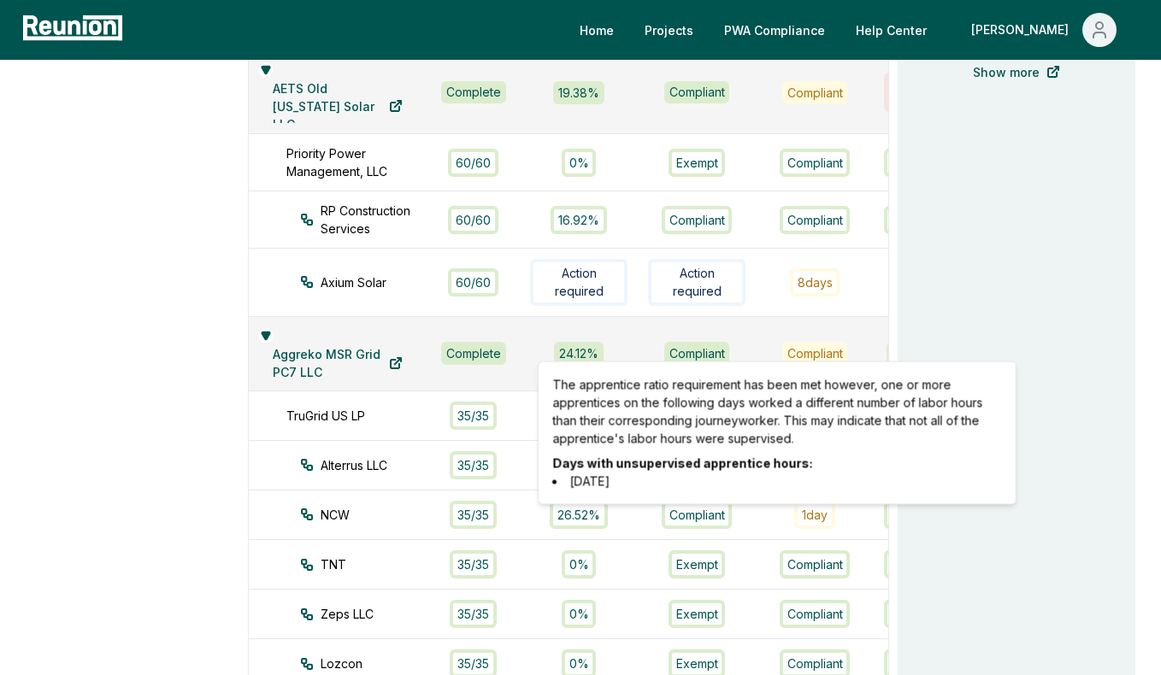
scroll to position [1580, 0]
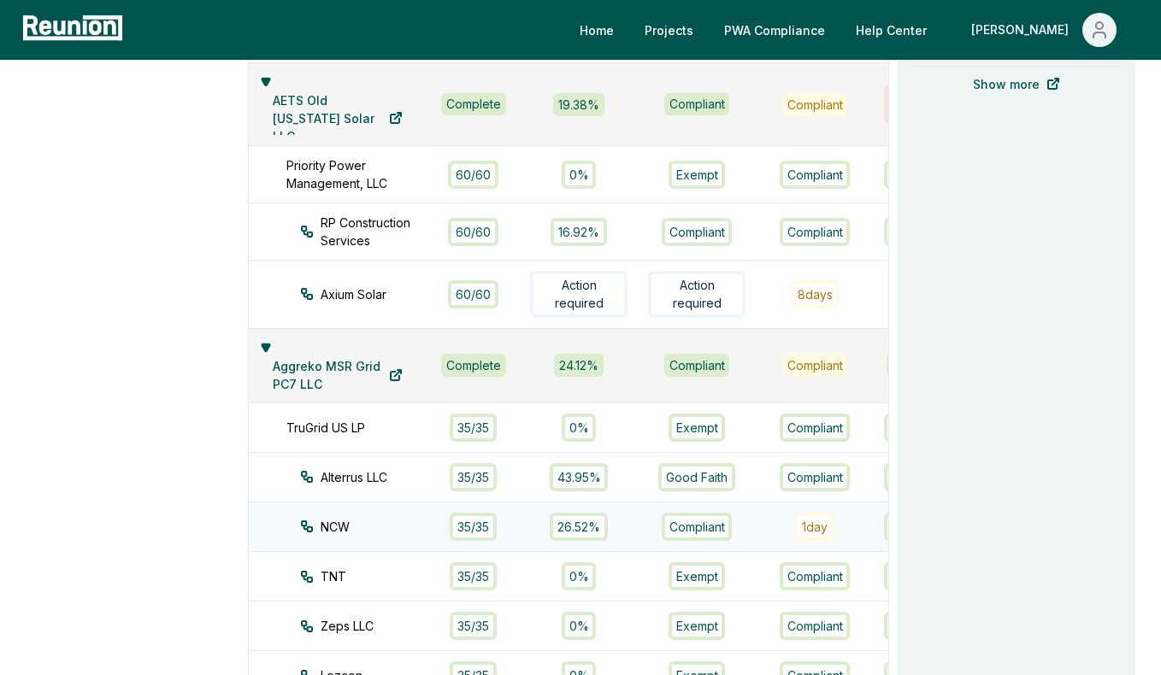
click at [794, 533] on div "1 day" at bounding box center [814, 527] width 41 height 28
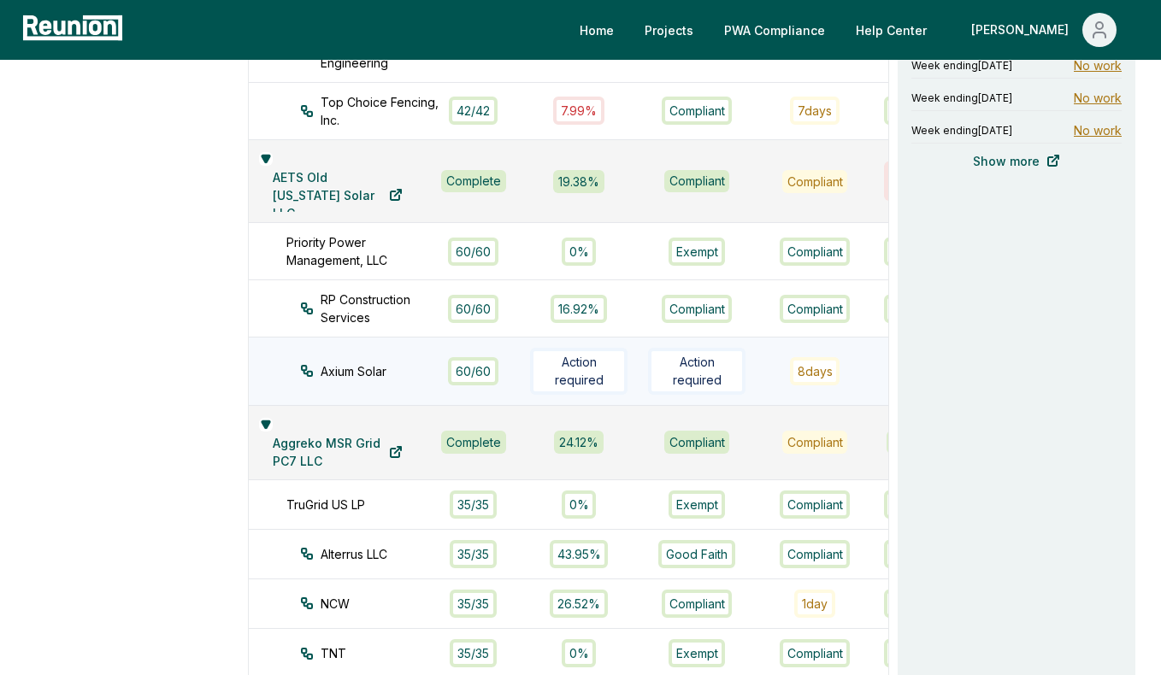
scroll to position [1597, 0]
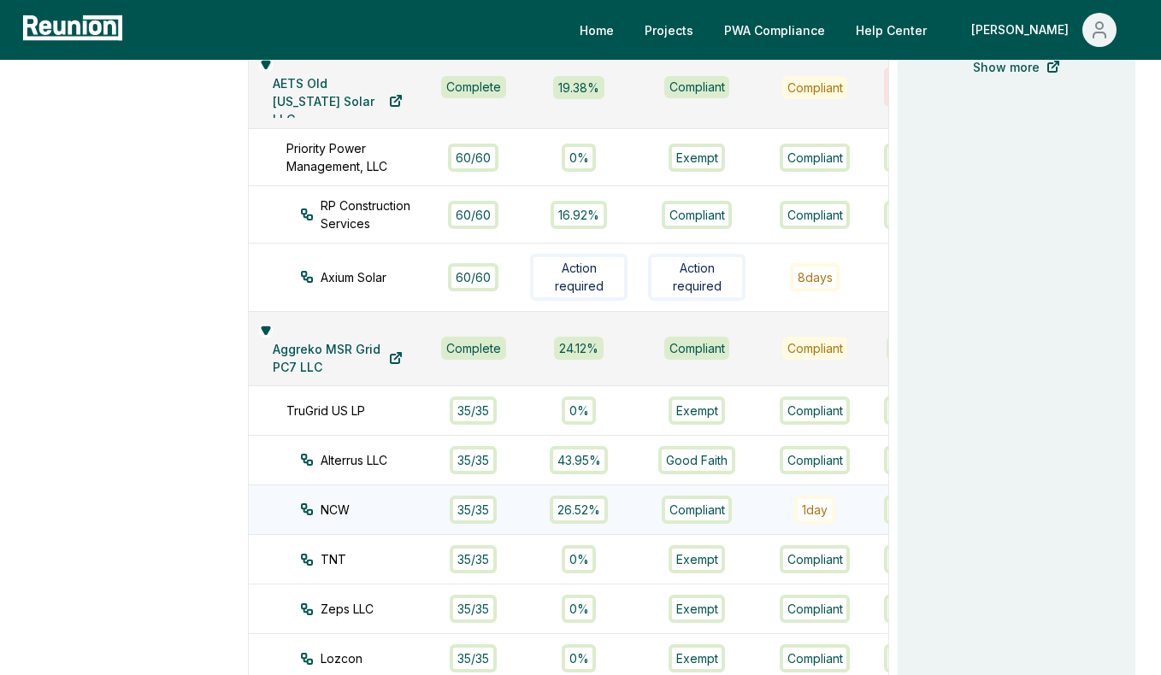
click at [794, 504] on div "1 day" at bounding box center [814, 510] width 41 height 28
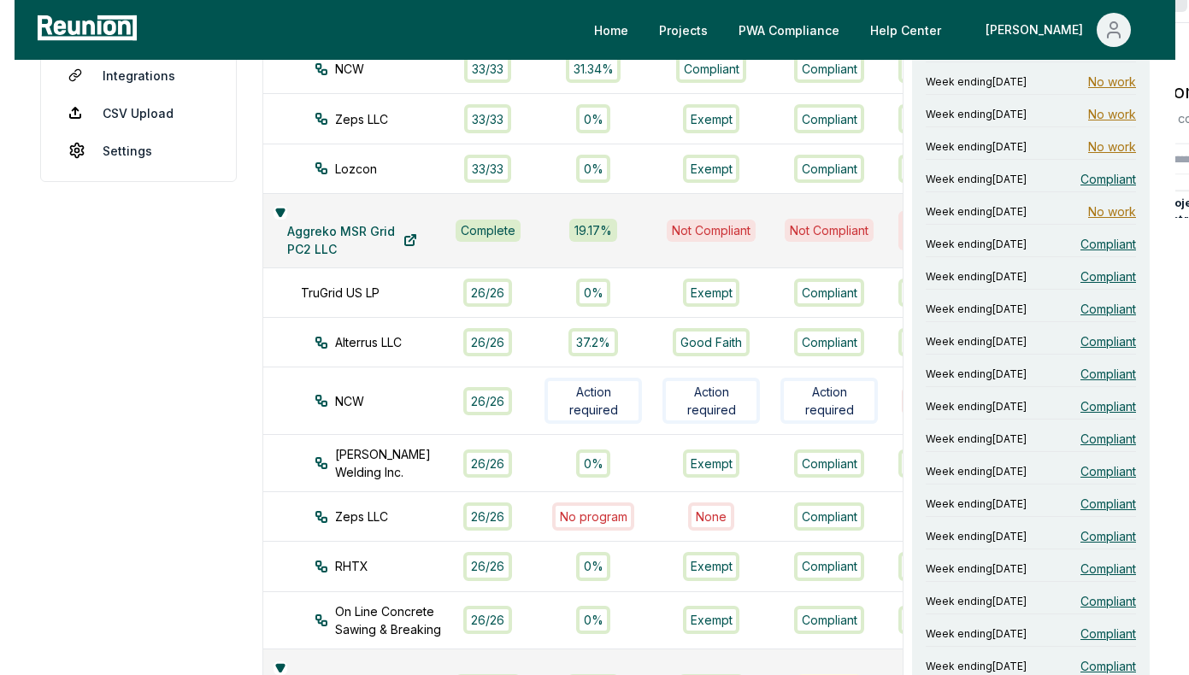
scroll to position [361, 0]
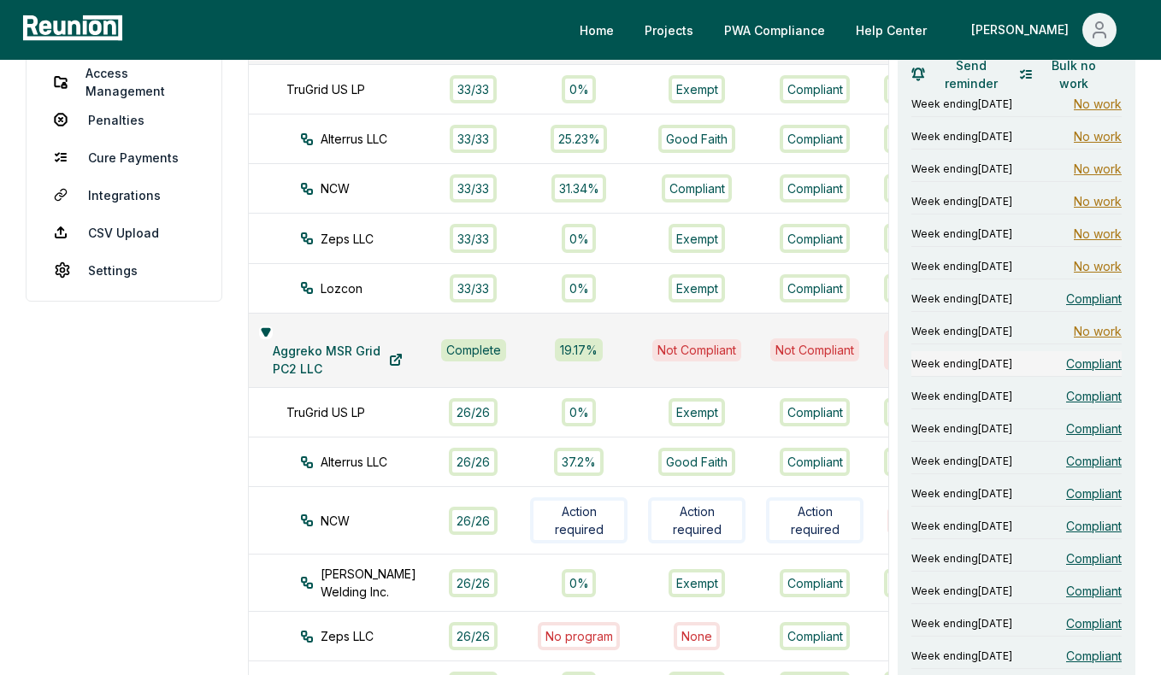
click at [1090, 359] on span "Compliant" at bounding box center [1094, 364] width 56 height 18
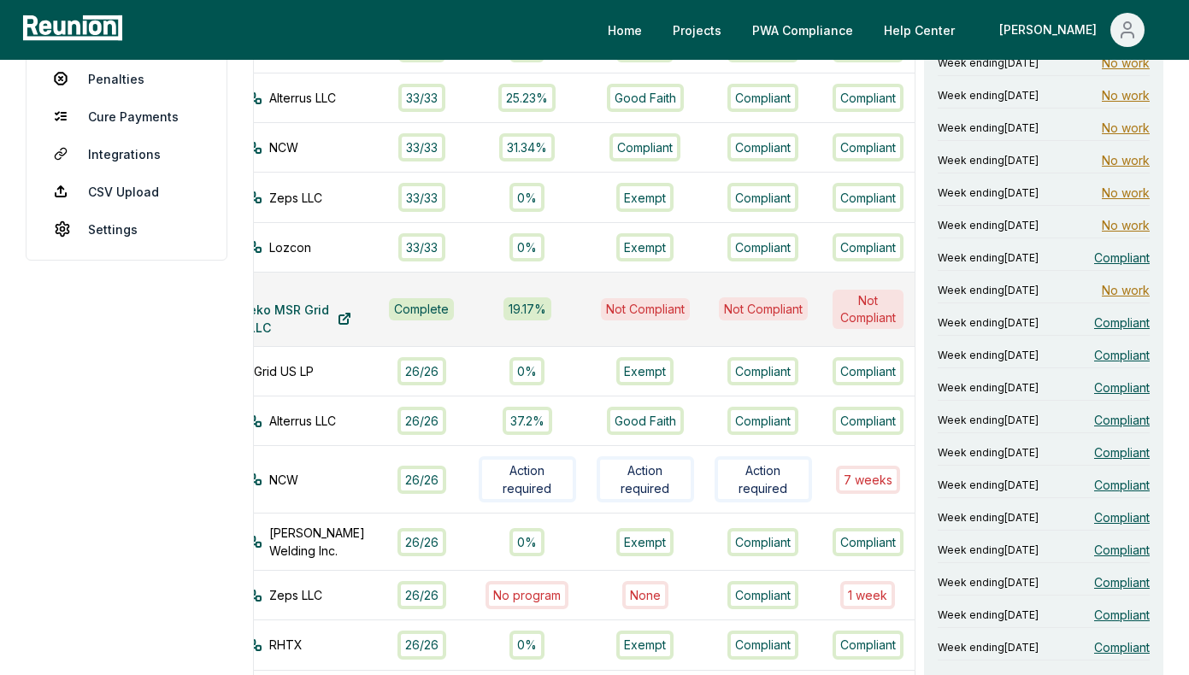
scroll to position [0, 91]
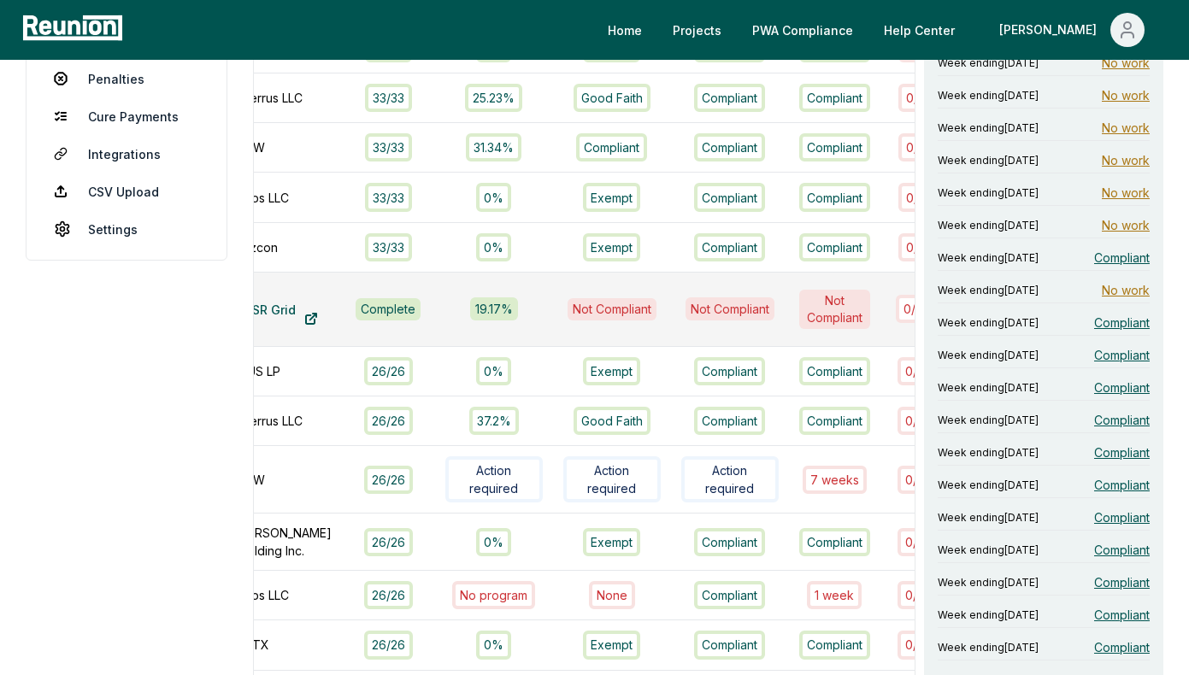
click at [896, 308] on div "0 / 182" at bounding box center [919, 309] width 46 height 28
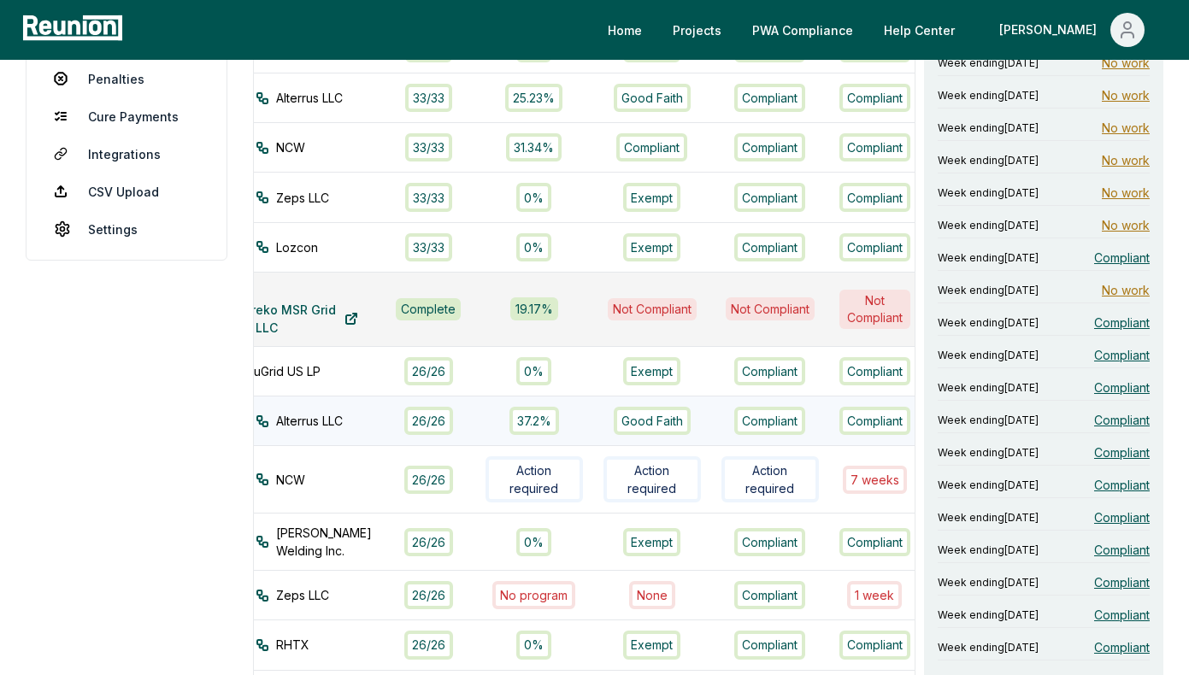
scroll to position [0, 61]
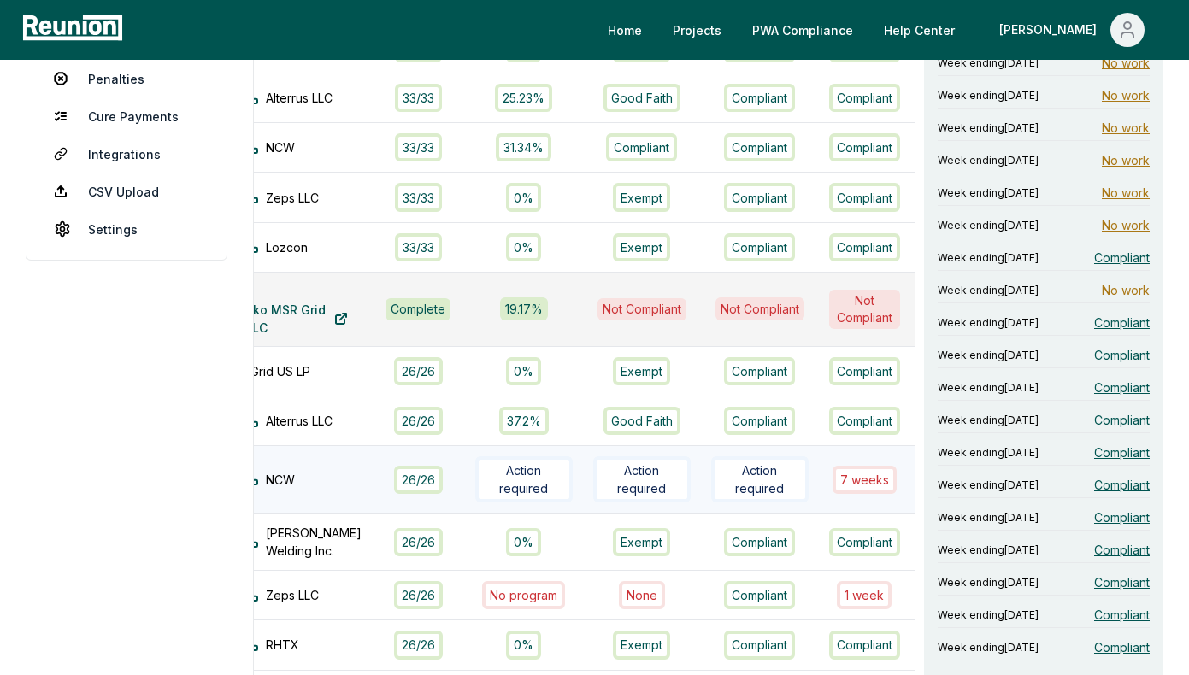
click at [832, 473] on div "7 week s" at bounding box center [864, 480] width 64 height 28
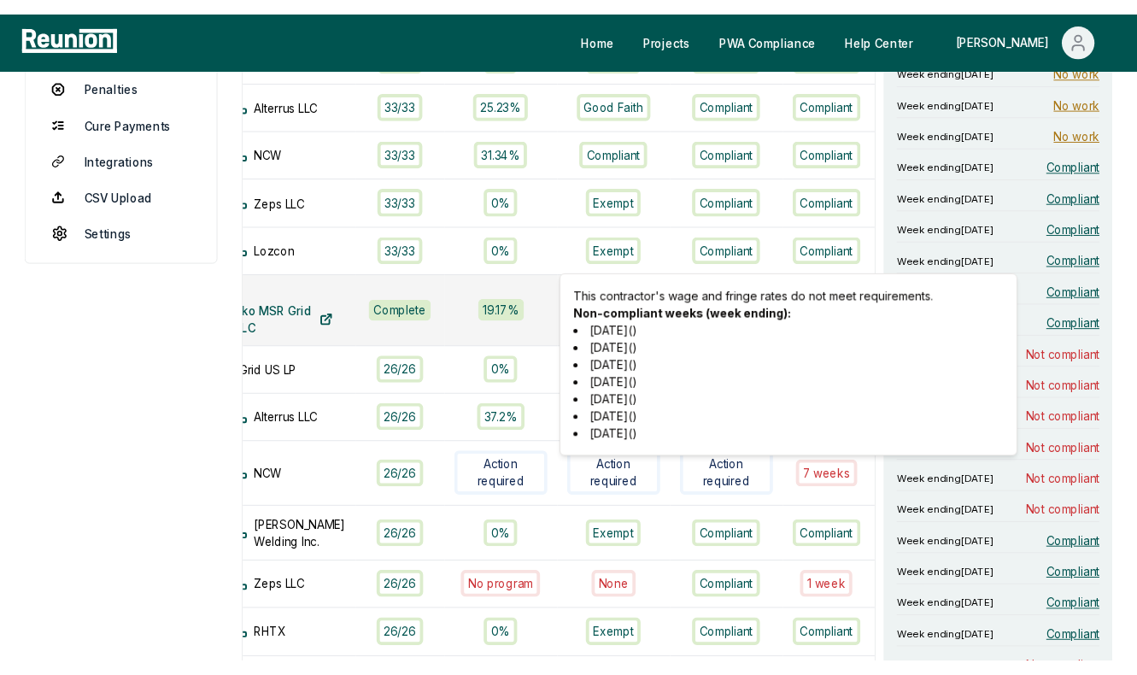
scroll to position [369, 0]
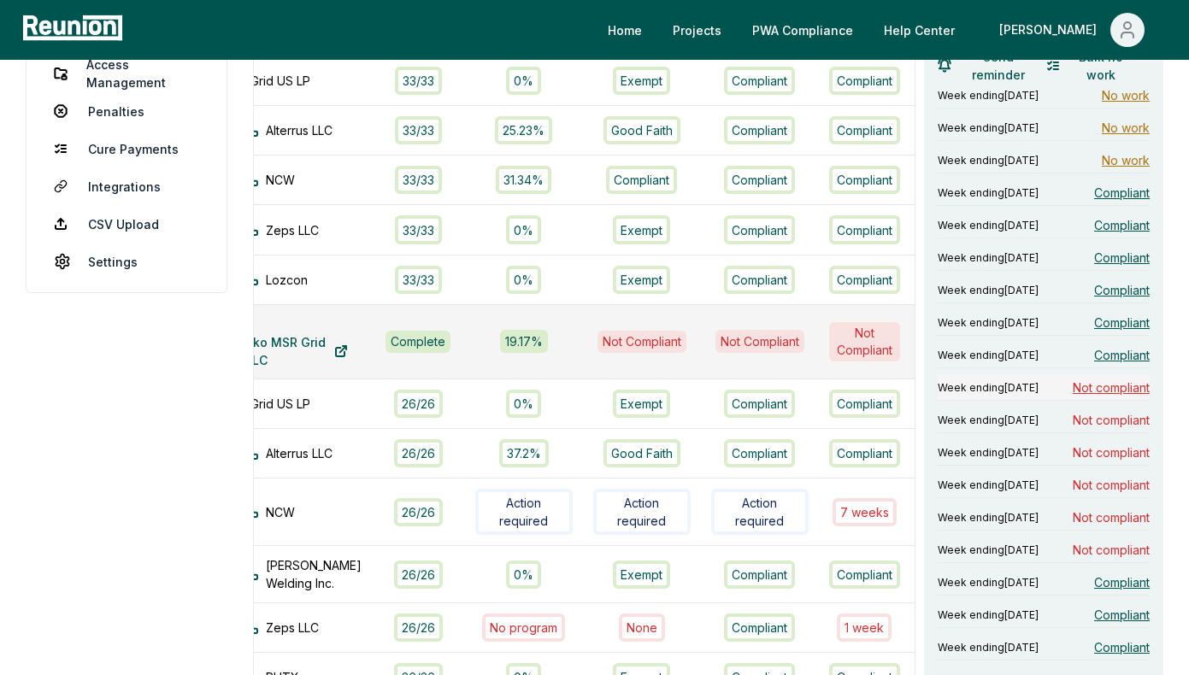
click at [1099, 397] on span "Not compliant" at bounding box center [1110, 388] width 77 height 18
drag, startPoint x: 128, startPoint y: 109, endPoint x: 336, endPoint y: 1, distance: 234.3
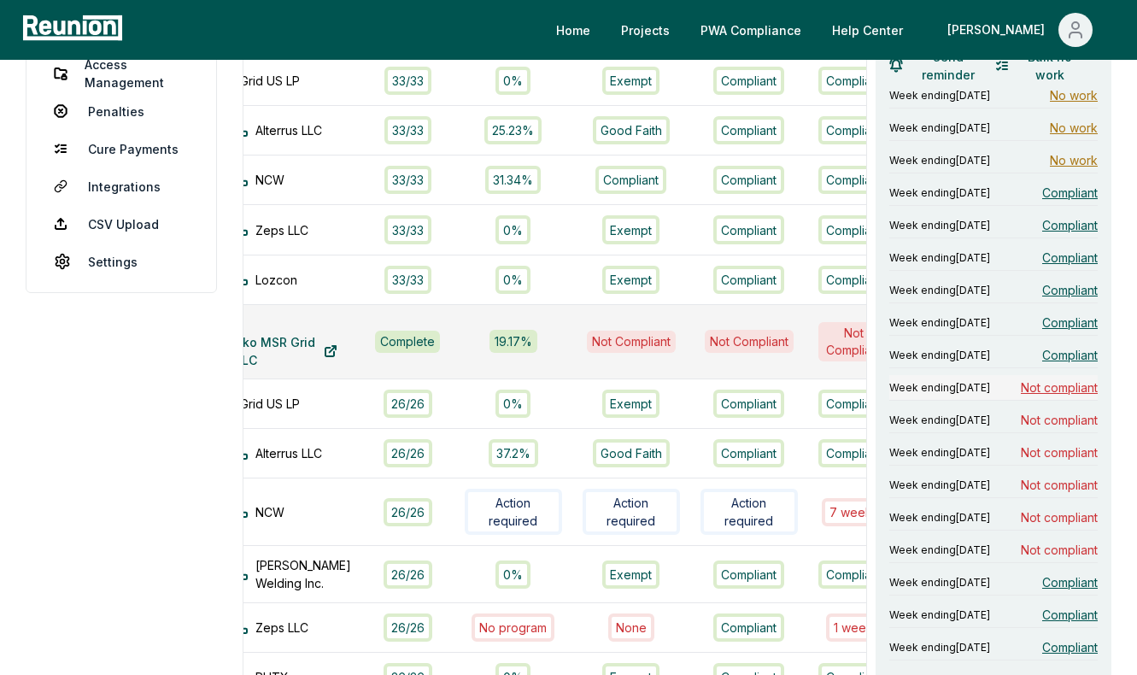
click at [1050, 397] on span "Not compliant" at bounding box center [1059, 388] width 77 height 18
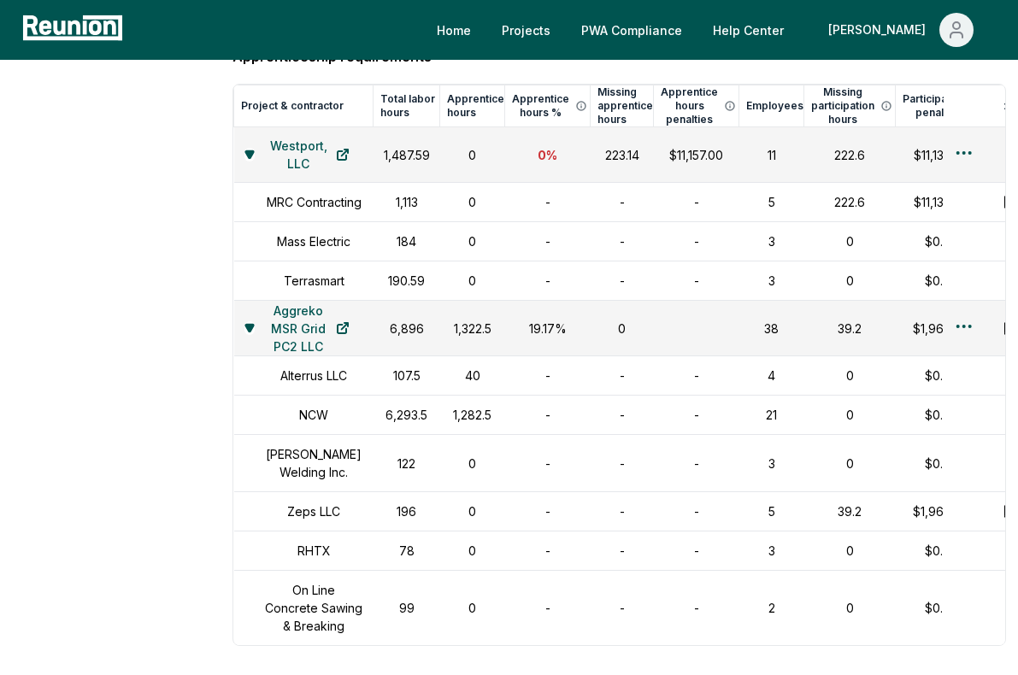
scroll to position [1707, 0]
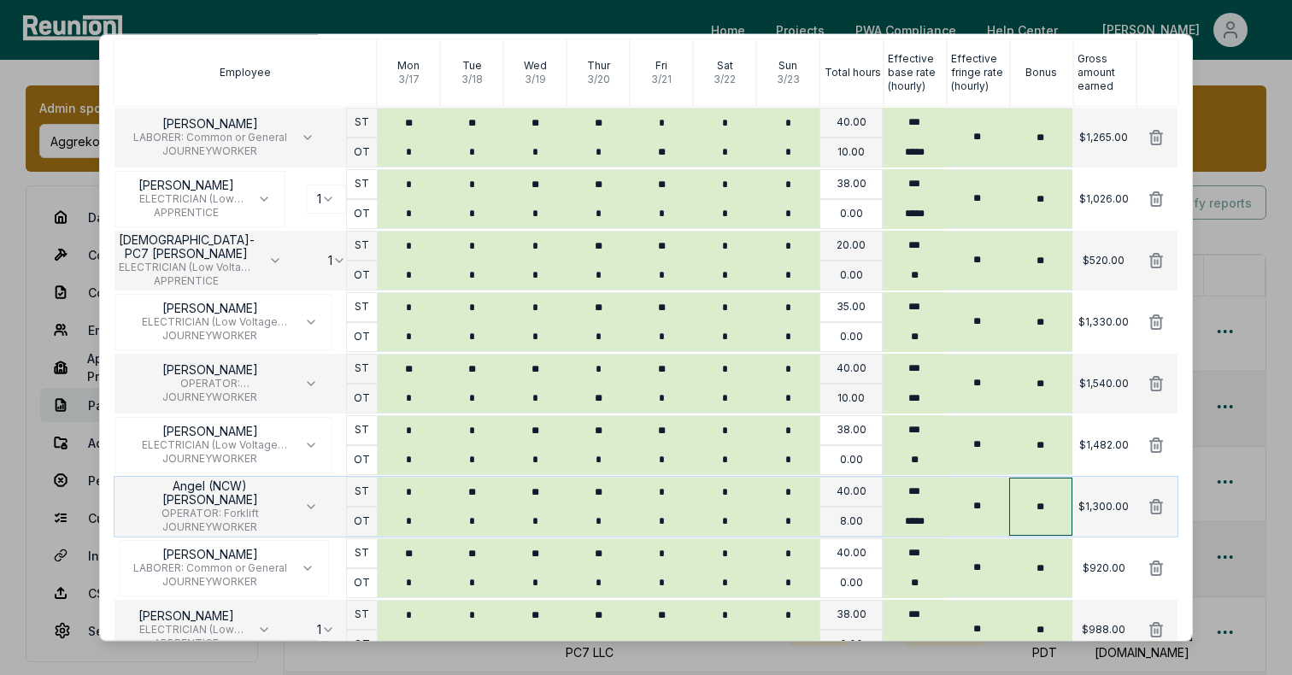
scroll to position [423, 0]
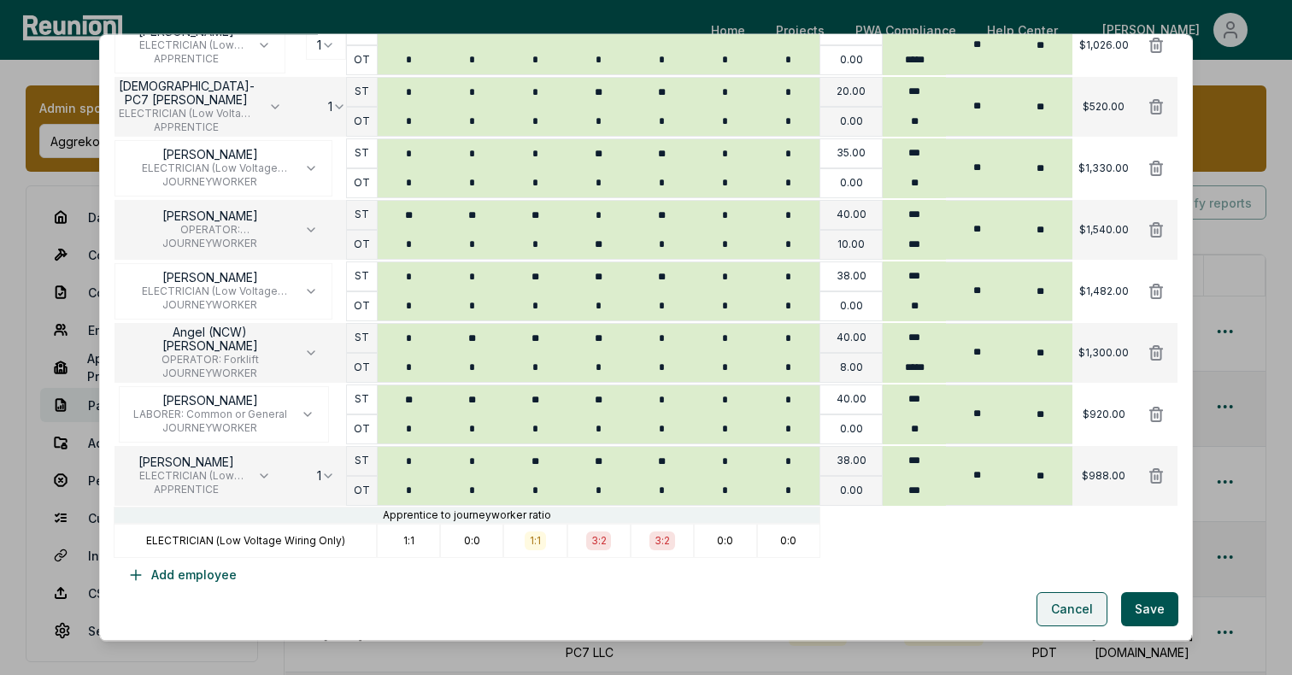
click at [1064, 602] on button "Cancel" at bounding box center [1072, 609] width 71 height 34
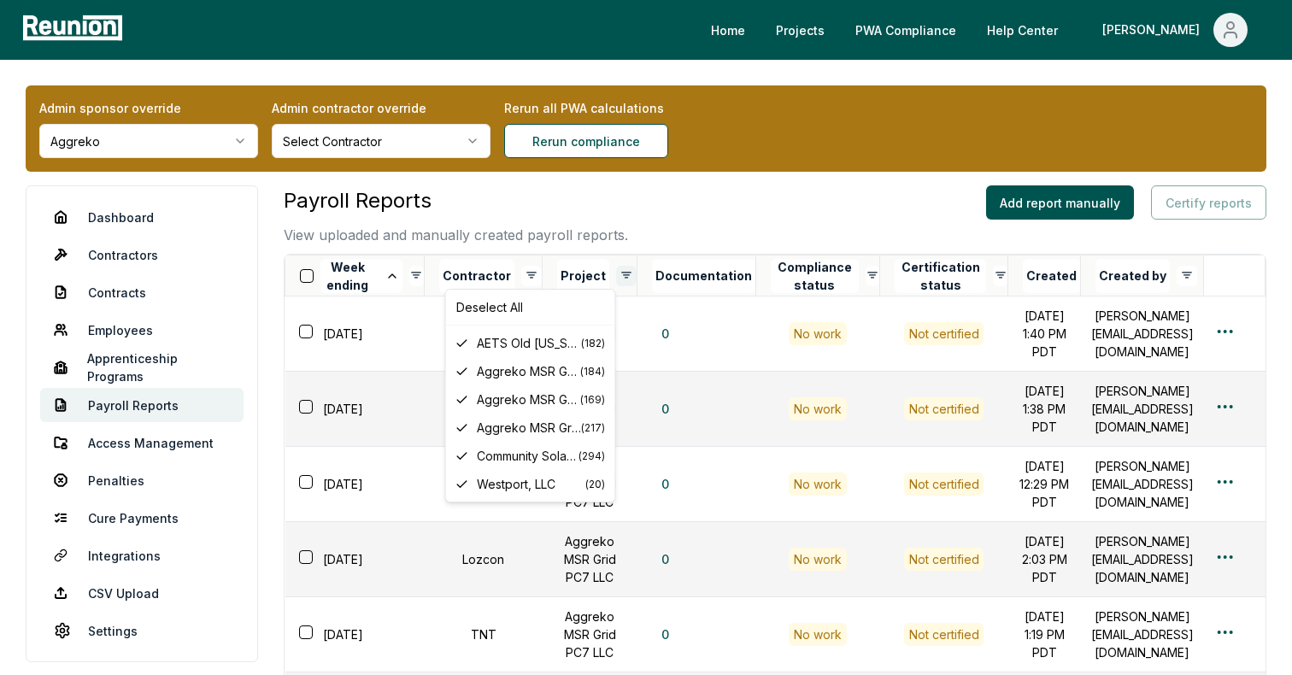
click at [604, 276] on html "Please visit us on your desktop We're working on making our marketplace mobile-…" at bounding box center [646, 631] width 1292 height 1262
click at [686, 181] on html "Please visit us on your desktop We're working on making our marketplace mobile-…" at bounding box center [646, 631] width 1292 height 1262
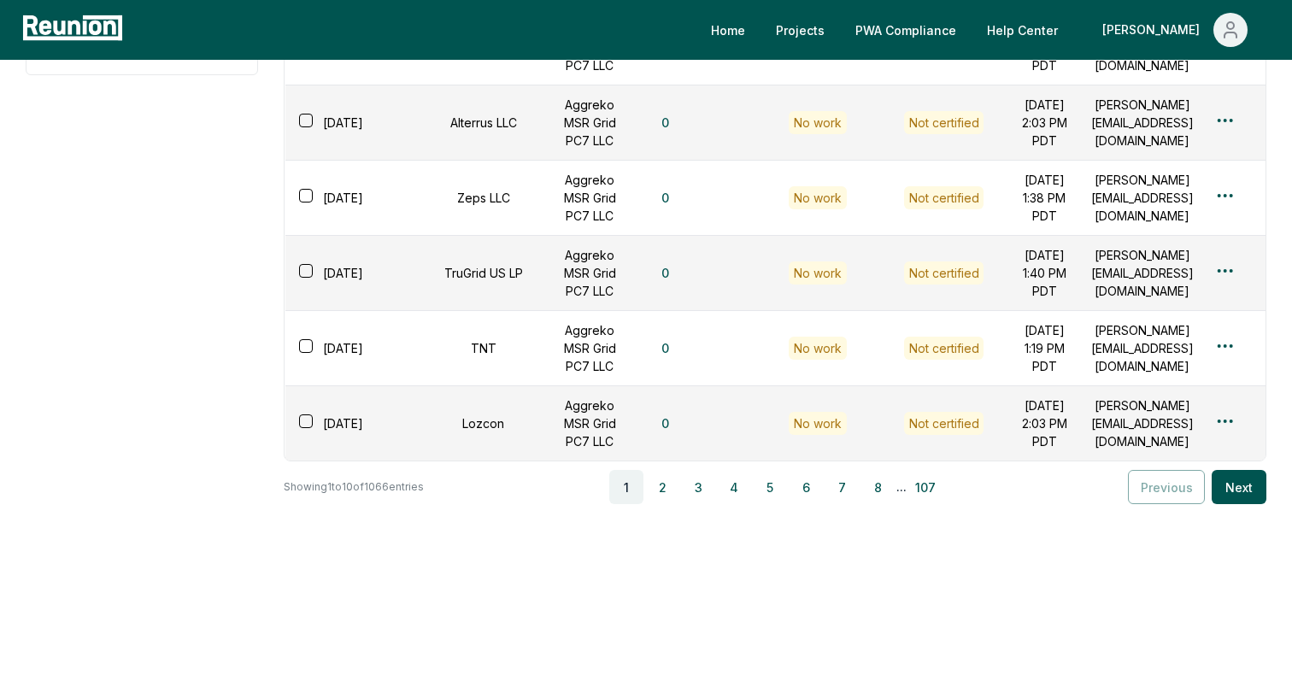
scroll to position [766, 0]
click at [667, 487] on button "2" at bounding box center [662, 487] width 34 height 34
click at [690, 494] on button "3" at bounding box center [702, 487] width 34 height 34
click at [734, 492] on button "4" at bounding box center [738, 487] width 34 height 34
click at [765, 493] on button "5" at bounding box center [775, 487] width 34 height 34
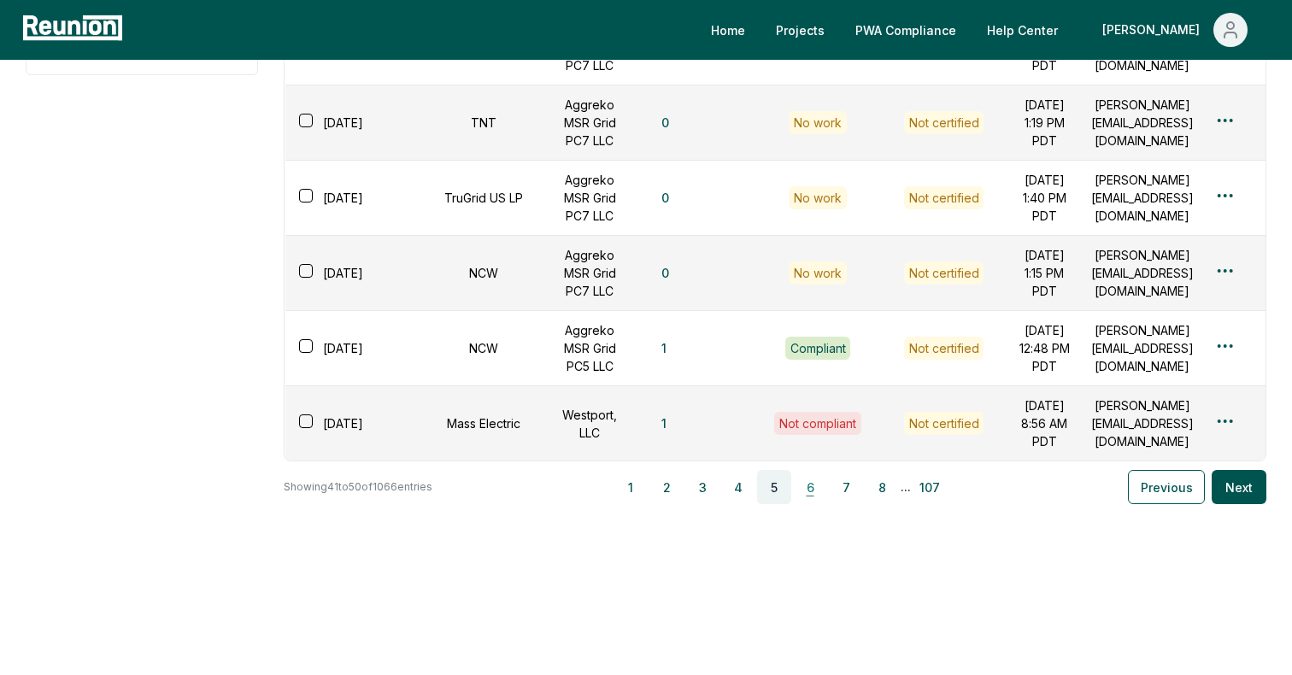
click at [796, 491] on button "6" at bounding box center [810, 487] width 34 height 34
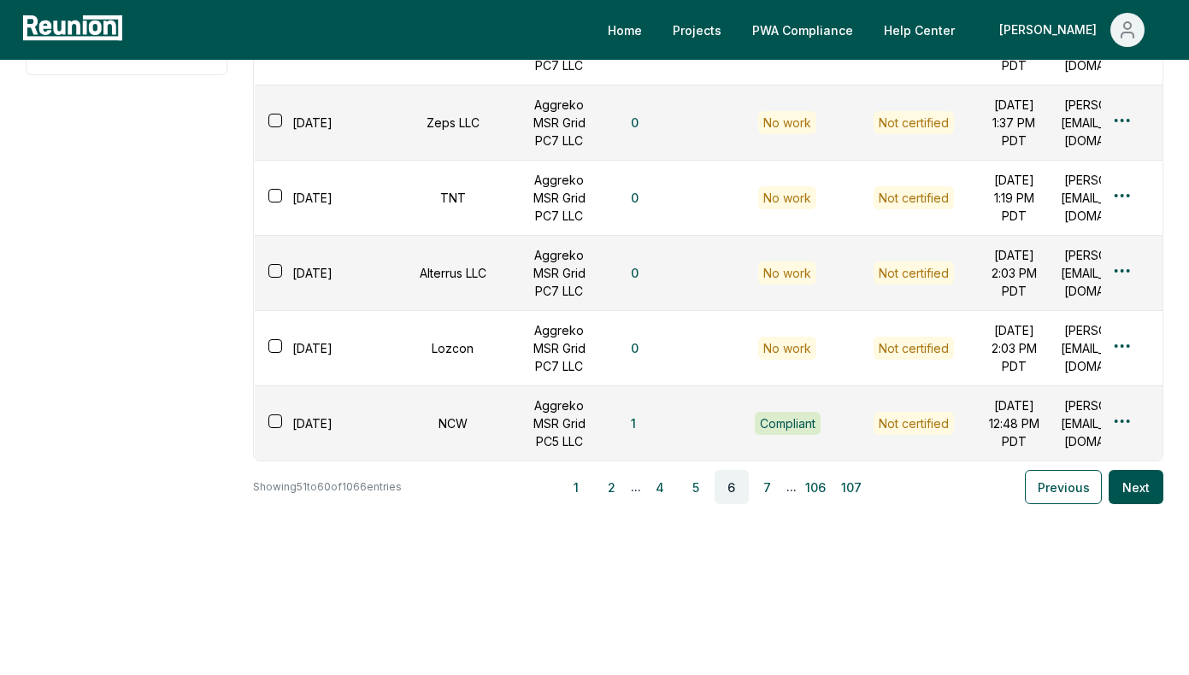
scroll to position [474, 0]
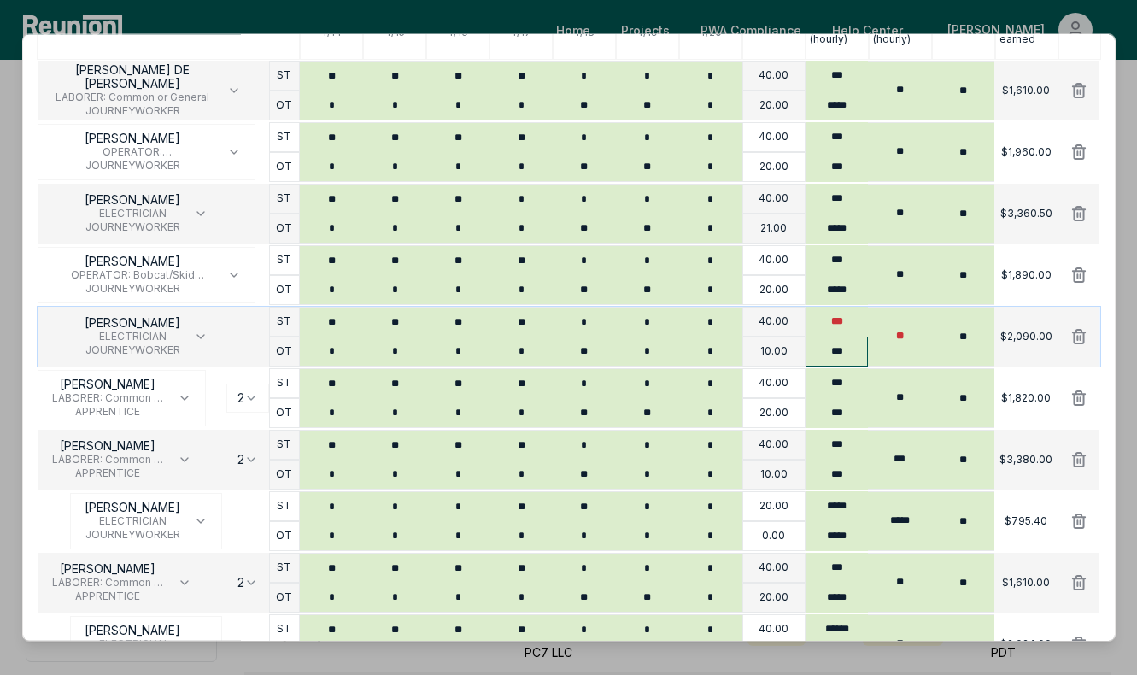
scroll to position [319, 0]
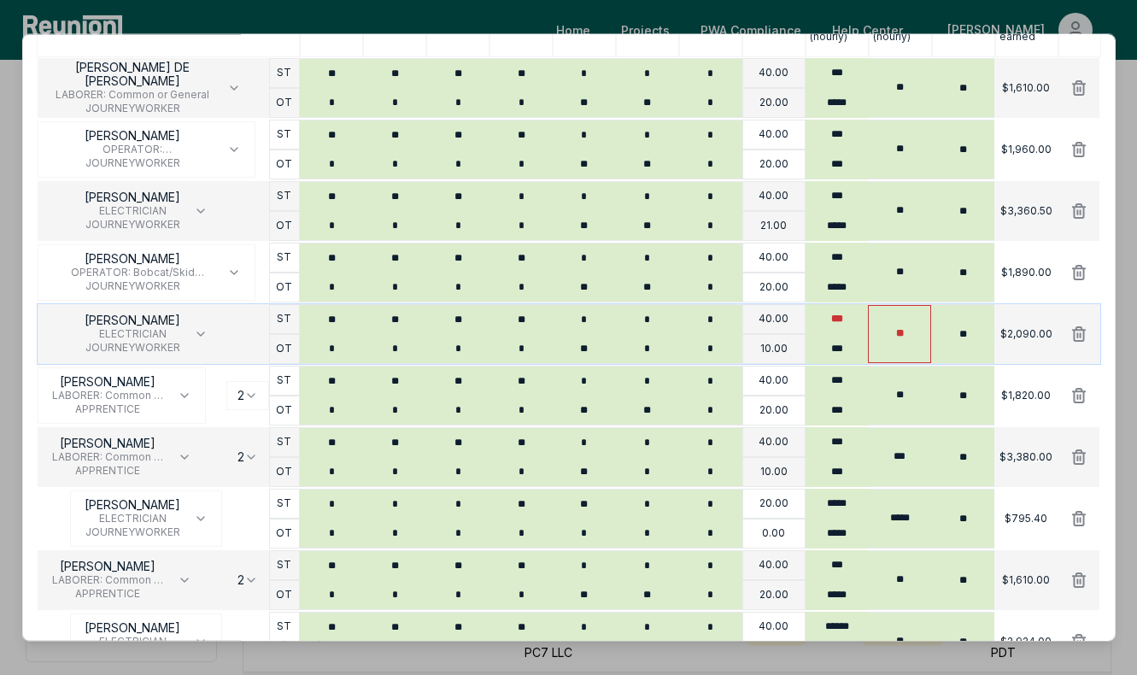
click at [911, 327] on input "**" at bounding box center [899, 334] width 63 height 58
type input "***"
type input "**"
click at [913, 334] on input "***" at bounding box center [899, 334] width 63 height 58
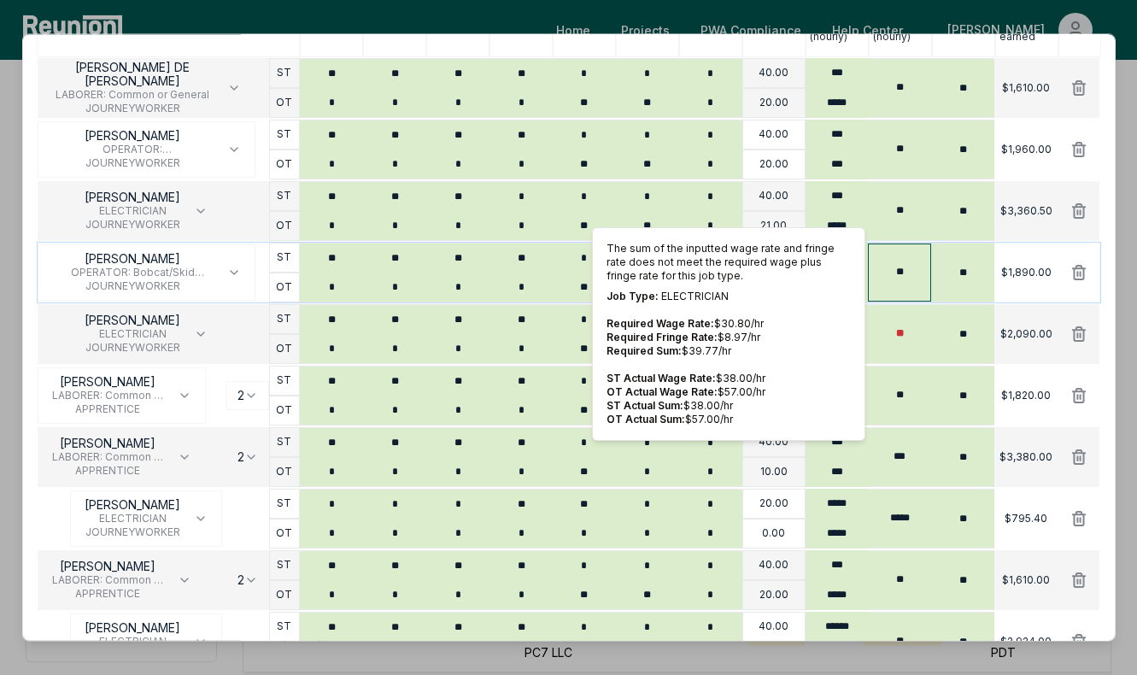
type input "**"
click at [918, 282] on input "**" at bounding box center [899, 273] width 63 height 58
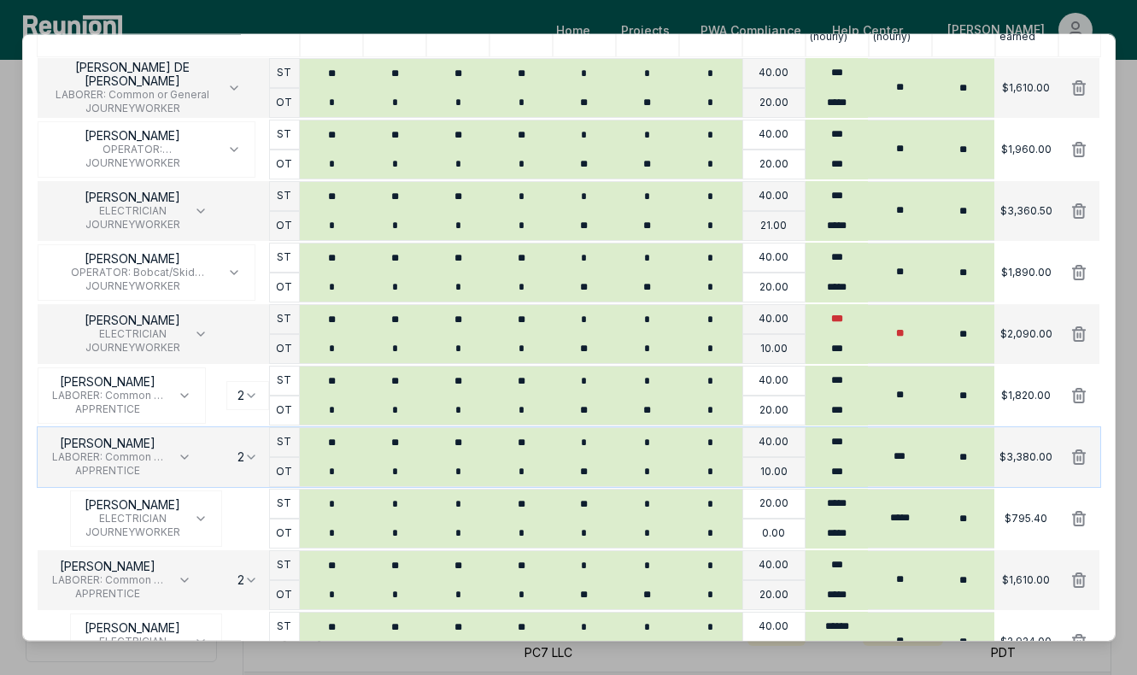
scroll to position [731, 0]
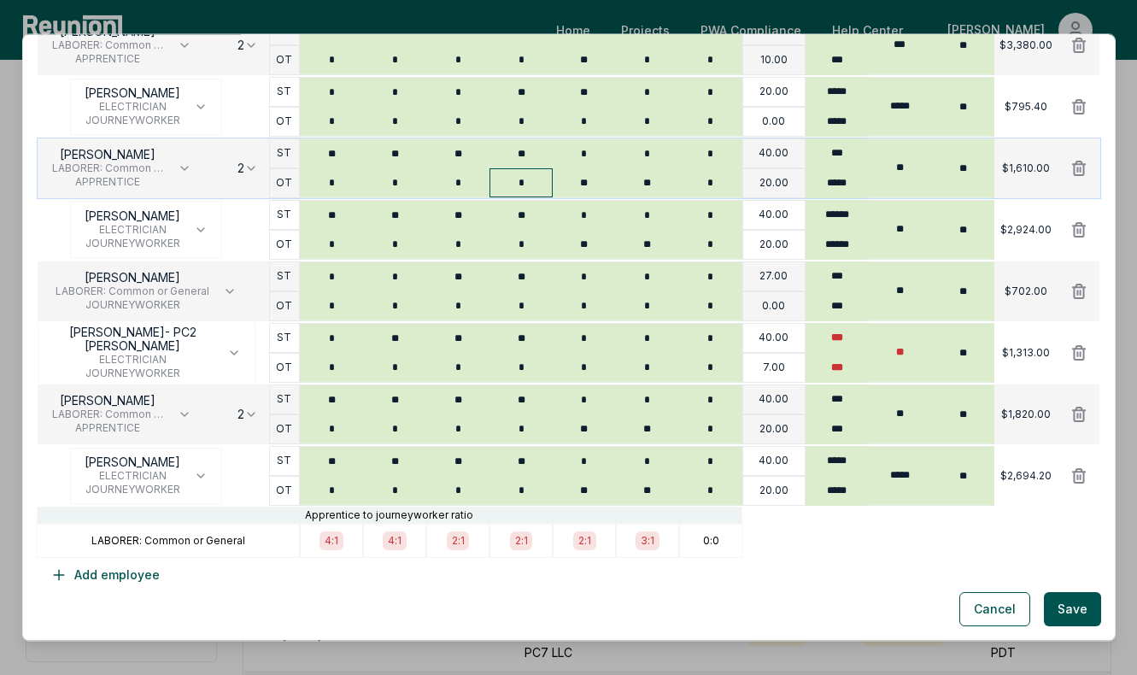
type input "**"
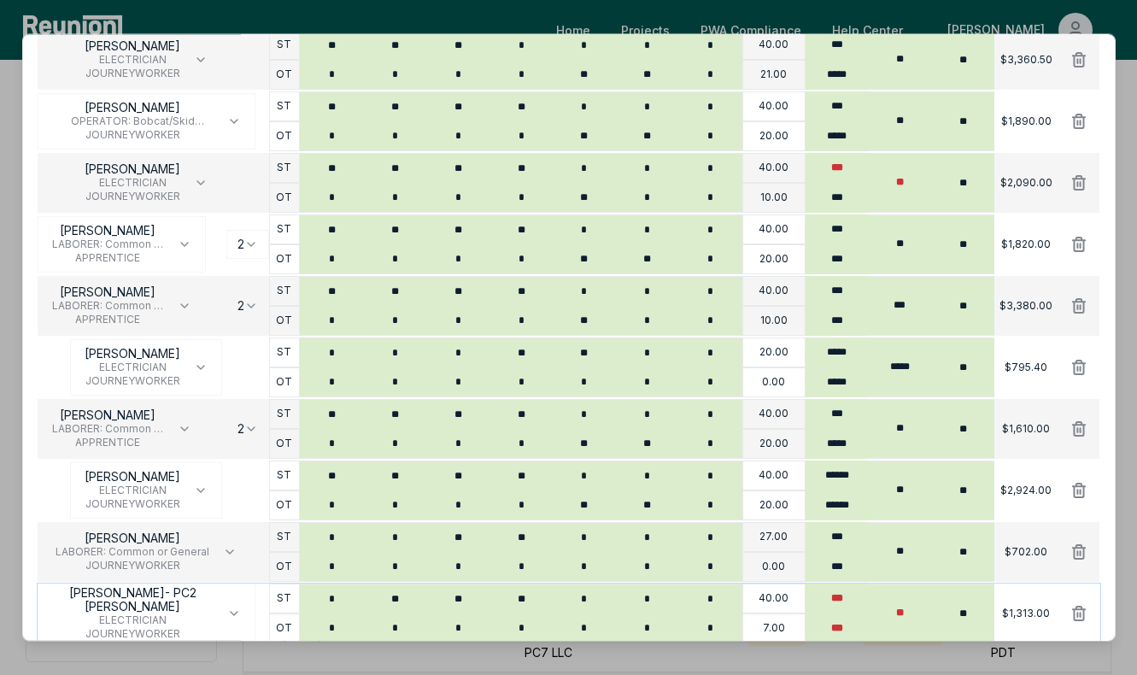
scroll to position [459, 0]
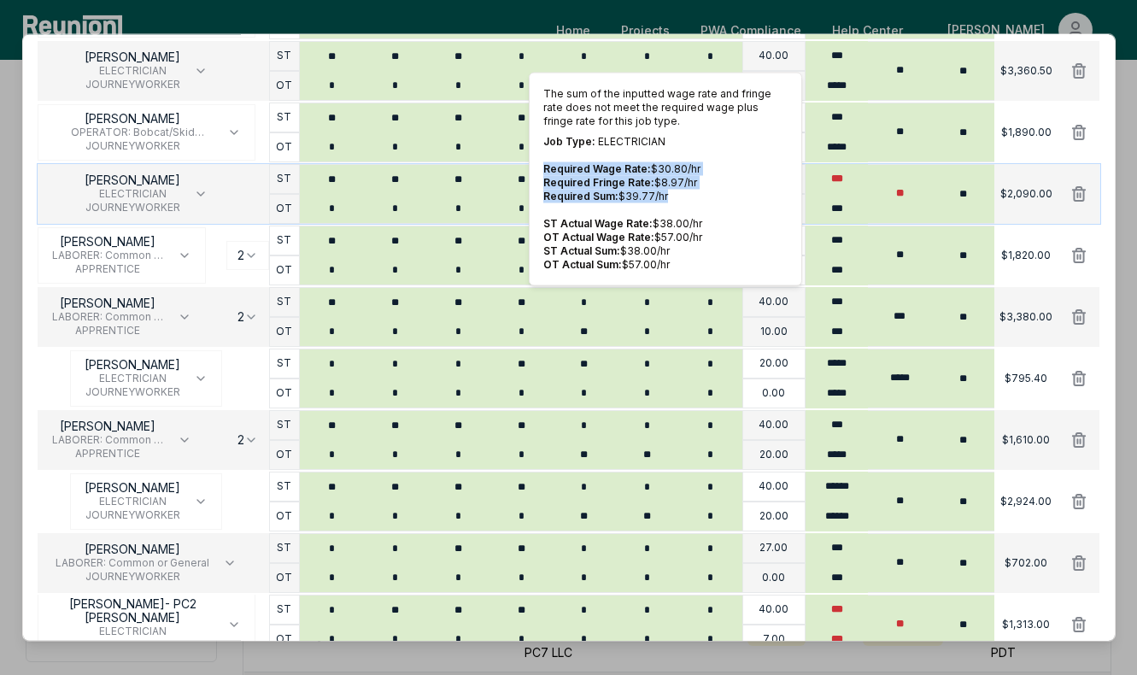
drag, startPoint x: 674, startPoint y: 195, endPoint x: 540, endPoint y: 167, distance: 137.1
click at [540, 167] on div "The sum of the inputted wage rate and fringe rate does not meet the required wa…" at bounding box center [665, 180] width 273 height 214
copy div "Required Wage Rate: $ 30.80 /hr Required Fringe Rate: $ 8.97 /hr Required Sum: …"
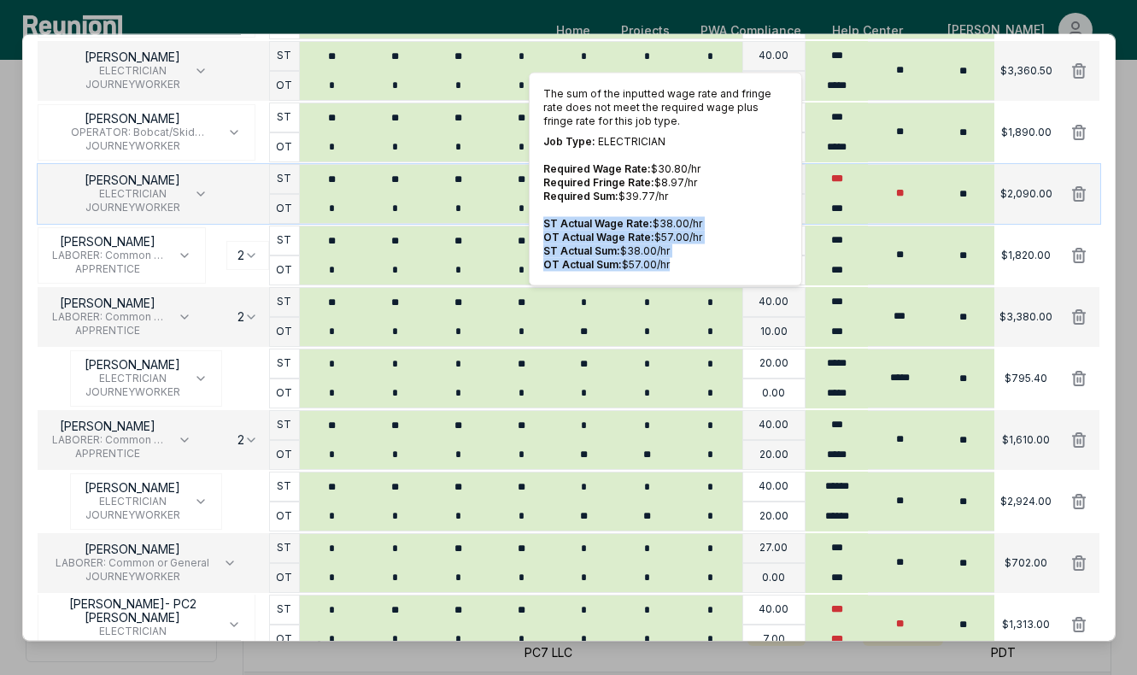
drag, startPoint x: 672, startPoint y: 259, endPoint x: 539, endPoint y: 229, distance: 135.8
click at [539, 229] on div "The sum of the inputted wage rate and fringe rate does not meet the required wa…" at bounding box center [665, 180] width 273 height 214
copy div "ST Actual Wage Rate: $ 38.00 /hr OT Actual Wage Rate: $ 57.00 /hr ST Actual Sum…"
click at [736, 309] on input "*" at bounding box center [710, 302] width 63 height 29
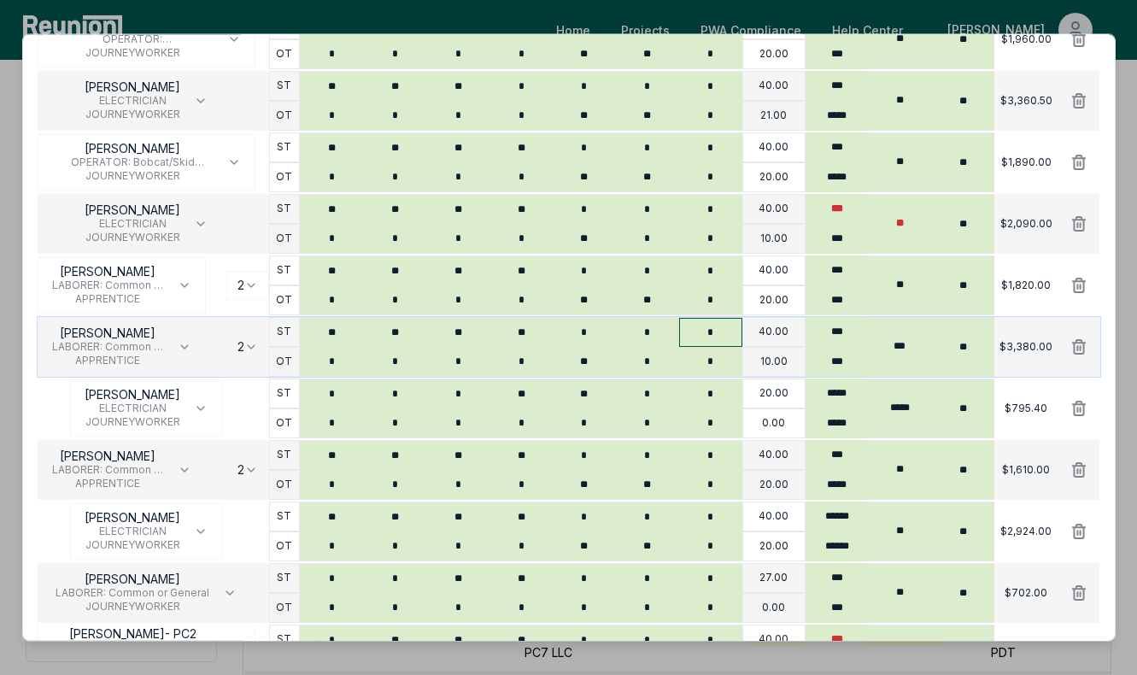
scroll to position [426, 0]
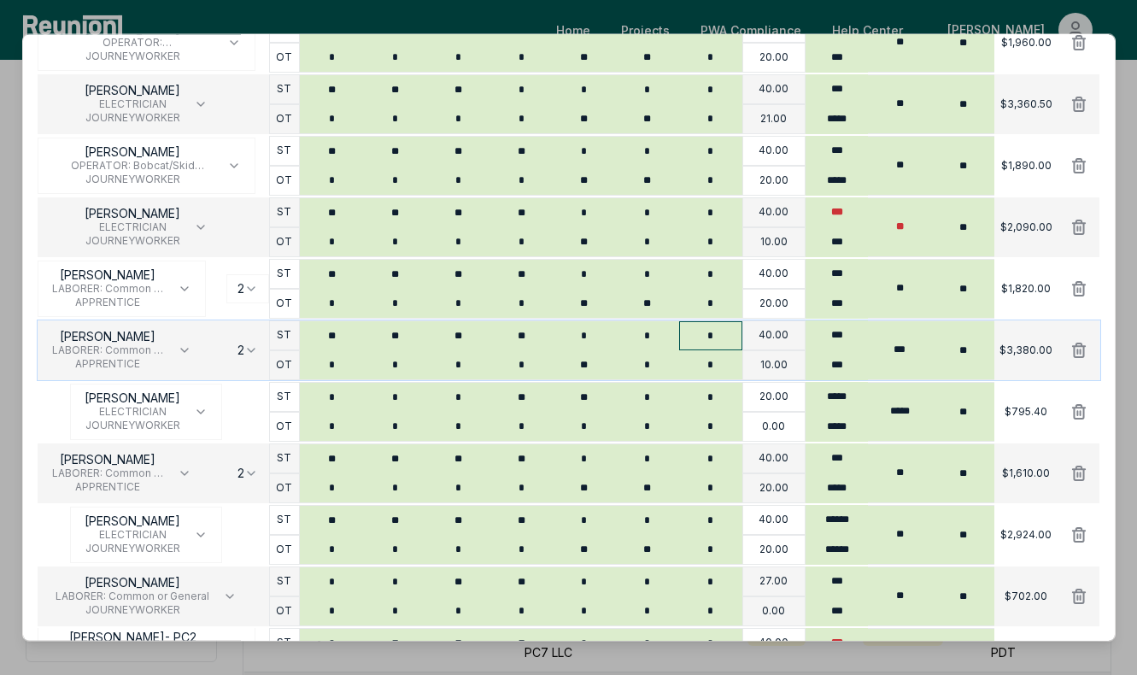
type input "*"
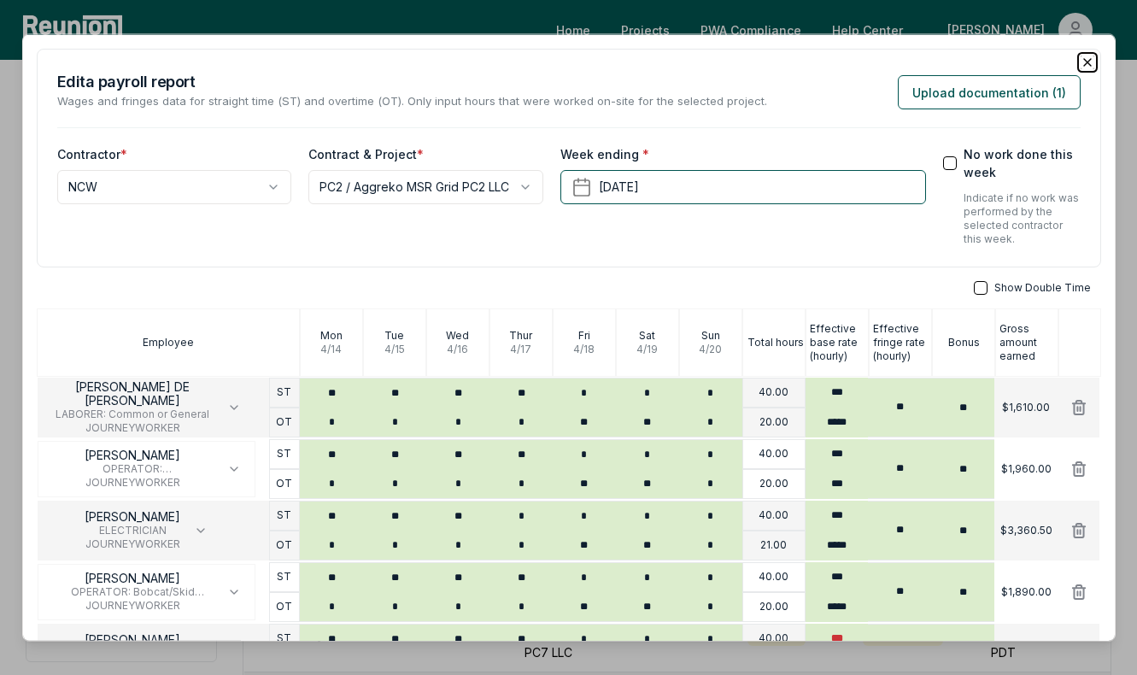
click at [1084, 60] on icon "button" at bounding box center [1088, 63] width 14 height 14
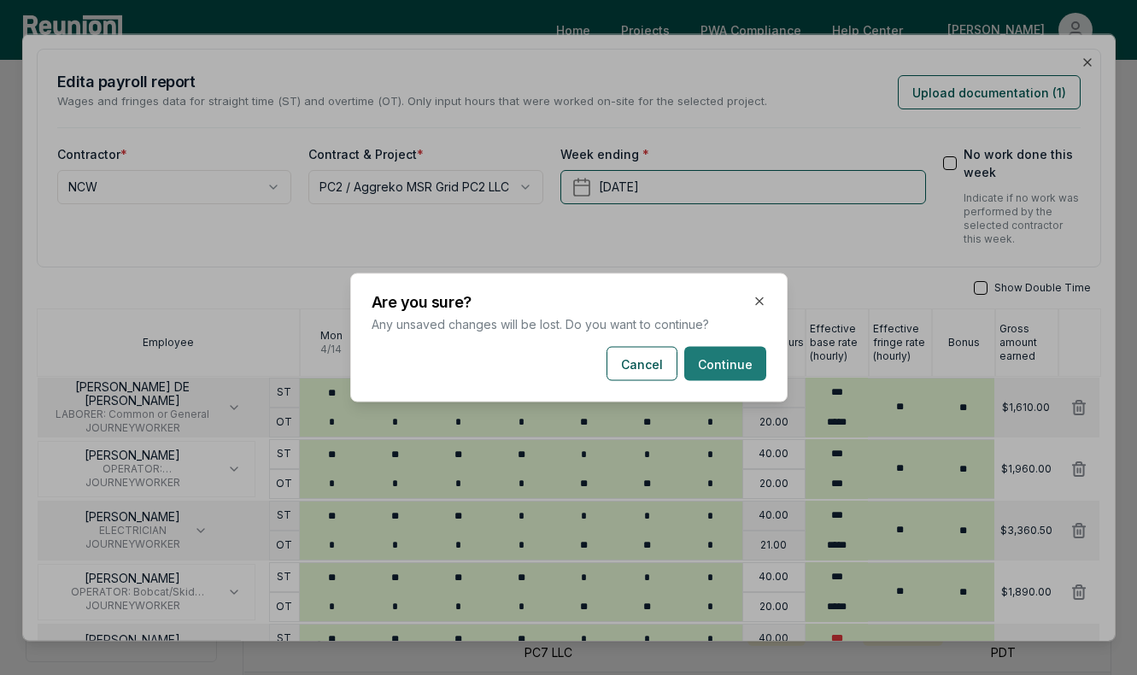
click at [727, 367] on button "Continue" at bounding box center [726, 364] width 82 height 34
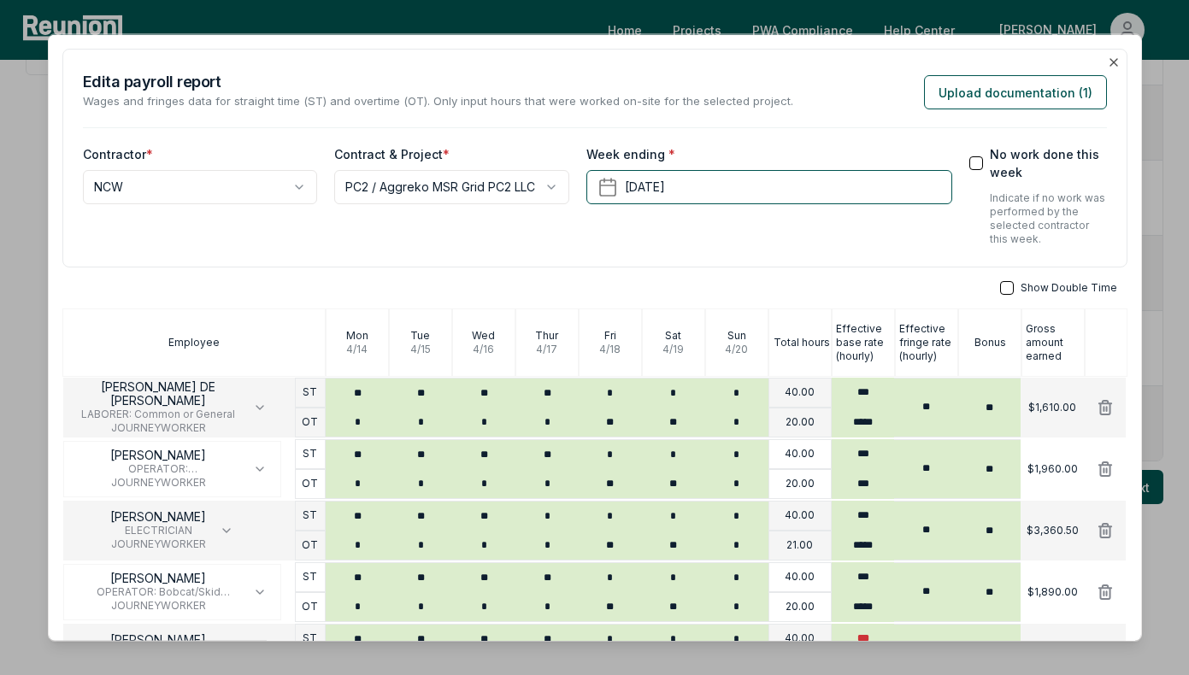
scroll to position [731, 0]
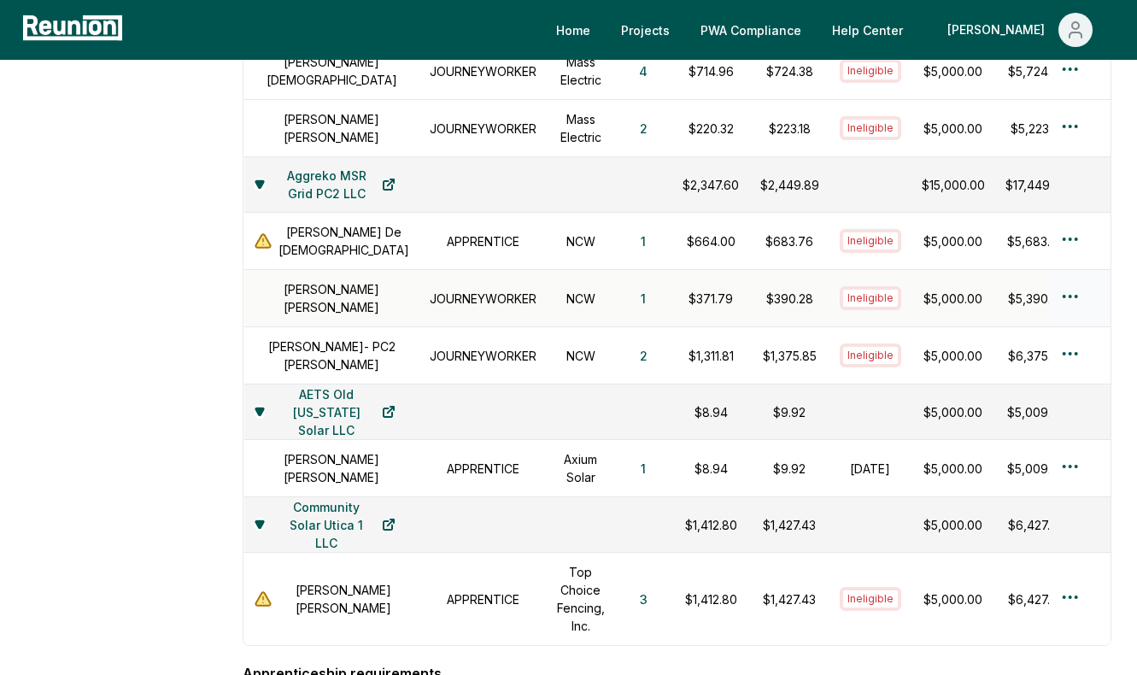
scroll to position [1077, 0]
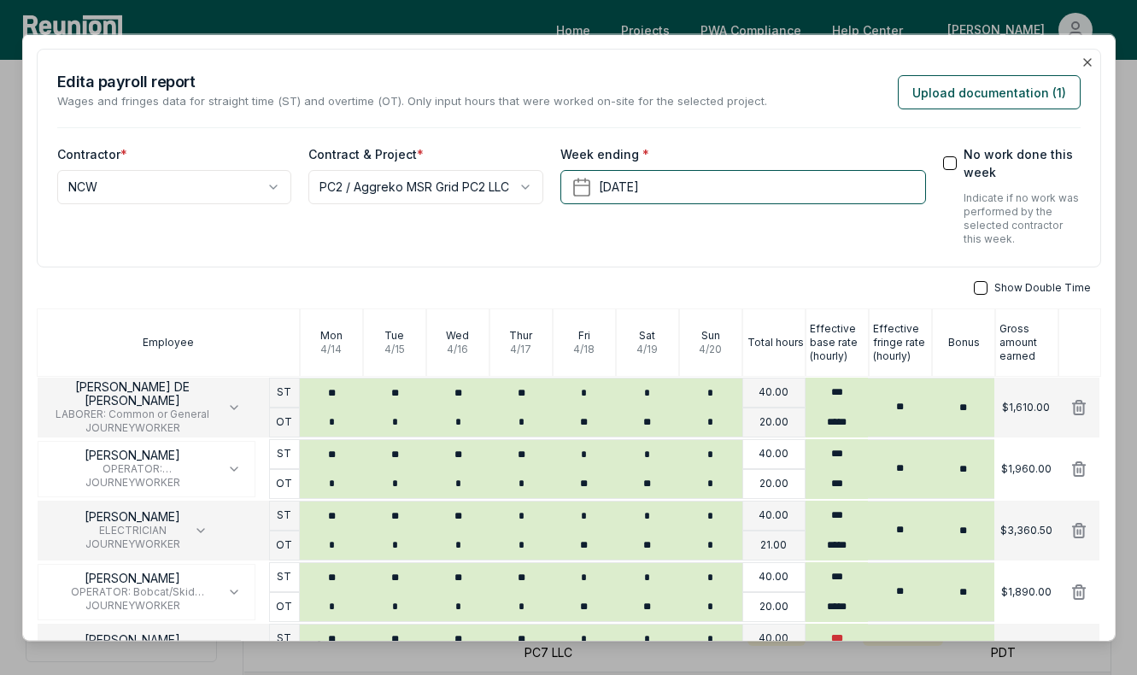
click at [1089, 54] on div "**********" at bounding box center [569, 158] width 1065 height 219
click at [1087, 62] on icon "button" at bounding box center [1087, 62] width 7 height 7
